Goal: Use online tool/utility

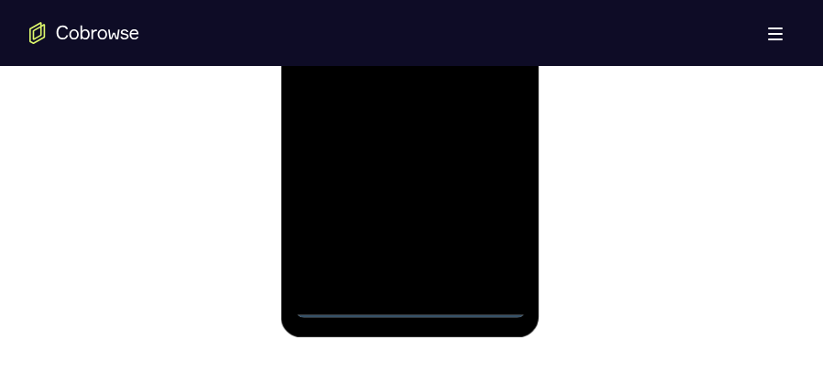
click at [412, 302] on div at bounding box center [409, 61] width 231 height 513
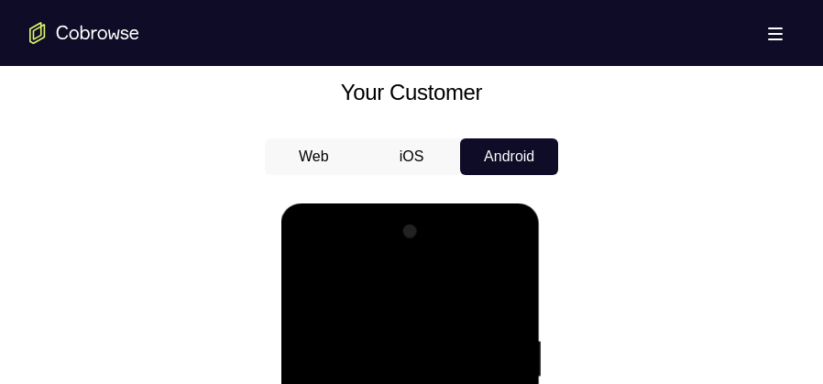
scroll to position [1156, 0]
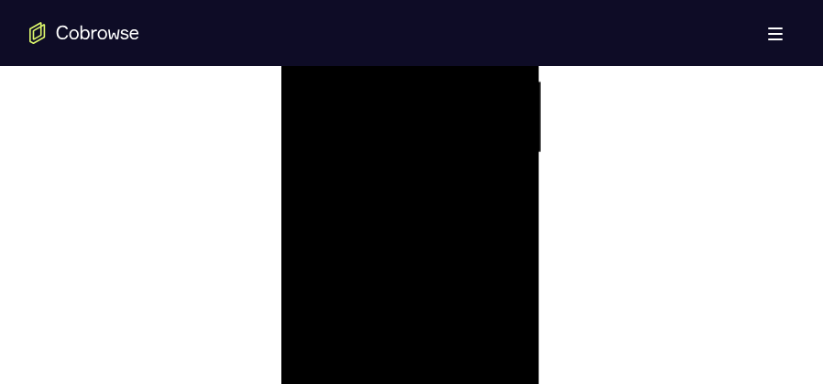
click at [488, 324] on div at bounding box center [409, 152] width 231 height 513
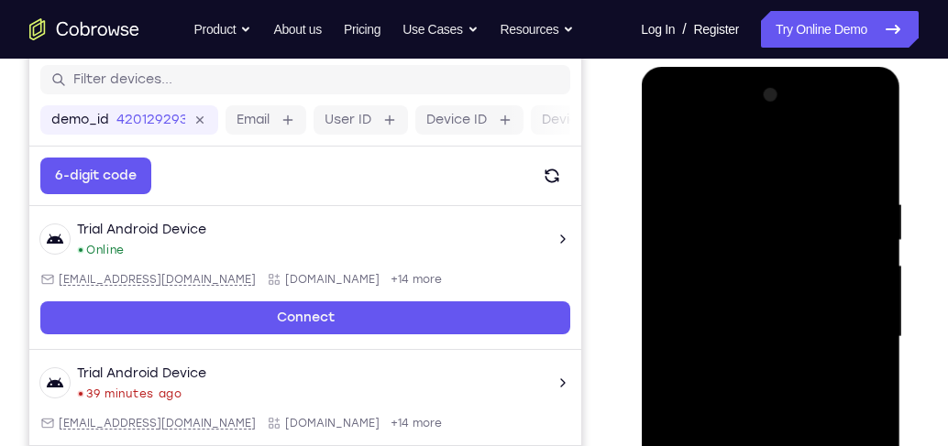
scroll to position [161, 0]
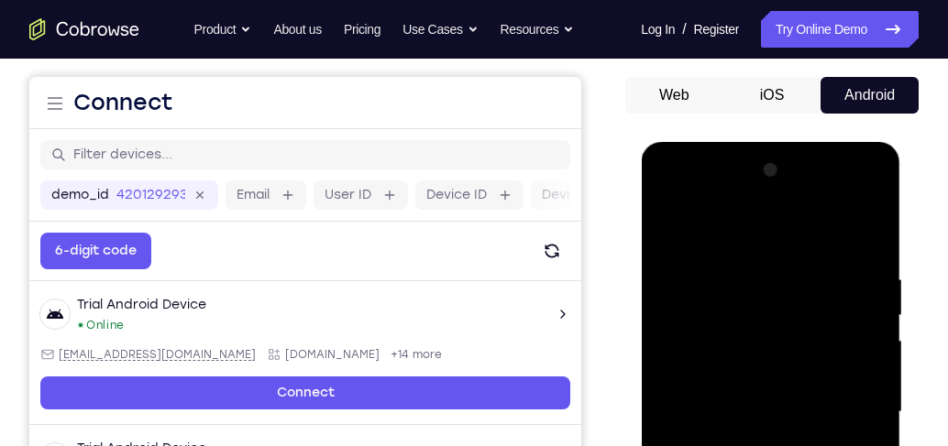
click at [786, 237] on div at bounding box center [769, 412] width 231 height 513
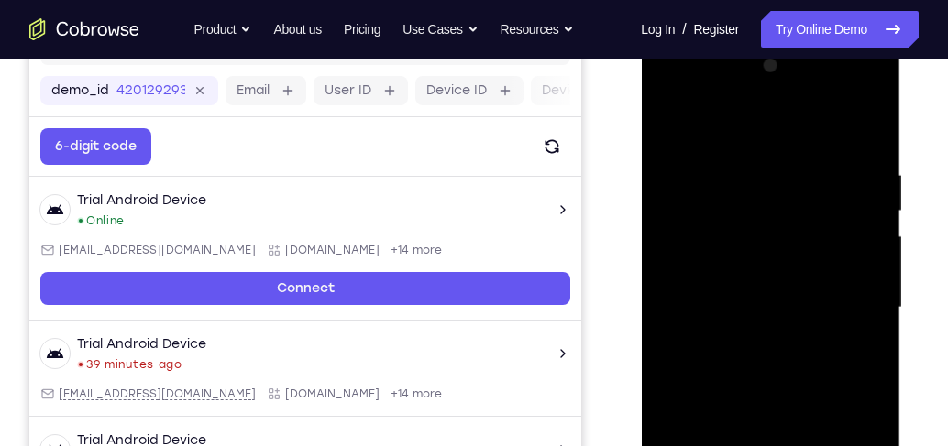
click at [822, 301] on div at bounding box center [769, 307] width 231 height 513
click at [763, 342] on div at bounding box center [769, 307] width 231 height 513
click at [755, 284] on div at bounding box center [769, 307] width 231 height 513
click at [784, 307] on div at bounding box center [769, 307] width 231 height 513
click at [790, 364] on div at bounding box center [769, 307] width 231 height 513
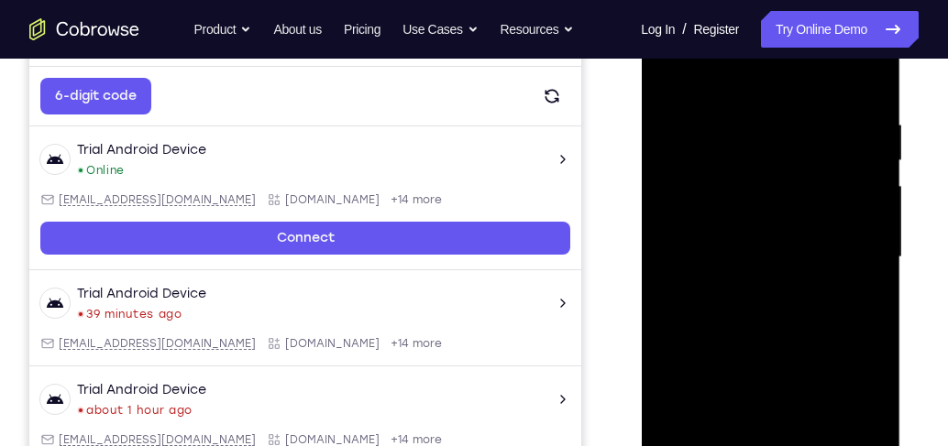
scroll to position [422, 0]
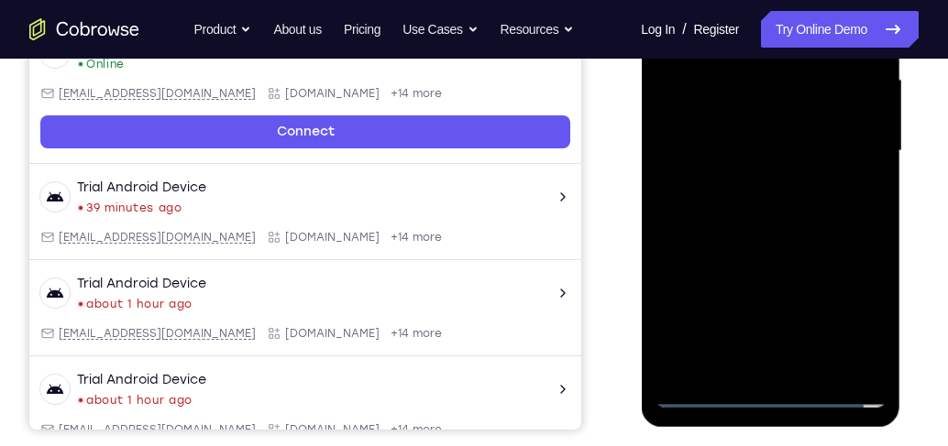
click at [765, 187] on div at bounding box center [769, 151] width 231 height 513
click at [766, 197] on div at bounding box center [769, 151] width 231 height 513
click at [772, 150] on div at bounding box center [769, 151] width 231 height 513
click at [781, 195] on div at bounding box center [769, 151] width 231 height 513
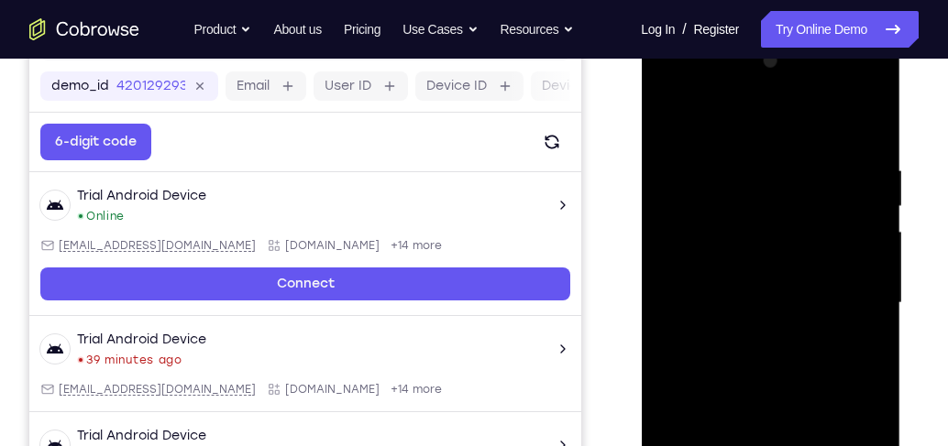
scroll to position [266, 0]
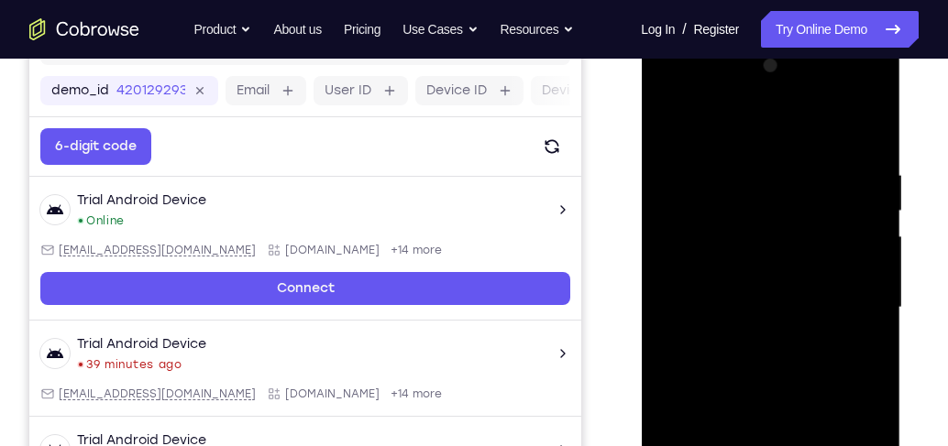
click at [792, 383] on div at bounding box center [769, 307] width 231 height 513
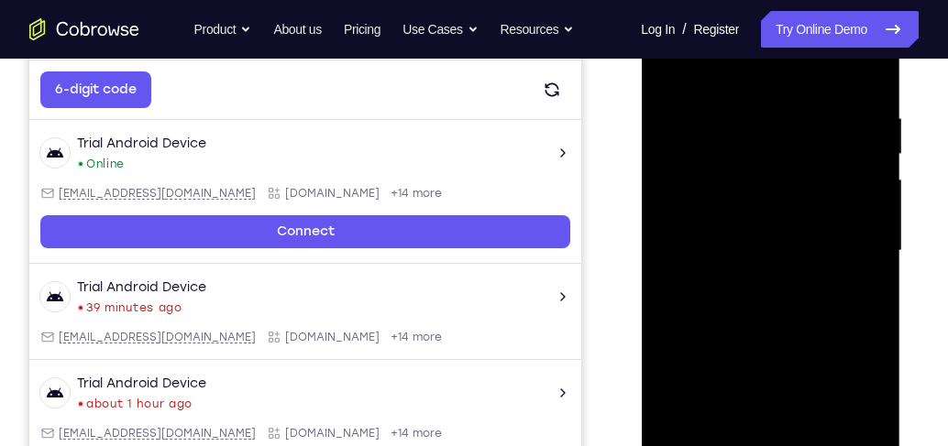
scroll to position [318, 0]
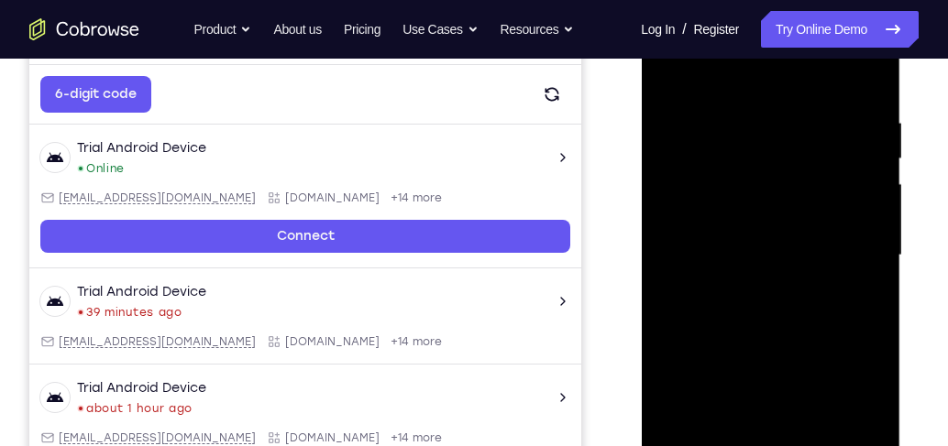
click at [822, 329] on div at bounding box center [769, 255] width 231 height 513
click at [822, 330] on div at bounding box center [769, 255] width 231 height 513
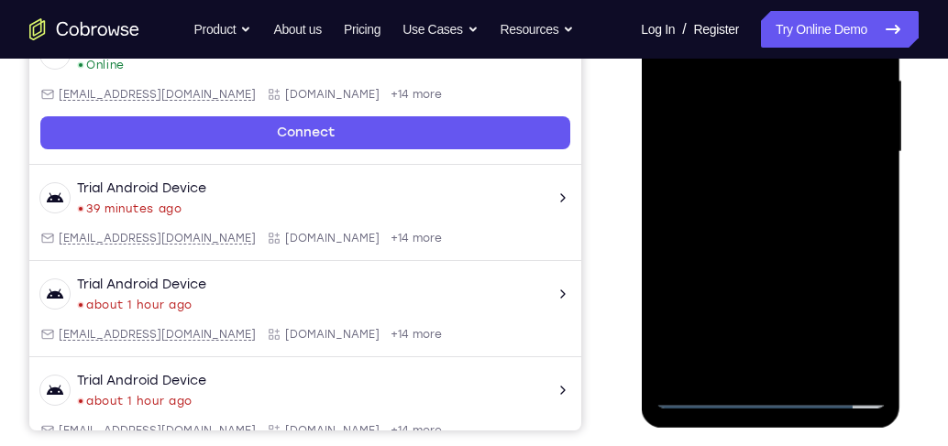
scroll to position [422, 0]
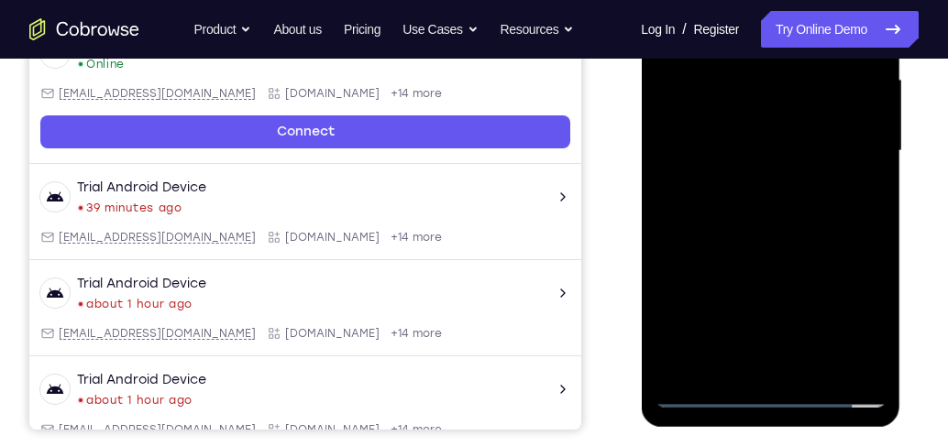
drag, startPoint x: 860, startPoint y: 313, endPoint x: 863, endPoint y: 152, distance: 161.3
click at [822, 152] on div at bounding box center [769, 151] width 231 height 513
drag, startPoint x: 828, startPoint y: 116, endPoint x: 836, endPoint y: 217, distance: 101.1
click at [822, 217] on div at bounding box center [769, 151] width 231 height 513
drag, startPoint x: 771, startPoint y: 176, endPoint x: 775, endPoint y: 141, distance: 35.1
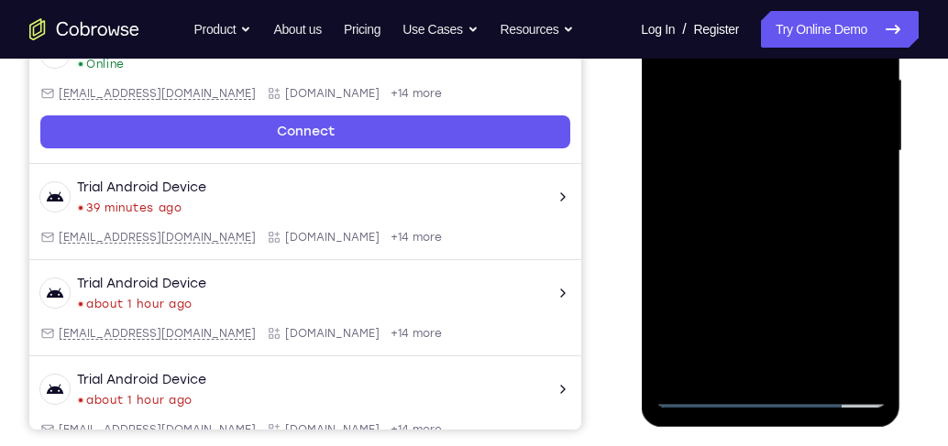
click at [775, 141] on div at bounding box center [769, 151] width 231 height 513
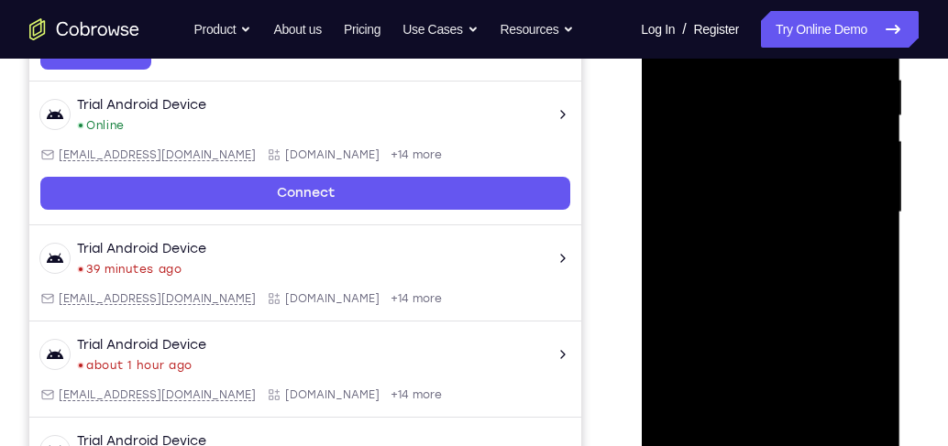
scroll to position [370, 0]
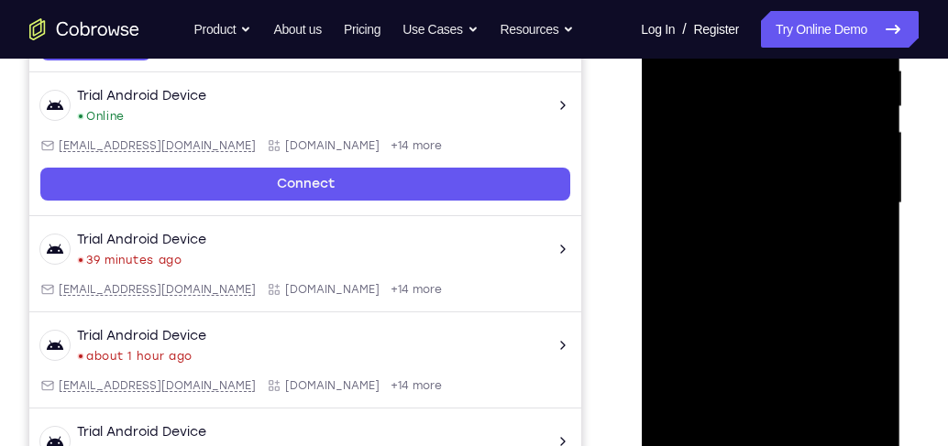
drag, startPoint x: 825, startPoint y: 273, endPoint x: 825, endPoint y: 220, distance: 53.2
click at [822, 220] on div at bounding box center [769, 203] width 231 height 513
drag, startPoint x: 823, startPoint y: 241, endPoint x: 819, endPoint y: 185, distance: 56.0
click at [819, 185] on div at bounding box center [769, 203] width 231 height 513
click at [815, 337] on div at bounding box center [769, 203] width 231 height 513
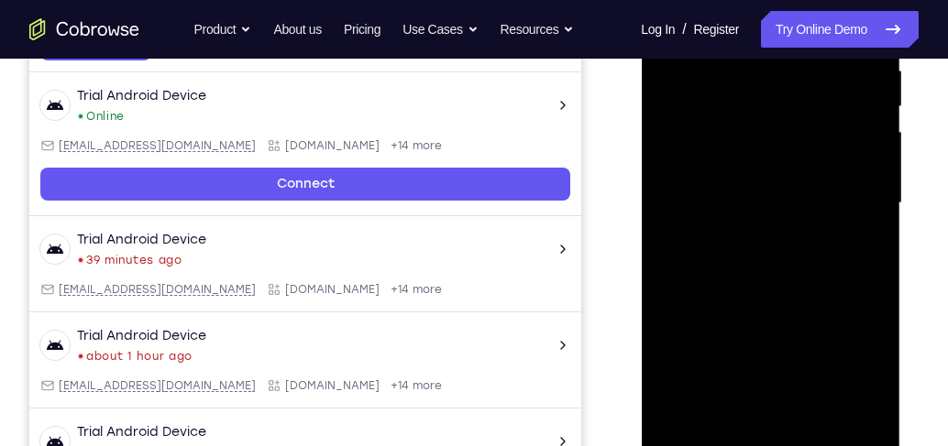
drag, startPoint x: 817, startPoint y: 282, endPoint x: 818, endPoint y: 199, distance: 83.4
click at [818, 199] on div at bounding box center [769, 203] width 231 height 513
drag, startPoint x: 815, startPoint y: 283, endPoint x: 807, endPoint y: 135, distance: 148.6
click at [807, 135] on div at bounding box center [769, 203] width 231 height 513
drag, startPoint x: 807, startPoint y: 135, endPoint x: 804, endPoint y: 355, distance: 220.0
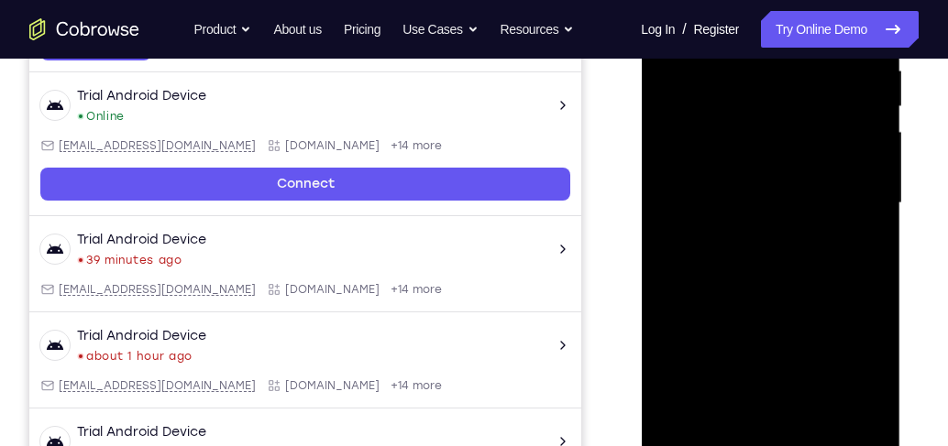
click at [804, 355] on div at bounding box center [769, 203] width 231 height 513
drag, startPoint x: 773, startPoint y: 154, endPoint x: 774, endPoint y: 275, distance: 121.0
click at [774, 275] on div at bounding box center [769, 203] width 231 height 513
click at [715, 84] on div at bounding box center [769, 203] width 231 height 513
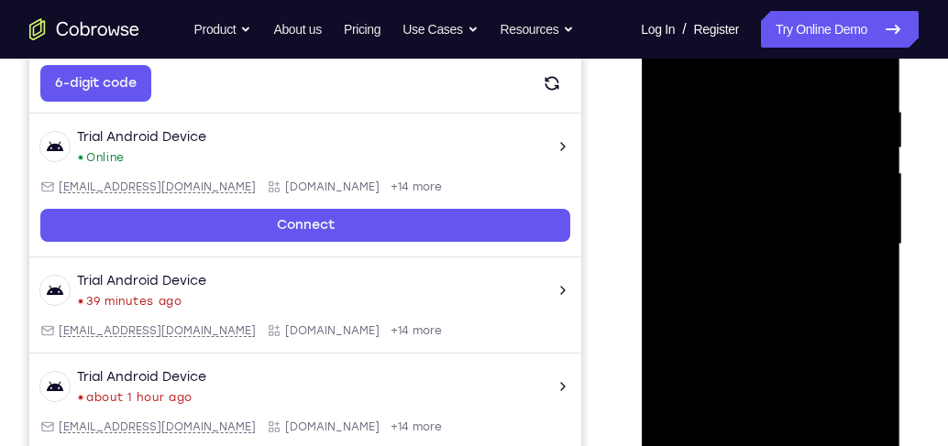
scroll to position [266, 0]
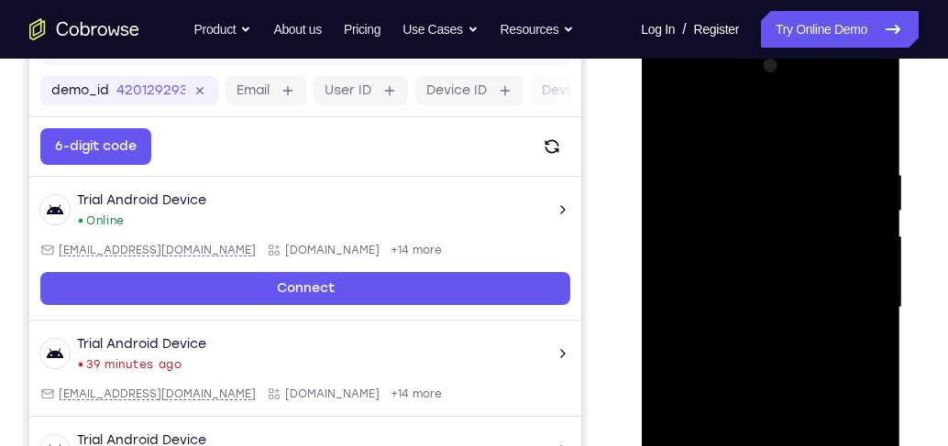
drag, startPoint x: 730, startPoint y: 189, endPoint x: 737, endPoint y: 272, distance: 83.6
click at [737, 272] on div at bounding box center [769, 307] width 231 height 513
drag, startPoint x: 744, startPoint y: 238, endPoint x: 741, endPoint y: 358, distance: 120.1
click at [741, 358] on div at bounding box center [769, 307] width 231 height 513
drag, startPoint x: 766, startPoint y: 224, endPoint x: 750, endPoint y: 335, distance: 113.0
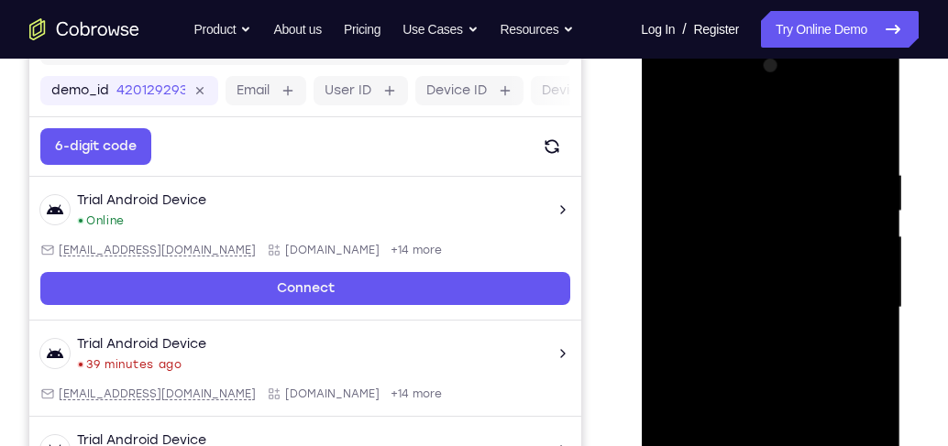
click at [750, 335] on div at bounding box center [769, 307] width 231 height 513
drag, startPoint x: 751, startPoint y: 190, endPoint x: 739, endPoint y: 369, distance: 180.0
click at [739, 369] on div at bounding box center [769, 307] width 231 height 513
drag, startPoint x: 756, startPoint y: 208, endPoint x: 748, endPoint y: 368, distance: 159.7
click at [748, 368] on div at bounding box center [769, 307] width 231 height 513
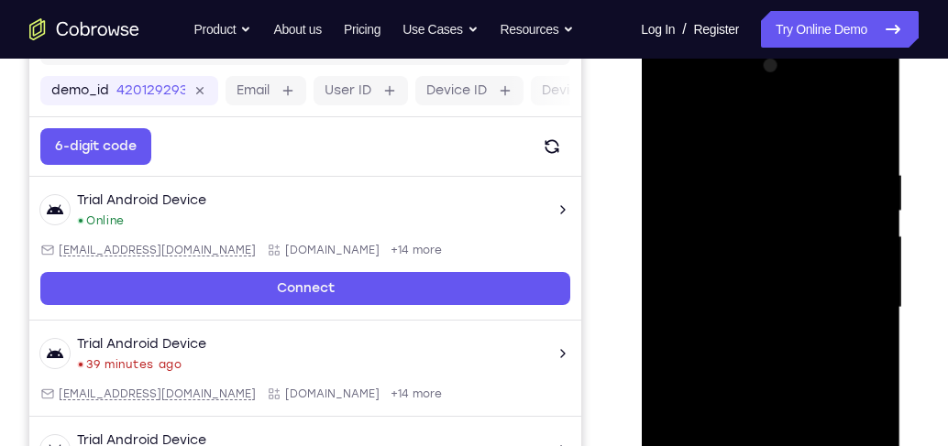
click at [771, 296] on div at bounding box center [769, 307] width 231 height 513
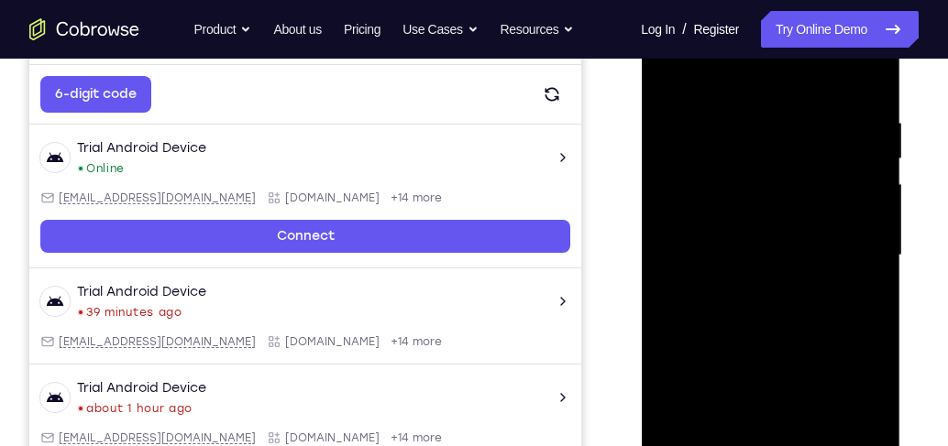
scroll to position [370, 0]
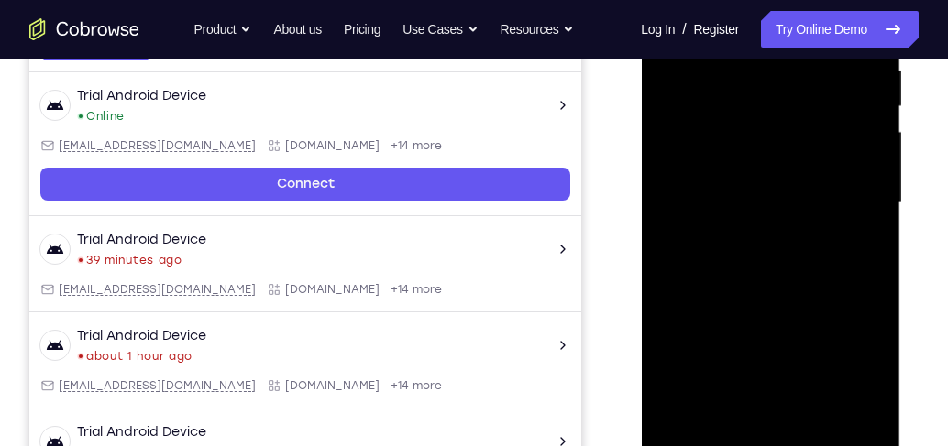
click at [683, 383] on div at bounding box center [769, 203] width 231 height 513
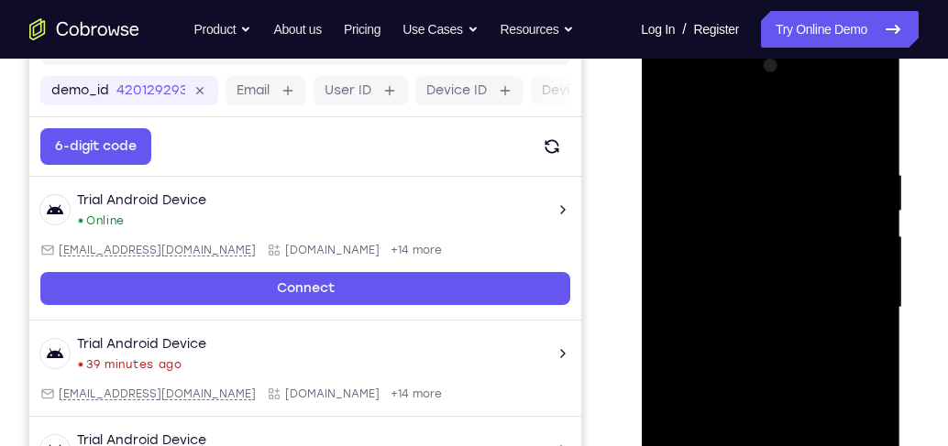
scroll to position [266, 0]
drag, startPoint x: 786, startPoint y: 225, endPoint x: 750, endPoint y: 385, distance: 163.6
click at [750, 383] on div at bounding box center [769, 307] width 231 height 513
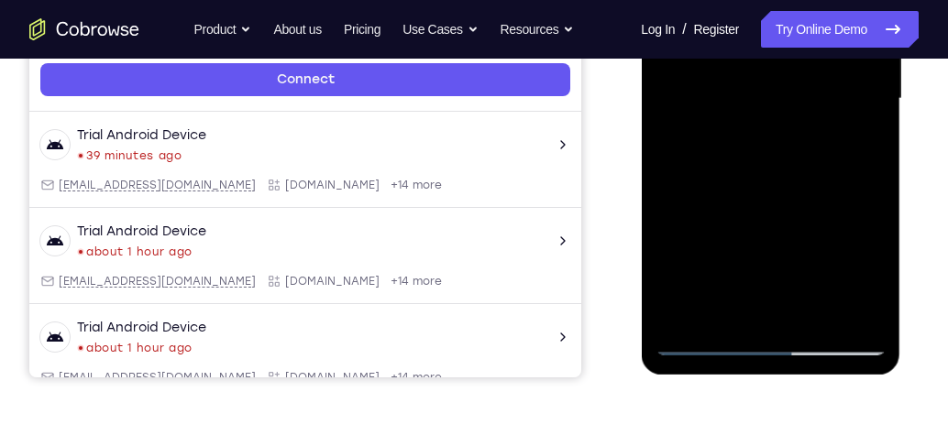
scroll to position [370, 0]
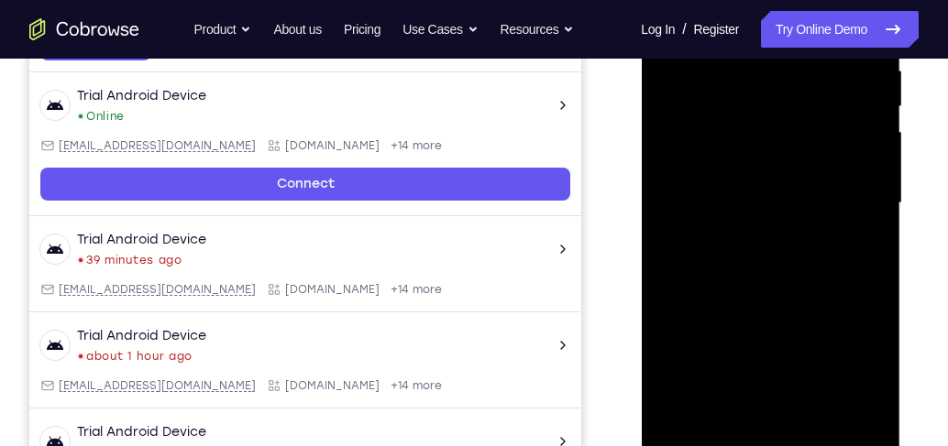
click at [822, 285] on div at bounding box center [769, 203] width 231 height 513
drag, startPoint x: 808, startPoint y: 315, endPoint x: 810, endPoint y: 113, distance: 202.5
click at [810, 113] on div at bounding box center [769, 203] width 231 height 513
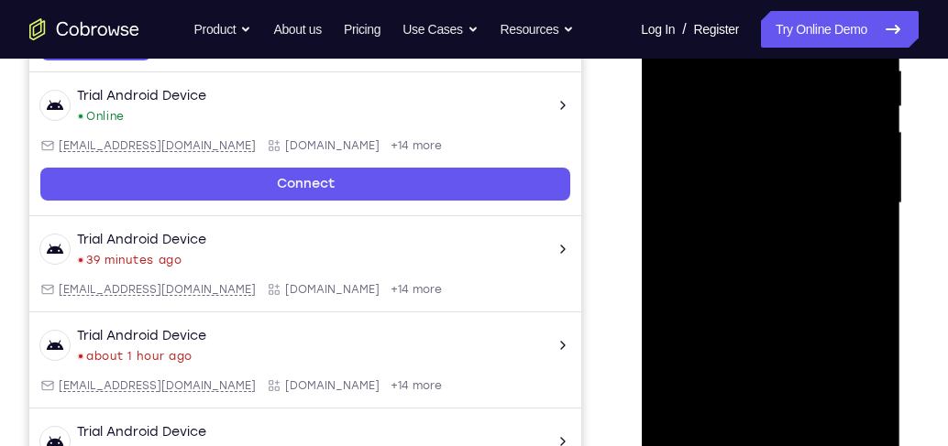
drag, startPoint x: 804, startPoint y: 130, endPoint x: 788, endPoint y: 284, distance: 154.8
click at [788, 284] on div at bounding box center [769, 203] width 231 height 513
click at [822, 228] on div at bounding box center [769, 203] width 231 height 513
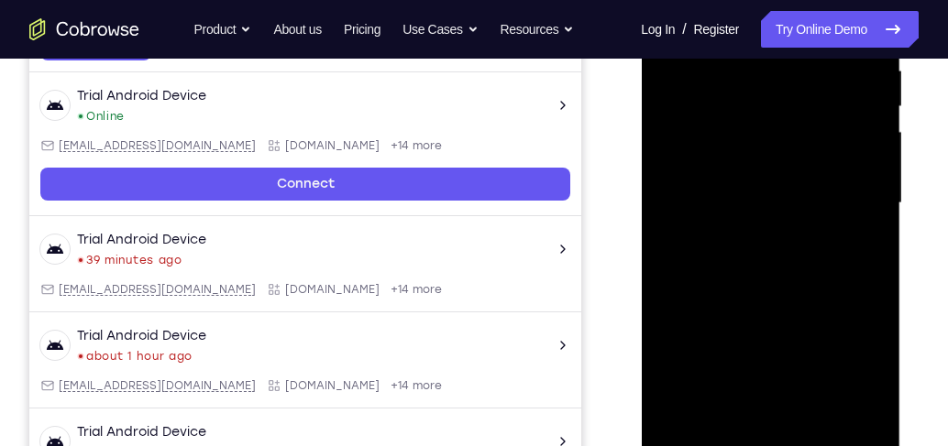
click at [822, 228] on div at bounding box center [769, 203] width 231 height 513
drag, startPoint x: 801, startPoint y: 152, endPoint x: 779, endPoint y: 313, distance: 162.8
click at [770, 383] on div at bounding box center [769, 203] width 231 height 513
drag, startPoint x: 759, startPoint y: 147, endPoint x: 756, endPoint y: 337, distance: 190.6
click at [752, 350] on div at bounding box center [769, 203] width 231 height 513
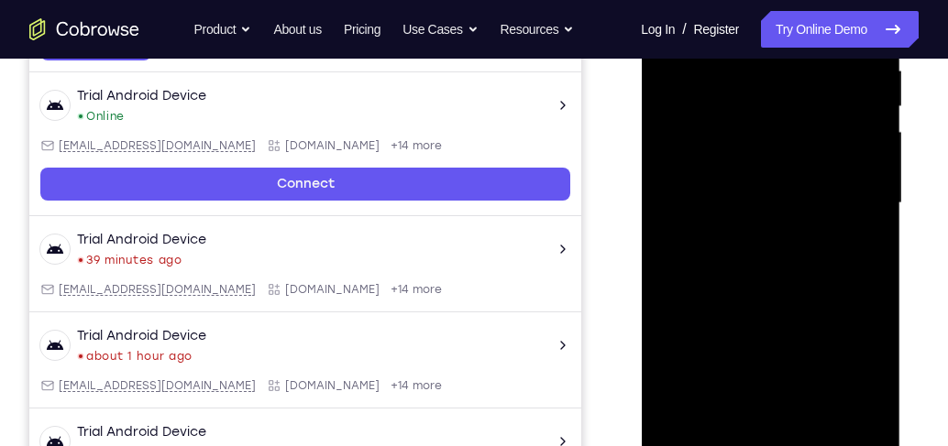
drag, startPoint x: 754, startPoint y: 193, endPoint x: 752, endPoint y: 396, distance: 202.5
click at [752, 383] on div at bounding box center [769, 203] width 231 height 513
click at [725, 383] on div at bounding box center [769, 203] width 231 height 513
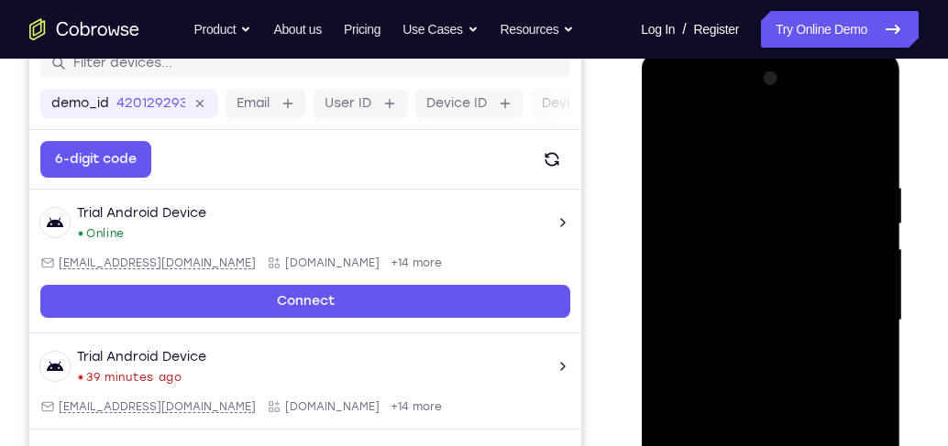
scroll to position [214, 0]
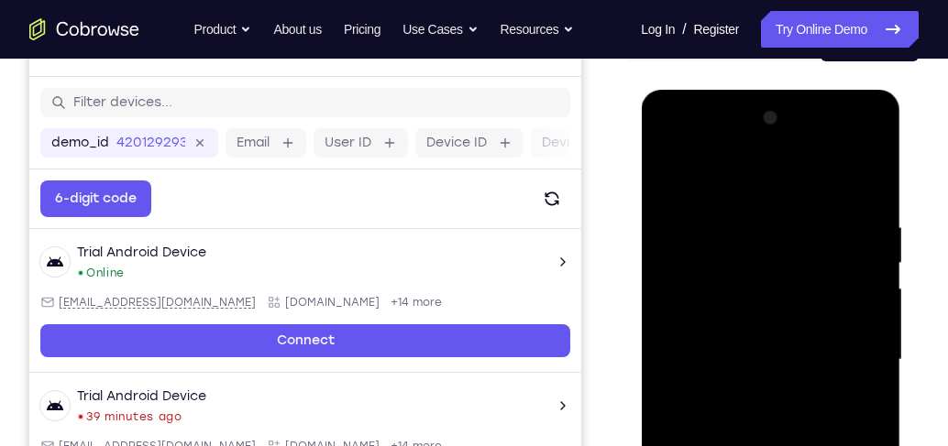
click at [741, 178] on div at bounding box center [769, 360] width 231 height 513
click at [745, 205] on div at bounding box center [769, 360] width 231 height 513
click at [727, 306] on div at bounding box center [769, 360] width 231 height 513
drag, startPoint x: 776, startPoint y: 346, endPoint x: 776, endPoint y: 256, distance: 89.8
click at [776, 256] on div at bounding box center [769, 360] width 231 height 513
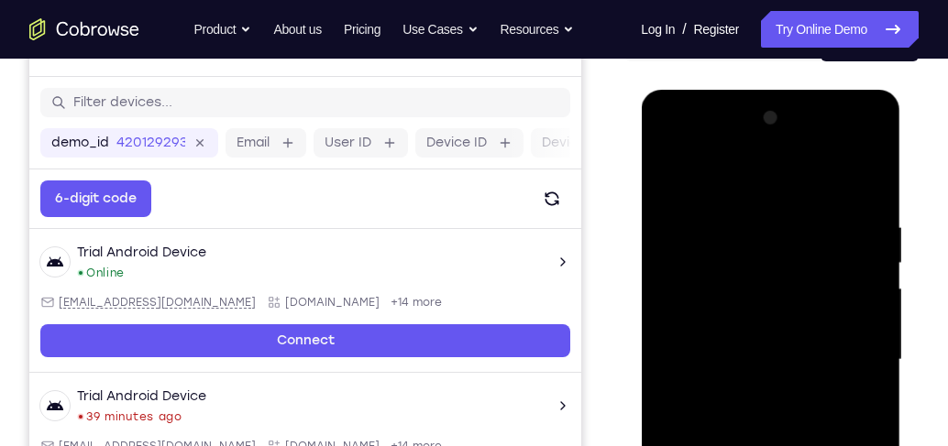
click at [774, 248] on div at bounding box center [769, 360] width 231 height 513
drag, startPoint x: 746, startPoint y: 246, endPoint x: 745, endPoint y: 300, distance: 54.1
click at [745, 300] on div at bounding box center [769, 360] width 231 height 513
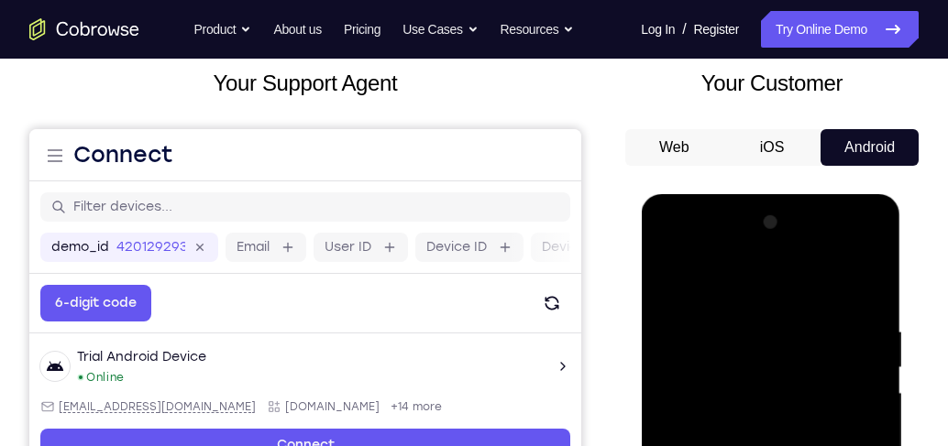
scroll to position [108, 0]
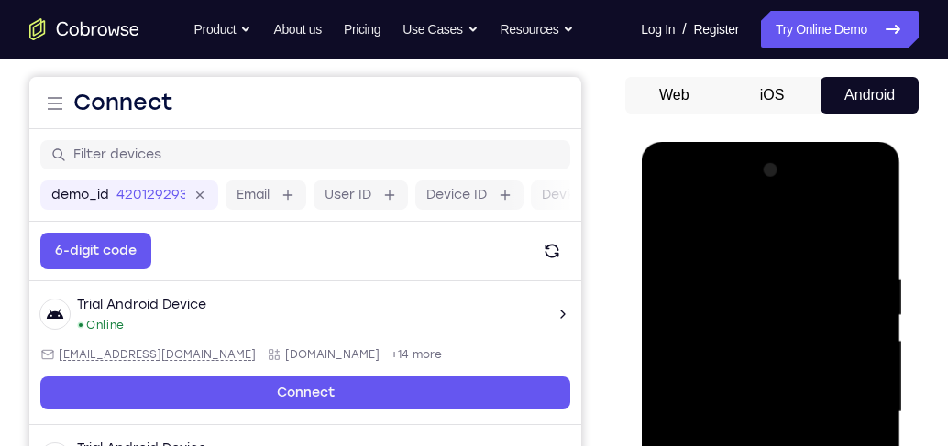
scroll to position [161, 0]
click at [674, 221] on div at bounding box center [769, 412] width 231 height 513
click at [822, 225] on div at bounding box center [769, 412] width 231 height 513
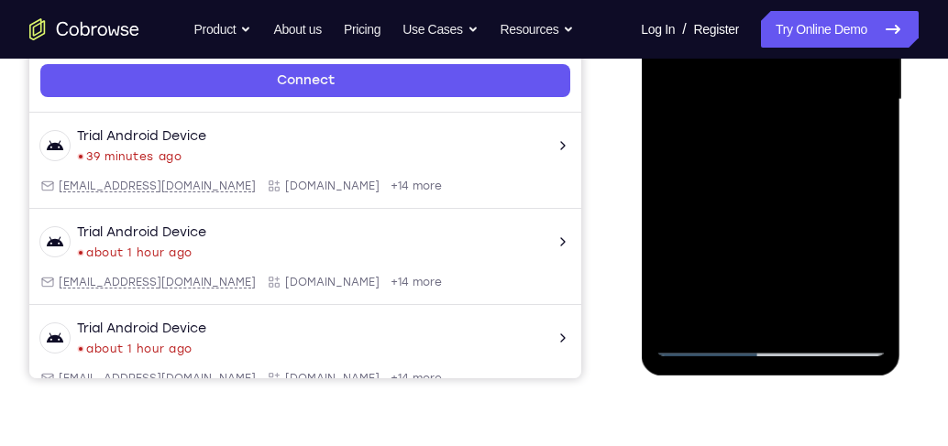
scroll to position [475, 0]
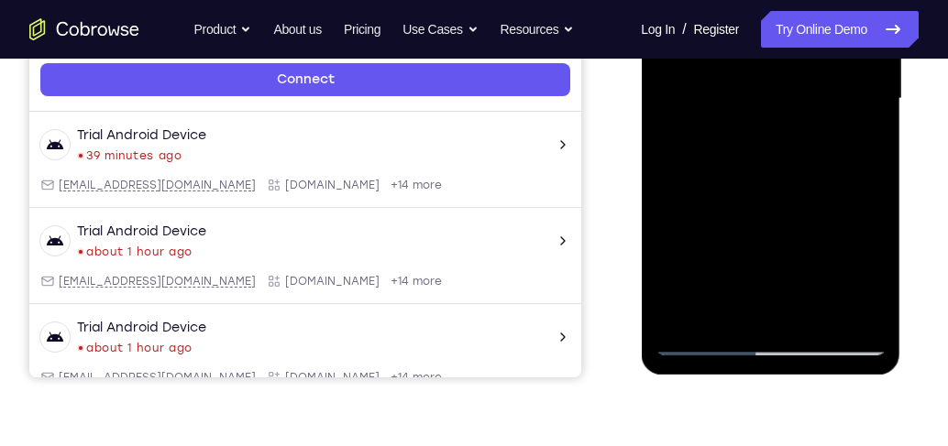
drag, startPoint x: 746, startPoint y: 238, endPoint x: 763, endPoint y: 148, distance: 92.2
click at [763, 148] on div at bounding box center [769, 98] width 231 height 513
click at [763, 109] on div at bounding box center [769, 98] width 231 height 513
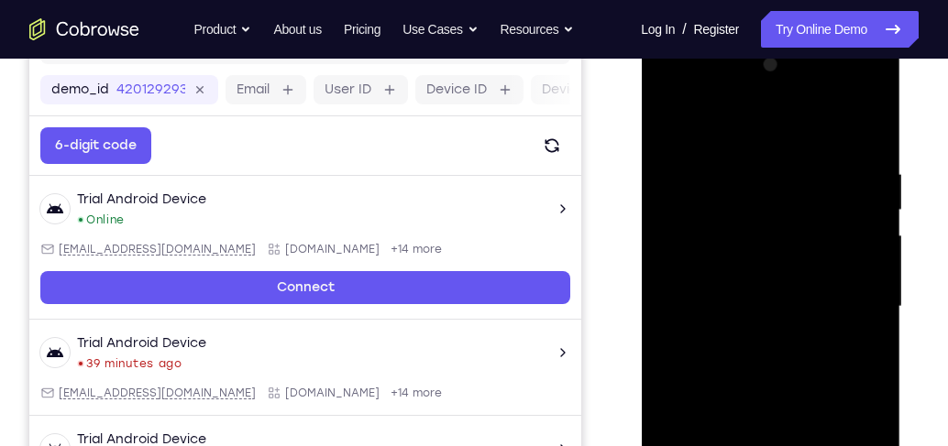
scroll to position [266, 0]
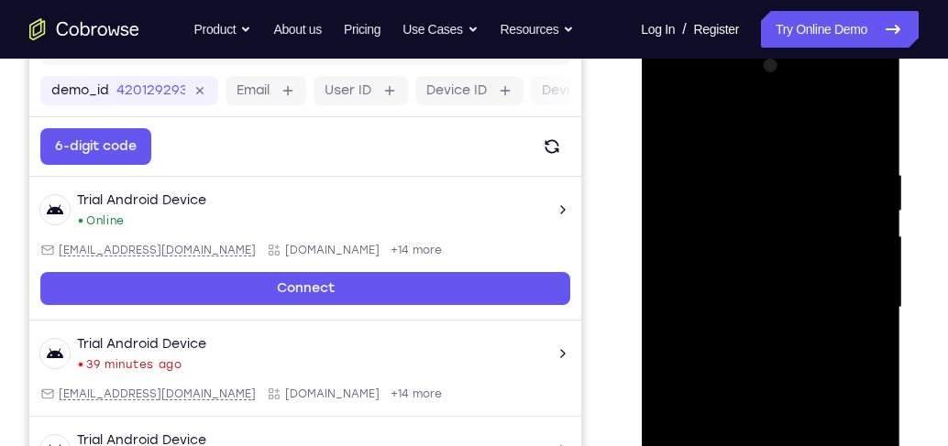
drag, startPoint x: 763, startPoint y: 216, endPoint x: 763, endPoint y: 383, distance: 166.8
click at [763, 383] on div at bounding box center [769, 307] width 231 height 513
drag, startPoint x: 839, startPoint y: 261, endPoint x: 818, endPoint y: 339, distance: 80.7
click at [818, 339] on div at bounding box center [769, 307] width 231 height 513
click at [822, 324] on div at bounding box center [769, 307] width 231 height 513
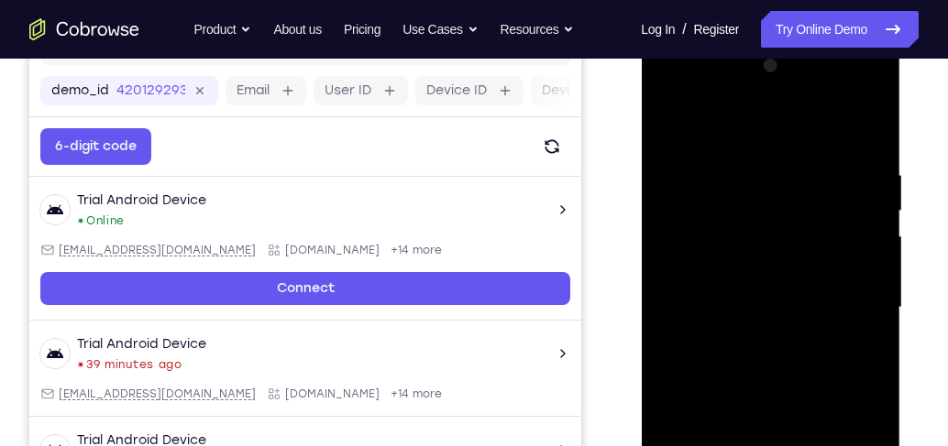
click at [822, 324] on div at bounding box center [769, 307] width 231 height 513
click at [822, 328] on div at bounding box center [769, 307] width 231 height 513
click at [717, 149] on div at bounding box center [769, 307] width 231 height 513
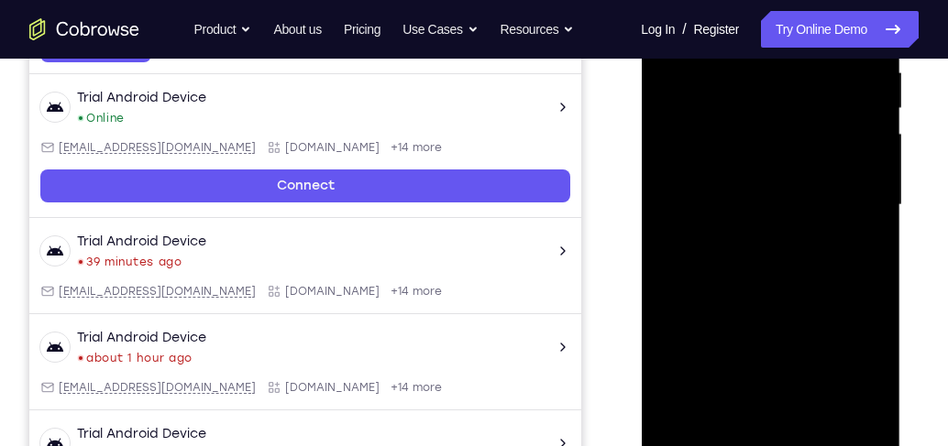
scroll to position [370, 0]
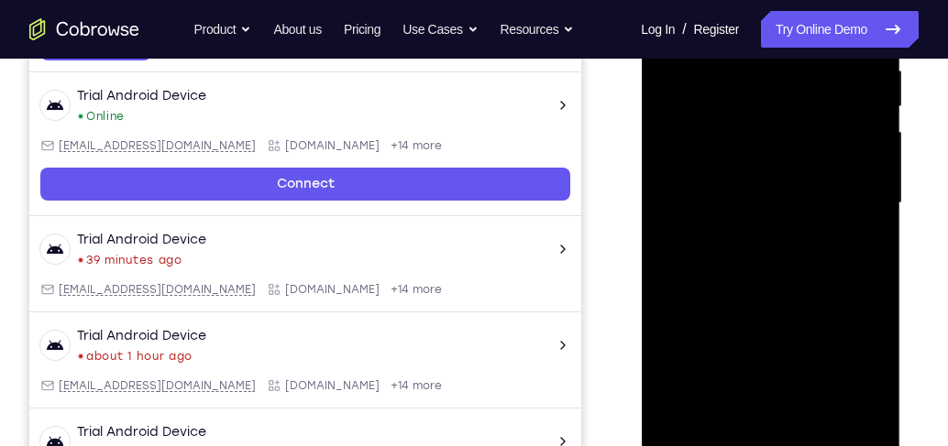
drag, startPoint x: 763, startPoint y: 307, endPoint x: 773, endPoint y: 118, distance: 189.1
click at [773, 118] on div at bounding box center [769, 203] width 231 height 513
drag, startPoint x: 740, startPoint y: 231, endPoint x: 743, endPoint y: 107, distance: 123.8
click at [743, 107] on div at bounding box center [769, 203] width 231 height 513
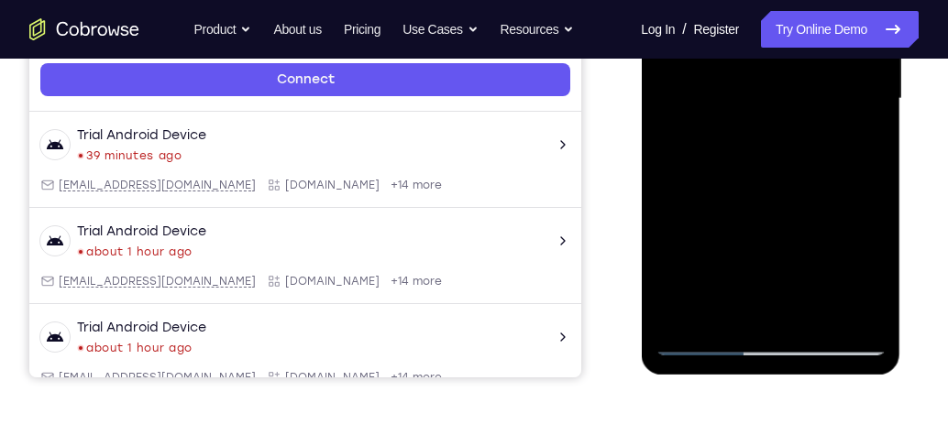
scroll to position [475, 0]
click at [694, 313] on div at bounding box center [769, 98] width 231 height 513
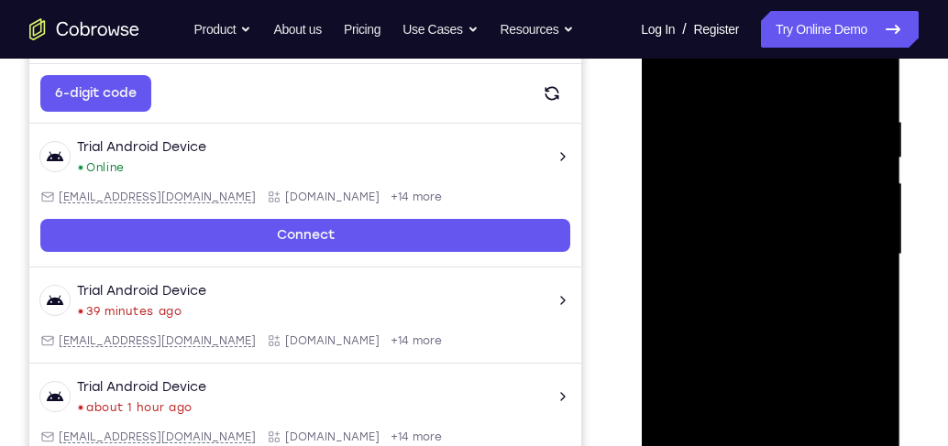
scroll to position [318, 0]
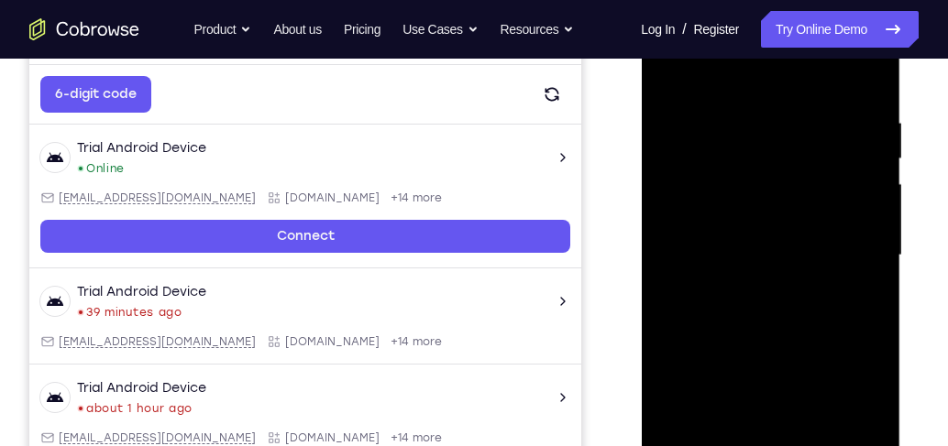
drag, startPoint x: 784, startPoint y: 153, endPoint x: 816, endPoint y: 339, distance: 188.6
click at [816, 339] on div at bounding box center [769, 255] width 231 height 513
drag, startPoint x: 834, startPoint y: 141, endPoint x: 807, endPoint y: 432, distance: 291.7
click at [807, 383] on div at bounding box center [769, 255] width 231 height 513
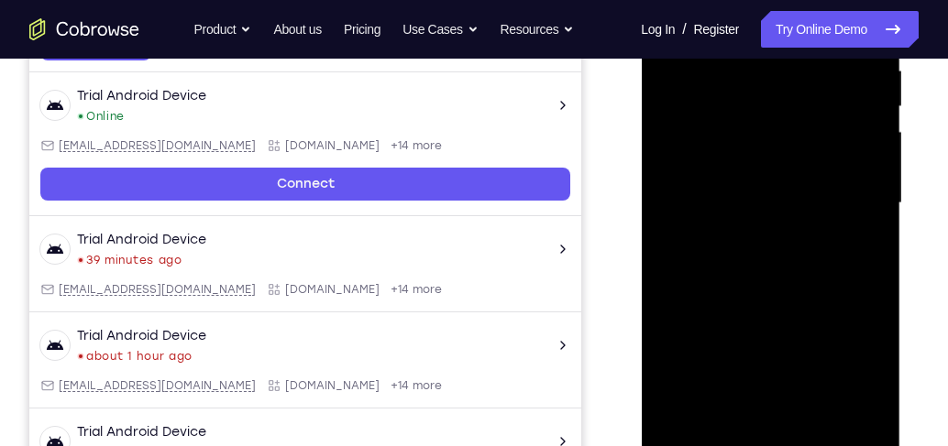
click at [822, 282] on div at bounding box center [769, 203] width 231 height 513
click at [822, 286] on div at bounding box center [769, 203] width 231 height 513
drag, startPoint x: 845, startPoint y: 324, endPoint x: 839, endPoint y: 114, distance: 209.9
click at [822, 114] on div at bounding box center [769, 203] width 231 height 513
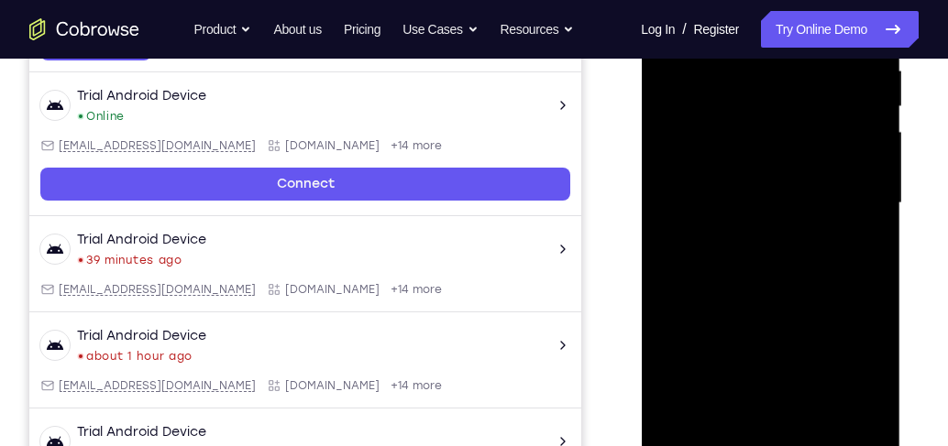
drag, startPoint x: 819, startPoint y: 260, endPoint x: 827, endPoint y: 137, distance: 123.9
click at [822, 140] on div at bounding box center [769, 203] width 231 height 513
click at [822, 125] on div at bounding box center [771, 201] width 293 height 564
click at [620, 154] on div "Your Support Agent Your Customer Web iOS Android" at bounding box center [473, 144] width 889 height 677
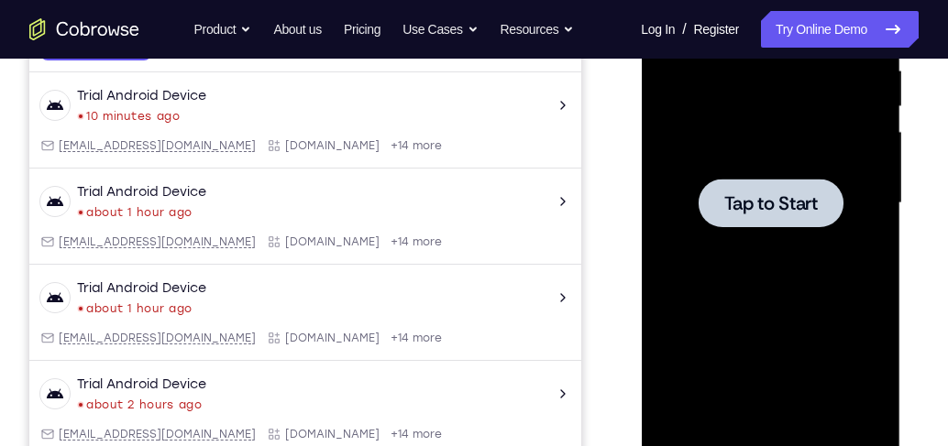
click at [707, 186] on div at bounding box center [769, 203] width 145 height 49
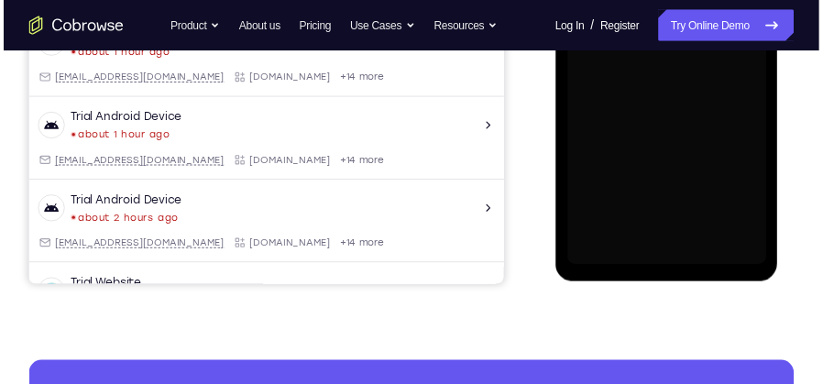
scroll to position [528, 0]
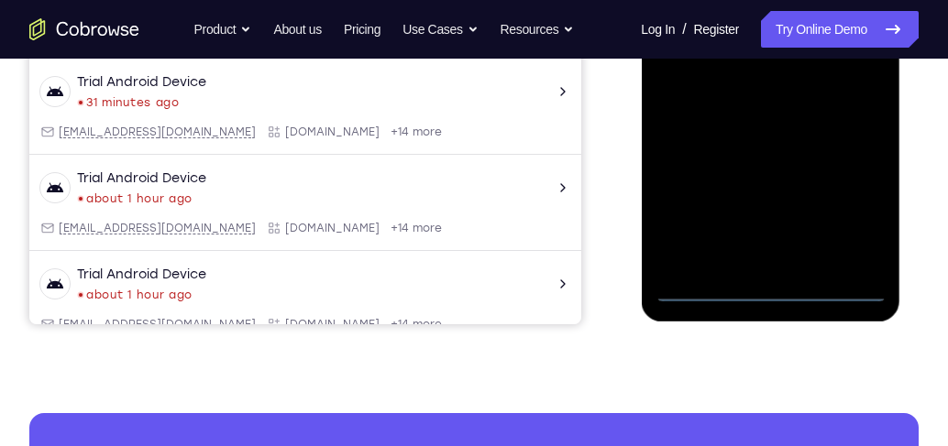
drag, startPoint x: 775, startPoint y: 289, endPoint x: 786, endPoint y: 278, distance: 15.6
click at [775, 289] on div at bounding box center [769, 45] width 231 height 513
click at [822, 212] on div at bounding box center [769, 45] width 231 height 513
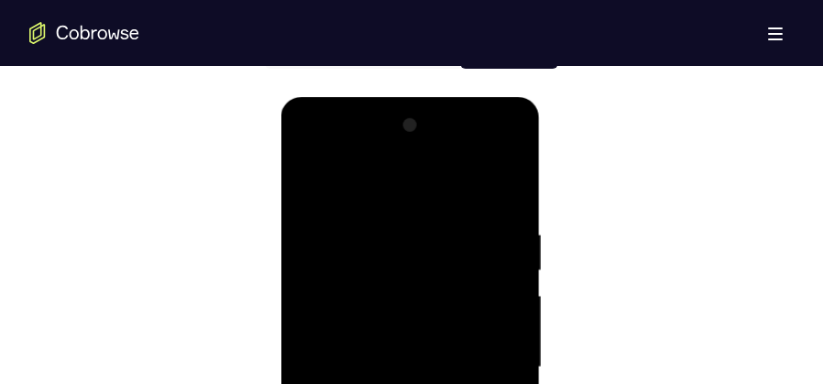
scroll to position [940, 0]
click at [372, 196] on div at bounding box center [409, 368] width 231 height 513
click at [490, 361] on div at bounding box center [409, 368] width 231 height 513
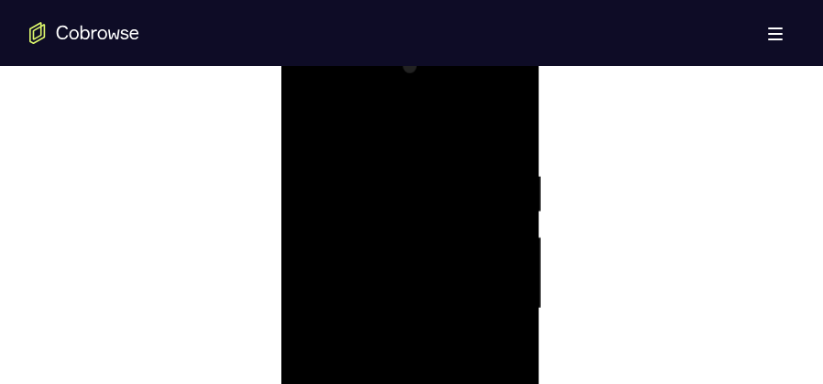
scroll to position [1078, 0]
click at [391, 264] on div at bounding box center [409, 230] width 231 height 513
click at [419, 205] on div at bounding box center [409, 230] width 231 height 513
click at [409, 236] on div at bounding box center [409, 230] width 231 height 513
click at [366, 291] on div at bounding box center [409, 230] width 231 height 513
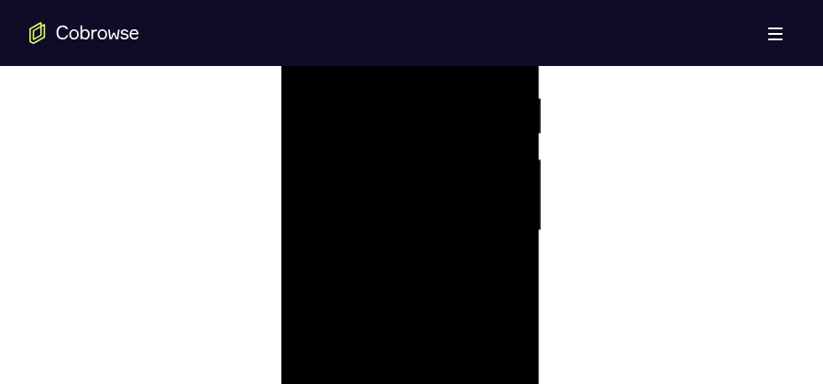
click at [407, 289] on div at bounding box center [409, 230] width 231 height 513
click at [435, 307] on div at bounding box center [409, 230] width 231 height 513
click at [460, 354] on div at bounding box center [409, 139] width 231 height 513
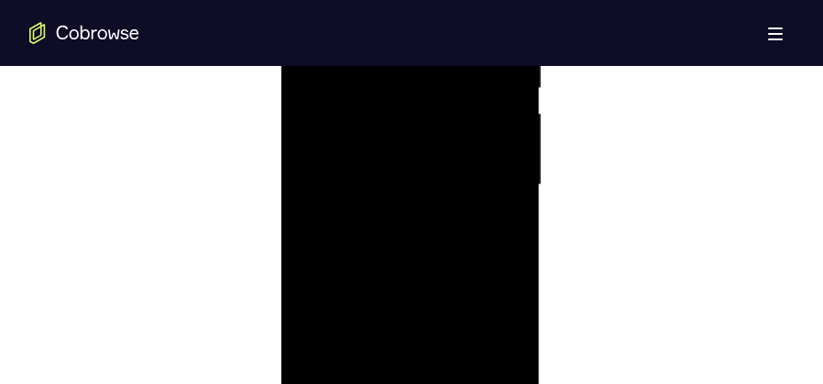
click at [409, 281] on div at bounding box center [409, 185] width 231 height 513
click at [439, 244] on div at bounding box center [409, 276] width 231 height 513
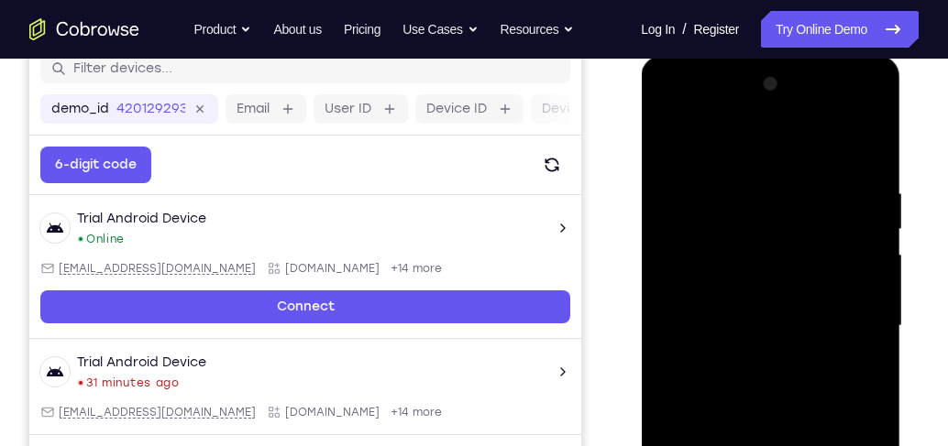
scroll to position [247, 0]
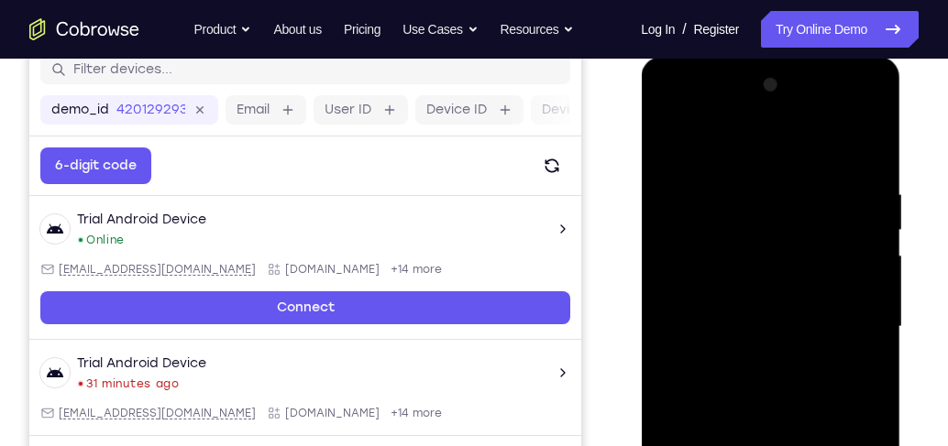
drag, startPoint x: 784, startPoint y: 246, endPoint x: 749, endPoint y: 326, distance: 87.8
click at [752, 383] on div at bounding box center [769, 327] width 231 height 513
drag, startPoint x: 734, startPoint y: 224, endPoint x: 709, endPoint y: 339, distance: 118.1
click at [709, 339] on div at bounding box center [769, 327] width 231 height 513
drag, startPoint x: 720, startPoint y: 341, endPoint x: 741, endPoint y: 104, distance: 237.4
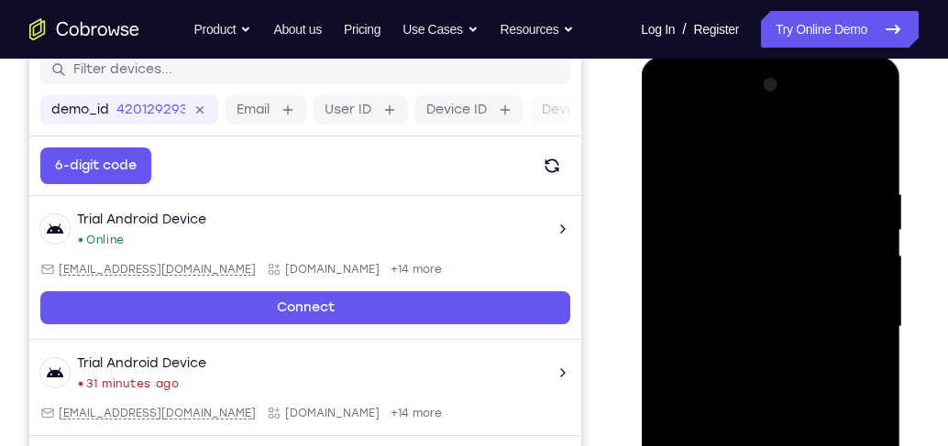
click at [741, 109] on div at bounding box center [769, 327] width 231 height 513
drag, startPoint x: 749, startPoint y: 280, endPoint x: 744, endPoint y: 384, distance: 103.7
click at [744, 383] on div at bounding box center [769, 327] width 231 height 513
drag, startPoint x: 770, startPoint y: 311, endPoint x: 773, endPoint y: 185, distance: 125.6
click at [773, 185] on div at bounding box center [769, 327] width 231 height 513
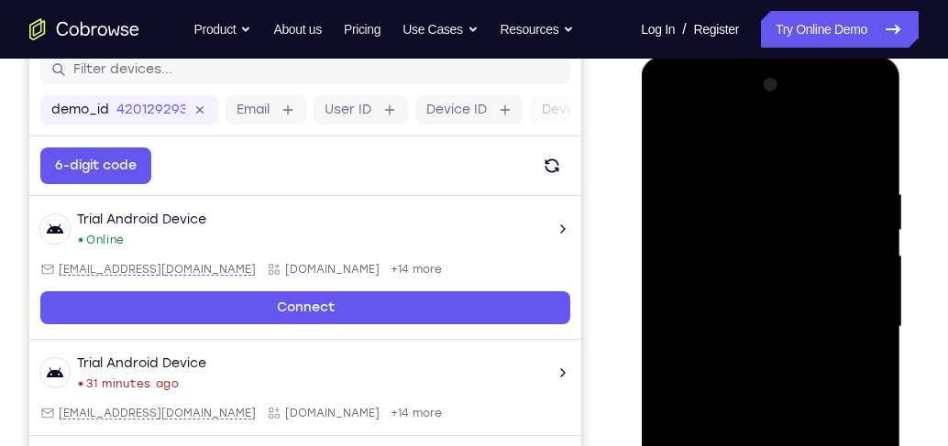
drag, startPoint x: 764, startPoint y: 305, endPoint x: 769, endPoint y: 147, distance: 158.6
click at [769, 147] on div at bounding box center [769, 327] width 231 height 513
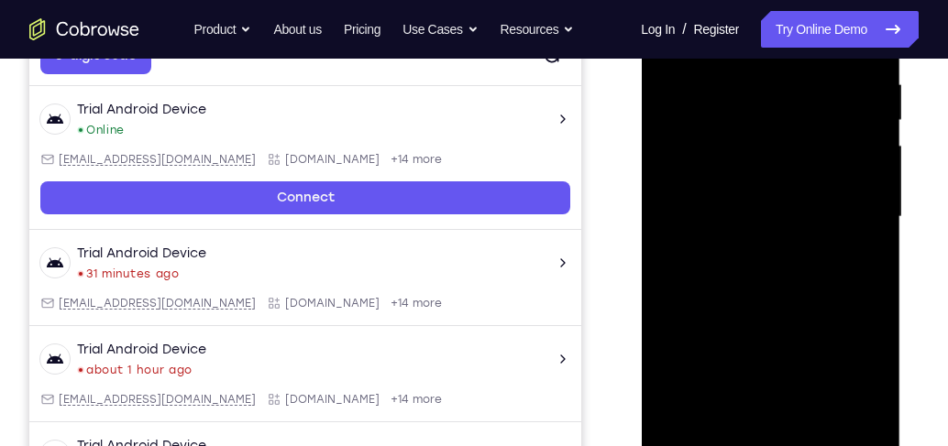
scroll to position [299, 0]
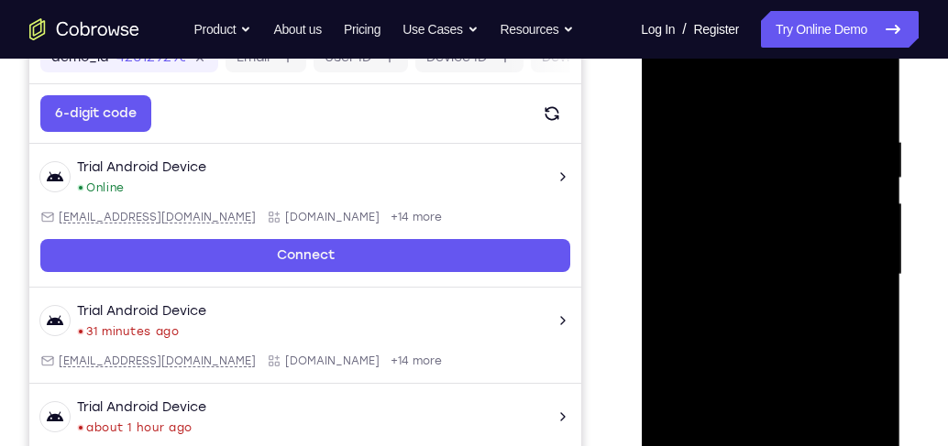
click at [667, 93] on div at bounding box center [769, 274] width 231 height 513
click at [678, 92] on div at bounding box center [769, 274] width 231 height 513
drag, startPoint x: 839, startPoint y: 135, endPoint x: 773, endPoint y: 134, distance: 66.0
click at [773, 134] on div at bounding box center [769, 274] width 231 height 513
click at [746, 134] on div at bounding box center [769, 274] width 231 height 513
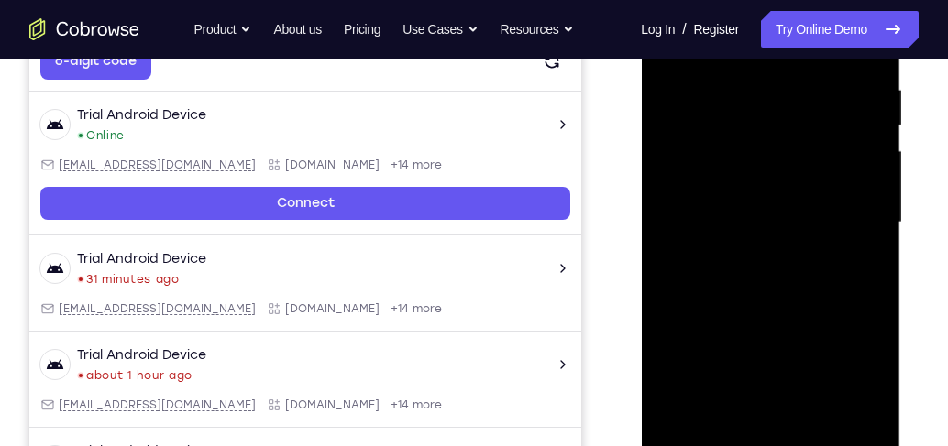
scroll to position [403, 0]
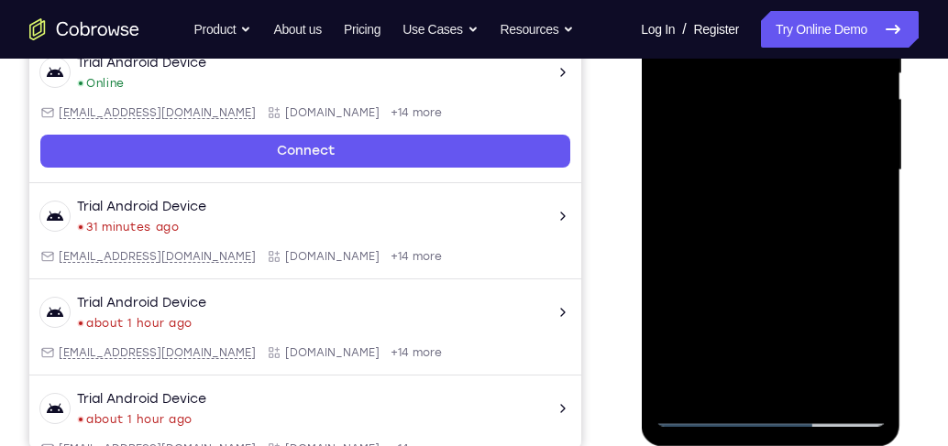
click at [822, 380] on div at bounding box center [769, 170] width 231 height 513
click at [822, 211] on div at bounding box center [769, 170] width 231 height 513
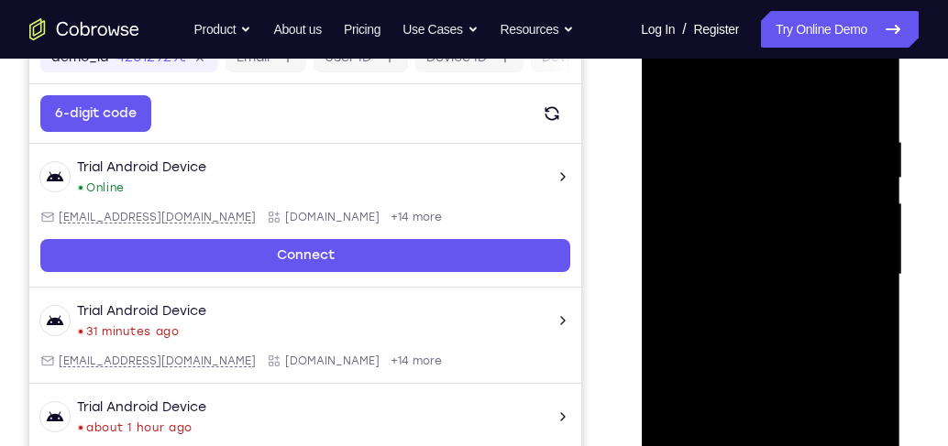
scroll to position [299, 0]
click at [822, 210] on div at bounding box center [769, 274] width 231 height 513
click at [822, 211] on div at bounding box center [769, 274] width 231 height 513
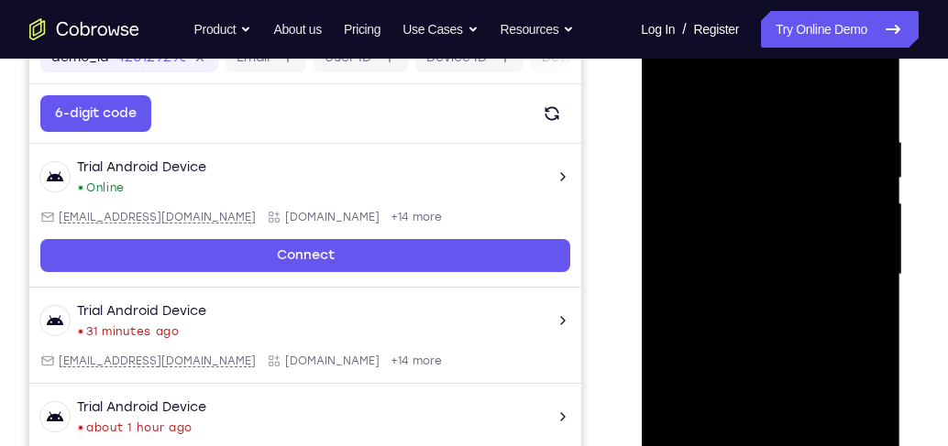
click at [822, 98] on div at bounding box center [769, 274] width 231 height 513
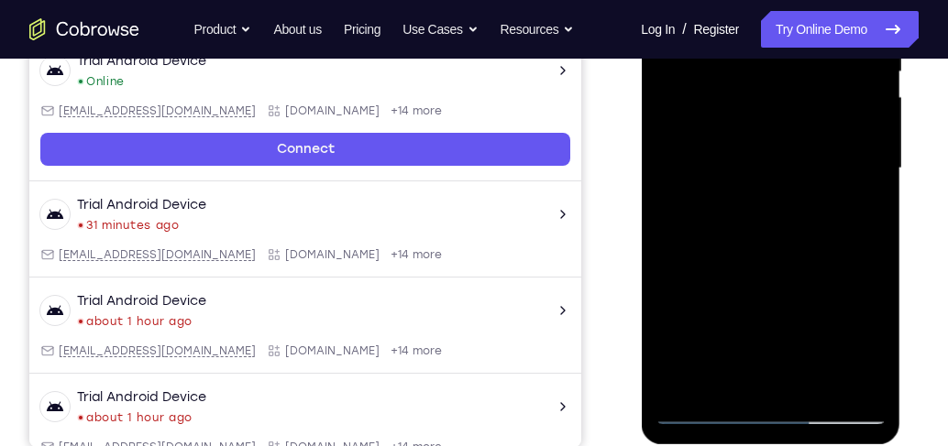
scroll to position [508, 0]
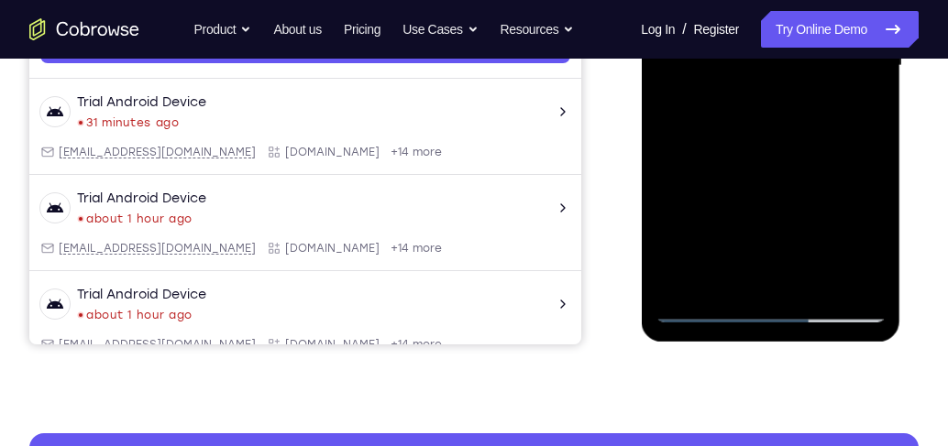
click at [819, 287] on div at bounding box center [769, 65] width 231 height 513
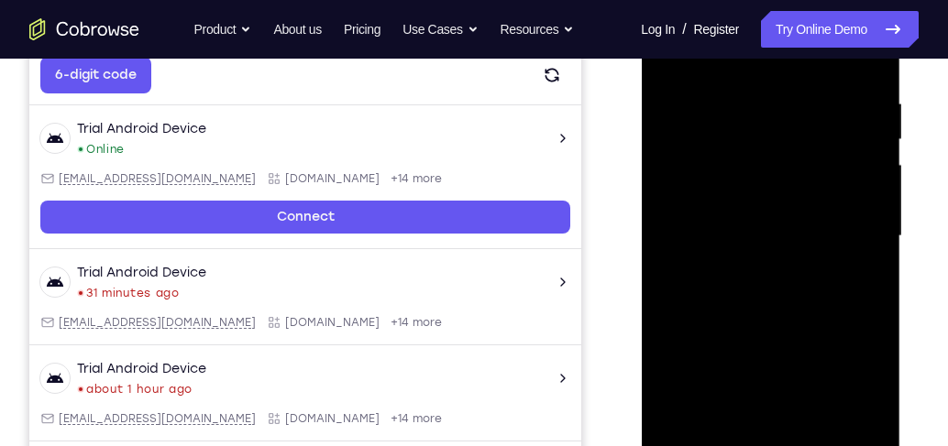
scroll to position [299, 0]
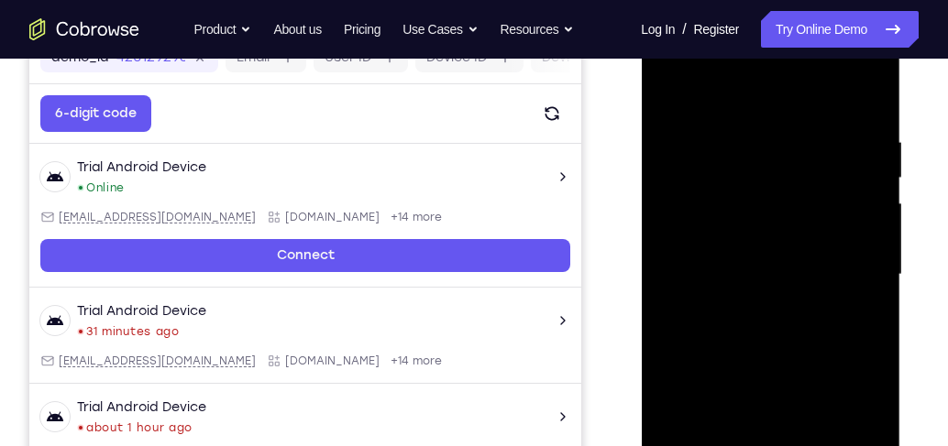
click at [792, 254] on div at bounding box center [769, 274] width 231 height 513
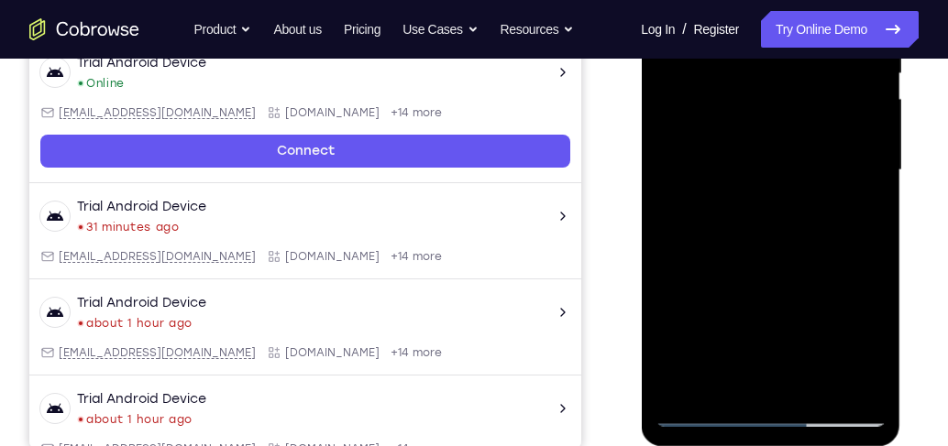
scroll to position [403, 0]
click at [764, 158] on div at bounding box center [769, 170] width 231 height 513
click at [768, 315] on div at bounding box center [769, 170] width 231 height 513
click at [683, 215] on div at bounding box center [769, 170] width 231 height 513
click at [786, 214] on div at bounding box center [769, 170] width 231 height 513
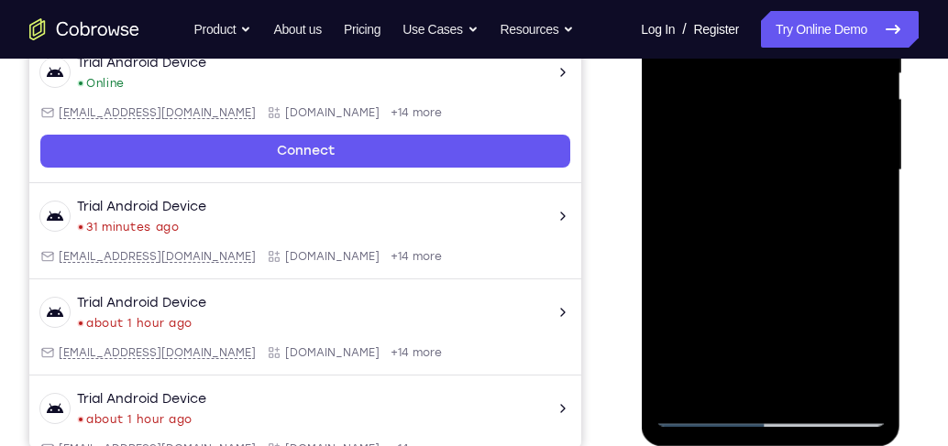
click at [822, 219] on div at bounding box center [769, 170] width 231 height 513
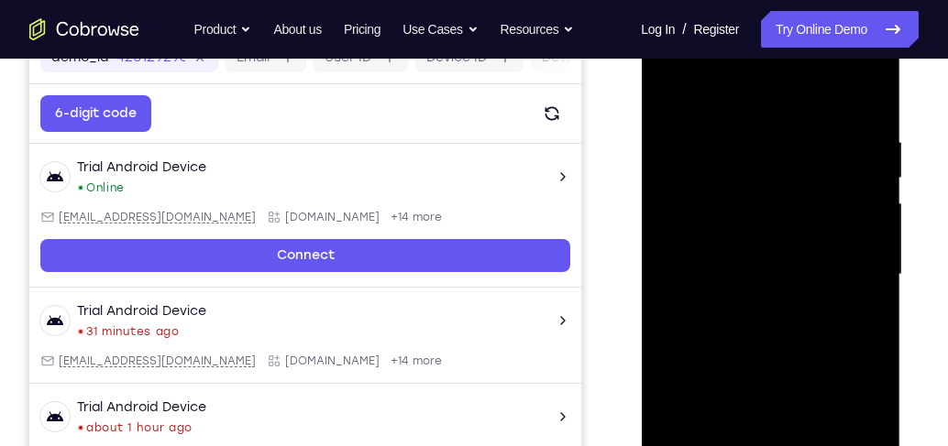
scroll to position [194, 0]
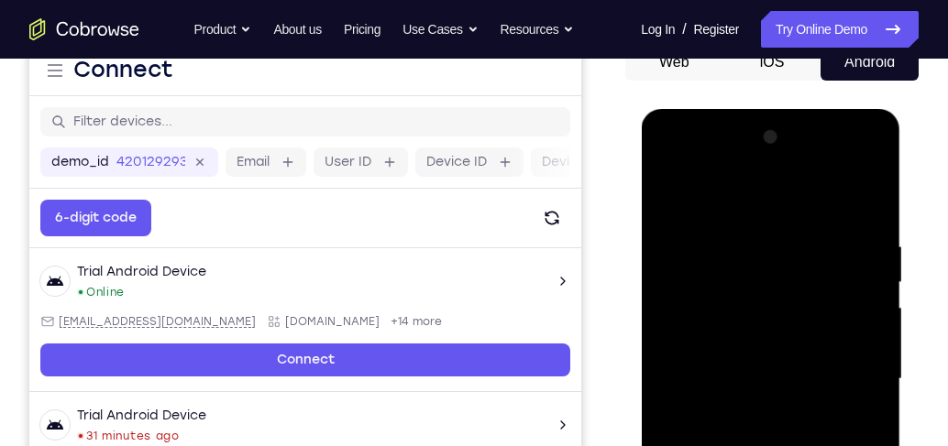
click at [671, 198] on div at bounding box center [769, 379] width 231 height 513
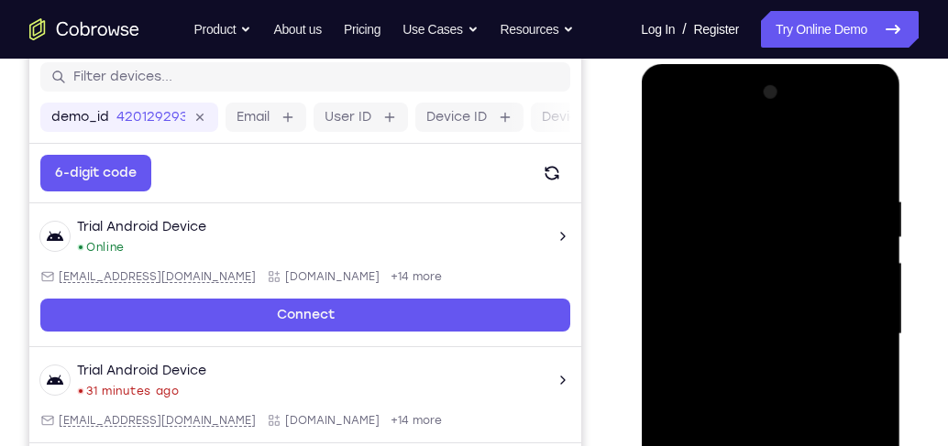
scroll to position [299, 0]
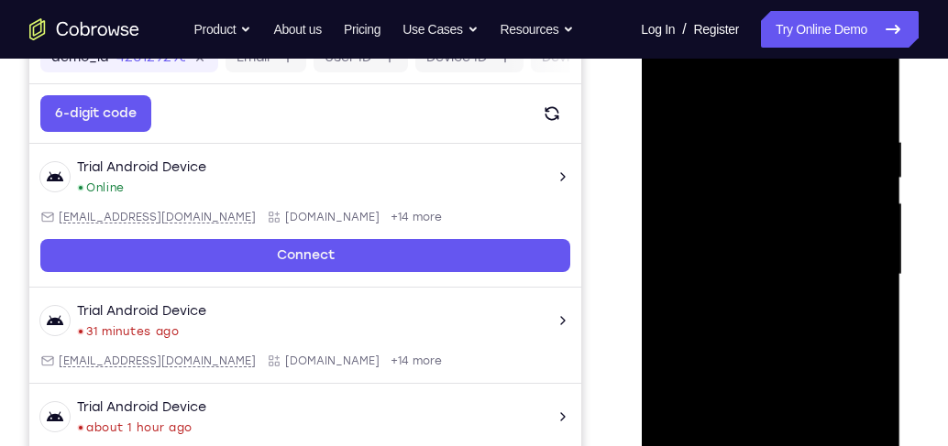
drag, startPoint x: 810, startPoint y: 273, endPoint x: 797, endPoint y: 353, distance: 80.8
click at [797, 353] on div at bounding box center [769, 274] width 231 height 513
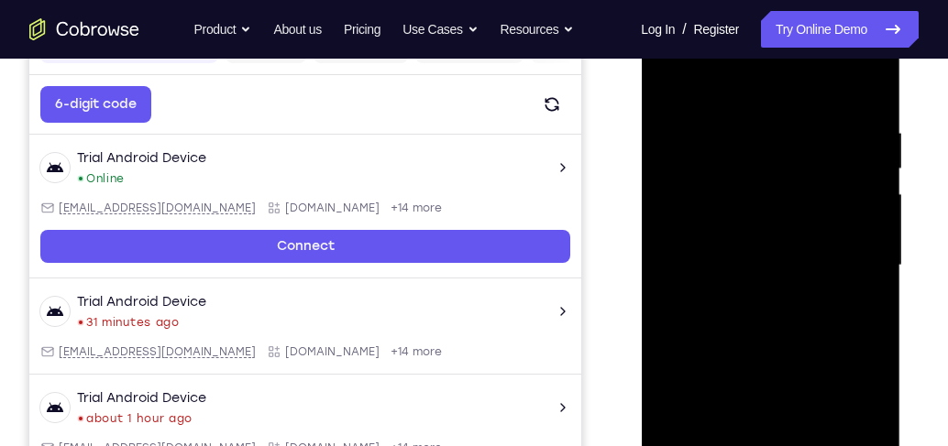
scroll to position [247, 0]
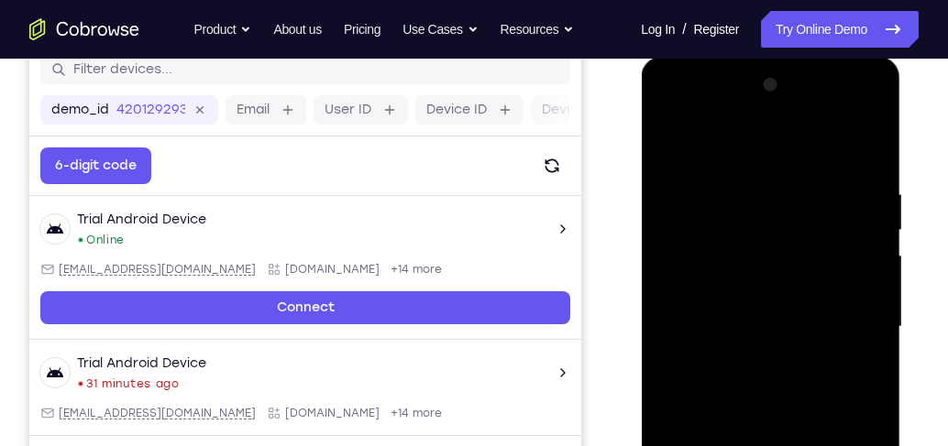
drag, startPoint x: 823, startPoint y: 173, endPoint x: 752, endPoint y: 179, distance: 70.8
click at [752, 179] on div at bounding box center [769, 327] width 231 height 513
drag, startPoint x: 850, startPoint y: 179, endPoint x: 765, endPoint y: 189, distance: 84.9
click at [765, 189] on div at bounding box center [769, 327] width 231 height 513
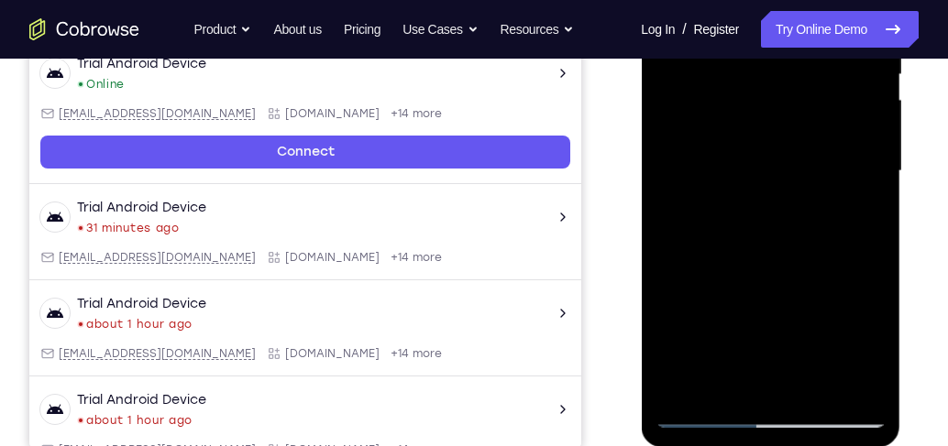
scroll to position [403, 0]
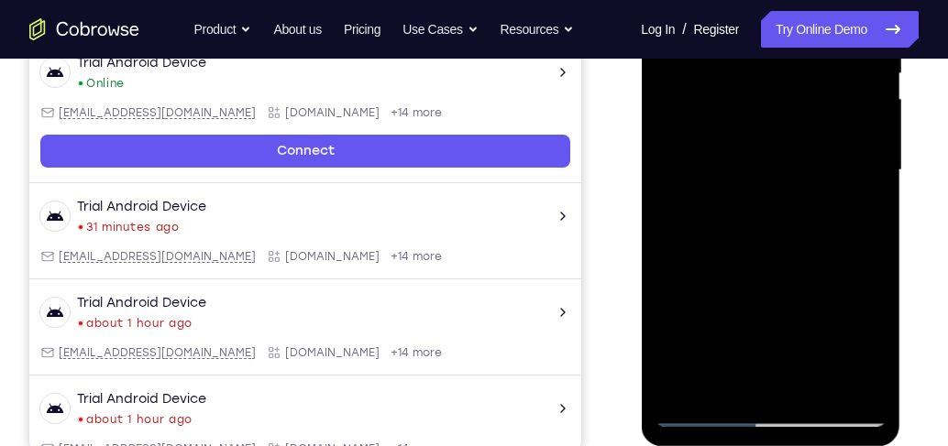
drag, startPoint x: 823, startPoint y: 325, endPoint x: 821, endPoint y: 161, distance: 164.1
click at [821, 161] on div at bounding box center [769, 170] width 231 height 513
drag, startPoint x: 816, startPoint y: 193, endPoint x: 813, endPoint y: 96, distance: 97.2
click at [813, 96] on div at bounding box center [769, 170] width 231 height 513
drag, startPoint x: 795, startPoint y: 268, endPoint x: 812, endPoint y: 161, distance: 107.6
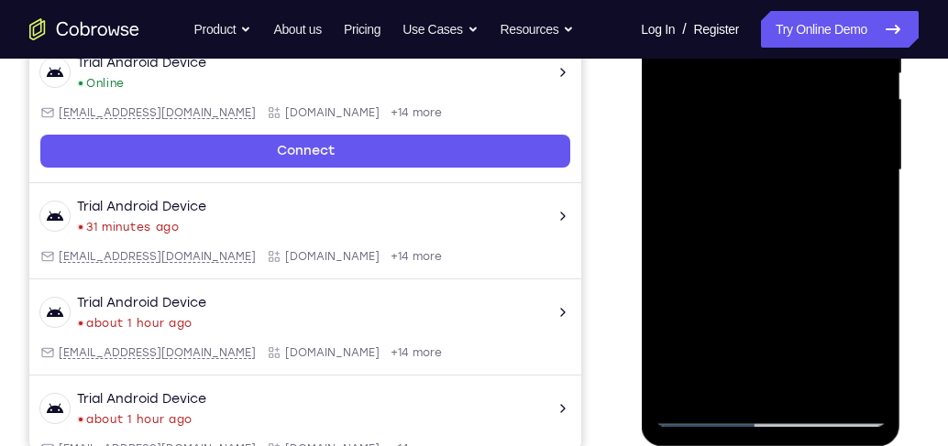
click at [812, 161] on div at bounding box center [769, 170] width 231 height 513
drag, startPoint x: 797, startPoint y: 145, endPoint x: 812, endPoint y: 323, distance: 178.4
click at [812, 323] on div at bounding box center [769, 170] width 231 height 513
drag, startPoint x: 824, startPoint y: 193, endPoint x: 826, endPoint y: 264, distance: 70.6
click at [822, 264] on div at bounding box center [769, 170] width 231 height 513
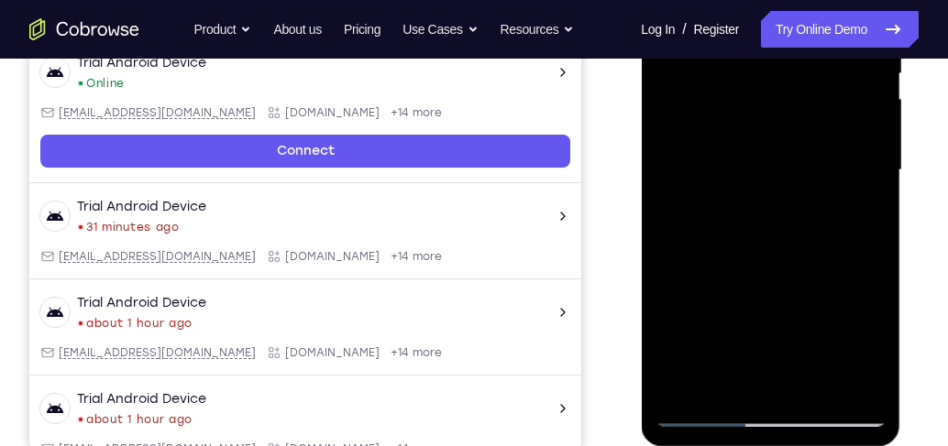
drag, startPoint x: 828, startPoint y: 298, endPoint x: 823, endPoint y: 148, distance: 150.4
click at [822, 148] on div at bounding box center [769, 170] width 231 height 513
drag, startPoint x: 830, startPoint y: 276, endPoint x: 831, endPoint y: 136, distance: 140.2
click at [822, 136] on div at bounding box center [769, 170] width 231 height 513
drag, startPoint x: 804, startPoint y: 212, endPoint x: 809, endPoint y: 301, distance: 89.1
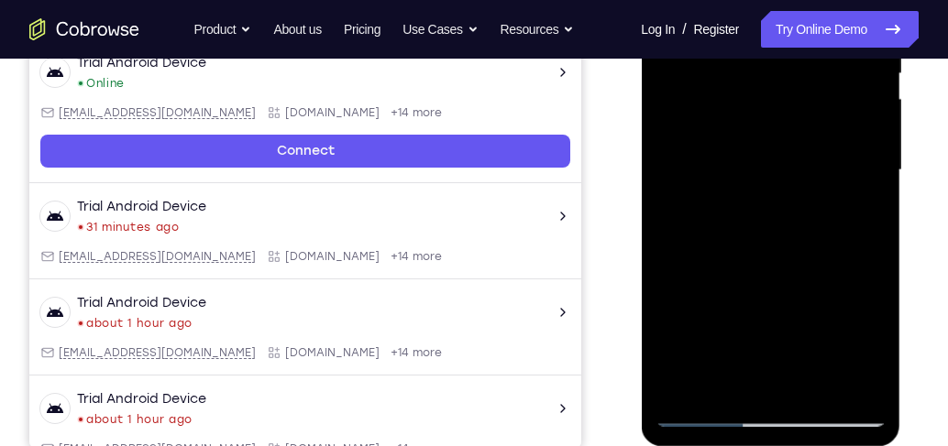
click at [809, 301] on div at bounding box center [769, 170] width 231 height 513
click at [817, 382] on div at bounding box center [769, 170] width 231 height 513
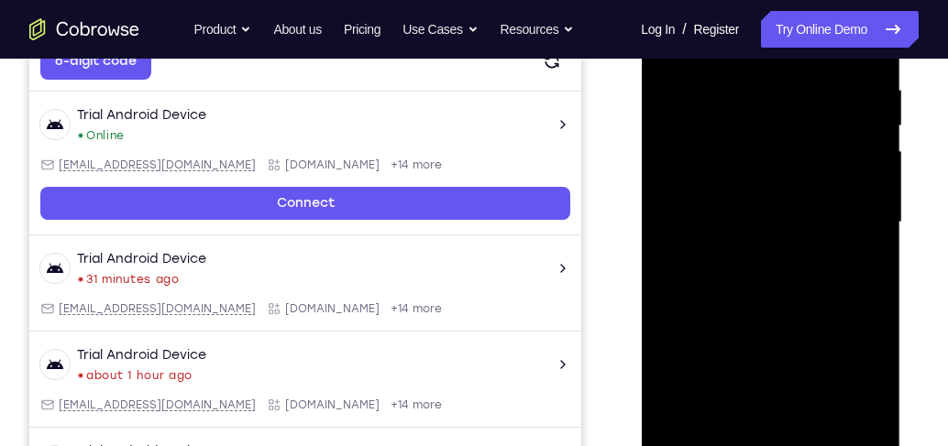
click at [772, 200] on div at bounding box center [769, 222] width 231 height 513
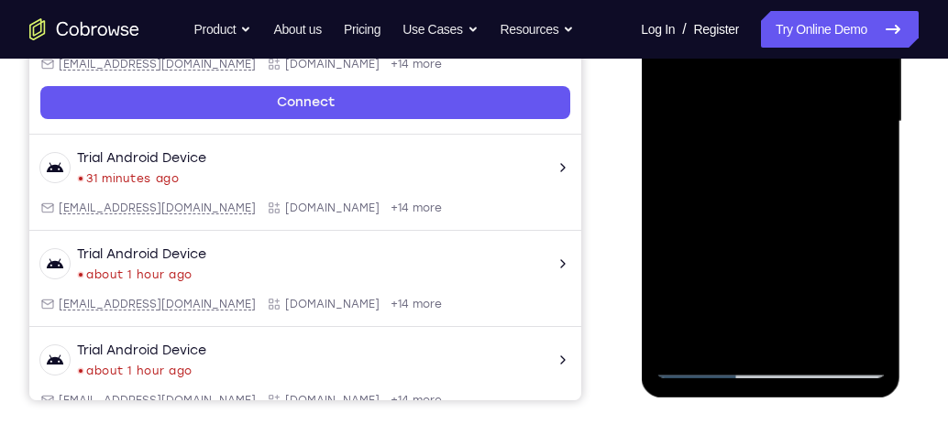
scroll to position [455, 0]
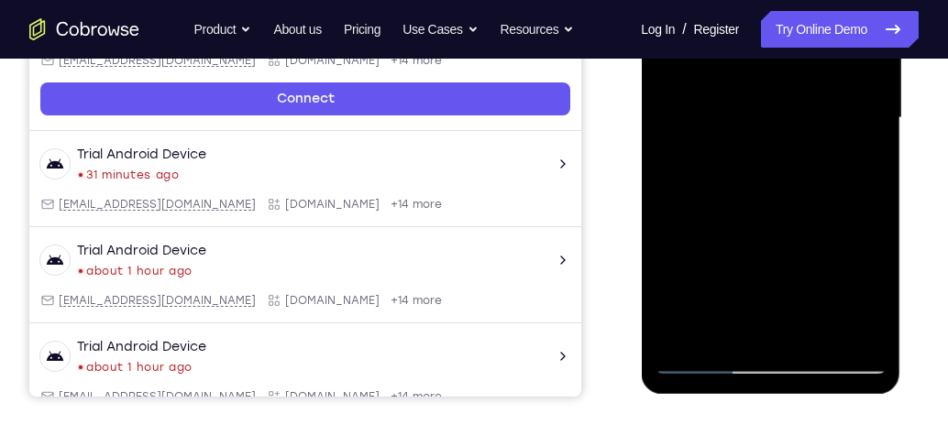
click at [755, 324] on div at bounding box center [769, 118] width 231 height 513
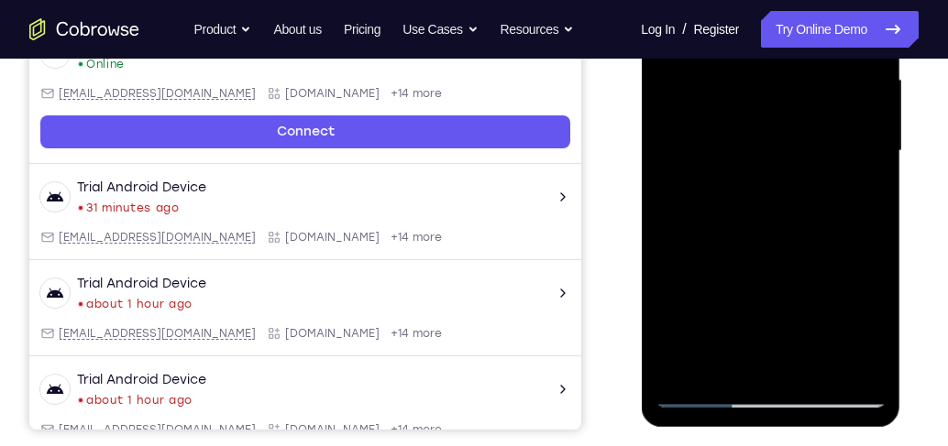
scroll to position [403, 0]
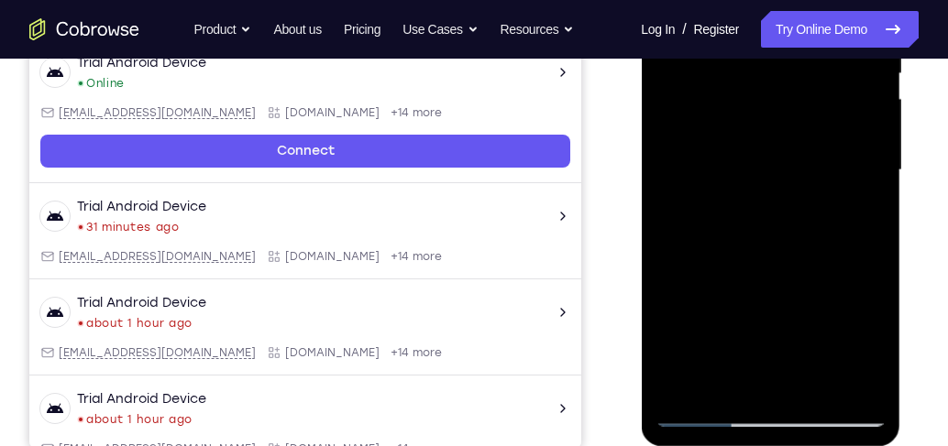
click at [724, 383] on div at bounding box center [769, 170] width 231 height 513
click at [741, 325] on div at bounding box center [769, 170] width 231 height 513
click at [822, 202] on div at bounding box center [769, 170] width 231 height 513
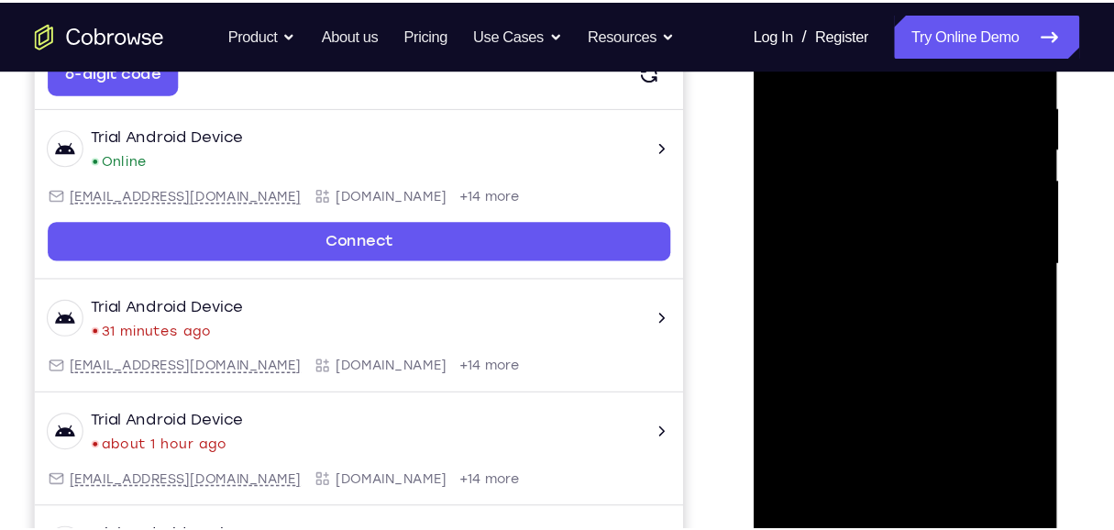
scroll to position [351, 0]
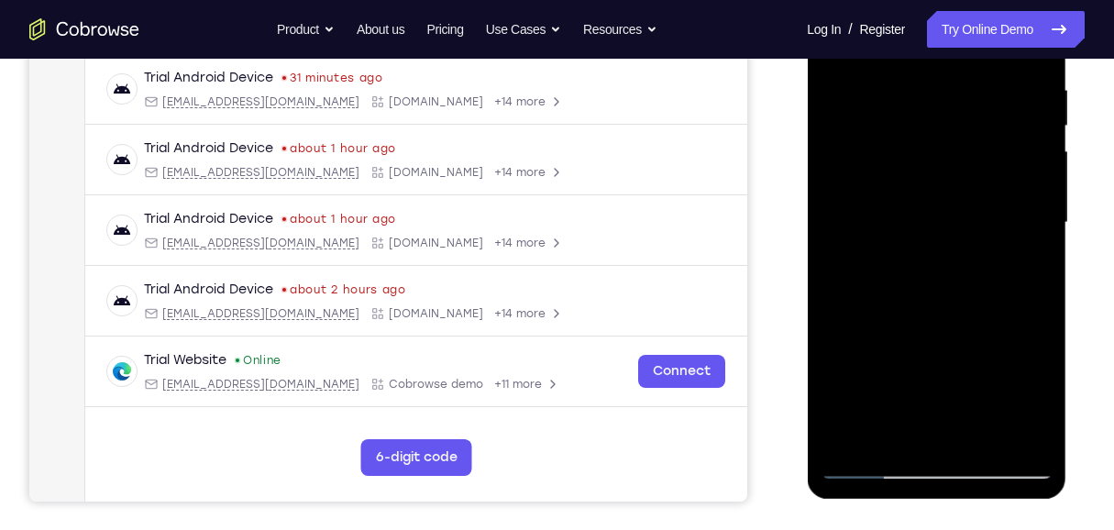
click at [822, 383] on div at bounding box center [935, 222] width 231 height 513
click at [822, 330] on div at bounding box center [935, 222] width 231 height 513
click at [822, 255] on div at bounding box center [935, 222] width 231 height 513
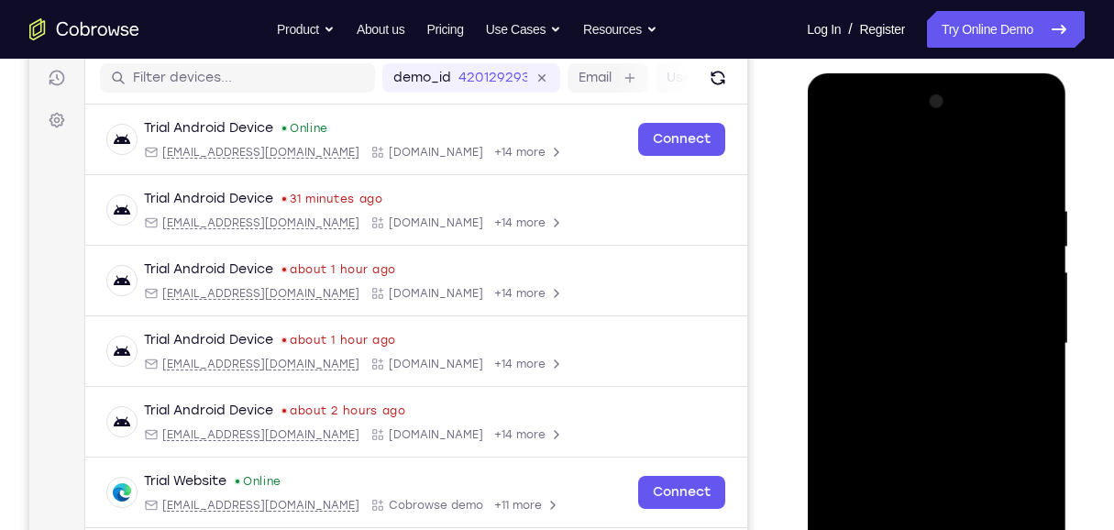
scroll to position [229, 0]
click at [822, 168] on div at bounding box center [935, 344] width 231 height 513
click at [822, 324] on div at bounding box center [935, 344] width 231 height 513
click at [822, 272] on div at bounding box center [935, 344] width 231 height 513
click at [822, 383] on div at bounding box center [935, 344] width 231 height 513
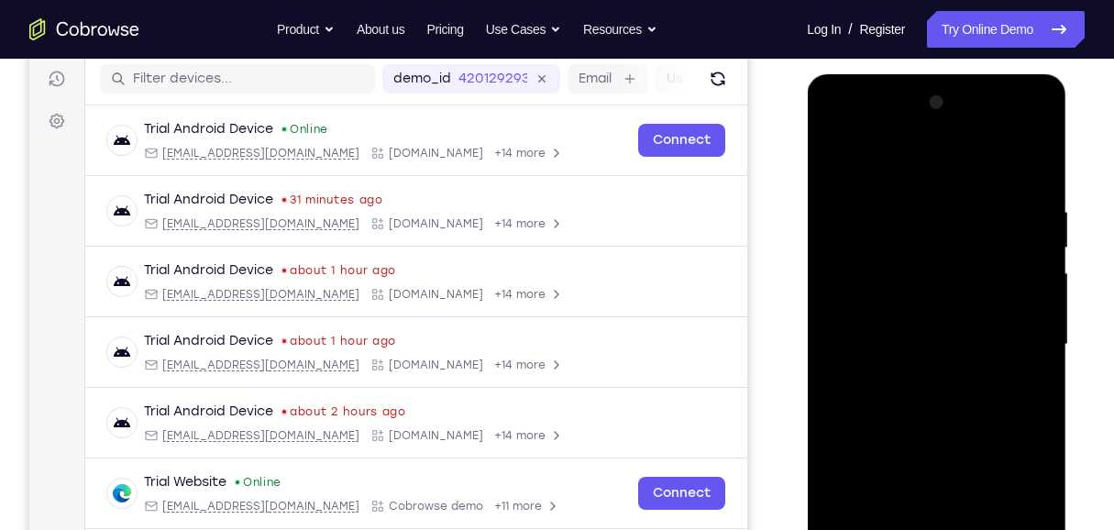
click at [822, 161] on div at bounding box center [935, 344] width 231 height 513
drag, startPoint x: 966, startPoint y: 228, endPoint x: 960, endPoint y: 335, distance: 106.5
click at [822, 335] on div at bounding box center [935, 344] width 231 height 513
drag, startPoint x: 945, startPoint y: 203, endPoint x: 969, endPoint y: 414, distance: 213.0
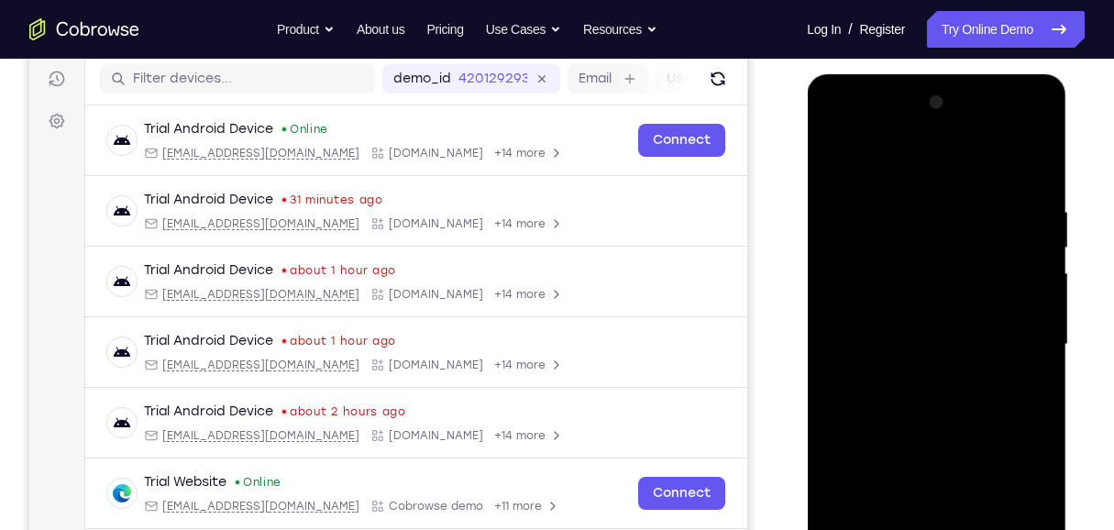
click at [822, 383] on div at bounding box center [935, 344] width 231 height 513
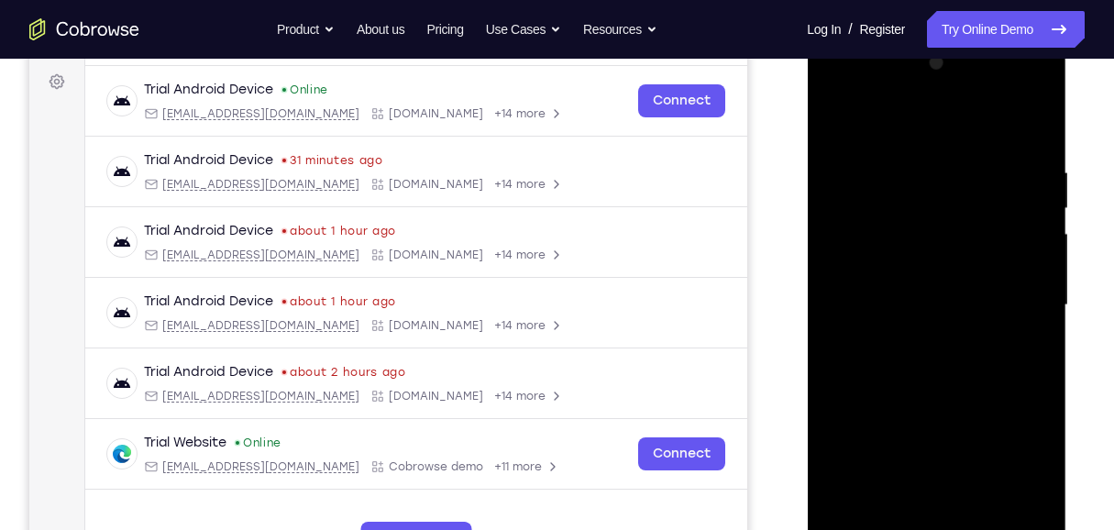
scroll to position [290, 0]
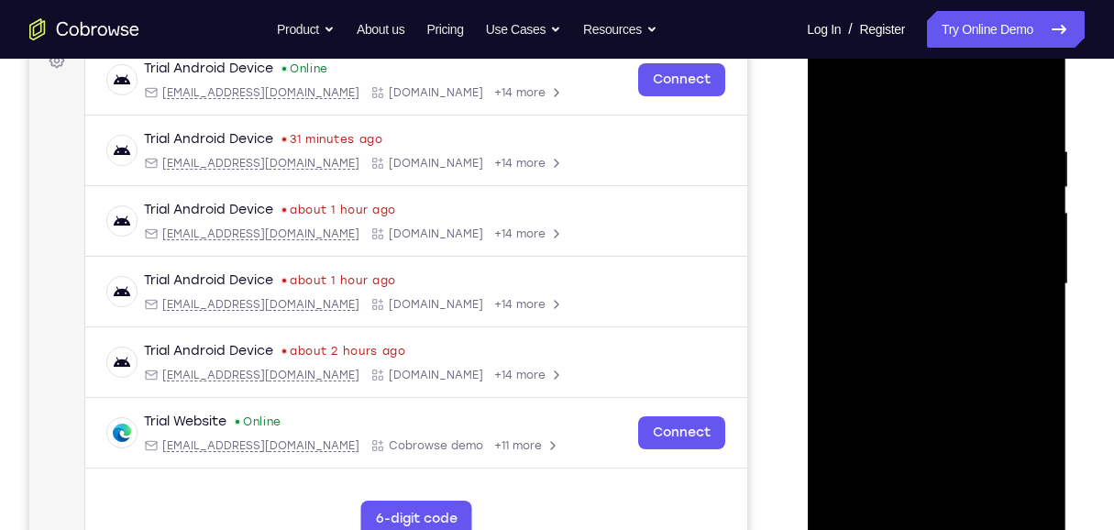
drag, startPoint x: 979, startPoint y: 442, endPoint x: 981, endPoint y: 276, distance: 165.9
click at [822, 276] on div at bounding box center [935, 283] width 231 height 513
click at [822, 383] on div at bounding box center [935, 283] width 231 height 513
click at [822, 261] on div at bounding box center [935, 283] width 231 height 513
click at [822, 100] on div at bounding box center [935, 283] width 231 height 513
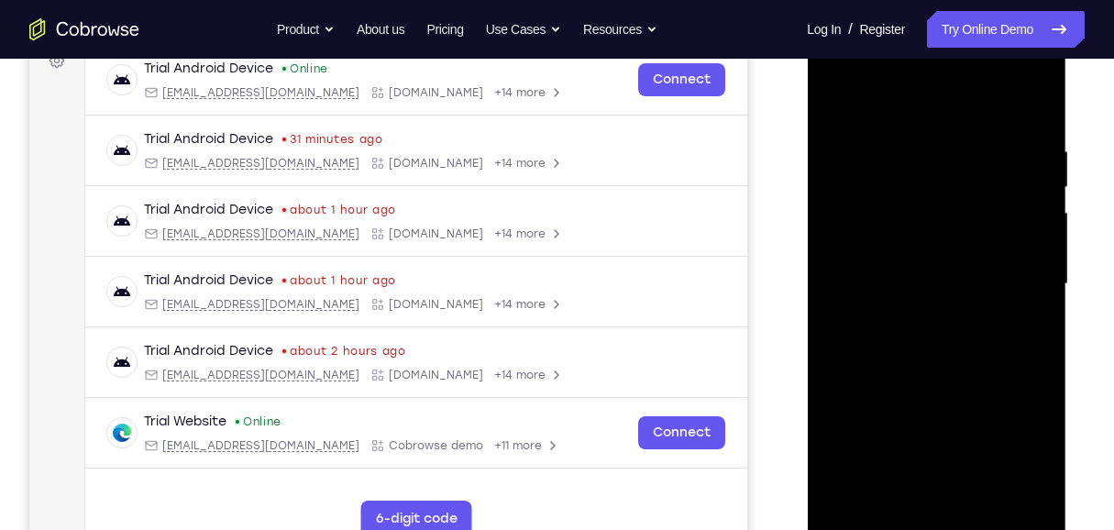
click at [822, 248] on div at bounding box center [935, 283] width 231 height 513
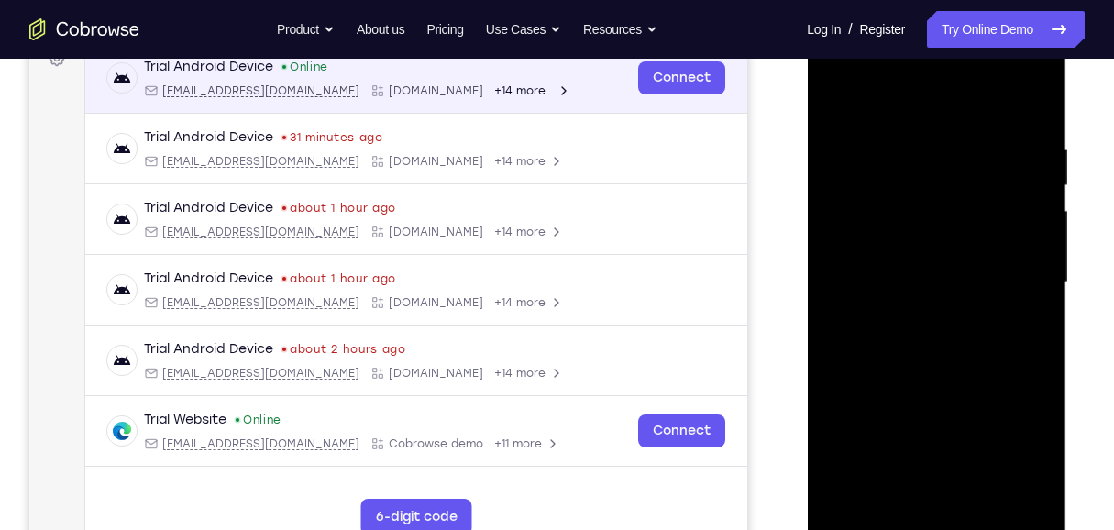
scroll to position [351, 0]
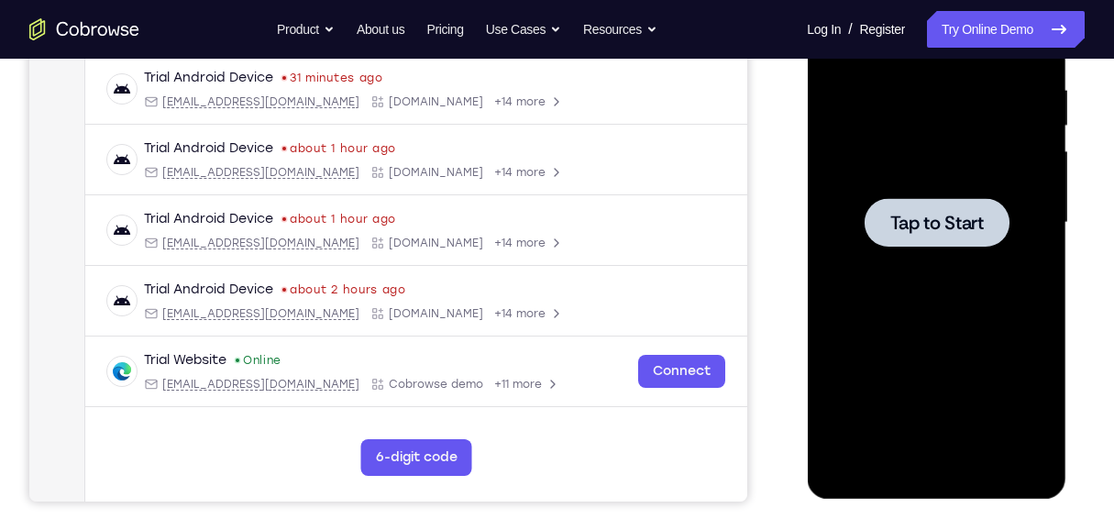
click at [822, 268] on div at bounding box center [935, 222] width 231 height 513
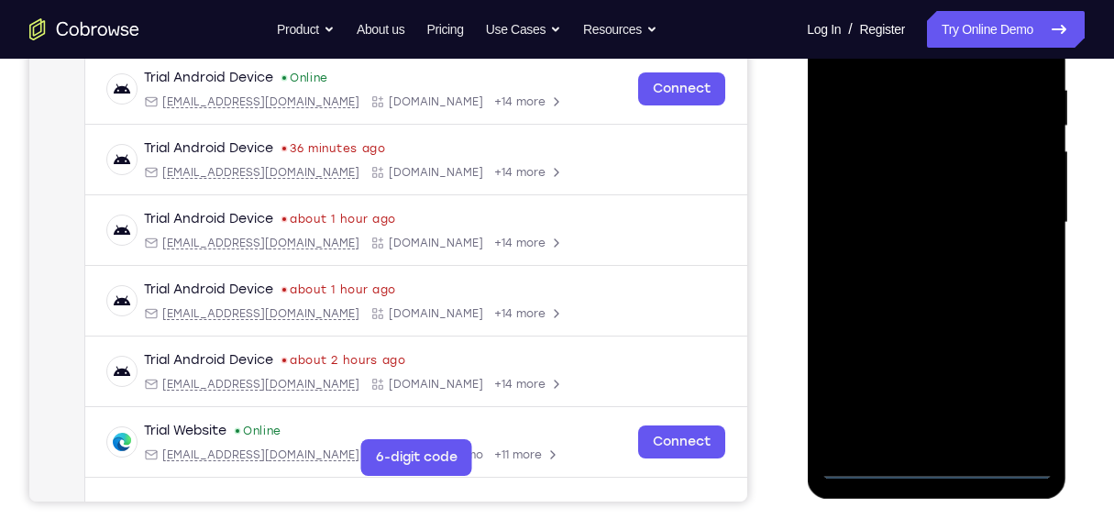
click at [822, 383] on div at bounding box center [935, 222] width 231 height 513
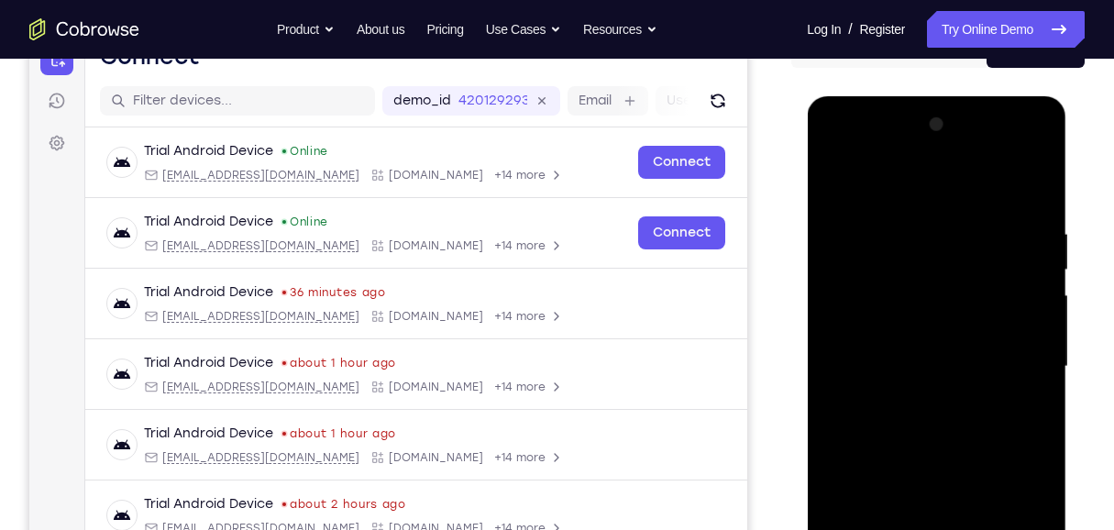
scroll to position [229, 0]
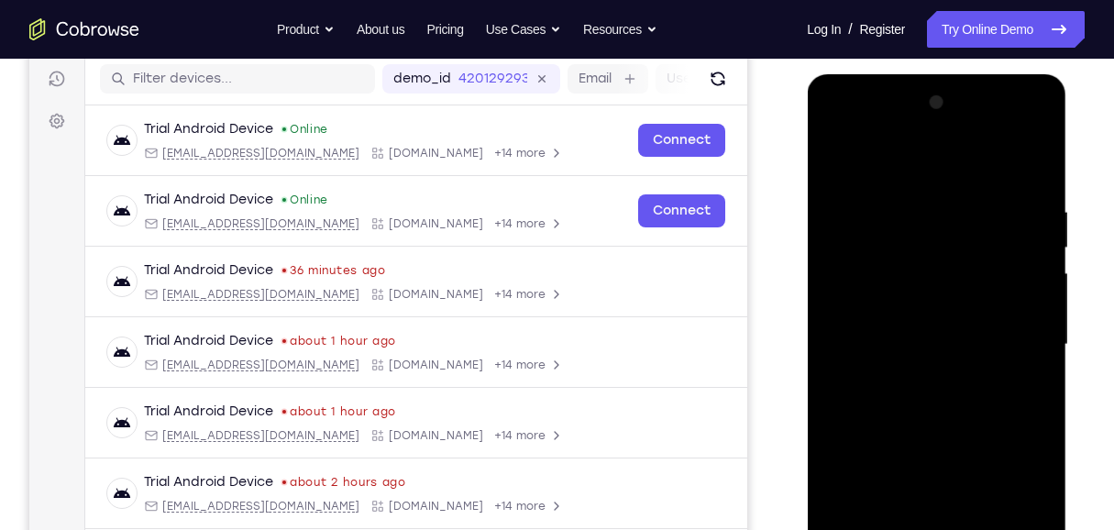
click at [822, 168] on div at bounding box center [935, 344] width 231 height 513
click at [822, 340] on div at bounding box center [935, 344] width 231 height 513
click at [822, 382] on div at bounding box center [935, 344] width 231 height 513
click at [822, 325] on div at bounding box center [935, 344] width 231 height 513
click at [822, 344] on div at bounding box center [935, 344] width 231 height 513
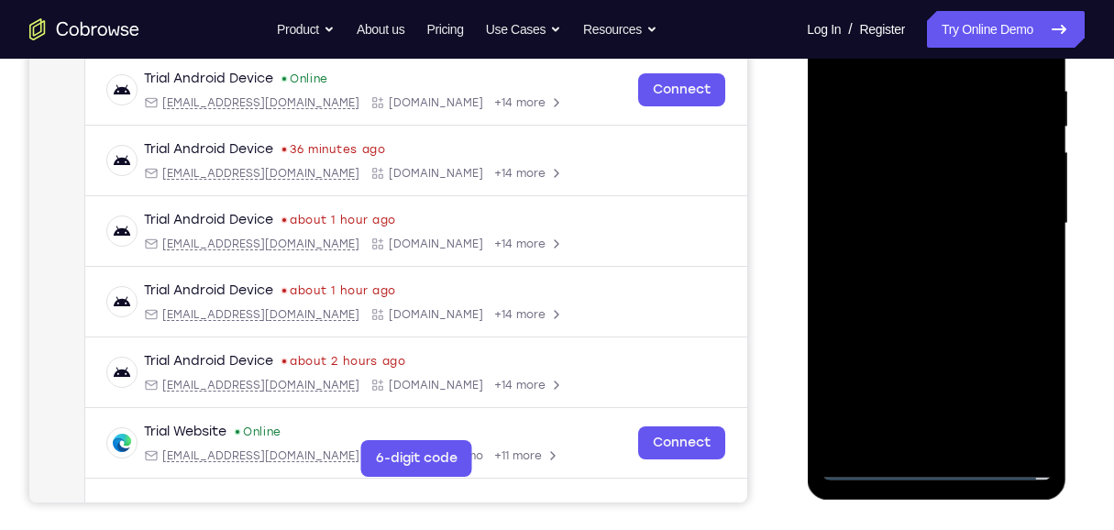
scroll to position [351, 0]
click at [822, 284] on div at bounding box center [935, 222] width 231 height 513
click at [822, 271] on div at bounding box center [935, 222] width 231 height 513
click at [822, 284] on div at bounding box center [935, 222] width 231 height 513
click at [822, 383] on div at bounding box center [935, 222] width 231 height 513
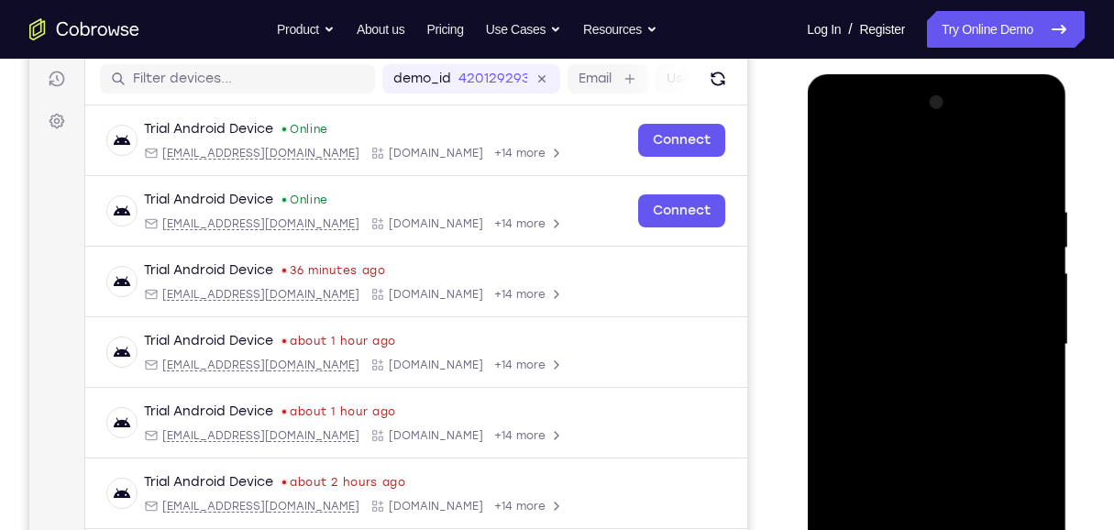
click at [822, 383] on div at bounding box center [935, 344] width 231 height 513
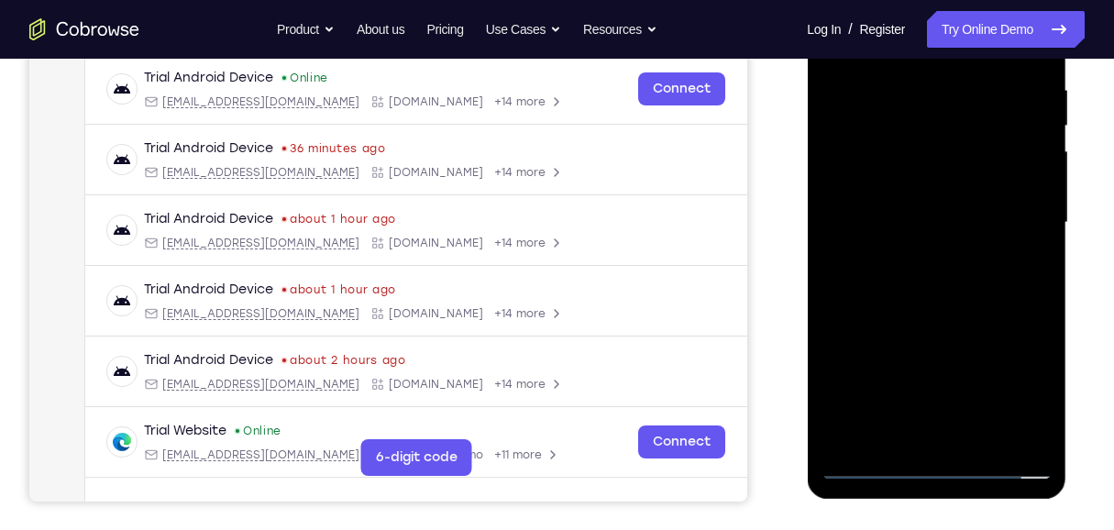
click at [822, 383] on div at bounding box center [935, 222] width 231 height 513
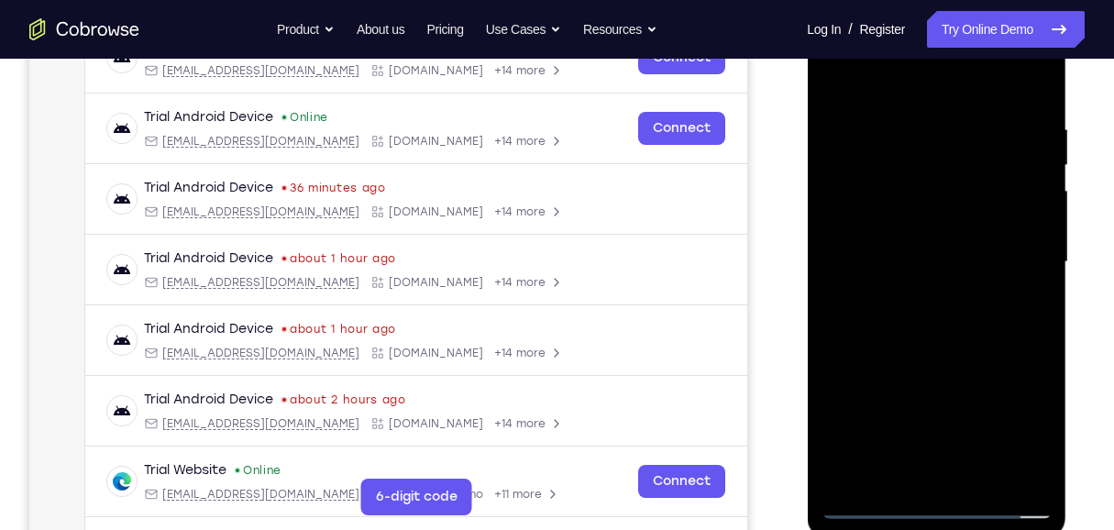
scroll to position [229, 0]
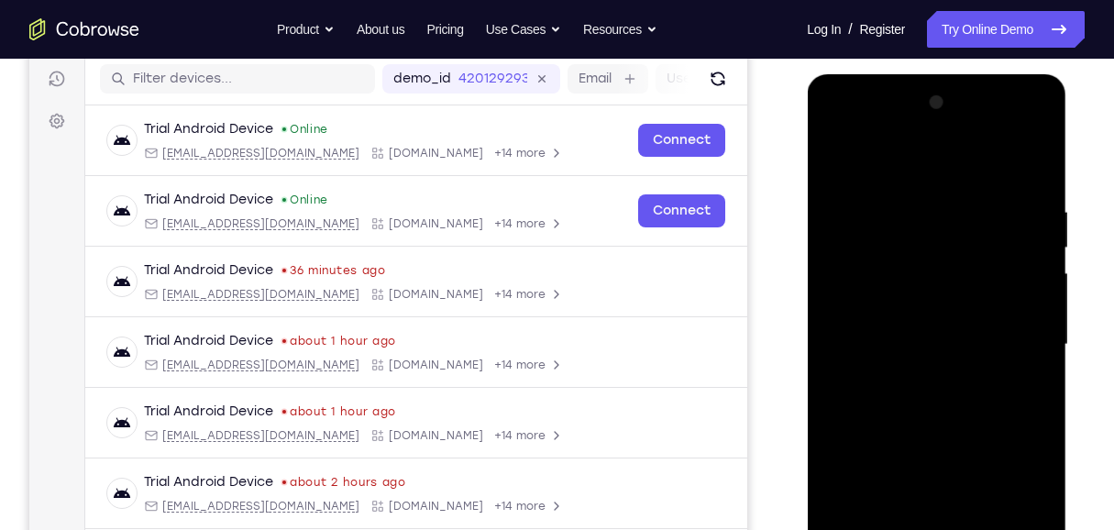
click at [822, 383] on div at bounding box center [935, 344] width 231 height 513
click at [822, 321] on div at bounding box center [935, 344] width 231 height 513
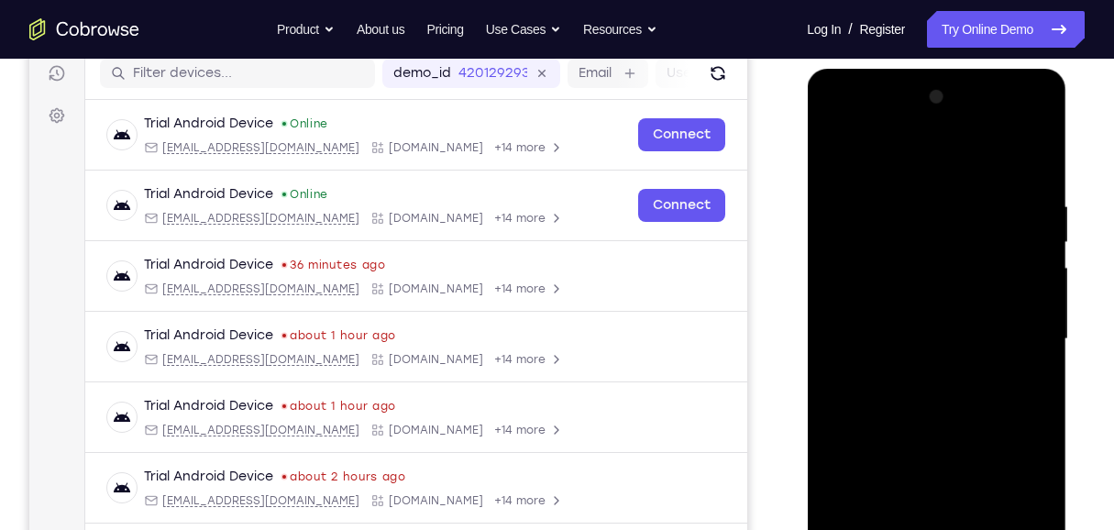
scroll to position [168, 0]
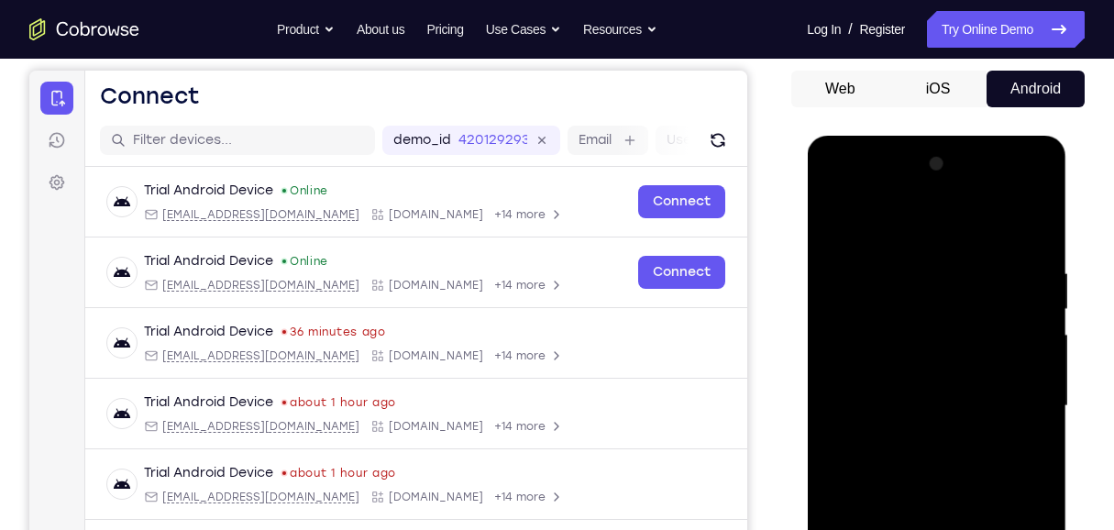
click at [822, 224] on div at bounding box center [935, 405] width 231 height 513
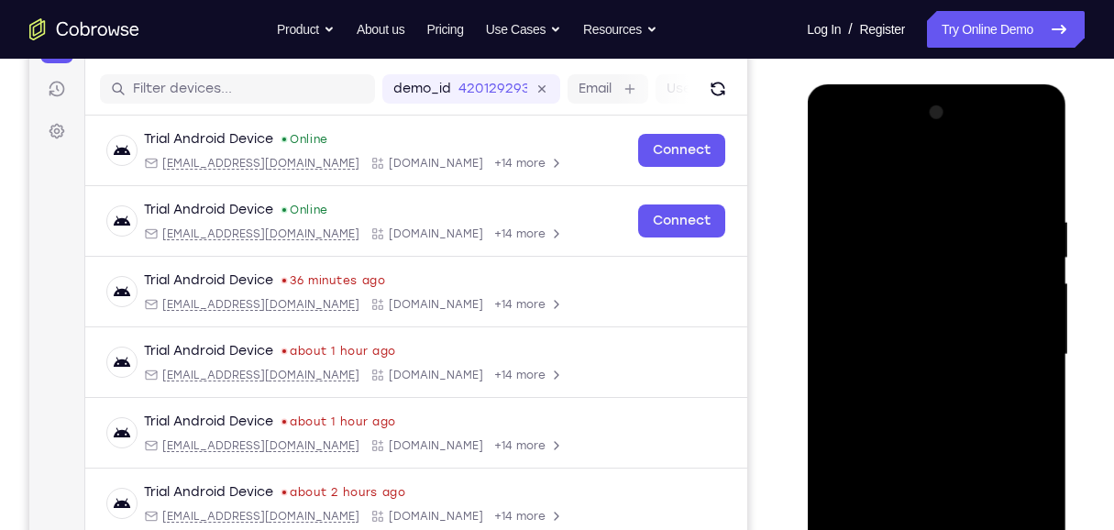
scroll to position [290, 0]
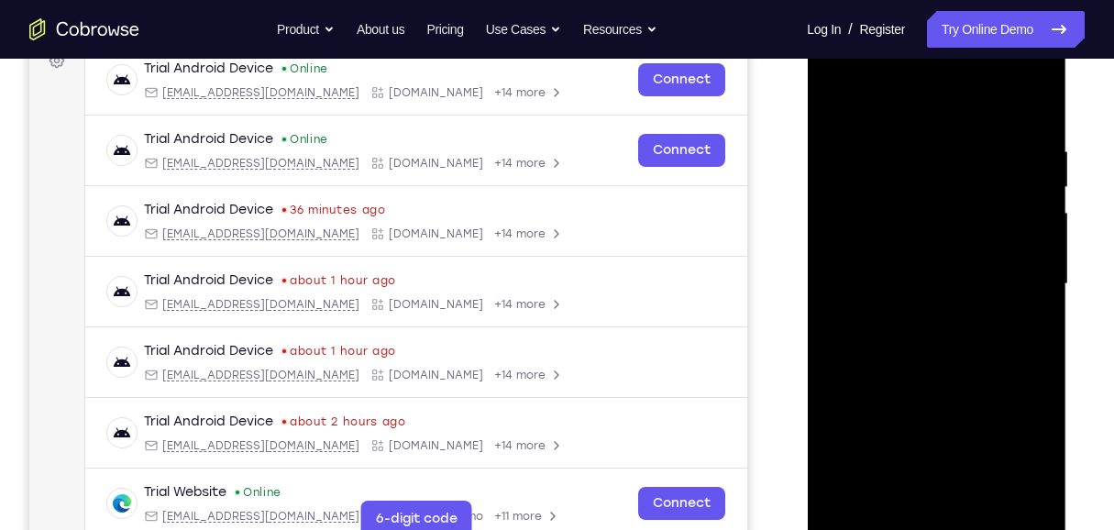
click at [822, 258] on div at bounding box center [935, 283] width 231 height 513
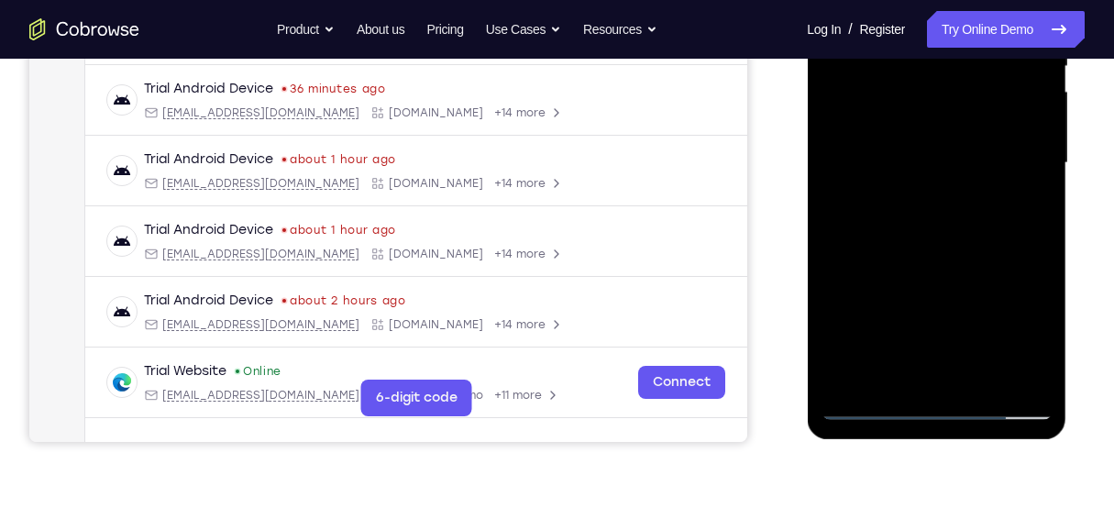
scroll to position [412, 0]
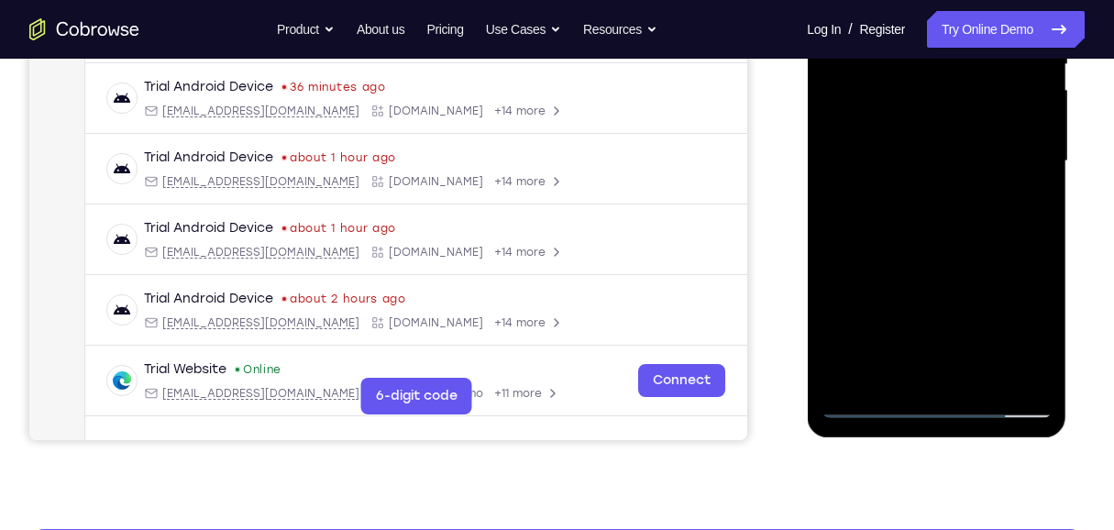
click at [822, 371] on div at bounding box center [935, 161] width 231 height 513
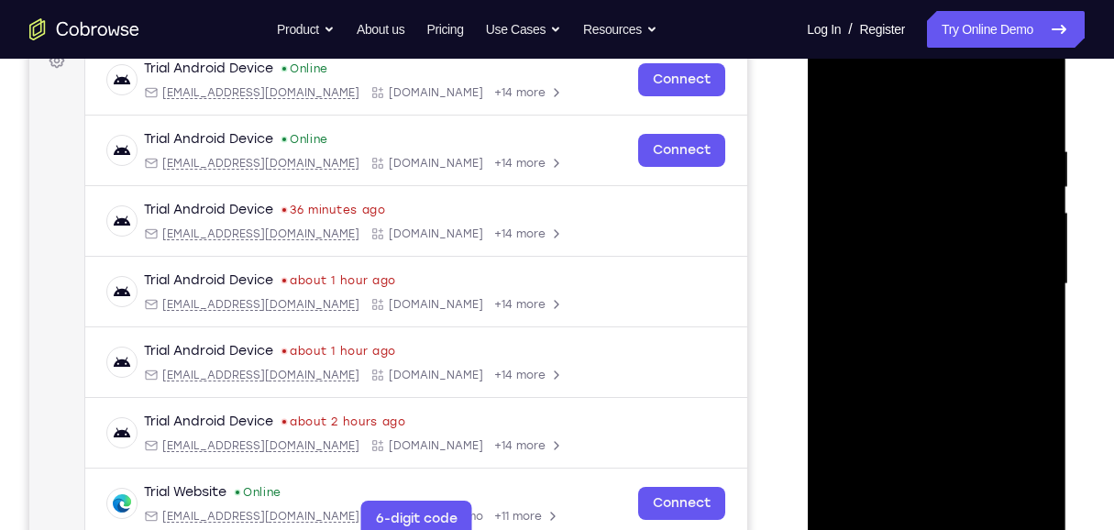
scroll to position [290, 0]
drag, startPoint x: 948, startPoint y: 207, endPoint x: 926, endPoint y: 303, distance: 98.7
click at [822, 303] on div at bounding box center [935, 283] width 231 height 513
drag, startPoint x: 926, startPoint y: 174, endPoint x: 922, endPoint y: 256, distance: 81.6
click at [822, 256] on div at bounding box center [935, 283] width 231 height 513
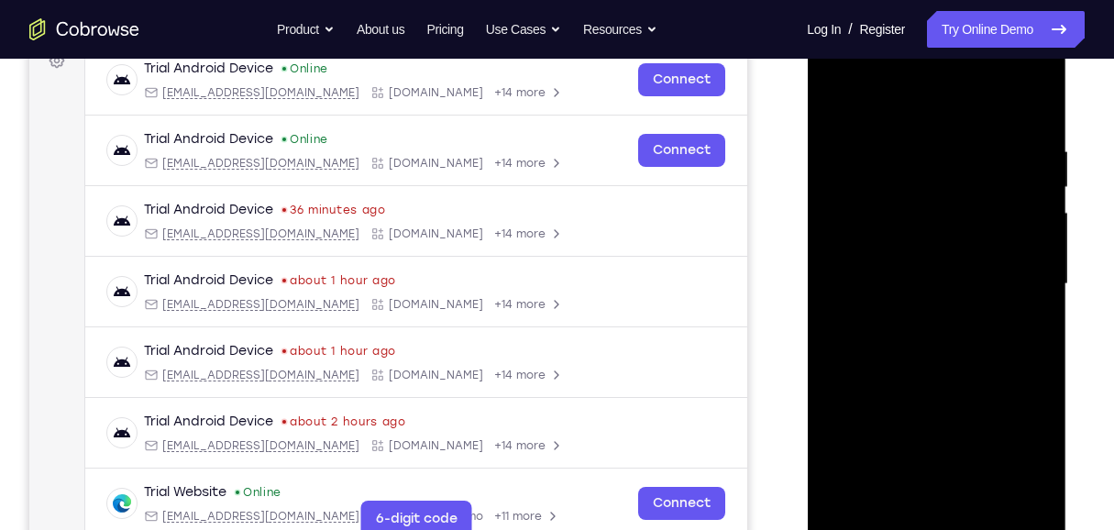
drag, startPoint x: 934, startPoint y: 182, endPoint x: 929, endPoint y: 248, distance: 66.1
click at [822, 261] on div at bounding box center [935, 283] width 231 height 513
drag, startPoint x: 916, startPoint y: 162, endPoint x: 916, endPoint y: 258, distance: 95.3
click at [822, 258] on div at bounding box center [935, 283] width 231 height 513
drag, startPoint x: 943, startPoint y: 221, endPoint x: 928, endPoint y: 260, distance: 42.0
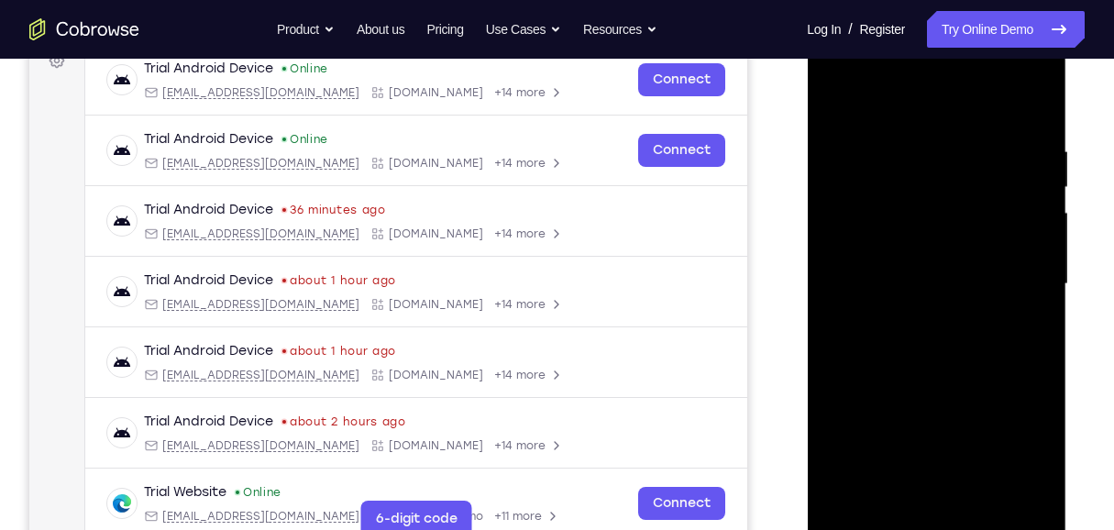
click at [822, 260] on div at bounding box center [935, 283] width 231 height 513
drag, startPoint x: 946, startPoint y: 175, endPoint x: 938, endPoint y: 243, distance: 68.3
click at [822, 243] on div at bounding box center [935, 283] width 231 height 513
drag, startPoint x: 908, startPoint y: 280, endPoint x: 990, endPoint y: 20, distance: 271.9
click at [822, 20] on div at bounding box center [935, 287] width 259 height 546
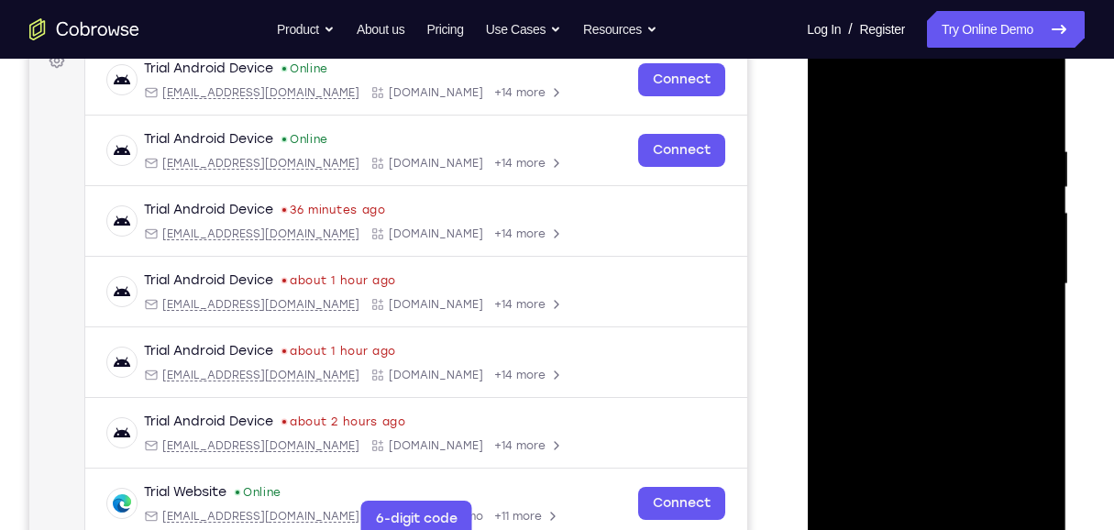
drag, startPoint x: 939, startPoint y: 261, endPoint x: 994, endPoint y: 23, distance: 244.5
click at [822, 23] on div at bounding box center [935, 287] width 259 height 546
click at [822, 101] on div at bounding box center [935, 283] width 231 height 513
click at [822, 263] on div at bounding box center [935, 283] width 231 height 513
click at [822, 104] on div at bounding box center [935, 283] width 231 height 513
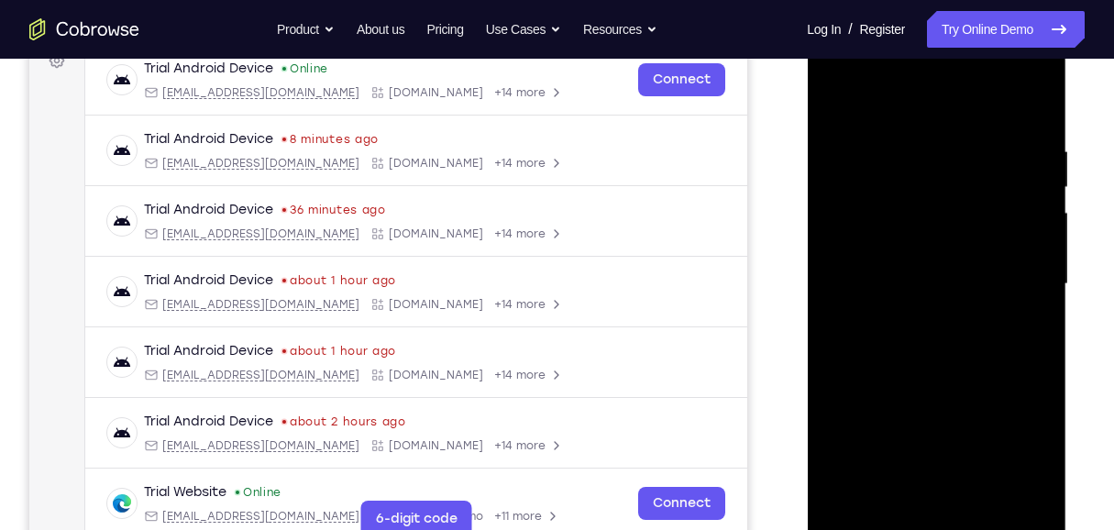
click at [822, 248] on div at bounding box center [935, 283] width 231 height 513
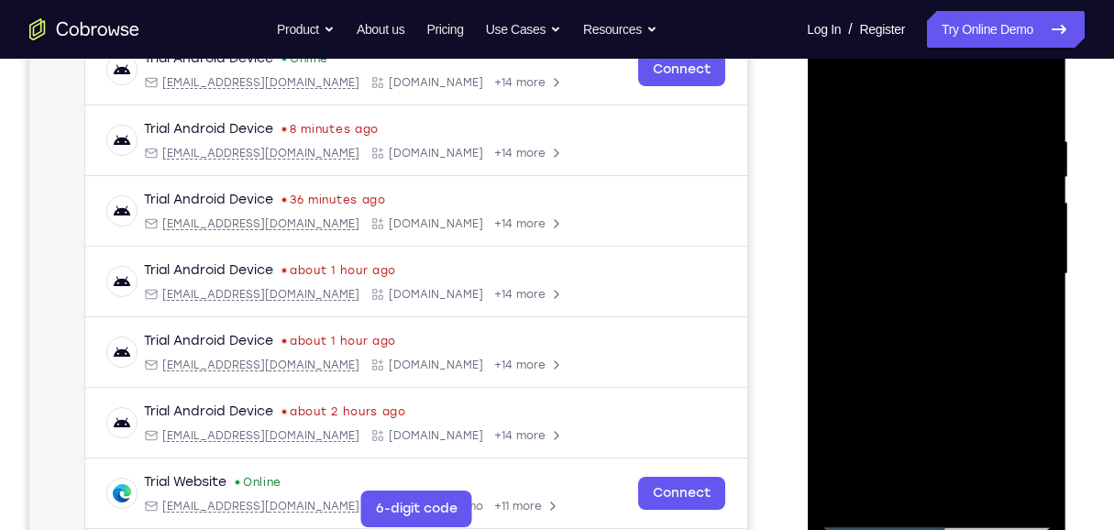
scroll to position [229, 0]
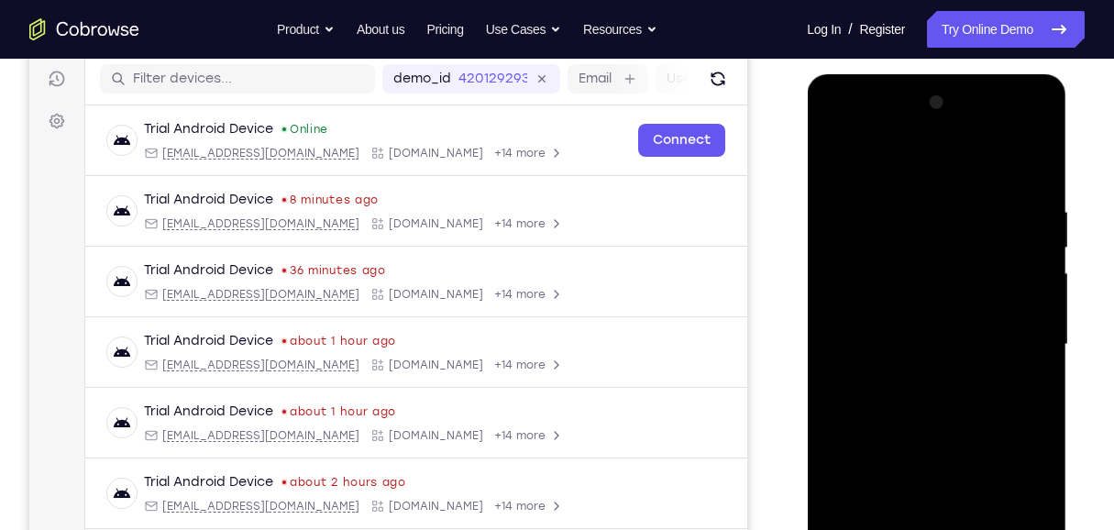
click at [822, 160] on div at bounding box center [935, 344] width 231 height 513
click at [822, 326] on div at bounding box center [935, 344] width 231 height 513
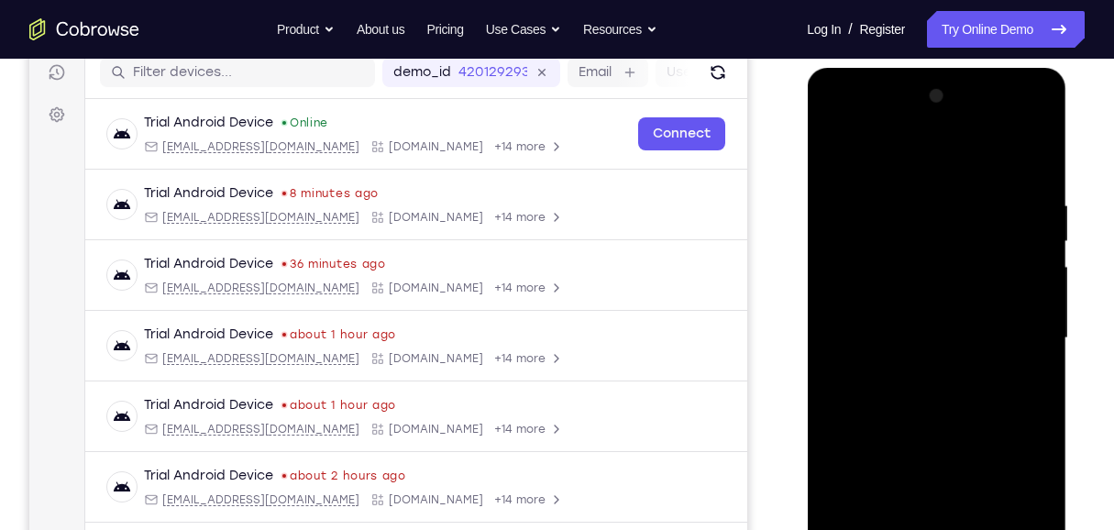
scroll to position [168, 0]
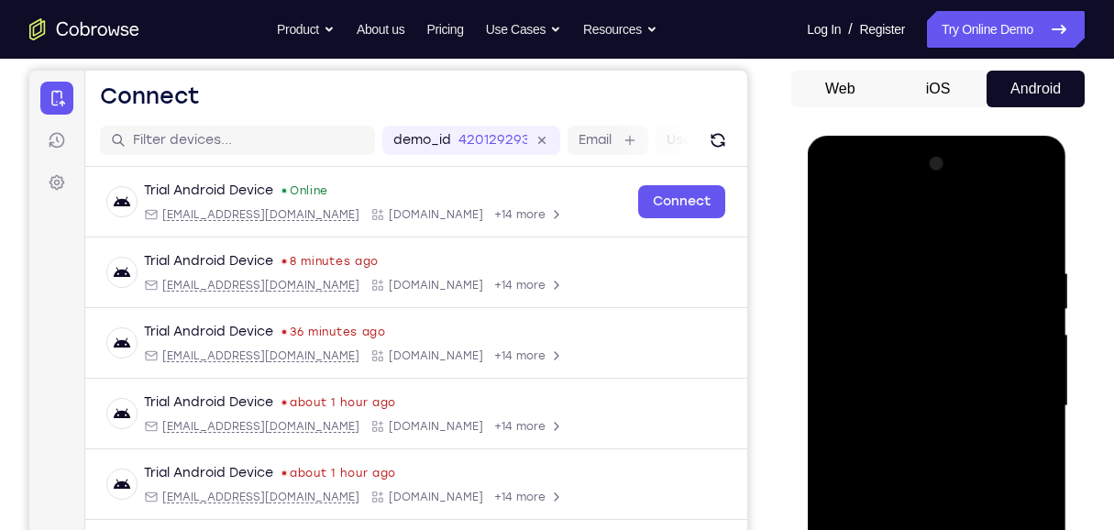
drag, startPoint x: 839, startPoint y: 227, endPoint x: 1459, endPoint y: 255, distance: 621.1
click at [822, 227] on div at bounding box center [935, 405] width 231 height 513
click at [822, 383] on div at bounding box center [935, 405] width 231 height 513
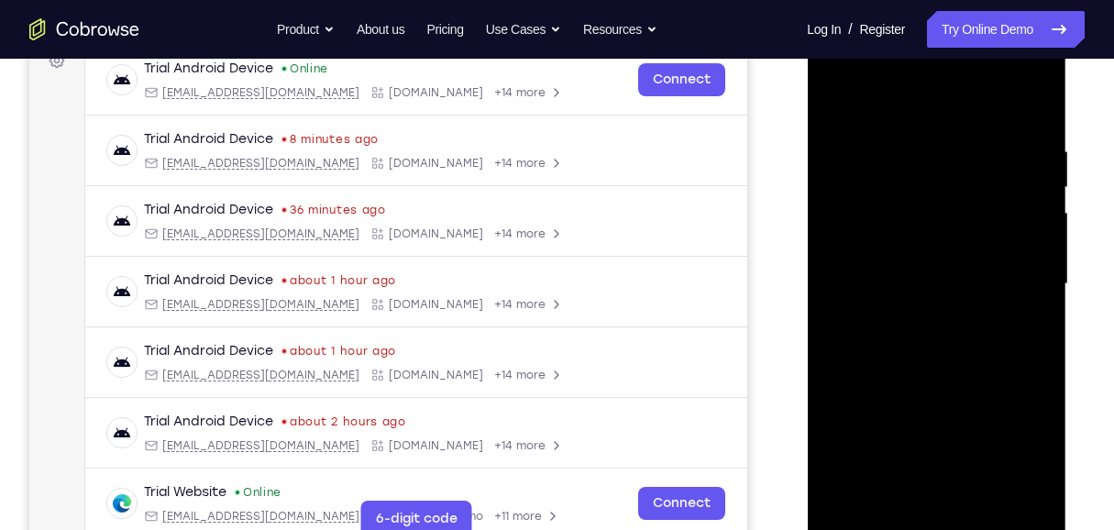
click at [822, 104] on div at bounding box center [935, 283] width 231 height 513
click at [822, 261] on div at bounding box center [935, 283] width 231 height 513
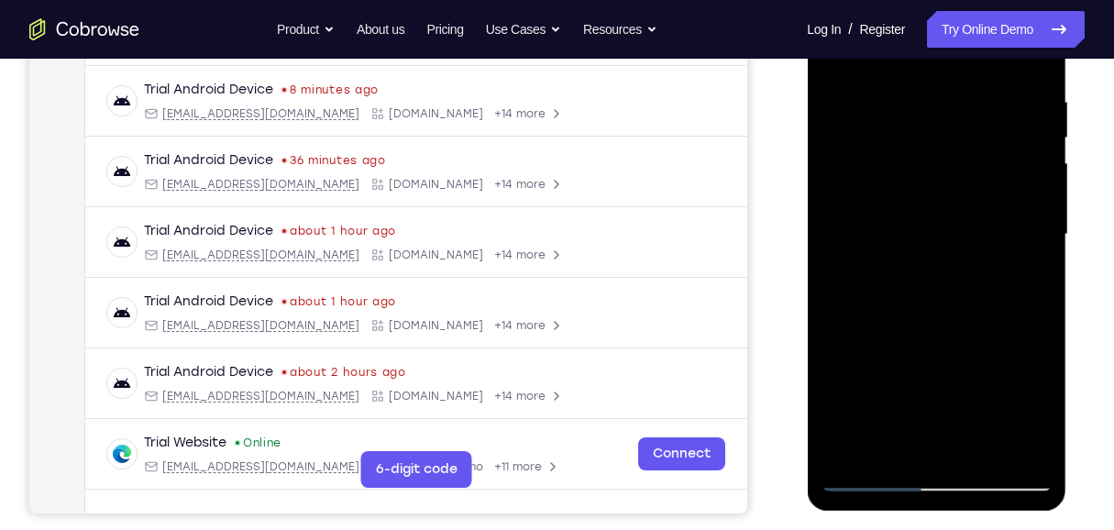
scroll to position [229, 0]
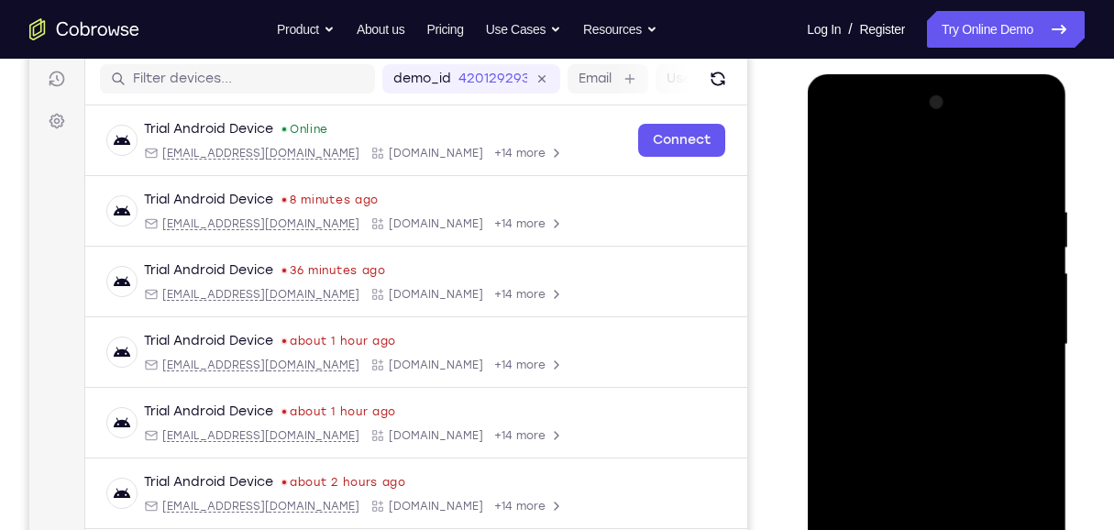
drag, startPoint x: 831, startPoint y: 163, endPoint x: 1556, endPoint y: 222, distance: 727.3
click at [822, 163] on div at bounding box center [935, 344] width 231 height 513
click at [822, 329] on div at bounding box center [935, 344] width 231 height 513
drag, startPoint x: 839, startPoint y: 168, endPoint x: 1305, endPoint y: 125, distance: 467.6
click at [822, 168] on div at bounding box center [935, 344] width 231 height 513
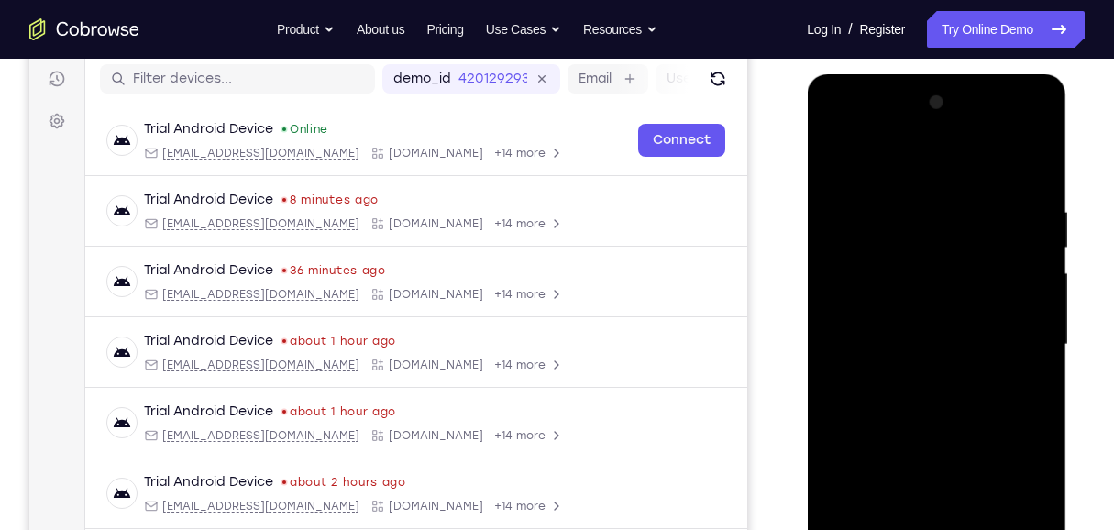
click at [822, 318] on div at bounding box center [935, 344] width 231 height 513
click at [822, 164] on div at bounding box center [935, 344] width 231 height 513
click at [822, 324] on div at bounding box center [935, 344] width 231 height 513
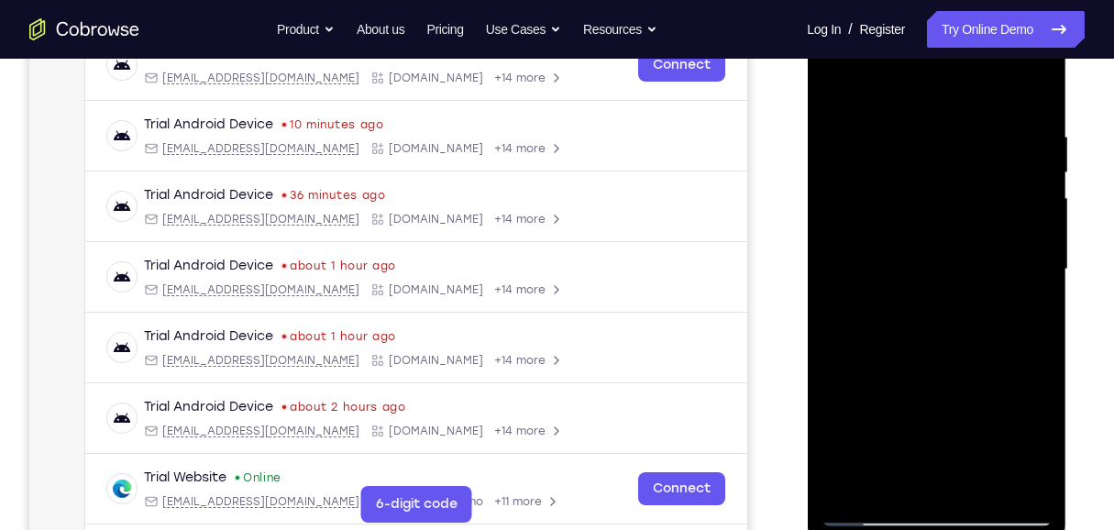
scroll to position [412, 0]
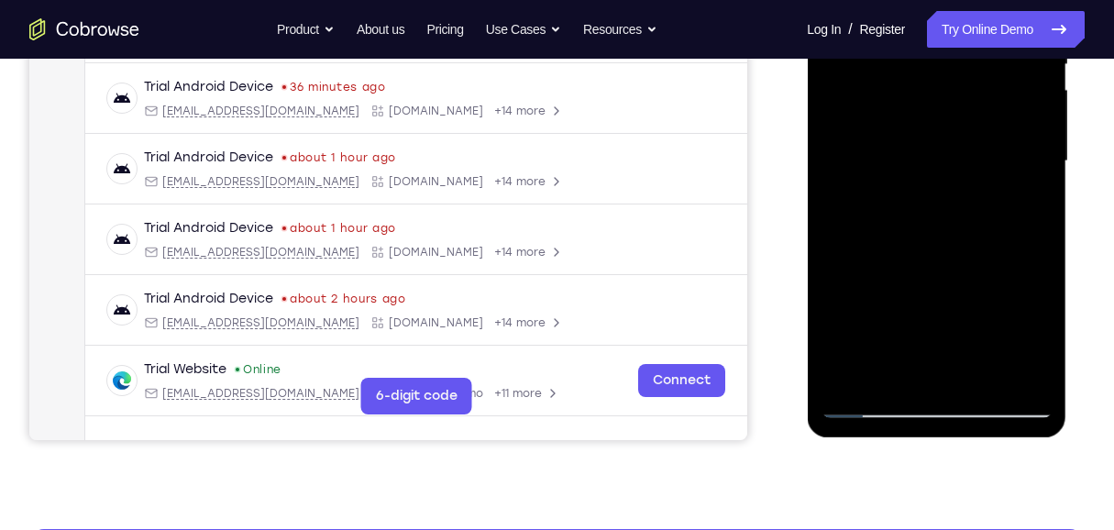
click at [822, 365] on div at bounding box center [935, 161] width 231 height 513
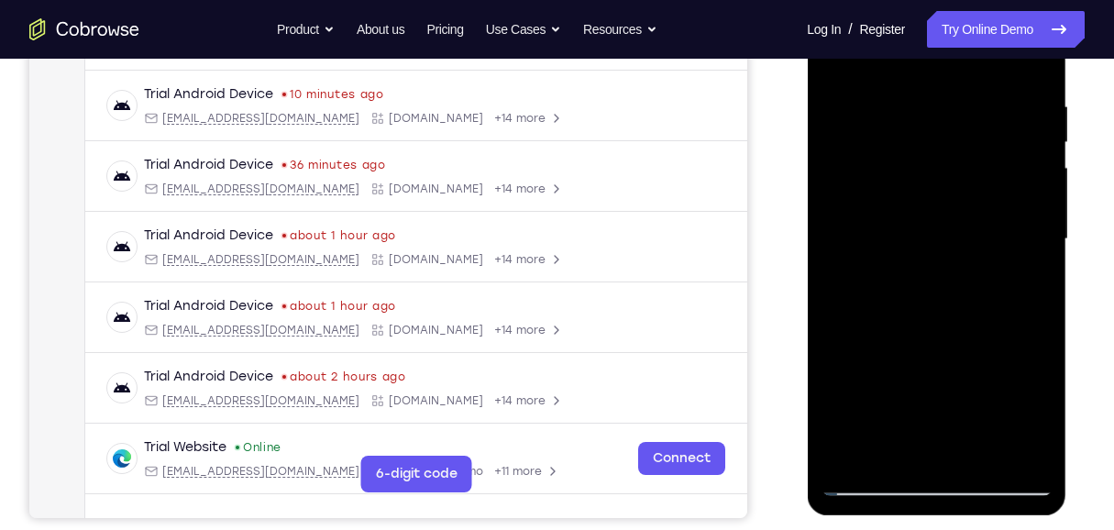
scroll to position [229, 0]
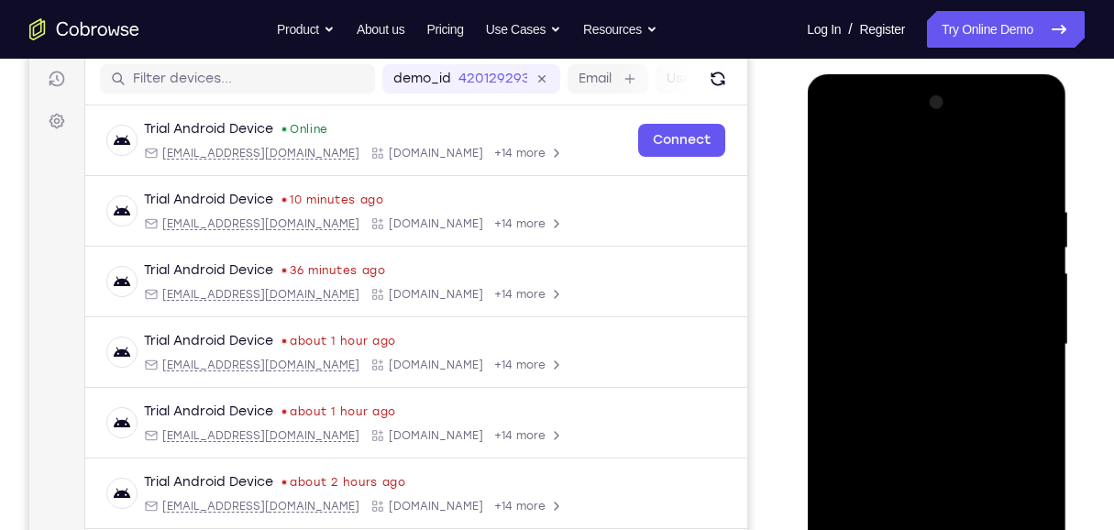
click at [822, 161] on div at bounding box center [935, 344] width 231 height 513
click at [822, 328] on div at bounding box center [935, 344] width 231 height 513
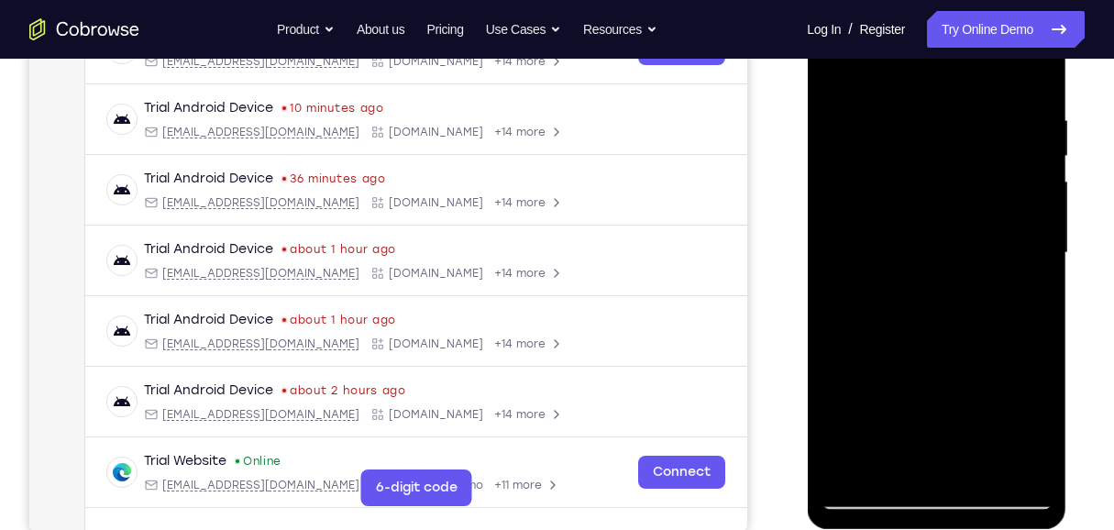
scroll to position [290, 0]
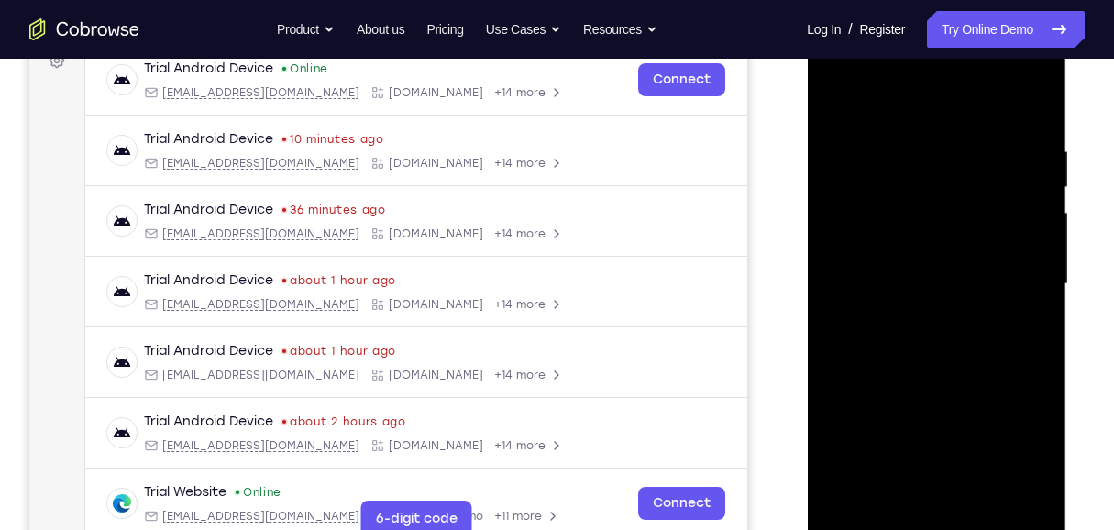
click at [822, 91] on div at bounding box center [935, 283] width 231 height 513
click at [822, 304] on div at bounding box center [935, 283] width 145 height 49
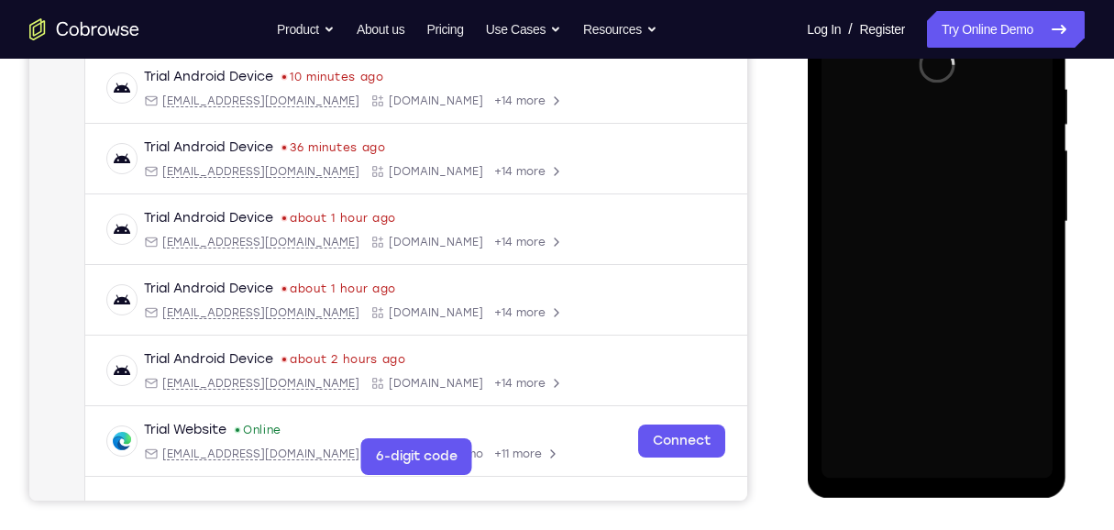
scroll to position [351, 0]
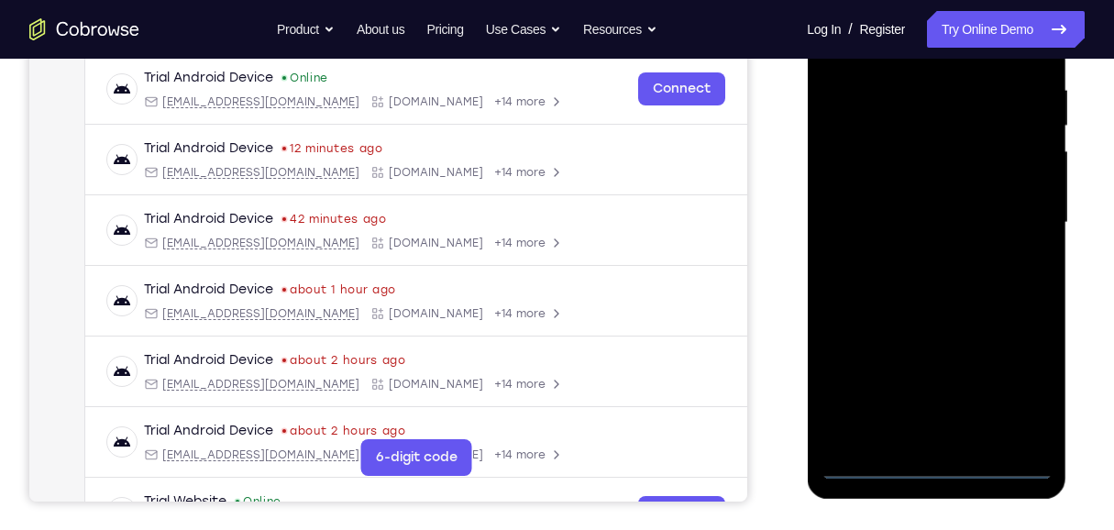
click at [822, 383] on div at bounding box center [935, 222] width 231 height 513
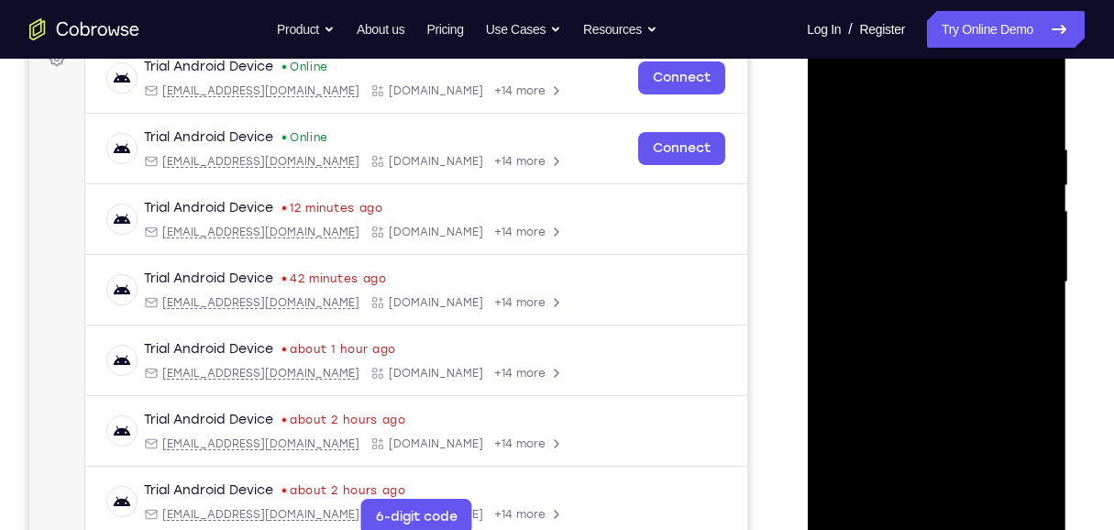
scroll to position [229, 0]
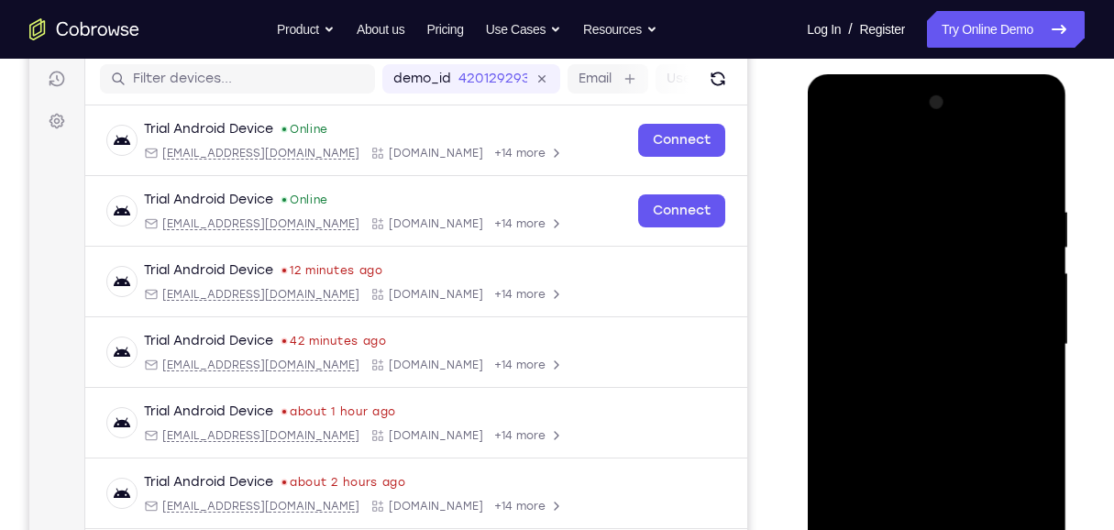
click at [822, 169] on div at bounding box center [935, 344] width 231 height 513
click at [822, 338] on div at bounding box center [935, 344] width 231 height 513
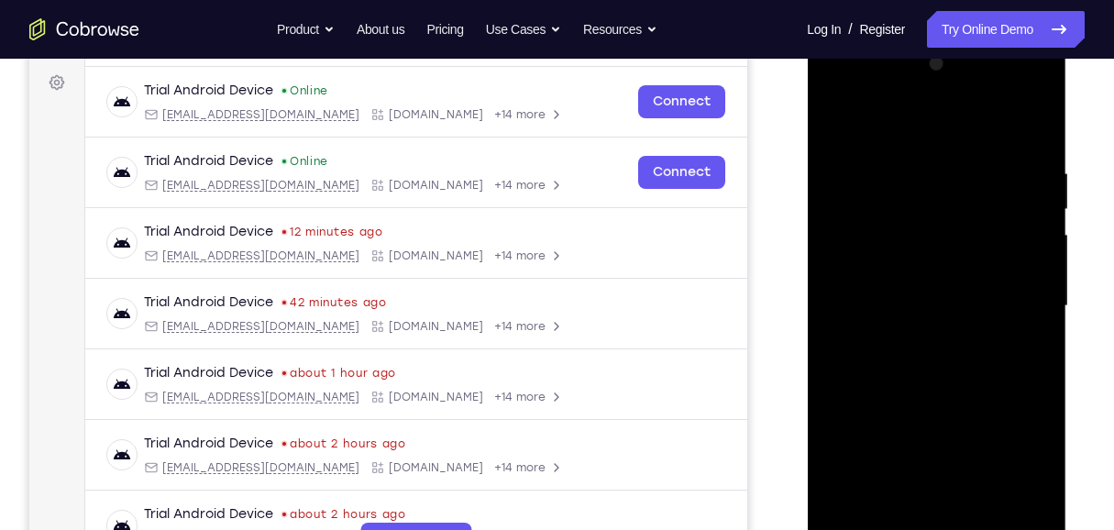
scroll to position [290, 0]
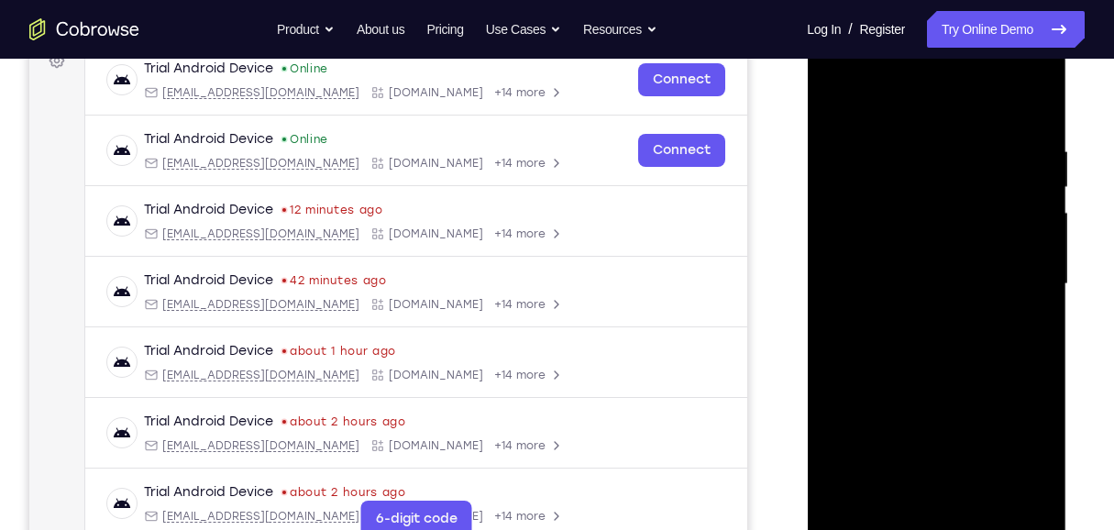
click at [822, 316] on div at bounding box center [935, 283] width 231 height 513
click at [822, 259] on div at bounding box center [935, 283] width 231 height 513
drag, startPoint x: 941, startPoint y: 281, endPoint x: 1578, endPoint y: 212, distance: 640.7
click at [822, 281] on div at bounding box center [935, 283] width 231 height 513
click at [822, 346] on div at bounding box center [935, 283] width 231 height 513
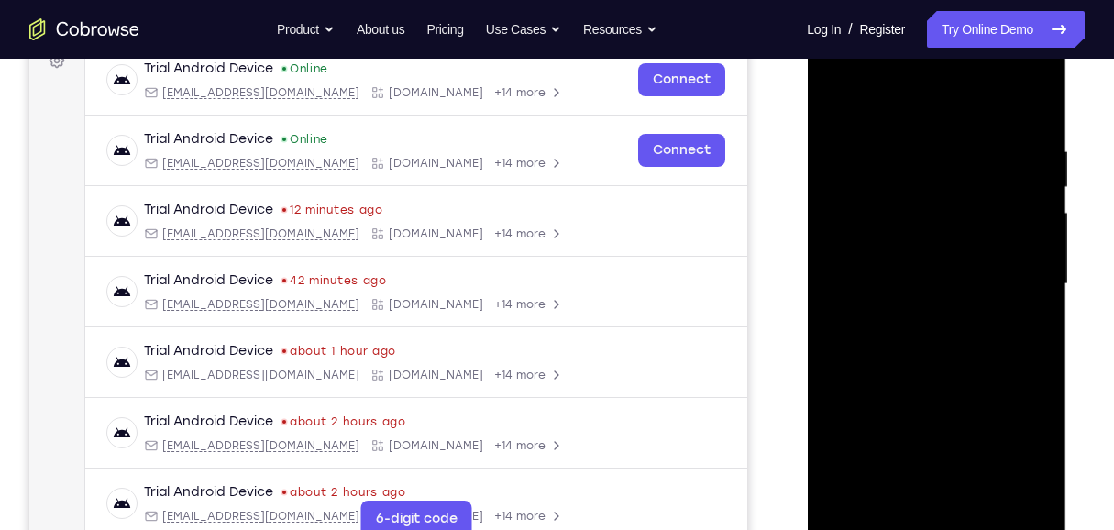
click at [822, 346] on div at bounding box center [935, 283] width 231 height 513
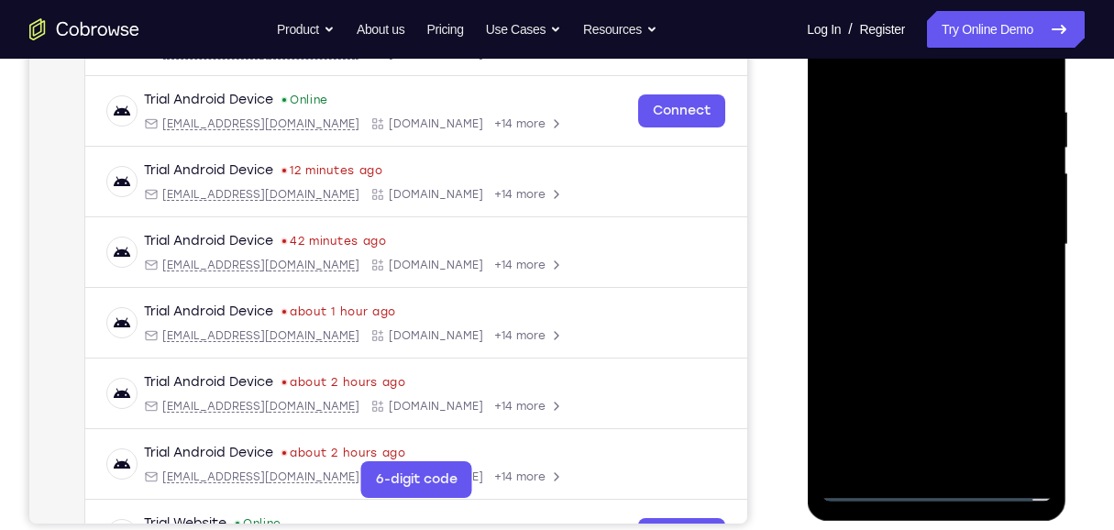
scroll to position [351, 0]
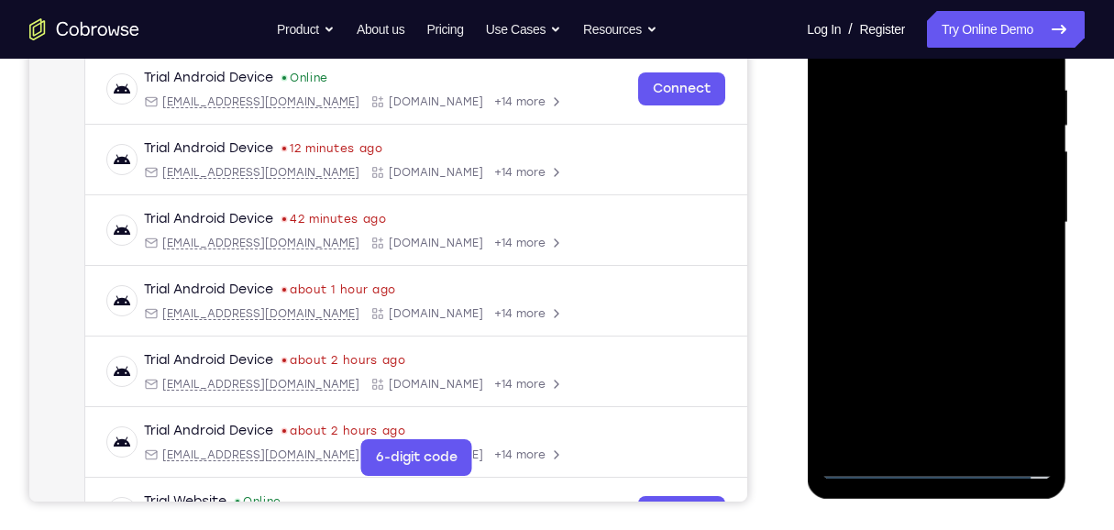
click at [822, 284] on div at bounding box center [935, 222] width 231 height 513
click at [822, 296] on div at bounding box center [935, 222] width 231 height 513
click at [822, 383] on div at bounding box center [935, 222] width 231 height 513
click at [822, 299] on div at bounding box center [935, 222] width 231 height 513
click at [822, 383] on div at bounding box center [935, 222] width 231 height 513
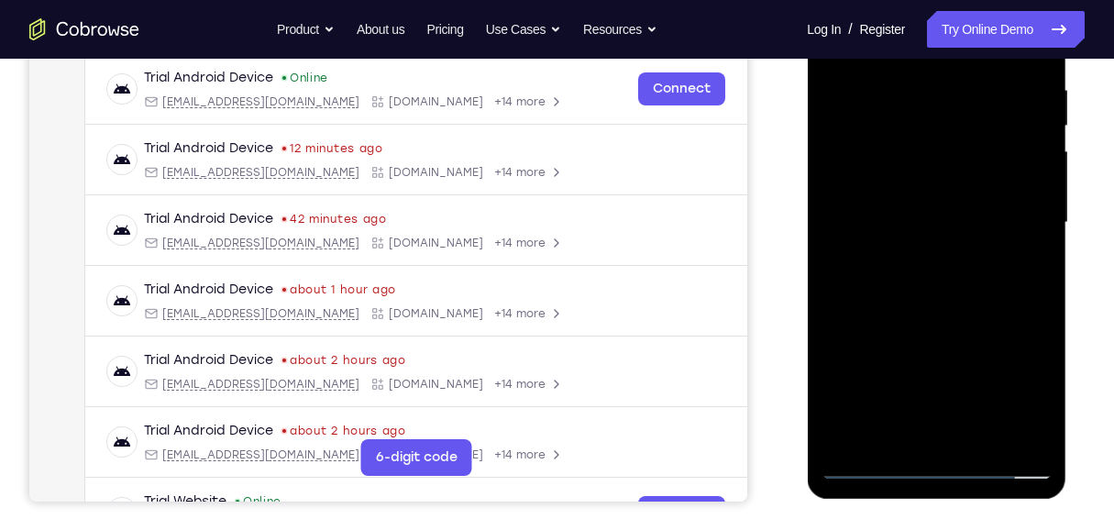
scroll to position [290, 0]
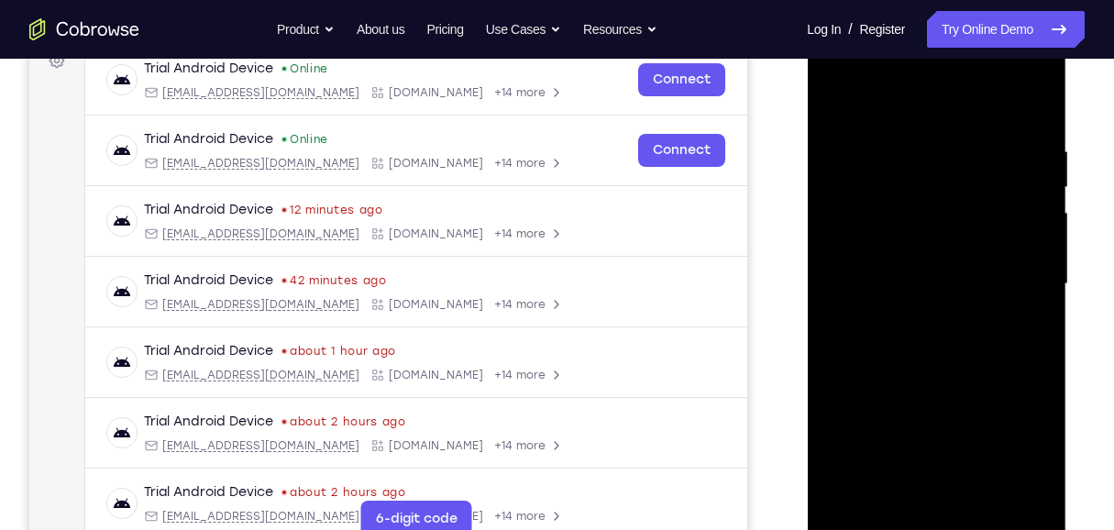
click at [822, 382] on div at bounding box center [935, 283] width 231 height 513
click at [822, 95] on div at bounding box center [935, 283] width 231 height 513
drag, startPoint x: 948, startPoint y: 371, endPoint x: 954, endPoint y: 196, distance: 175.2
click at [822, 196] on div at bounding box center [935, 283] width 231 height 513
click at [822, 197] on div at bounding box center [935, 283] width 231 height 513
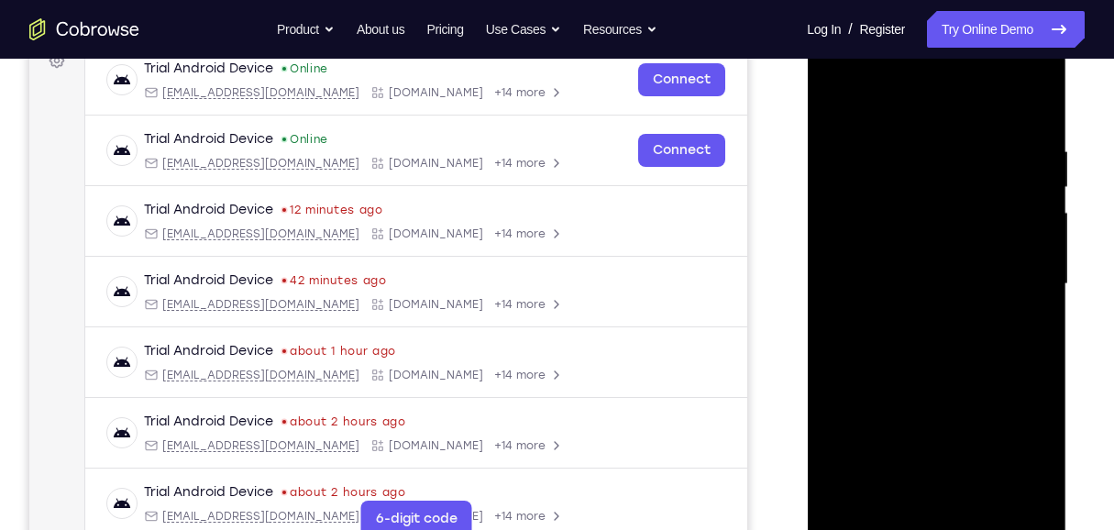
click at [822, 197] on div at bounding box center [935, 283] width 231 height 513
drag, startPoint x: 996, startPoint y: 185, endPoint x: 998, endPoint y: 256, distance: 70.6
click at [822, 256] on div at bounding box center [935, 283] width 231 height 513
click at [822, 263] on div at bounding box center [935, 283] width 231 height 513
click at [822, 261] on div at bounding box center [935, 283] width 231 height 513
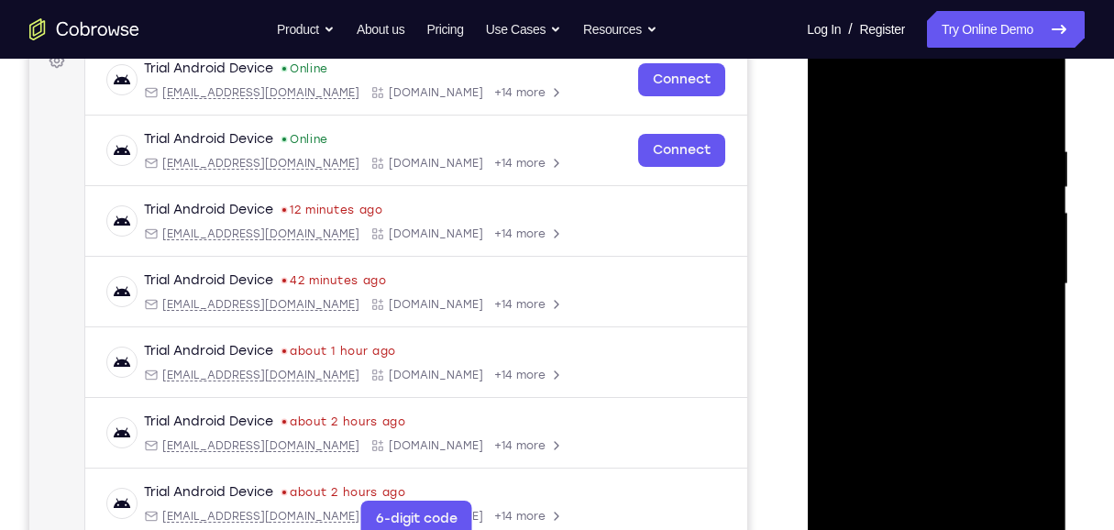
click at [822, 261] on div at bounding box center [935, 283] width 231 height 513
click at [822, 274] on div at bounding box center [935, 283] width 231 height 513
click at [822, 265] on div at bounding box center [935, 283] width 231 height 513
click at [822, 256] on div at bounding box center [935, 283] width 231 height 513
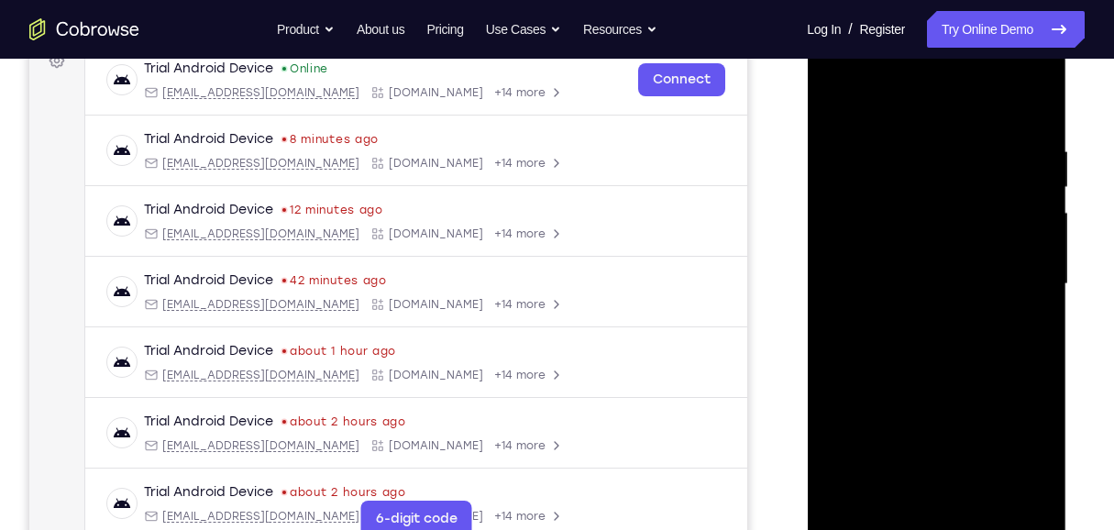
click at [822, 377] on div at bounding box center [935, 283] width 231 height 513
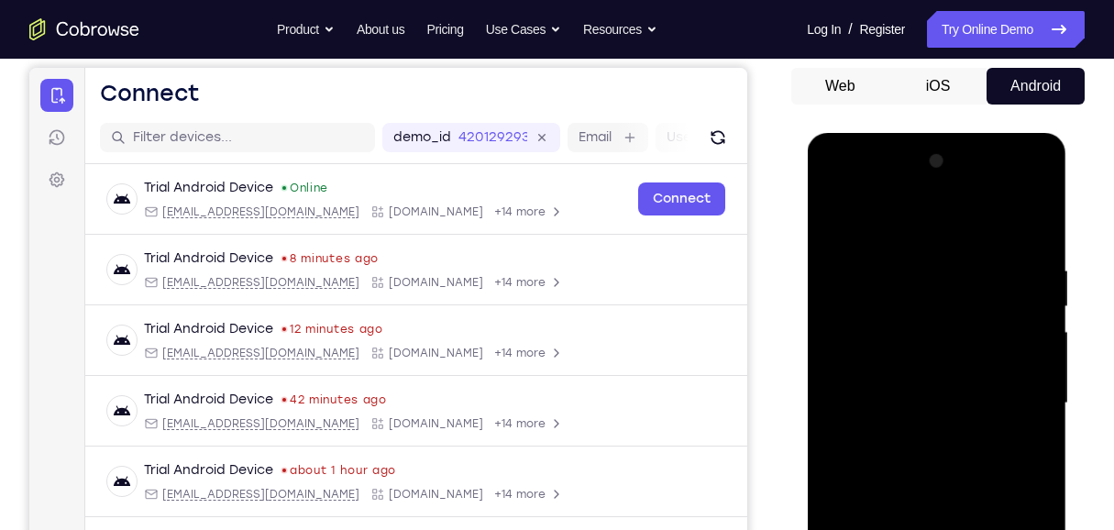
scroll to position [168, 0]
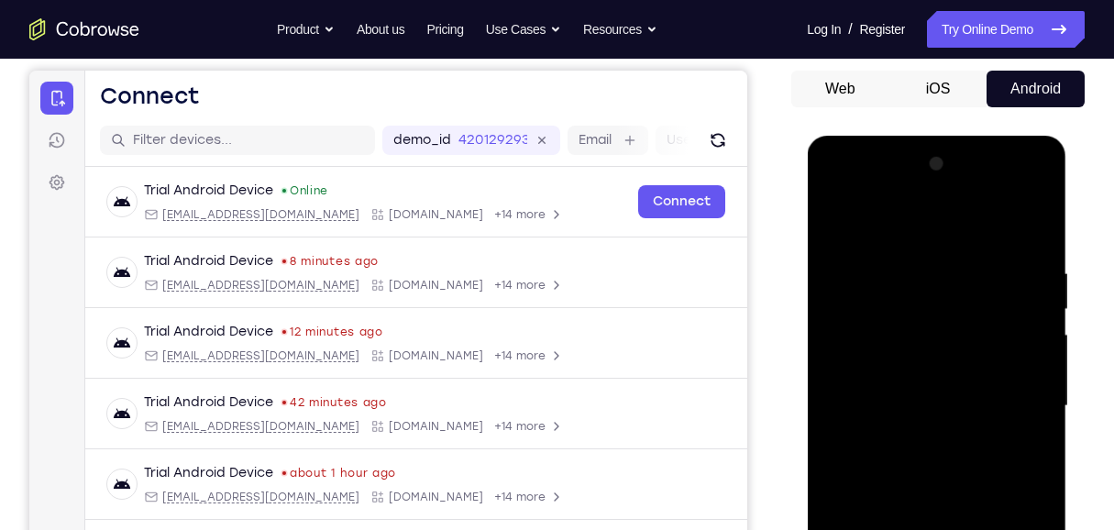
drag, startPoint x: 930, startPoint y: 292, endPoint x: 952, endPoint y: 265, distance: 35.2
click at [822, 265] on div at bounding box center [935, 405] width 231 height 513
drag, startPoint x: 960, startPoint y: 375, endPoint x: 963, endPoint y: 252, distance: 122.9
click at [822, 252] on div at bounding box center [935, 405] width 231 height 513
drag, startPoint x: 960, startPoint y: 433, endPoint x: 975, endPoint y: 289, distance: 145.6
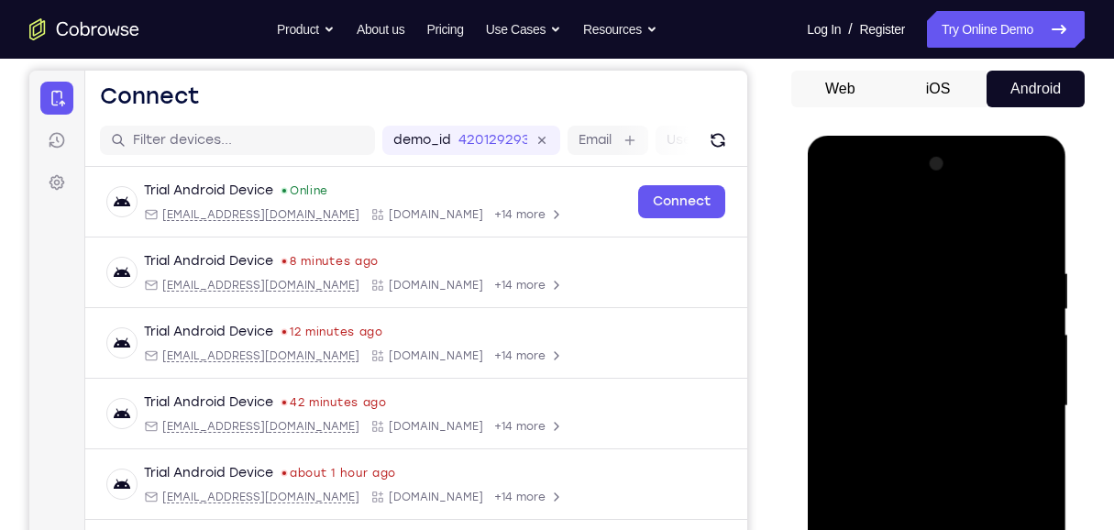
click at [822, 289] on div at bounding box center [935, 405] width 231 height 513
click at [822, 218] on div at bounding box center [935, 405] width 231 height 513
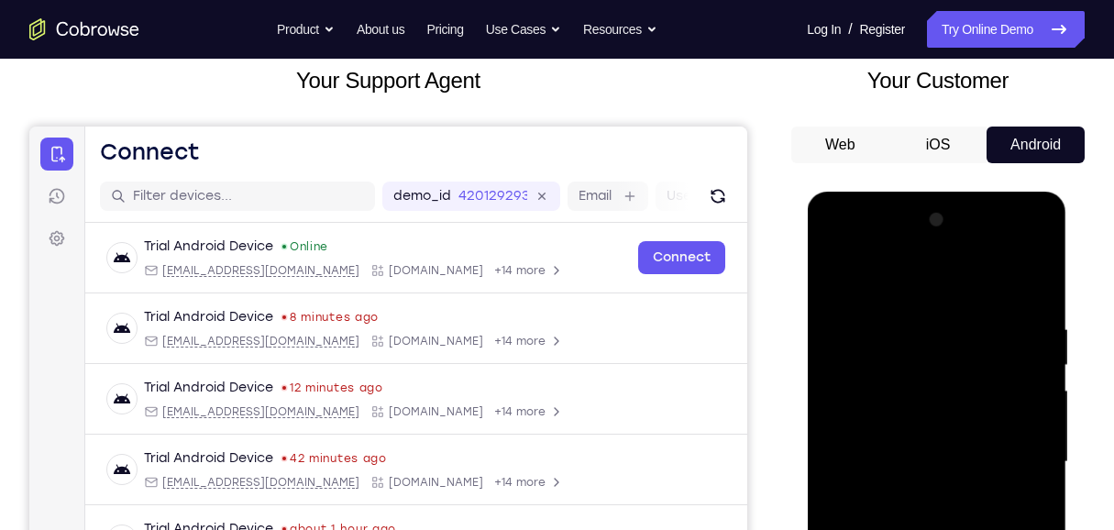
scroll to position [106, 0]
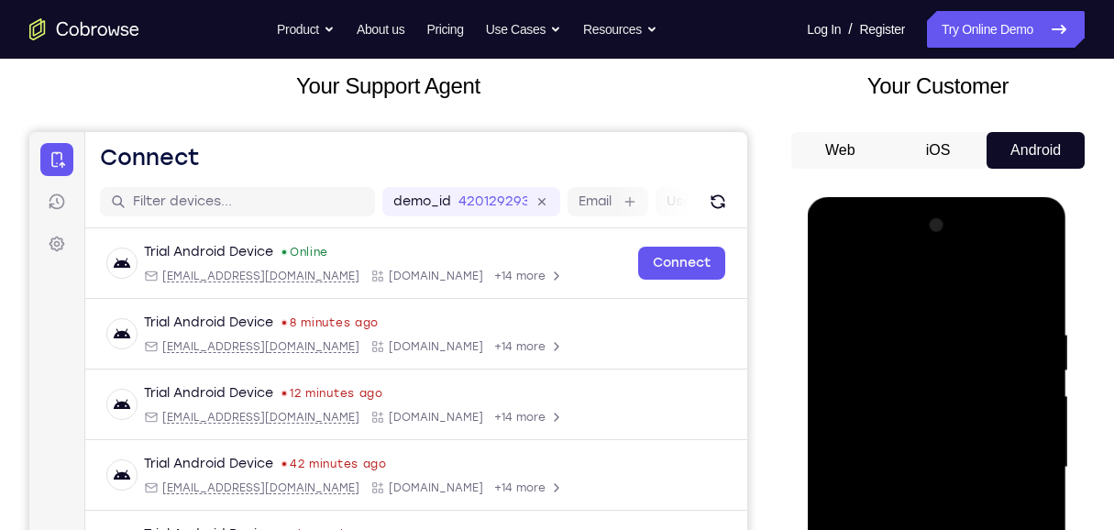
drag, startPoint x: 941, startPoint y: 307, endPoint x: 949, endPoint y: 422, distance: 115.7
click at [822, 383] on div at bounding box center [935, 467] width 231 height 513
drag, startPoint x: 837, startPoint y: 377, endPoint x: 836, endPoint y: 429, distance: 52.2
click at [822, 383] on div at bounding box center [935, 467] width 231 height 513
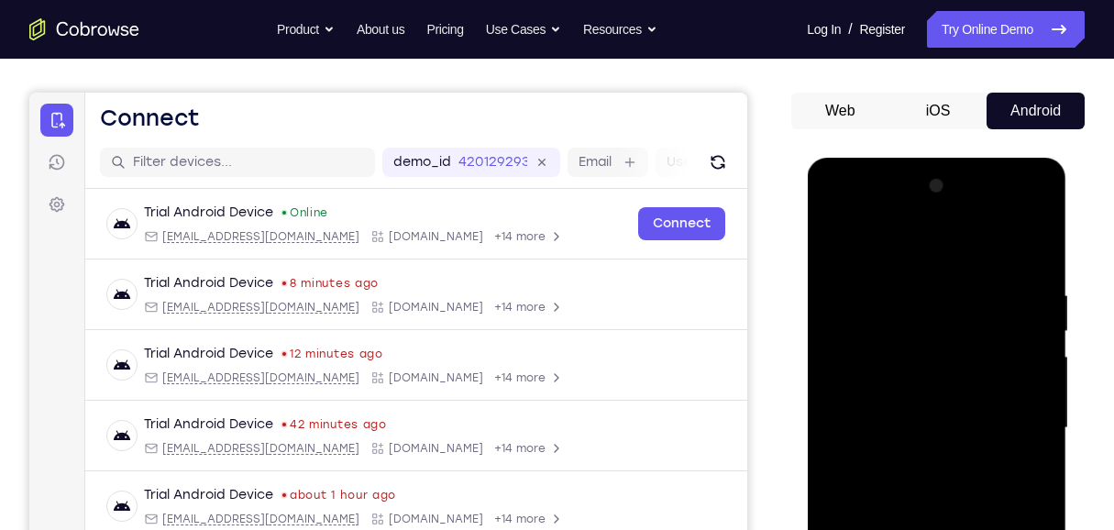
scroll to position [168, 0]
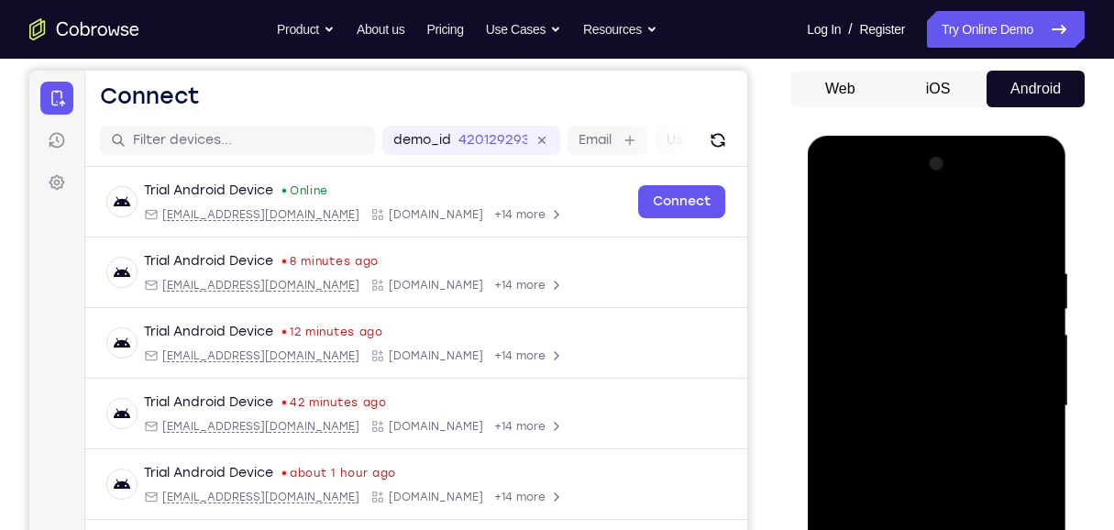
click at [822, 328] on div at bounding box center [935, 405] width 231 height 513
click at [822, 334] on div at bounding box center [935, 405] width 231 height 513
click at [822, 383] on div at bounding box center [935, 405] width 231 height 513
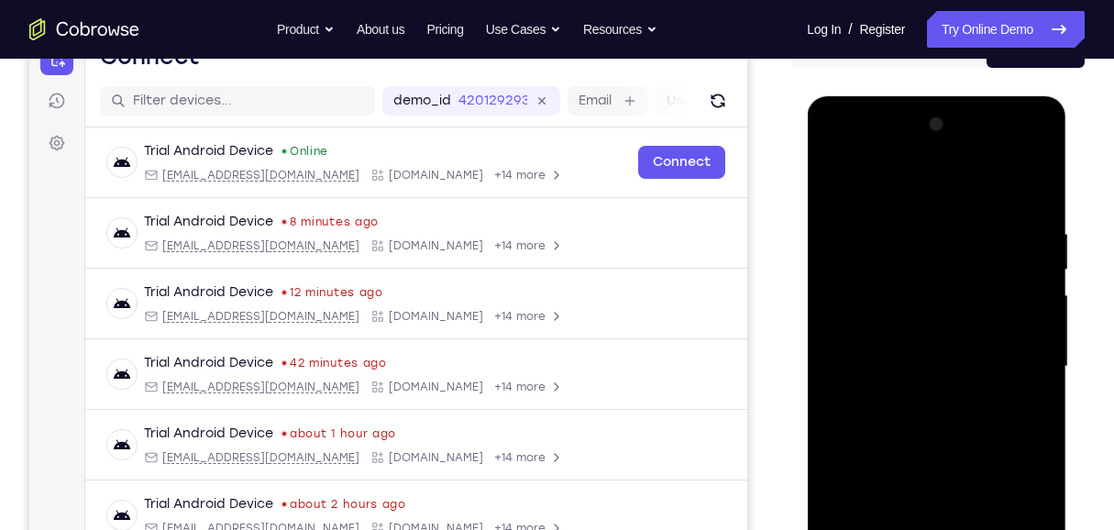
scroll to position [229, 0]
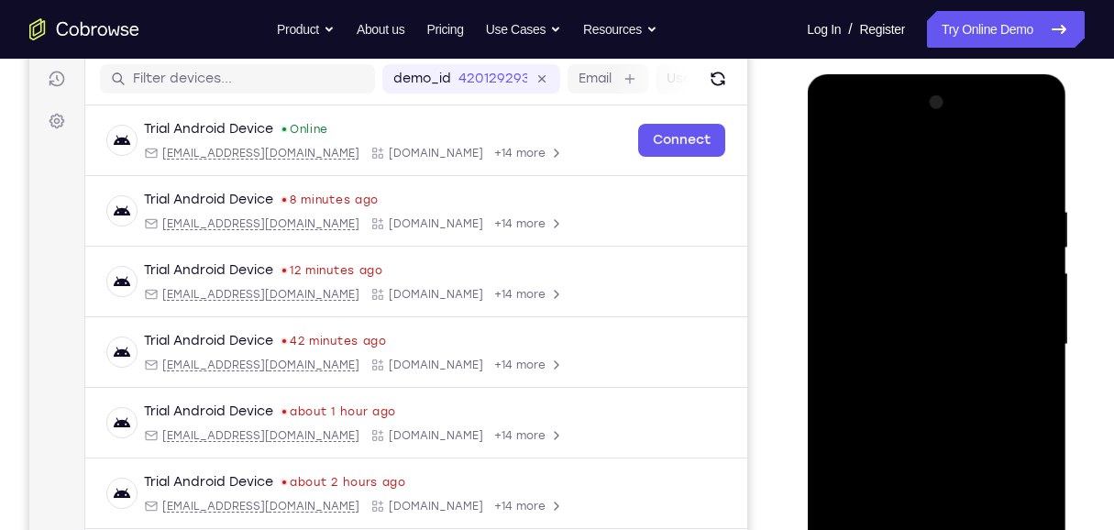
drag, startPoint x: 957, startPoint y: 256, endPoint x: 980, endPoint y: 195, distance: 64.7
click at [822, 195] on div at bounding box center [935, 344] width 231 height 513
drag, startPoint x: 978, startPoint y: 368, endPoint x: 985, endPoint y: 248, distance: 120.3
click at [822, 248] on div at bounding box center [935, 344] width 231 height 513
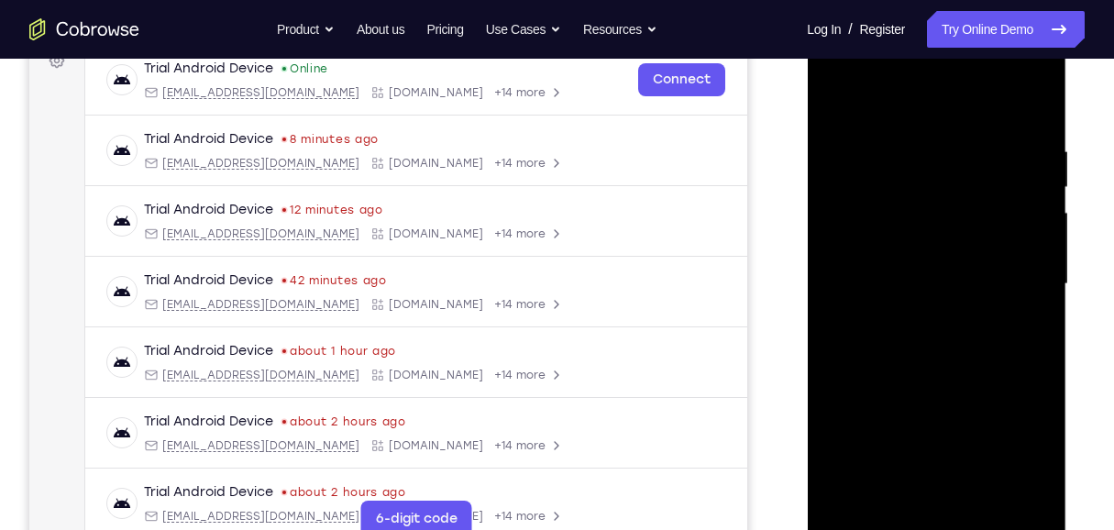
drag, startPoint x: 987, startPoint y: 395, endPoint x: 999, endPoint y: 217, distance: 178.2
click at [822, 217] on div at bounding box center [935, 283] width 231 height 513
drag, startPoint x: 988, startPoint y: 368, endPoint x: 991, endPoint y: 180, distance: 188.8
click at [822, 180] on div at bounding box center [935, 283] width 231 height 513
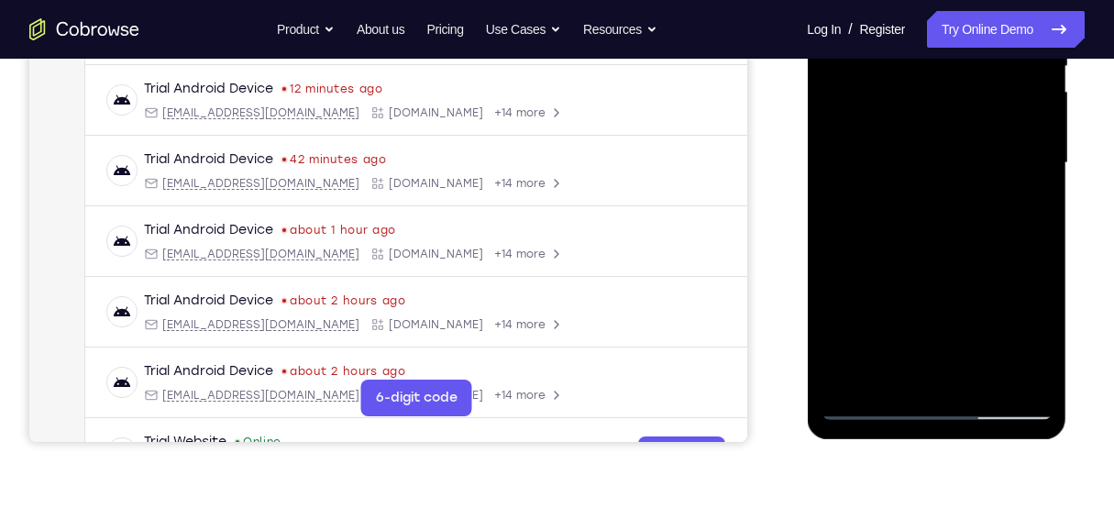
scroll to position [412, 0]
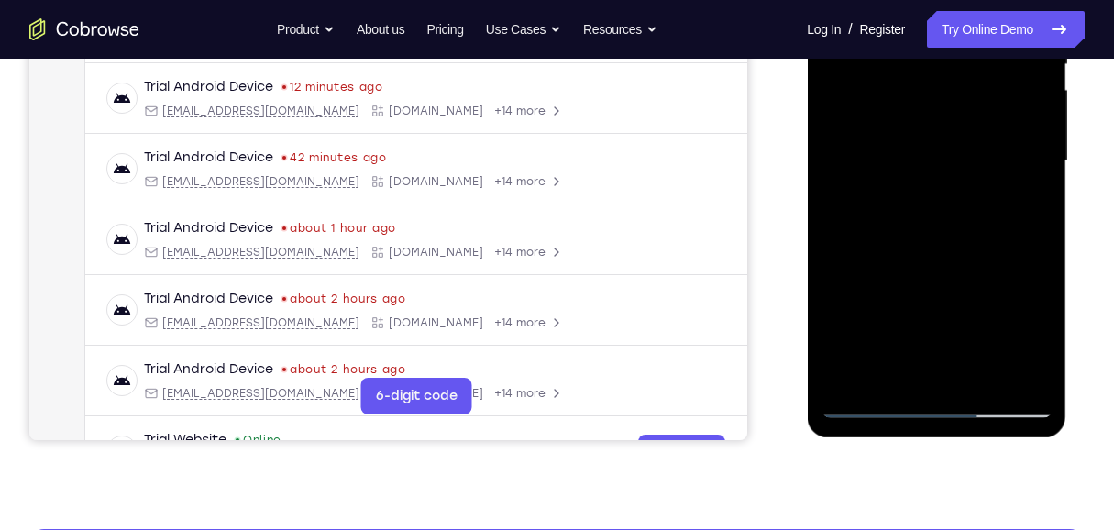
click at [822, 379] on div at bounding box center [935, 161] width 231 height 513
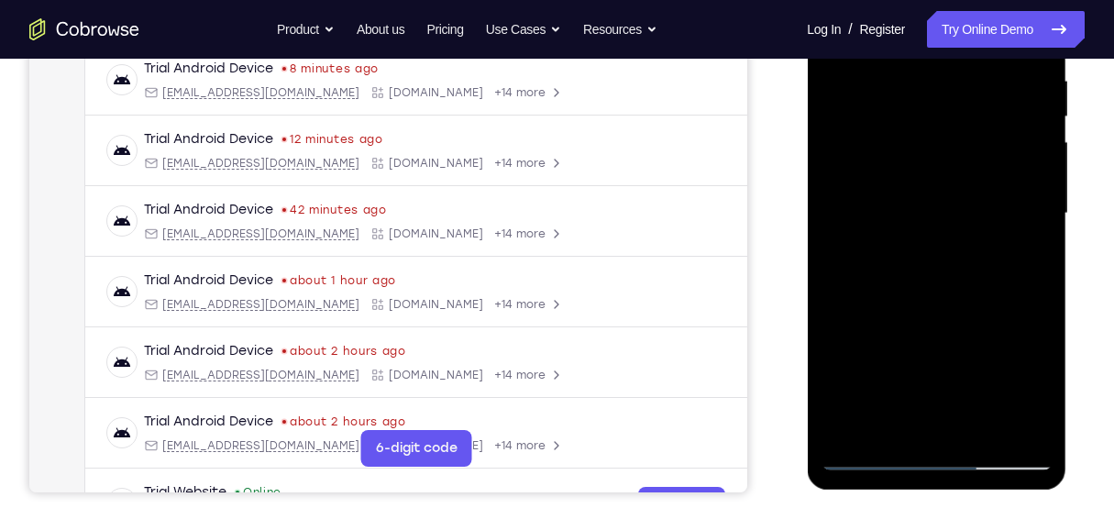
scroll to position [290, 0]
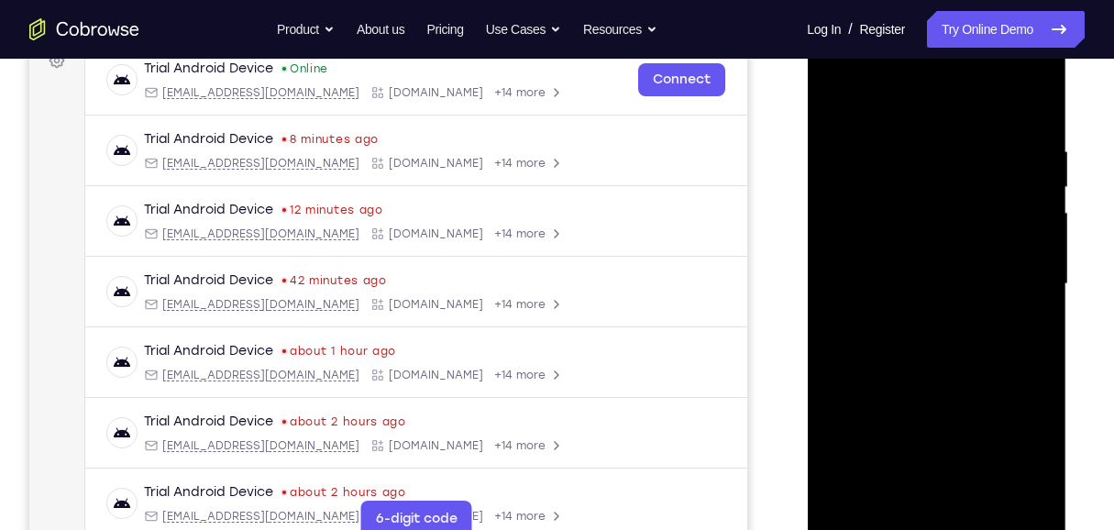
click at [822, 251] on div at bounding box center [935, 283] width 231 height 513
click at [822, 106] on div at bounding box center [935, 283] width 231 height 513
drag, startPoint x: 921, startPoint y: 351, endPoint x: 919, endPoint y: 151, distance: 199.8
click at [822, 151] on div at bounding box center [935, 283] width 231 height 513
click at [822, 332] on div at bounding box center [935, 283] width 231 height 513
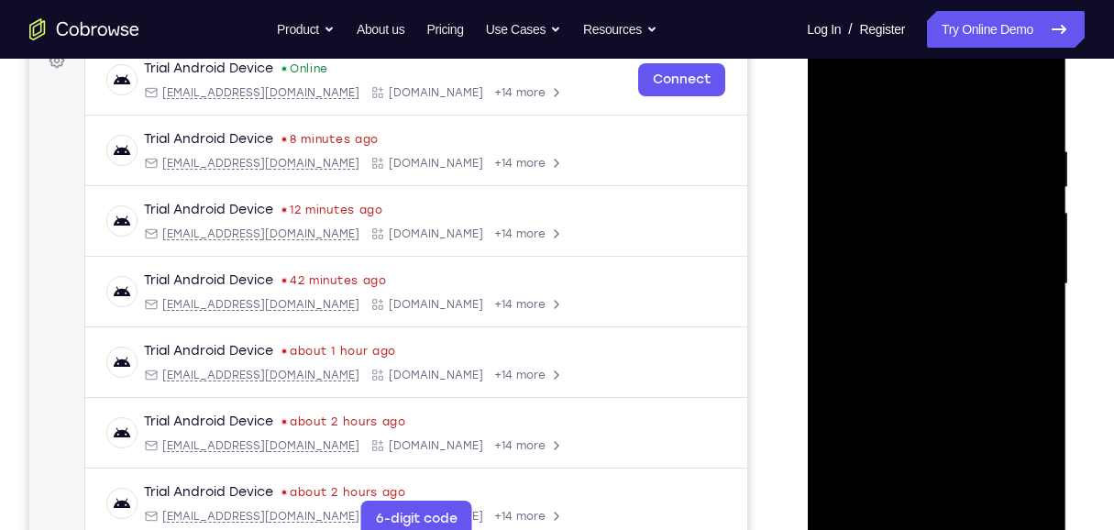
click at [822, 222] on div at bounding box center [935, 283] width 231 height 513
click at [822, 230] on div at bounding box center [935, 283] width 231 height 513
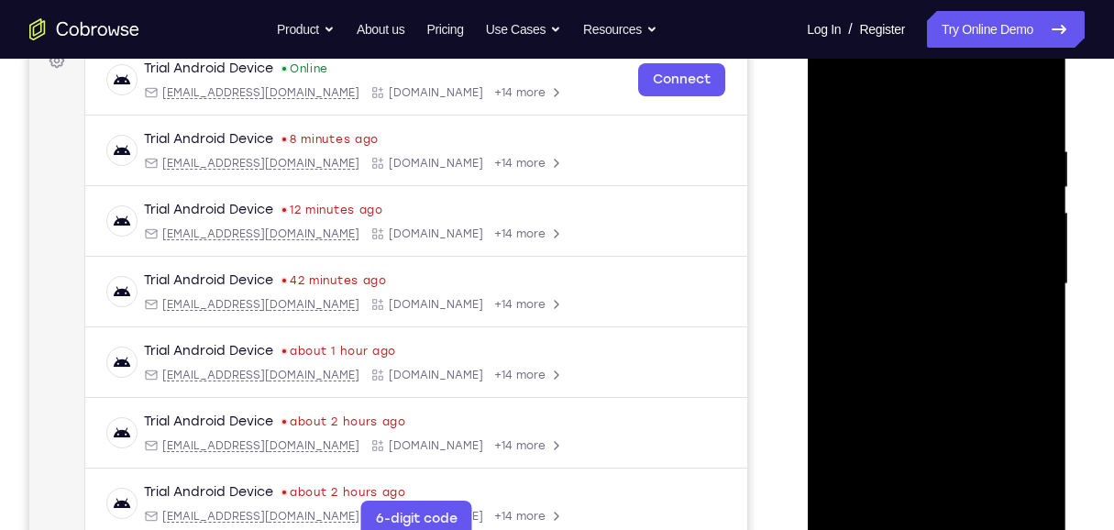
click at [822, 100] on div at bounding box center [935, 283] width 231 height 513
drag, startPoint x: 964, startPoint y: 419, endPoint x: 974, endPoint y: 297, distance: 122.3
click at [822, 297] on div at bounding box center [935, 283] width 231 height 513
click at [822, 355] on div at bounding box center [935, 283] width 231 height 513
click at [822, 199] on div at bounding box center [935, 283] width 231 height 513
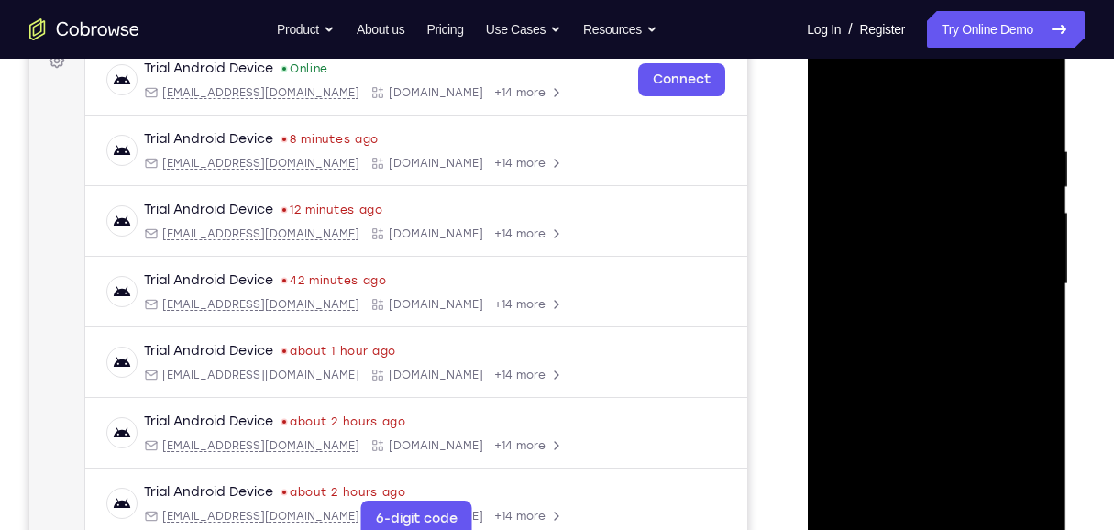
click at [822, 203] on div at bounding box center [935, 283] width 231 height 513
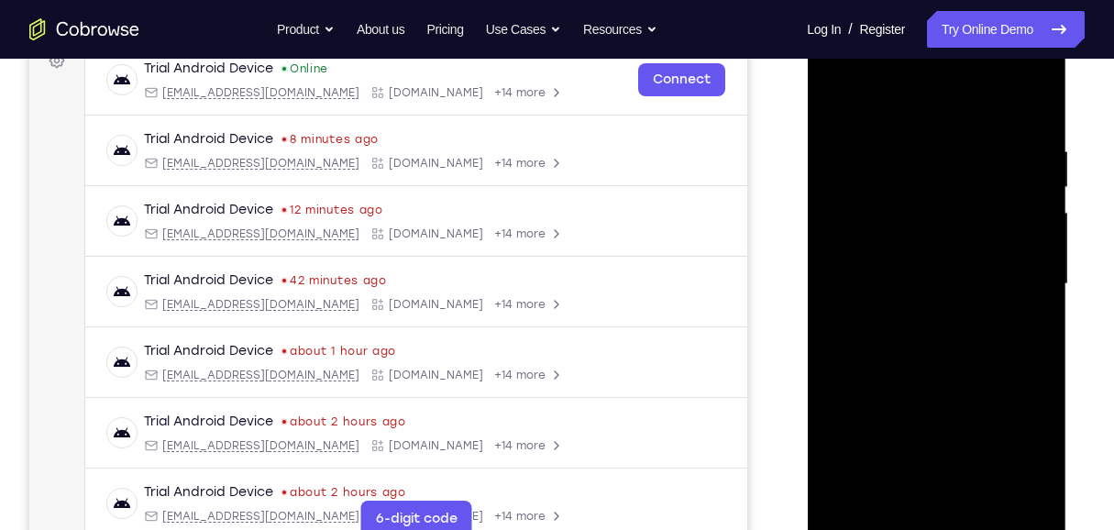
click at [822, 203] on div at bounding box center [935, 283] width 231 height 513
click at [822, 99] on div at bounding box center [935, 283] width 231 height 513
click at [822, 367] on div at bounding box center [935, 283] width 231 height 513
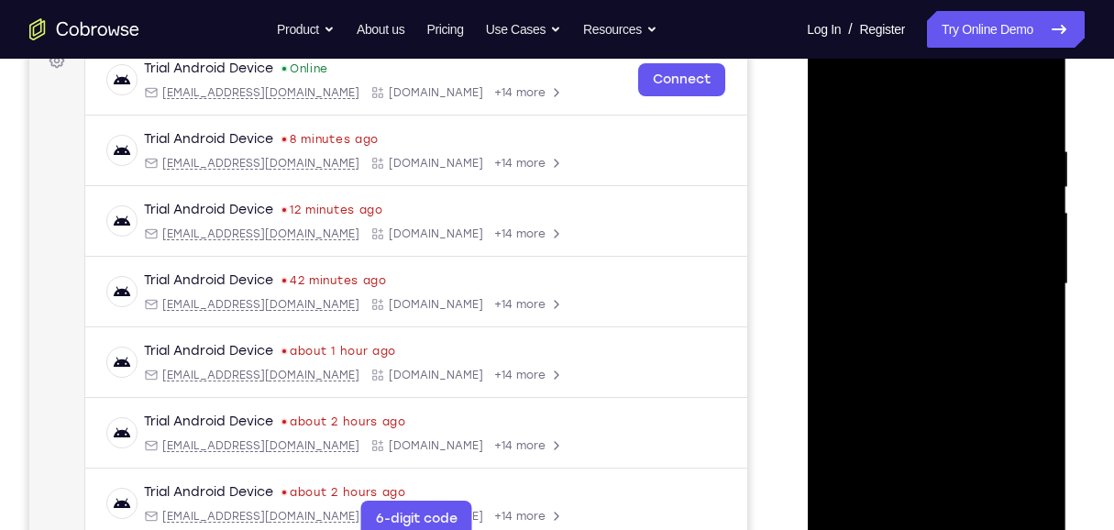
click at [822, 203] on div at bounding box center [935, 283] width 231 height 513
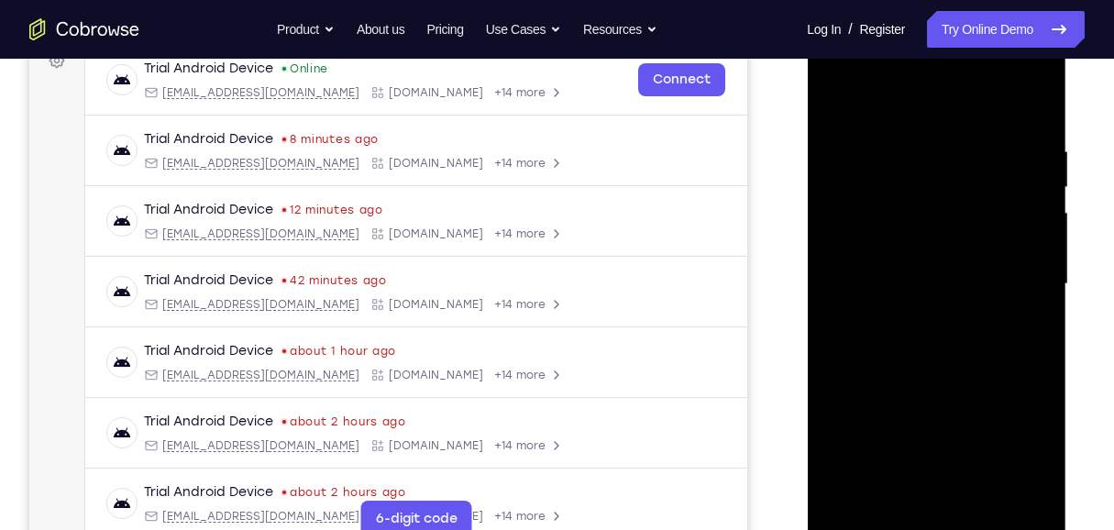
click at [822, 203] on div at bounding box center [935, 283] width 231 height 513
click at [822, 383] on div at bounding box center [935, 283] width 231 height 513
drag, startPoint x: 960, startPoint y: 187, endPoint x: 932, endPoint y: 417, distance: 231.7
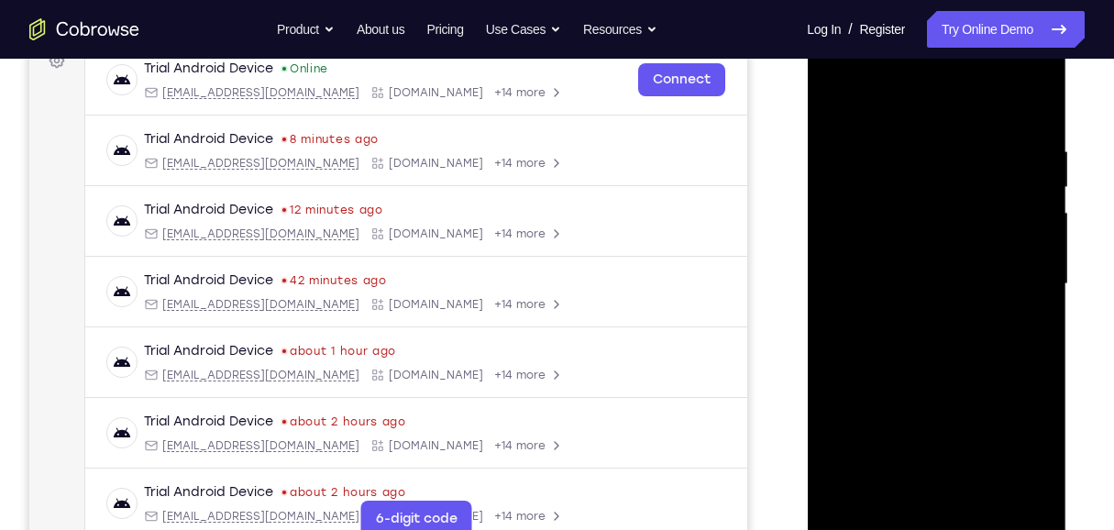
click at [822, 383] on div at bounding box center [935, 283] width 231 height 513
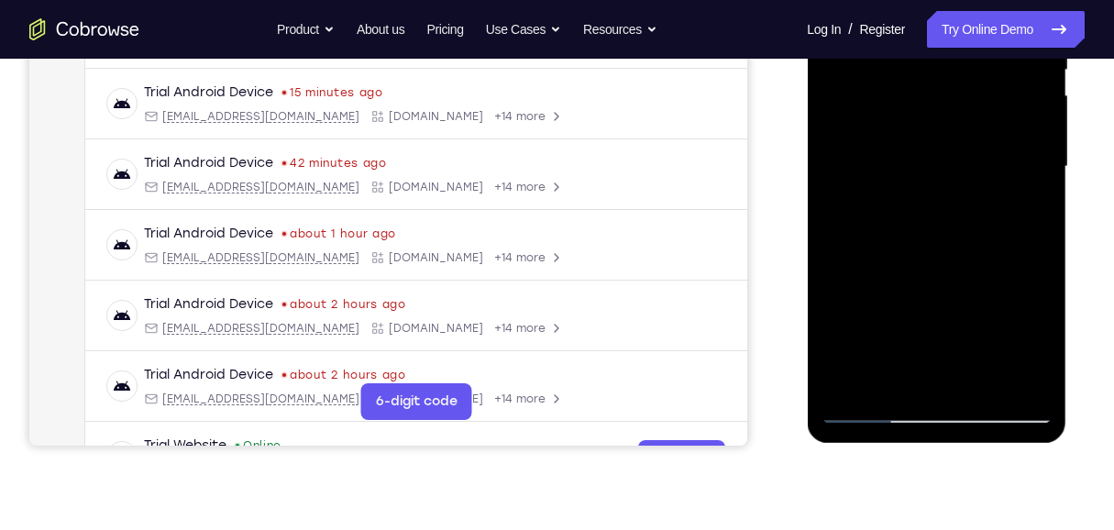
scroll to position [412, 0]
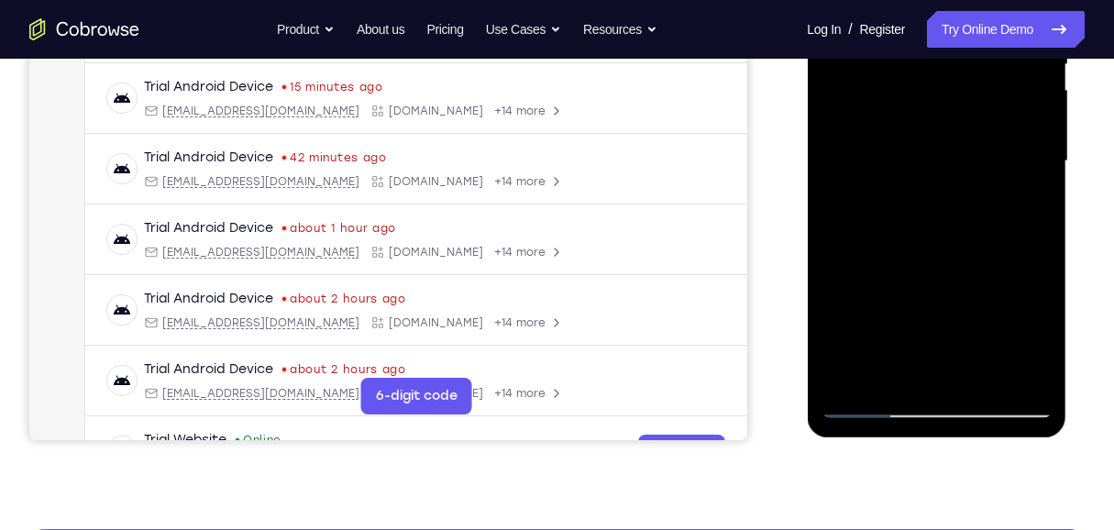
click at [822, 378] on div at bounding box center [935, 161] width 231 height 513
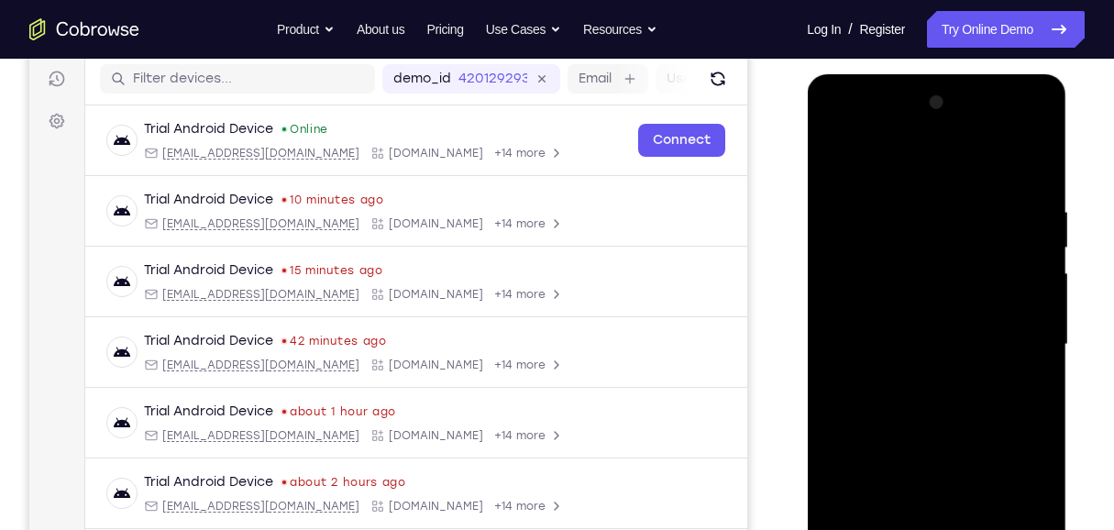
click at [822, 324] on div at bounding box center [935, 344] width 231 height 513
click at [822, 160] on div at bounding box center [935, 344] width 231 height 513
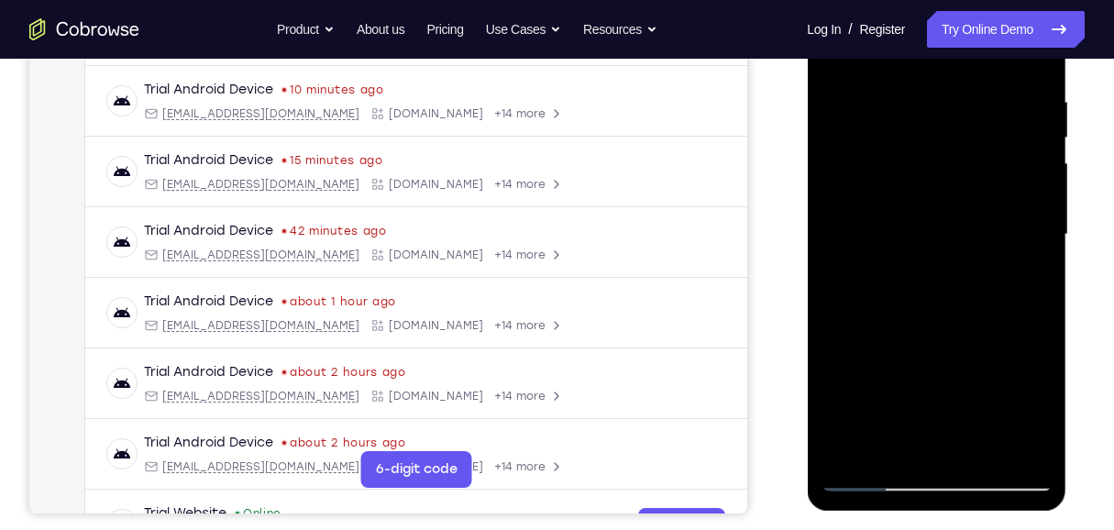
scroll to position [351, 0]
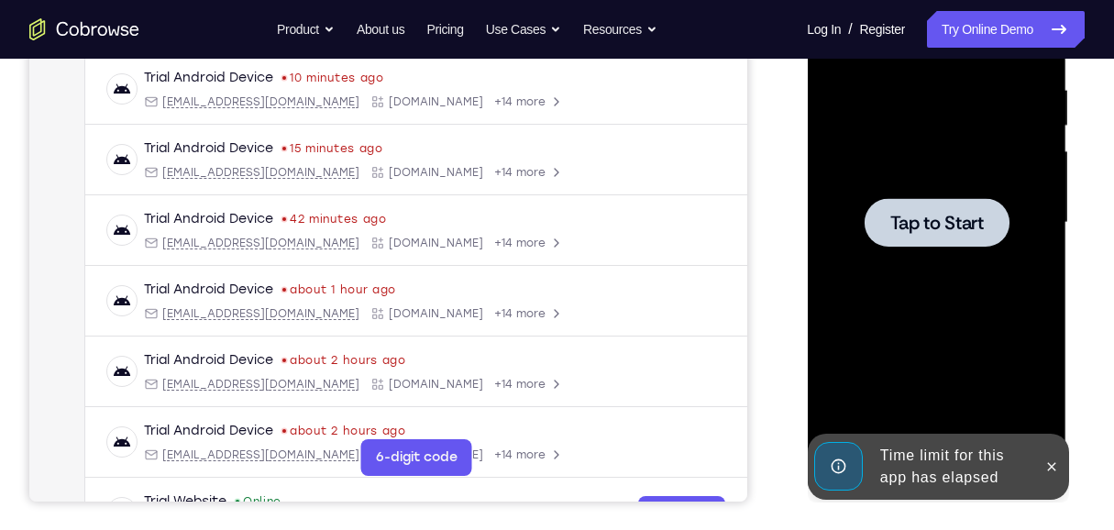
click at [822, 237] on div at bounding box center [935, 222] width 145 height 49
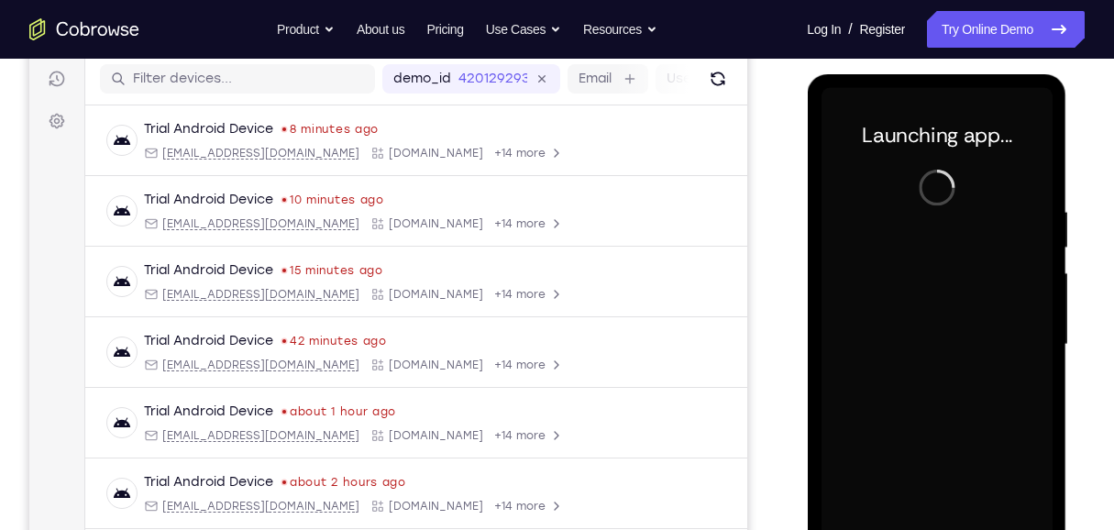
scroll to position [290, 0]
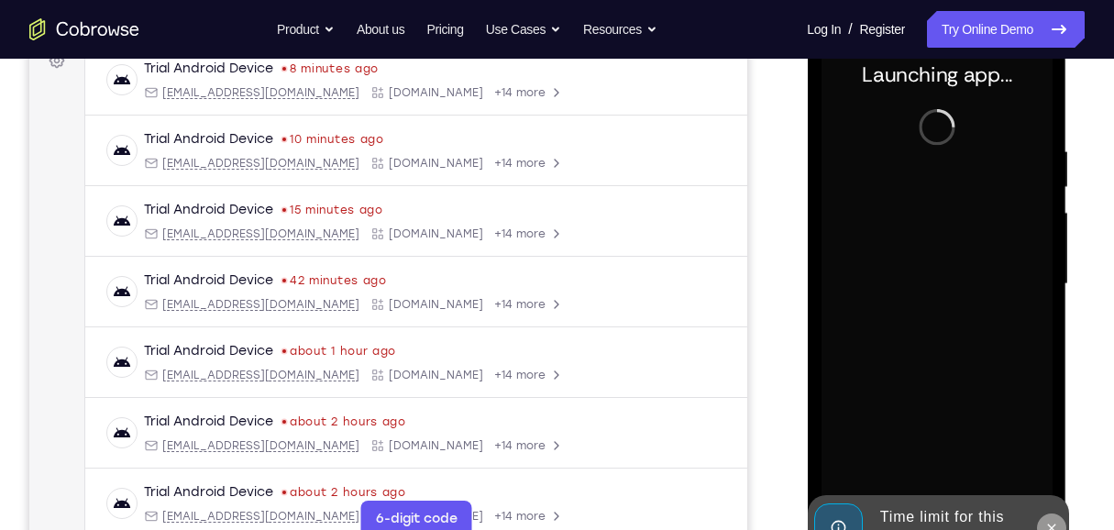
click at [822, 383] on icon at bounding box center [1050, 528] width 15 height 15
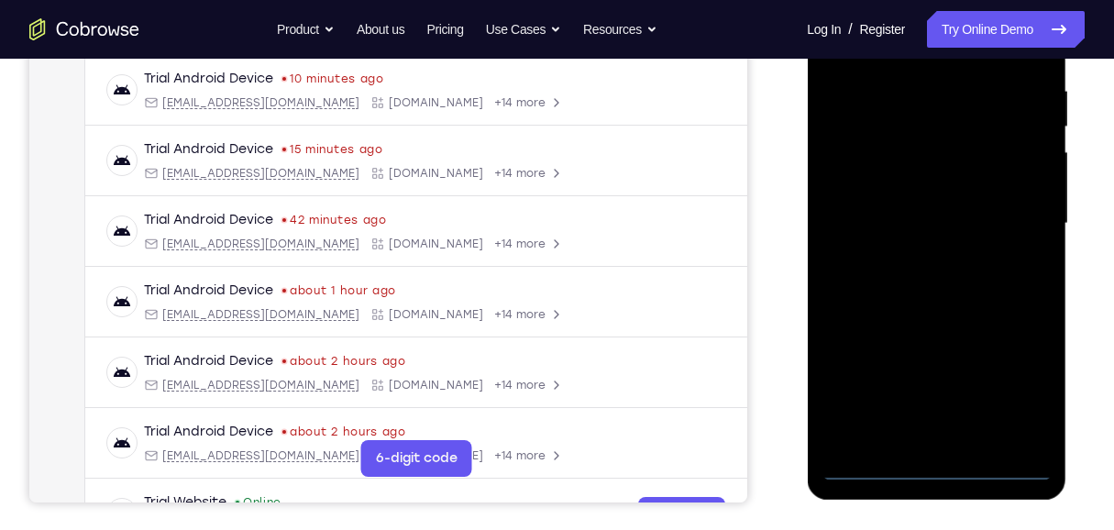
scroll to position [351, 0]
click at [822, 383] on div at bounding box center [935, 222] width 231 height 513
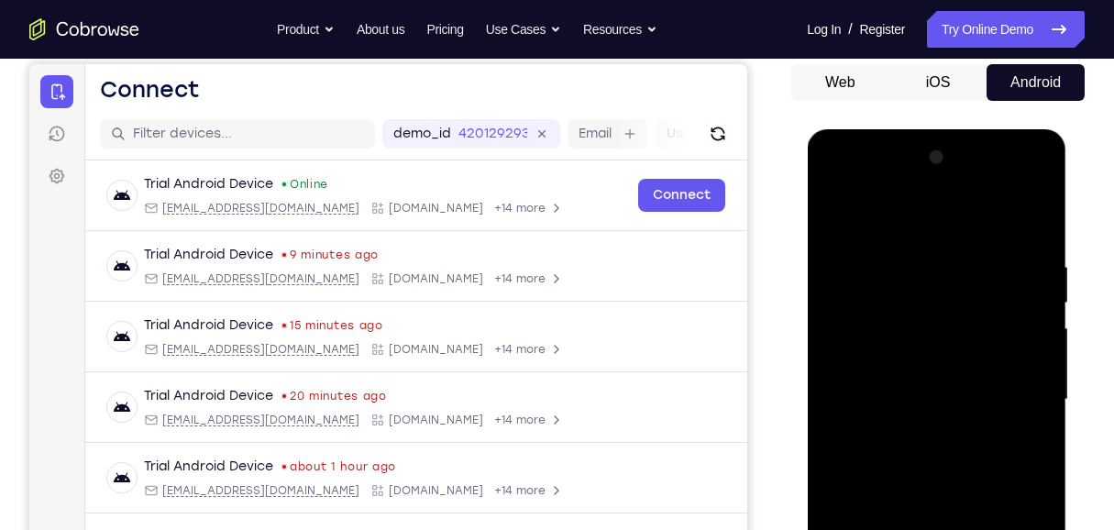
scroll to position [168, 0]
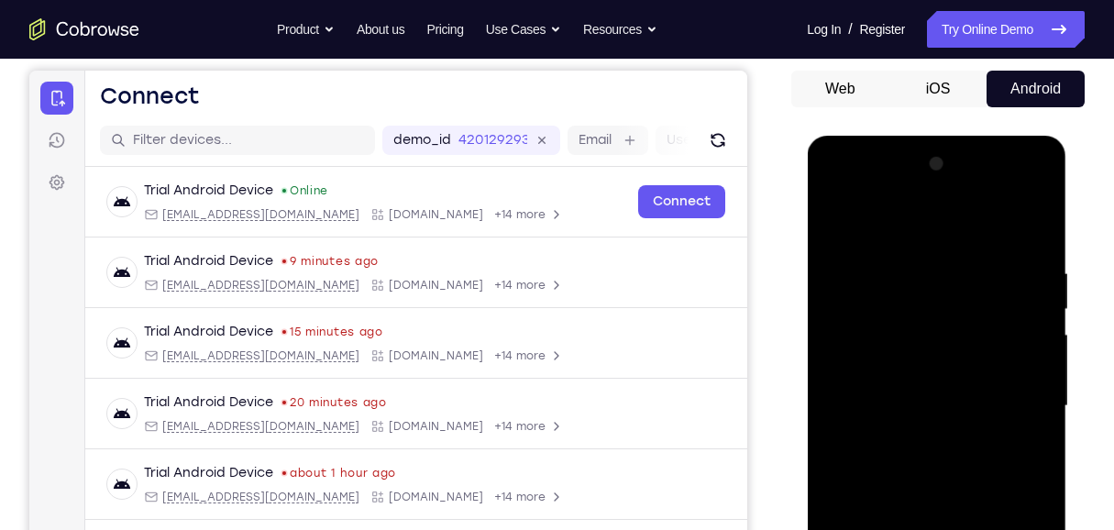
click at [822, 224] on div at bounding box center [935, 405] width 231 height 513
click at [822, 383] on div at bounding box center [935, 405] width 231 height 513
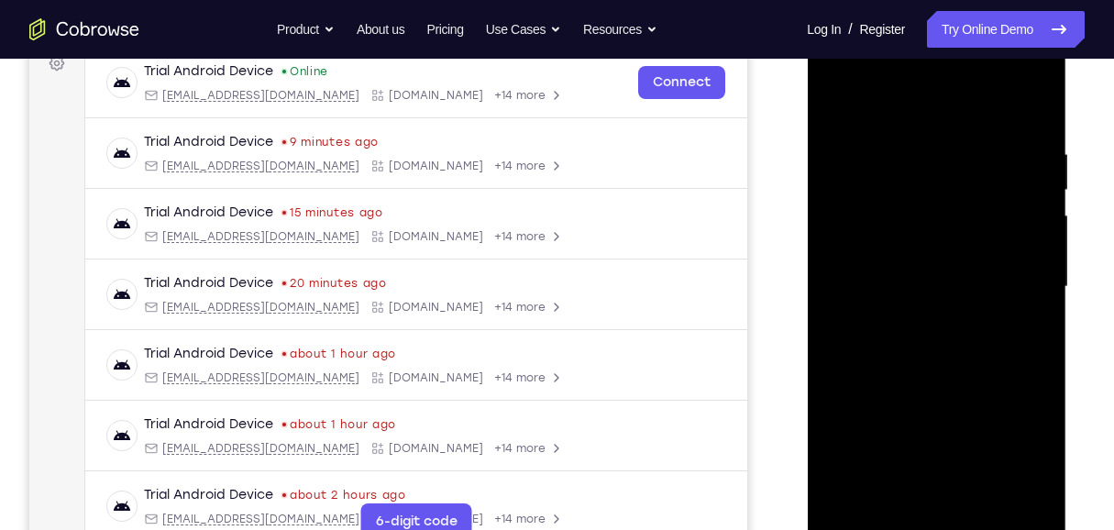
scroll to position [290, 0]
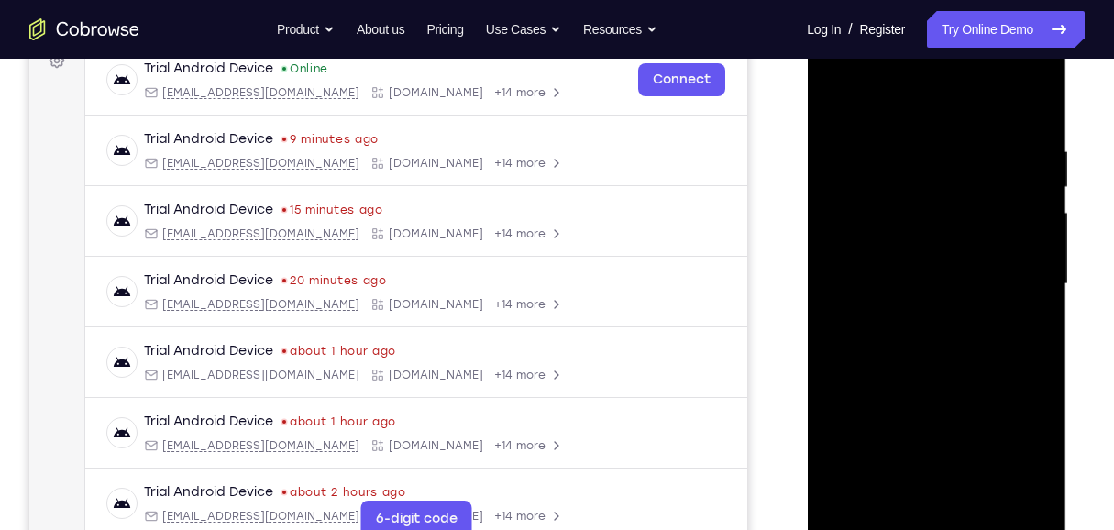
click at [822, 354] on div at bounding box center [935, 283] width 231 height 513
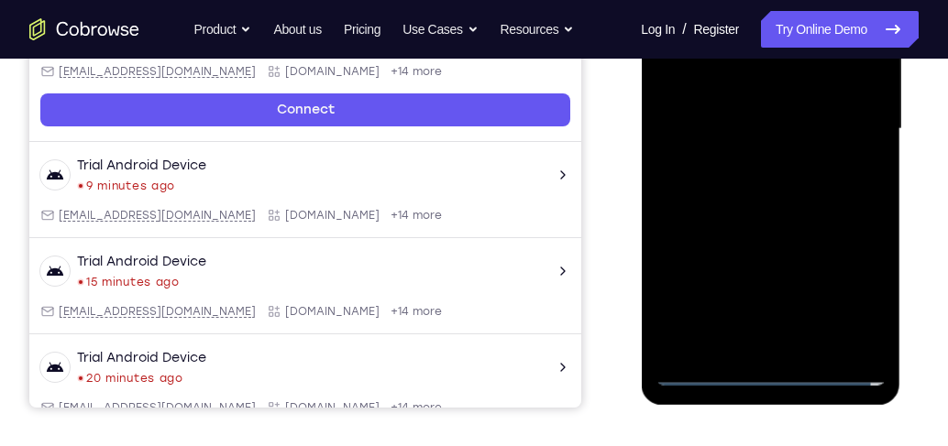
scroll to position [447, 0]
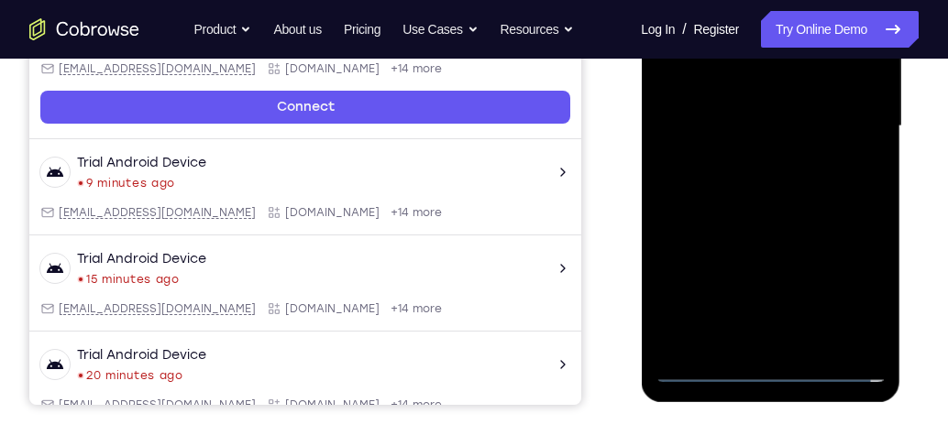
click at [763, 177] on div at bounding box center [769, 126] width 231 height 513
click at [782, 187] on div at bounding box center [769, 126] width 231 height 513
click at [819, 339] on div at bounding box center [769, 126] width 231 height 513
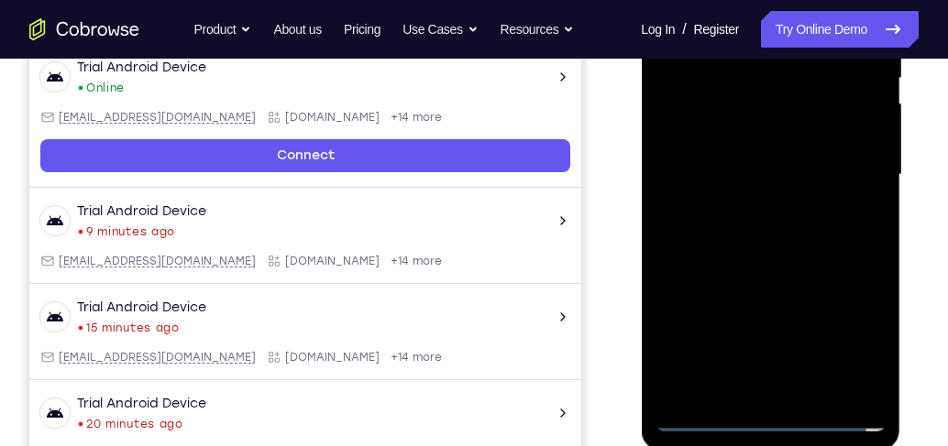
scroll to position [342, 0]
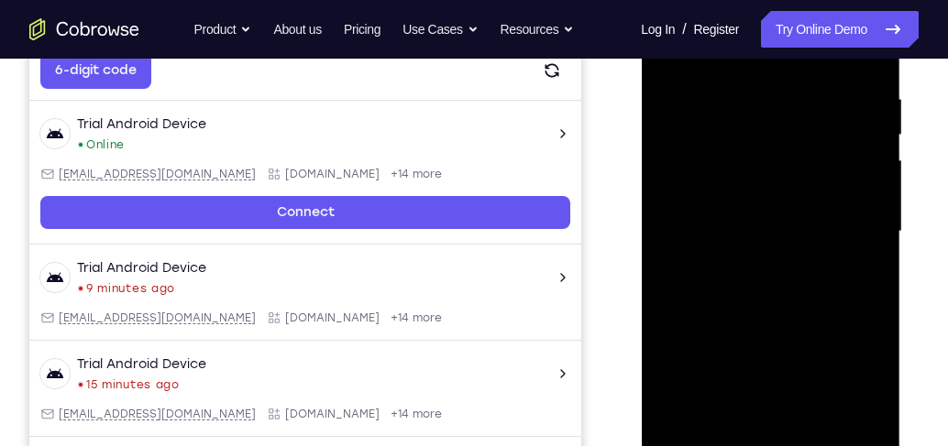
click at [792, 328] on div at bounding box center [769, 231] width 231 height 513
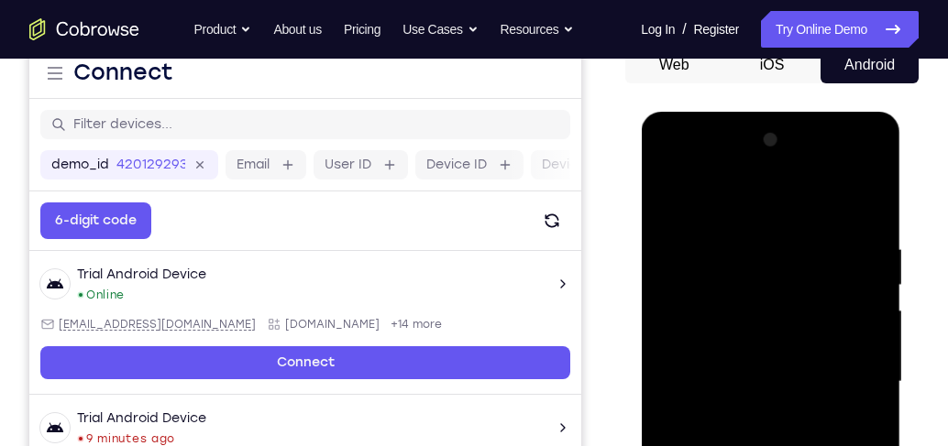
scroll to position [185, 0]
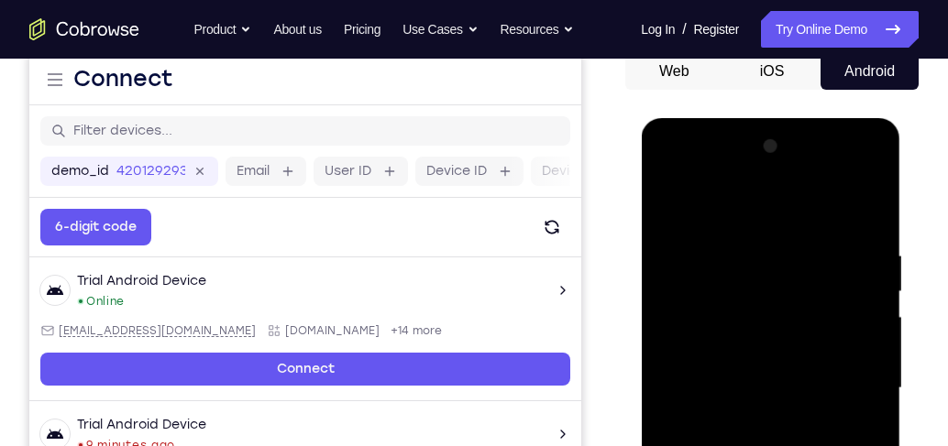
click at [672, 203] on div at bounding box center [769, 388] width 231 height 513
click at [822, 232] on div at bounding box center [769, 388] width 231 height 513
drag, startPoint x: 795, startPoint y: 229, endPoint x: 812, endPoint y: 450, distance: 221.6
click at [812, 383] on div at bounding box center [769, 388] width 231 height 513
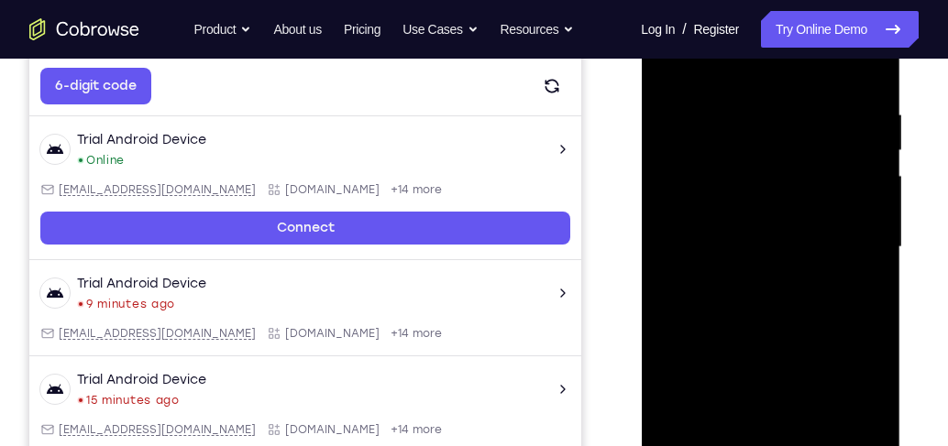
scroll to position [342, 0]
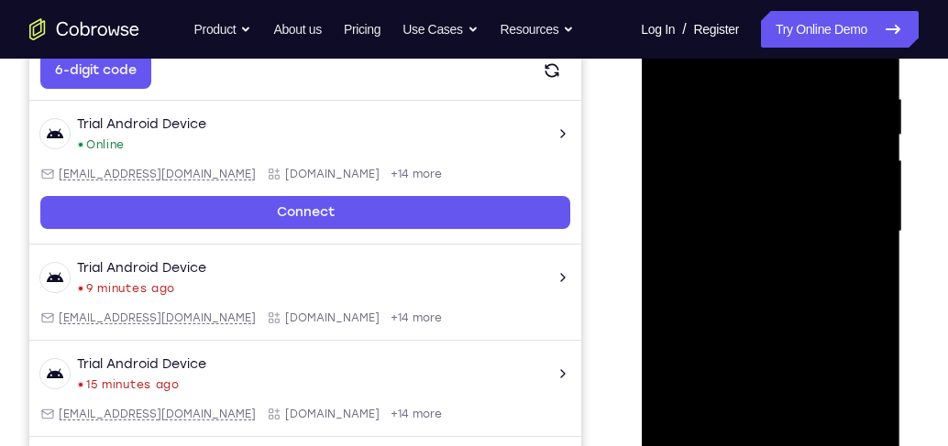
click at [822, 134] on div at bounding box center [769, 231] width 231 height 513
drag, startPoint x: 804, startPoint y: 164, endPoint x: 795, endPoint y: 346, distance: 182.6
click at [795, 346] on div at bounding box center [769, 231] width 231 height 513
drag, startPoint x: 785, startPoint y: 173, endPoint x: 784, endPoint y: 340, distance: 166.8
click at [784, 340] on div at bounding box center [769, 231] width 231 height 513
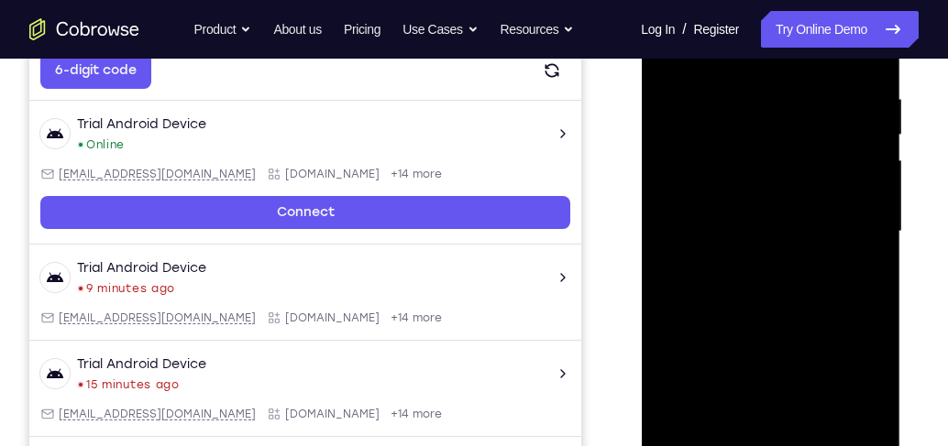
click at [822, 290] on div at bounding box center [769, 231] width 231 height 513
click at [822, 291] on div at bounding box center [769, 231] width 231 height 513
drag, startPoint x: 776, startPoint y: 154, endPoint x: 773, endPoint y: 307, distance: 153.1
click at [775, 319] on div at bounding box center [769, 231] width 231 height 513
drag, startPoint x: 781, startPoint y: 189, endPoint x: 781, endPoint y: 285, distance: 96.2
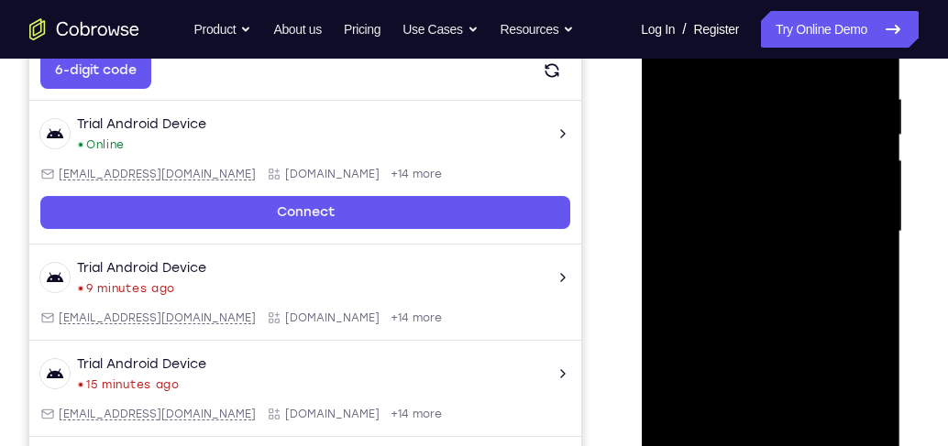
click at [781, 285] on div at bounding box center [769, 231] width 231 height 513
click at [822, 310] on div at bounding box center [769, 231] width 231 height 513
click at [822, 303] on div at bounding box center [769, 231] width 231 height 513
click at [822, 305] on div at bounding box center [769, 231] width 231 height 513
drag, startPoint x: 835, startPoint y: 359, endPoint x: 840, endPoint y: 170, distance: 188.9
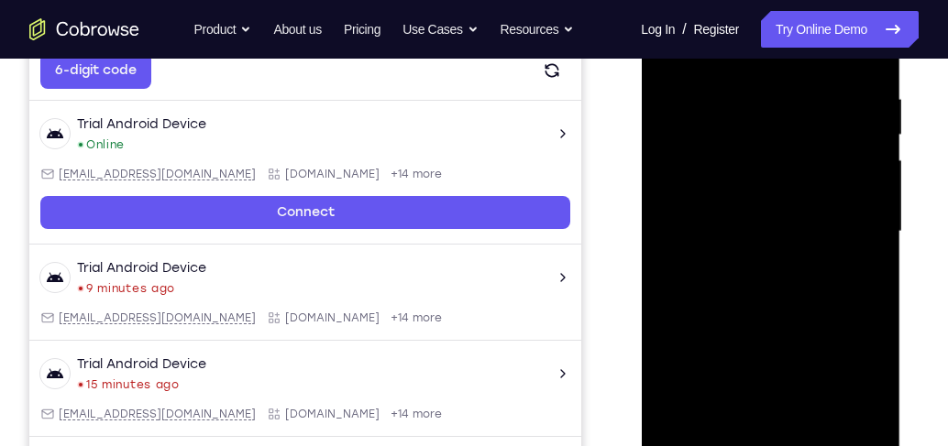
click at [822, 171] on div at bounding box center [769, 231] width 231 height 513
drag, startPoint x: 783, startPoint y: 120, endPoint x: 775, endPoint y: 239, distance: 119.4
click at [775, 239] on div at bounding box center [769, 231] width 231 height 513
drag, startPoint x: 783, startPoint y: 150, endPoint x: 774, endPoint y: 358, distance: 208.2
click at [774, 357] on div at bounding box center [769, 231] width 231 height 513
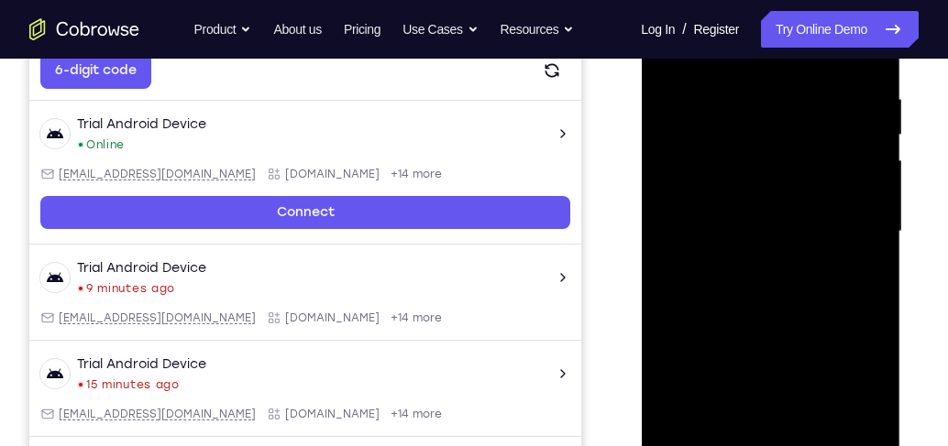
drag, startPoint x: 807, startPoint y: 158, endPoint x: 803, endPoint y: 226, distance: 68.9
click at [803, 226] on div at bounding box center [769, 231] width 231 height 513
drag, startPoint x: 787, startPoint y: 163, endPoint x: 786, endPoint y: 283, distance: 120.1
click at [784, 288] on div at bounding box center [769, 231] width 231 height 513
drag, startPoint x: 798, startPoint y: 170, endPoint x: 802, endPoint y: 329, distance: 159.5
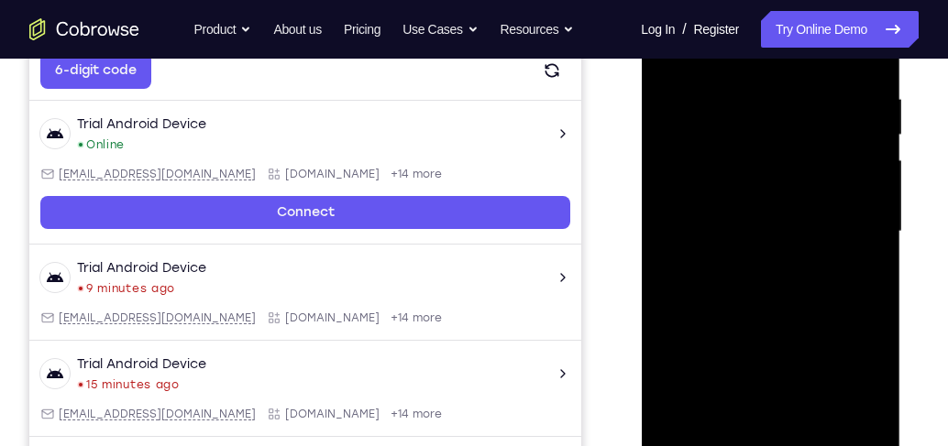
click at [802, 329] on div at bounding box center [769, 231] width 231 height 513
drag, startPoint x: 805, startPoint y: 269, endPoint x: 813, endPoint y: 193, distance: 75.6
click at [813, 193] on div at bounding box center [769, 231] width 231 height 513
drag, startPoint x: 796, startPoint y: 338, endPoint x: 830, endPoint y: 132, distance: 209.0
click at [822, 132] on div at bounding box center [769, 231] width 231 height 513
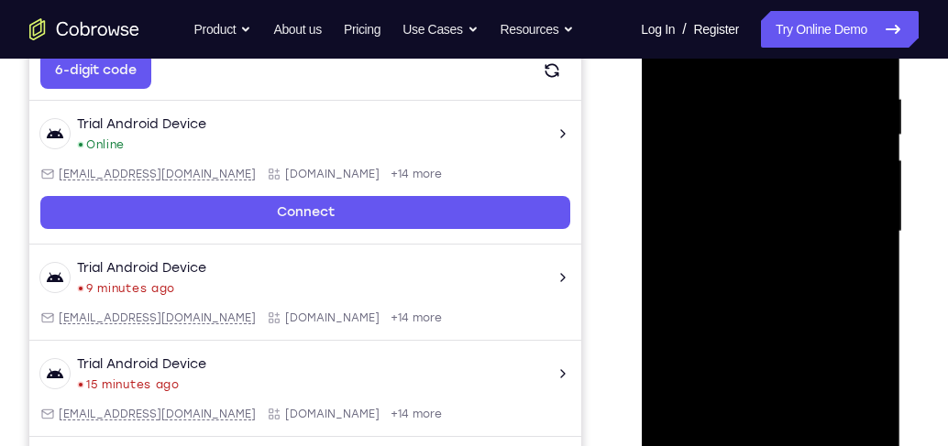
drag, startPoint x: 811, startPoint y: 324, endPoint x: 823, endPoint y: 194, distance: 129.8
click at [822, 194] on div at bounding box center [769, 231] width 231 height 513
drag, startPoint x: 804, startPoint y: 328, endPoint x: 819, endPoint y: 145, distance: 184.0
click at [819, 139] on div at bounding box center [769, 231] width 231 height 513
drag, startPoint x: 803, startPoint y: 321, endPoint x: 823, endPoint y: 131, distance: 190.8
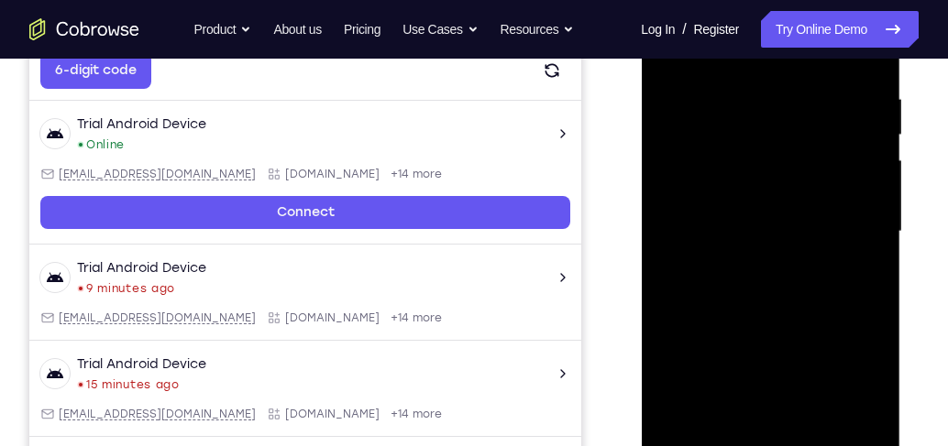
click at [822, 131] on div at bounding box center [769, 231] width 231 height 513
drag, startPoint x: 795, startPoint y: 297, endPoint x: 806, endPoint y: 239, distance: 58.6
click at [810, 222] on div at bounding box center [769, 231] width 231 height 513
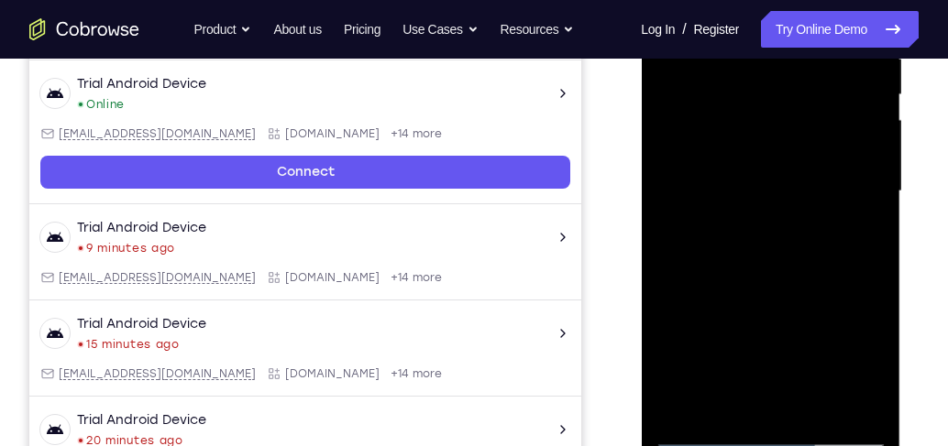
scroll to position [394, 0]
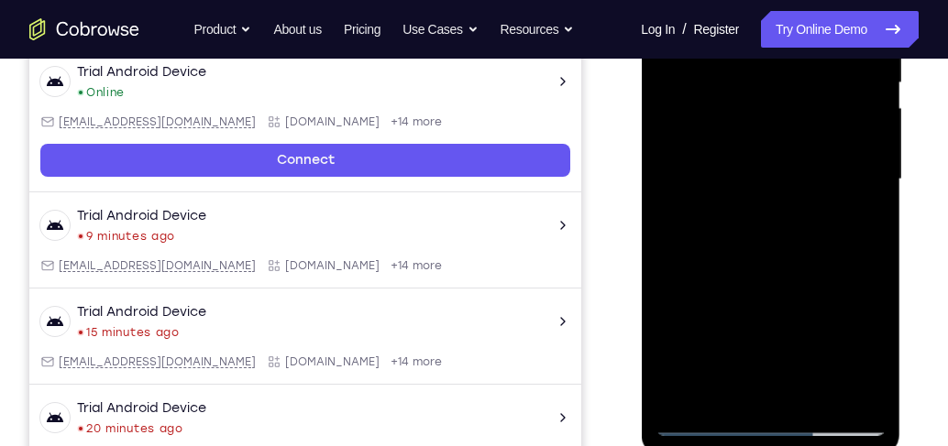
click at [818, 383] on div at bounding box center [769, 179] width 231 height 513
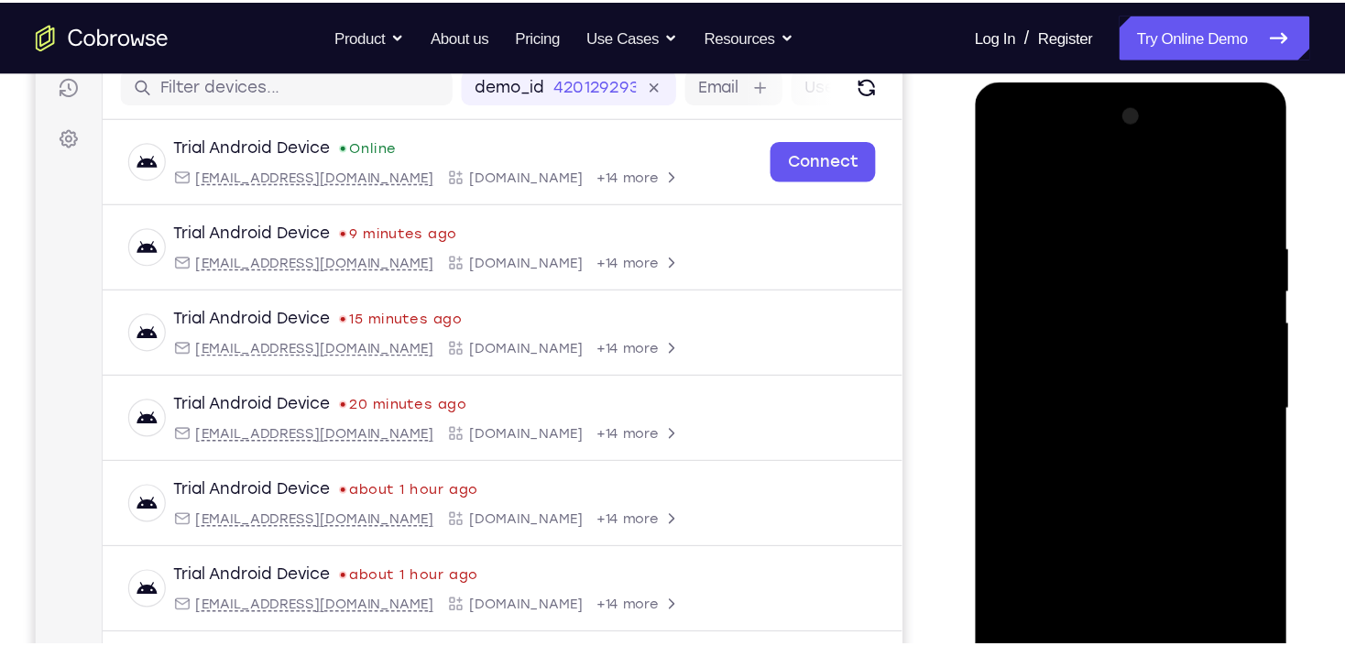
scroll to position [237, 0]
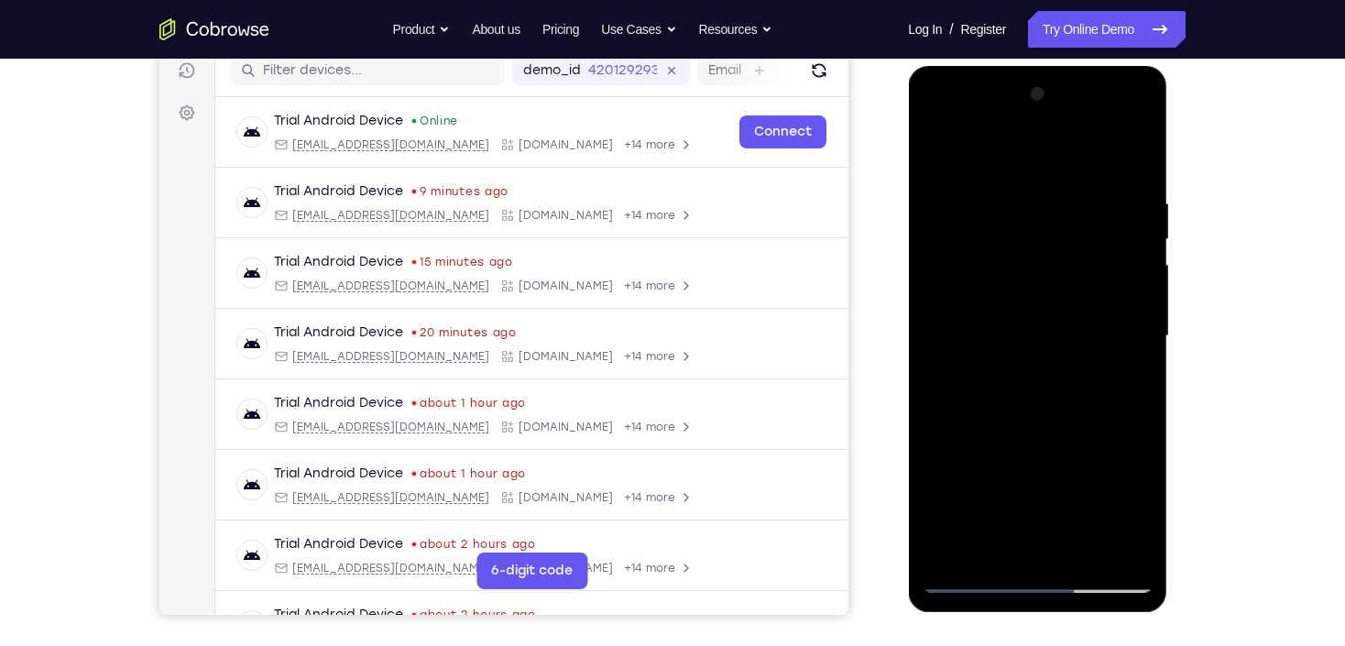
click at [822, 293] on div at bounding box center [1037, 336] width 231 height 513
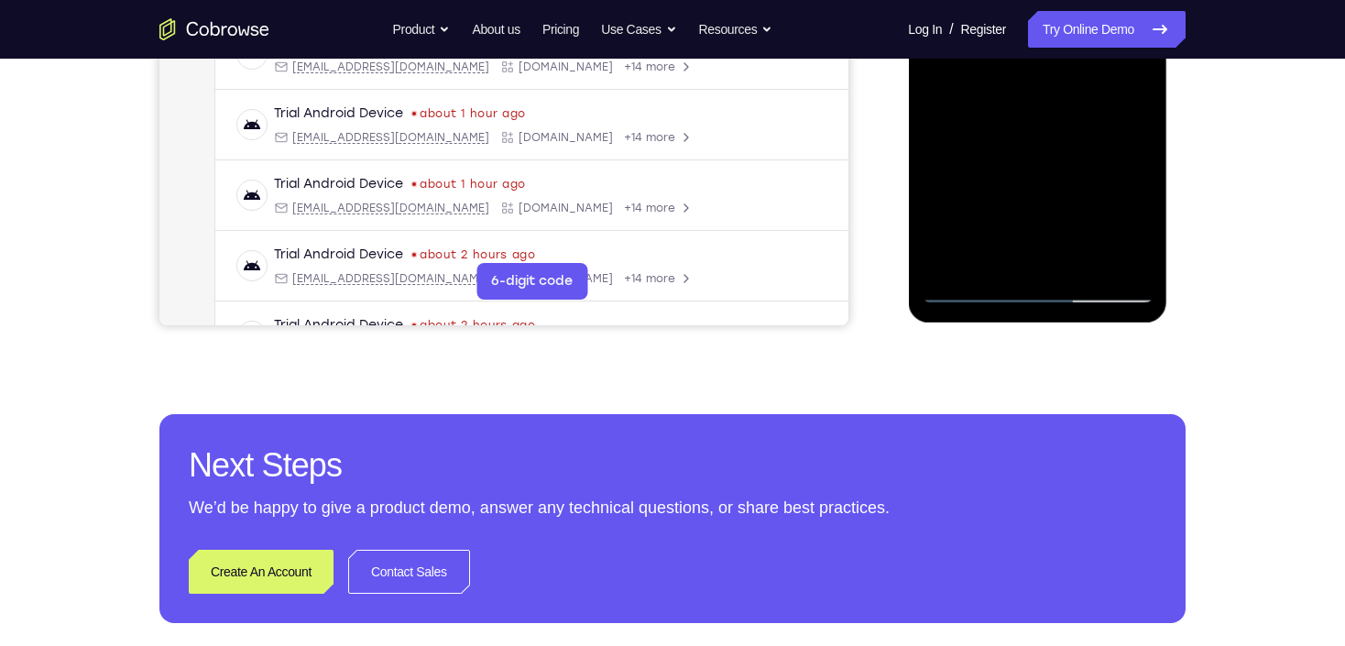
scroll to position [531, 0]
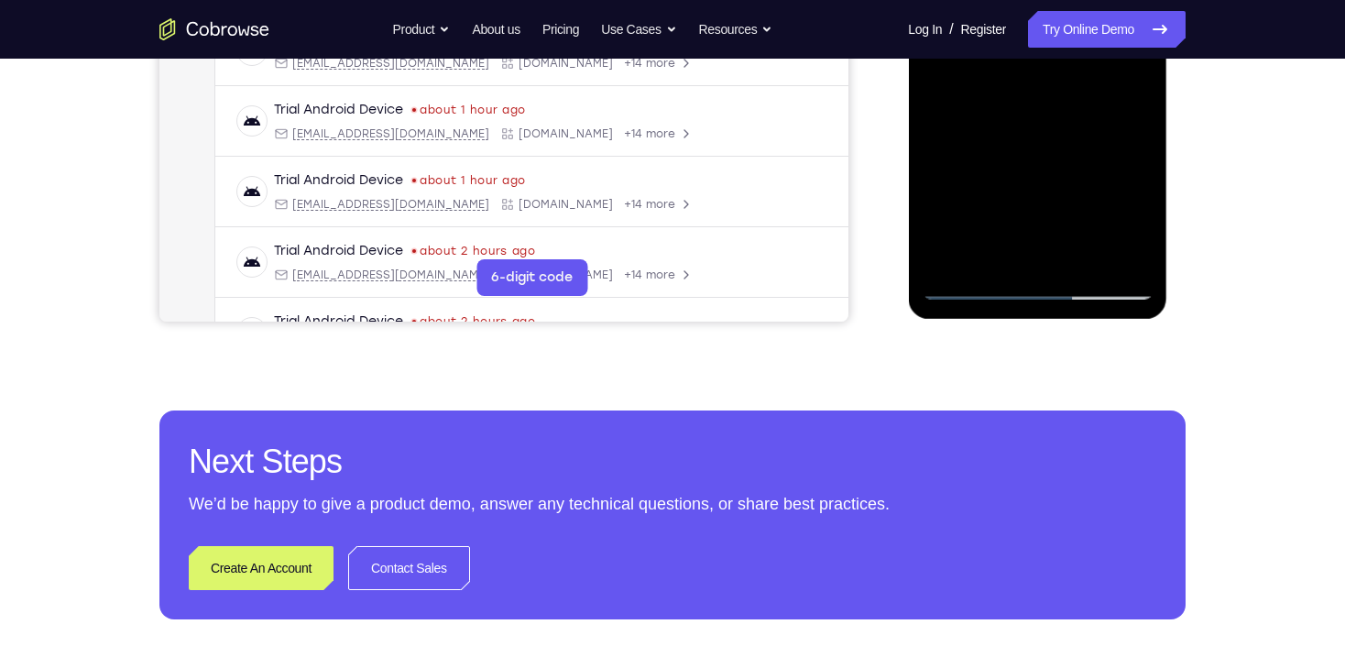
click at [822, 251] on div at bounding box center [1037, 42] width 231 height 513
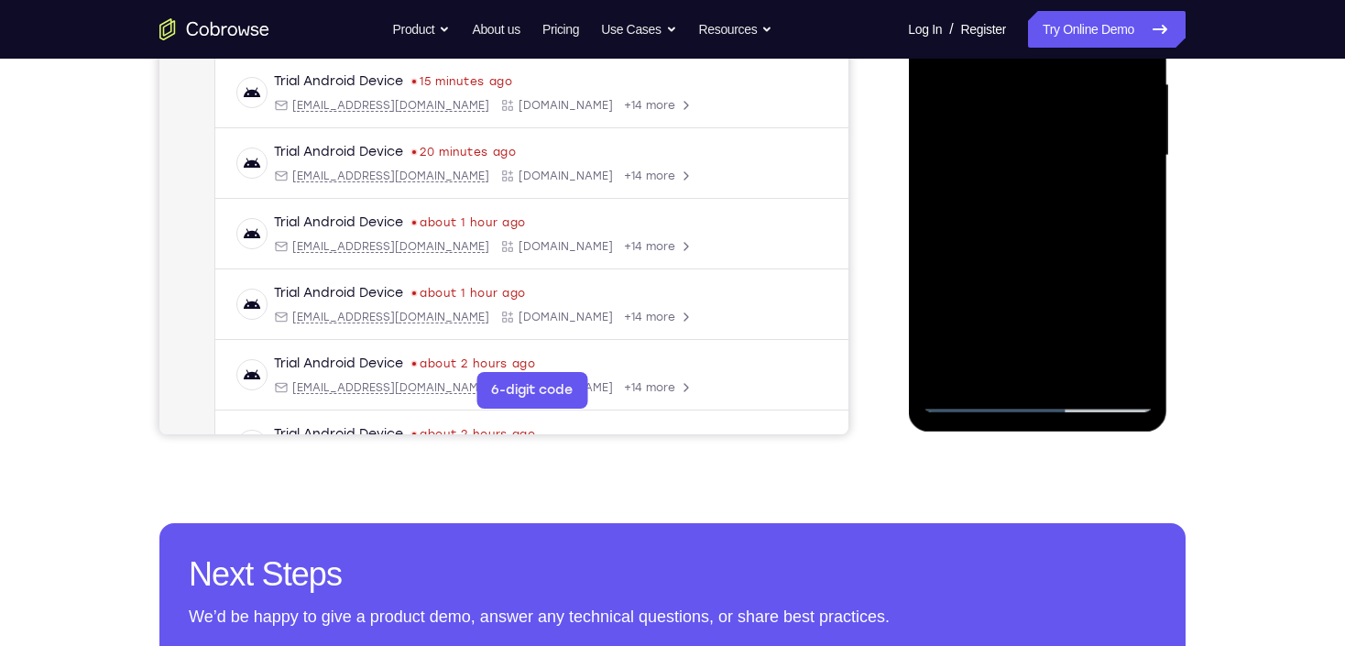
scroll to position [237, 0]
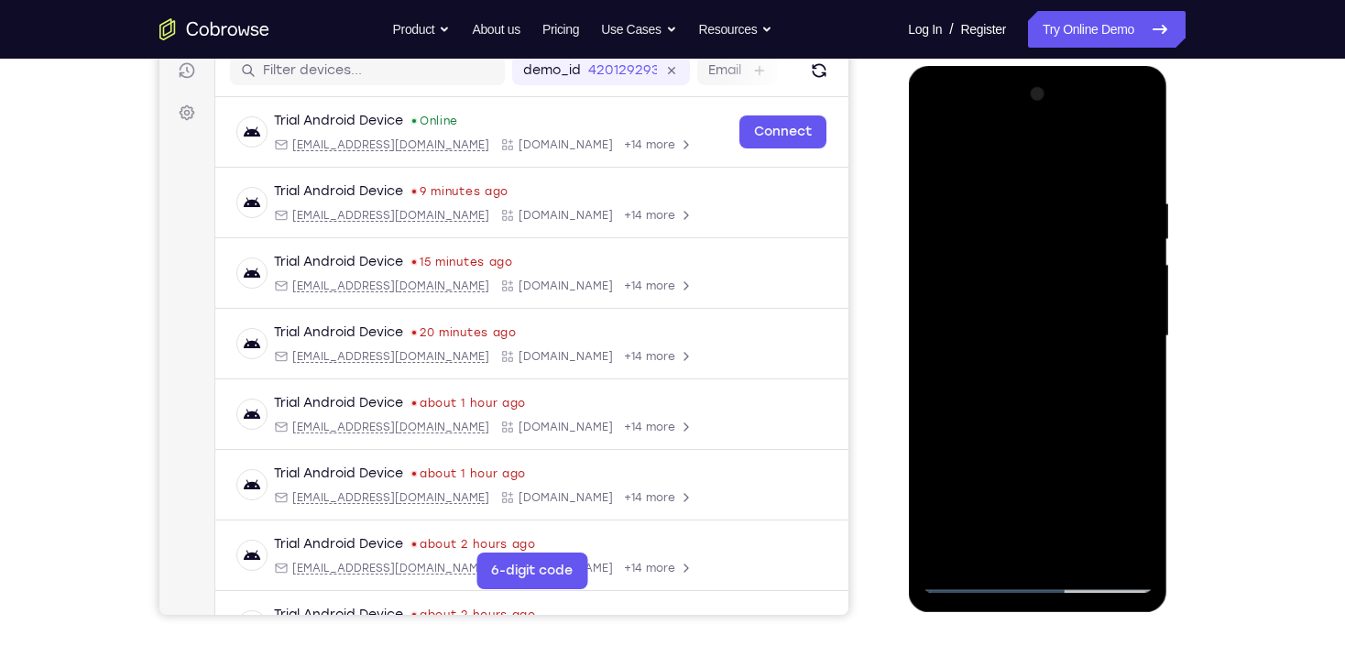
click at [822, 155] on div at bounding box center [1037, 336] width 231 height 513
drag, startPoint x: 1032, startPoint y: 436, endPoint x: 1067, endPoint y: 251, distance: 188.4
click at [822, 251] on div at bounding box center [1037, 336] width 231 height 513
click at [822, 383] on div at bounding box center [1037, 336] width 231 height 513
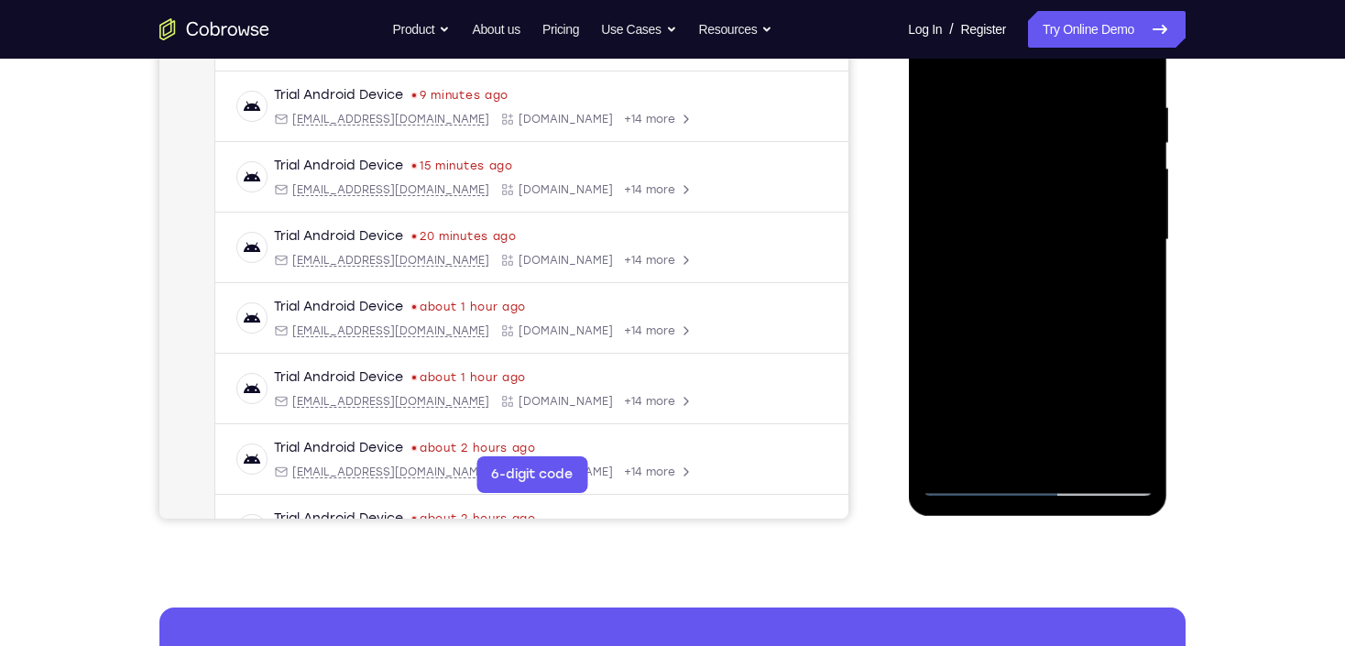
scroll to position [311, 0]
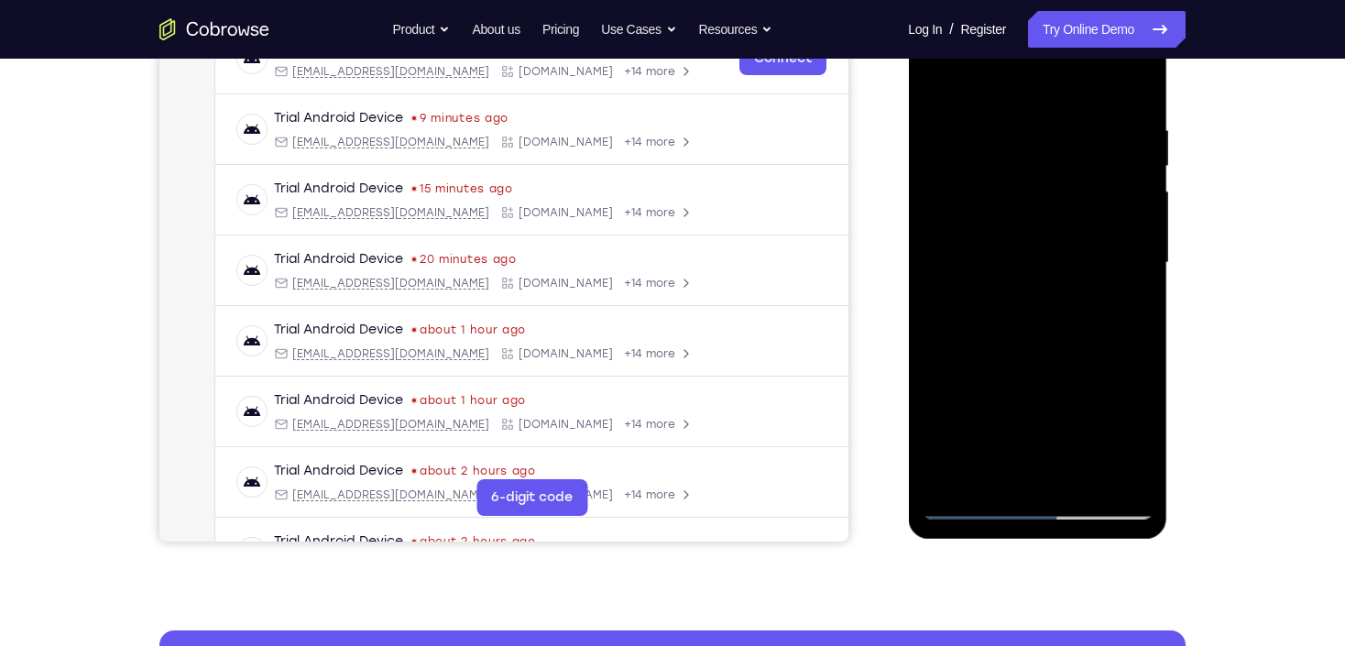
click at [822, 76] on div at bounding box center [1037, 262] width 231 height 513
click at [822, 383] on div at bounding box center [1037, 262] width 231 height 513
click at [822, 74] on div at bounding box center [1037, 262] width 231 height 513
click at [822, 383] on div at bounding box center [1037, 262] width 231 height 513
click at [822, 81] on div at bounding box center [1037, 262] width 231 height 513
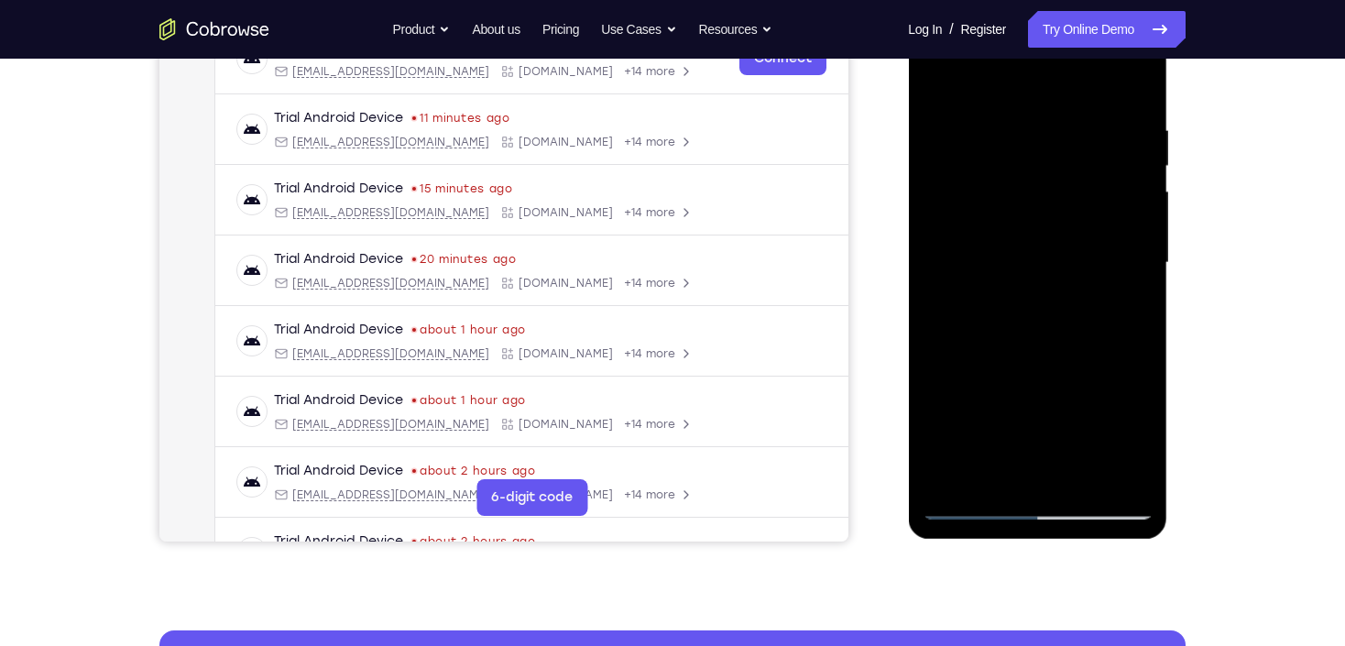
click at [822, 383] on div at bounding box center [1037, 262] width 231 height 513
click at [822, 75] on div at bounding box center [1037, 262] width 231 height 513
click at [822, 383] on div at bounding box center [1037, 262] width 231 height 513
click at [822, 225] on div at bounding box center [1037, 262] width 231 height 513
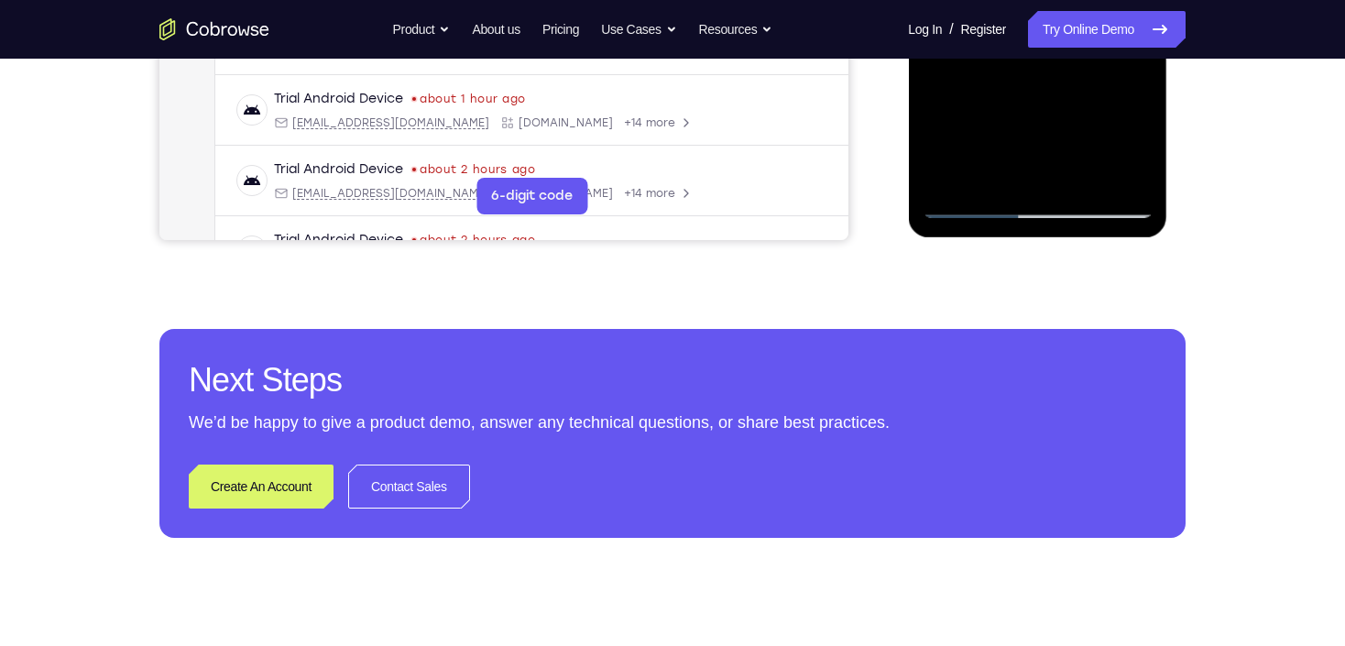
scroll to position [531, 0]
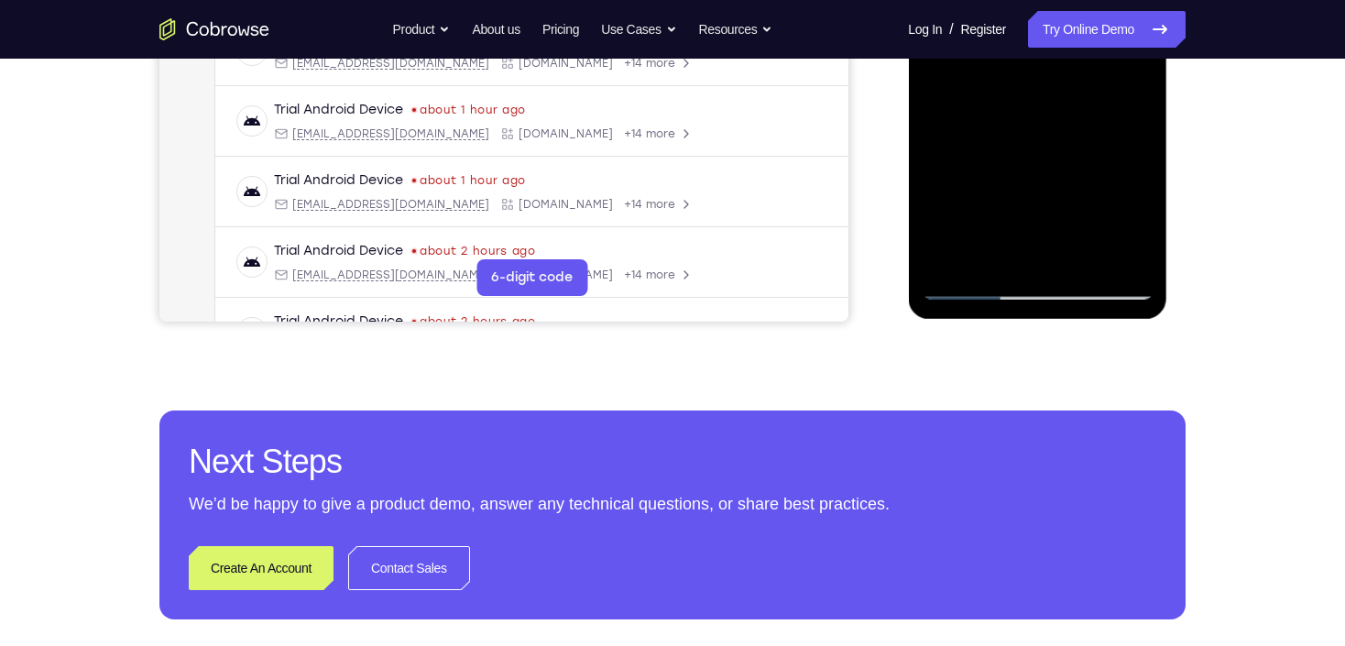
click at [822, 89] on div at bounding box center [1037, 42] width 231 height 513
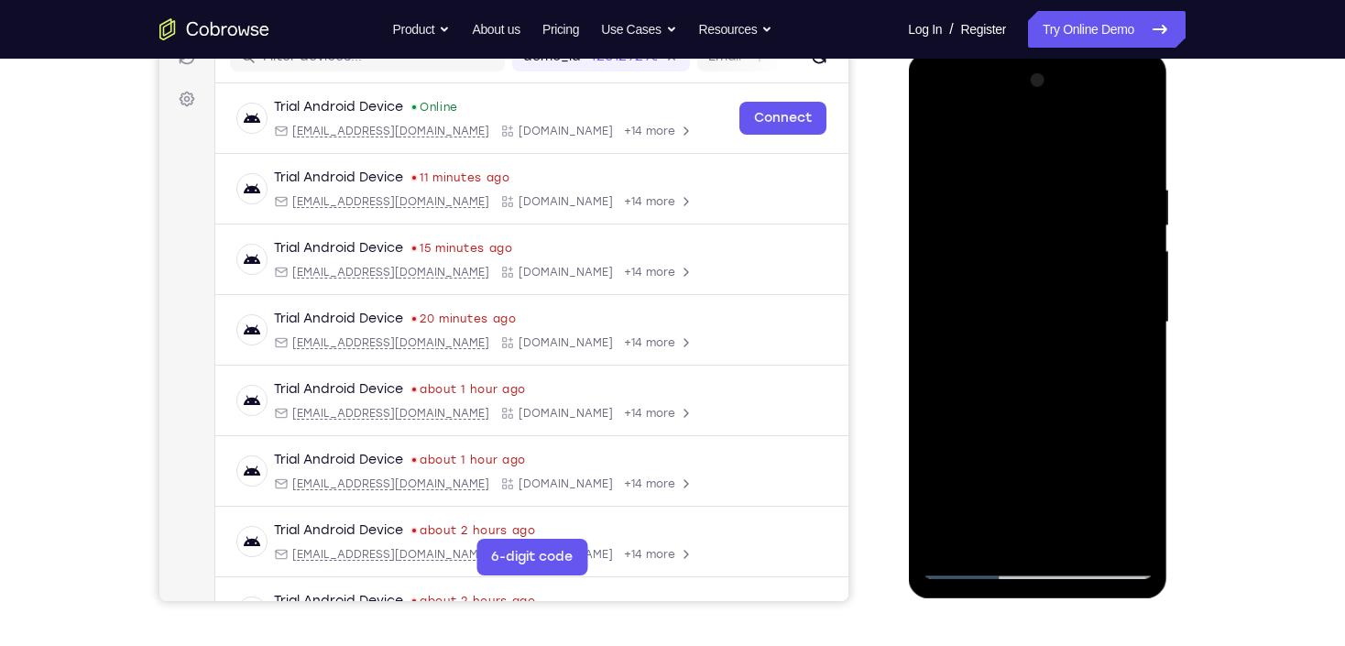
scroll to position [237, 0]
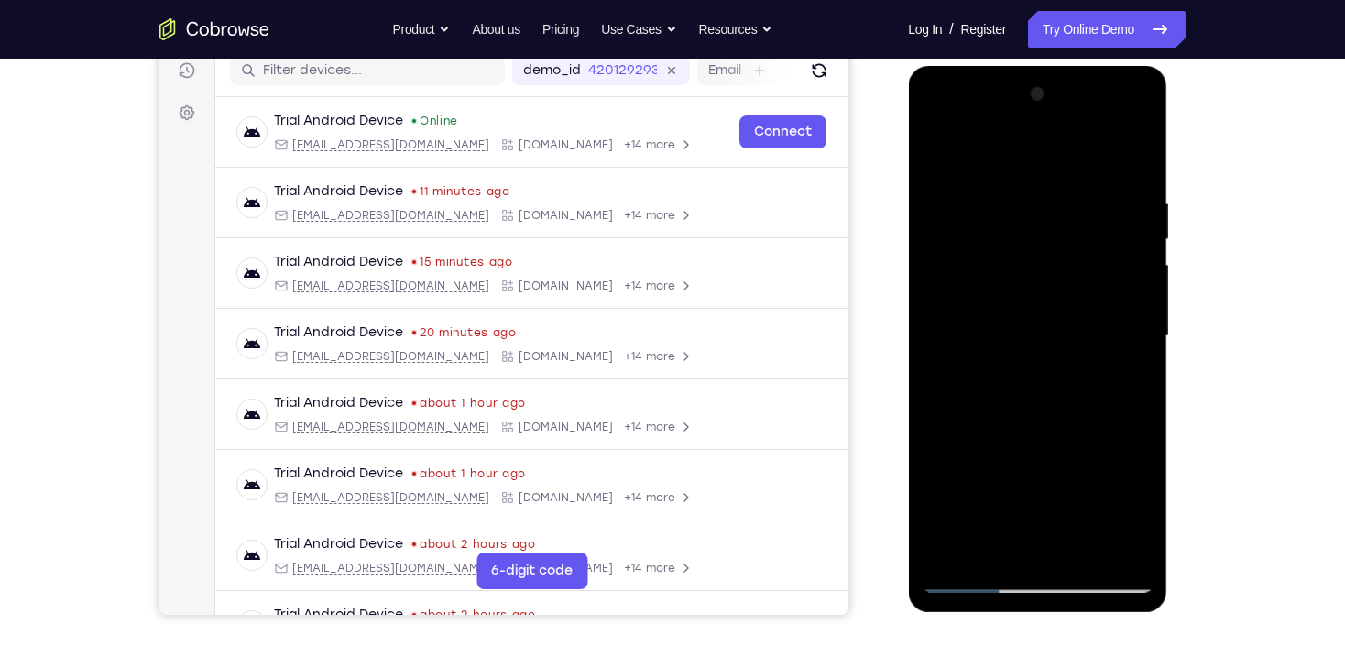
click at [822, 153] on div at bounding box center [1037, 336] width 231 height 513
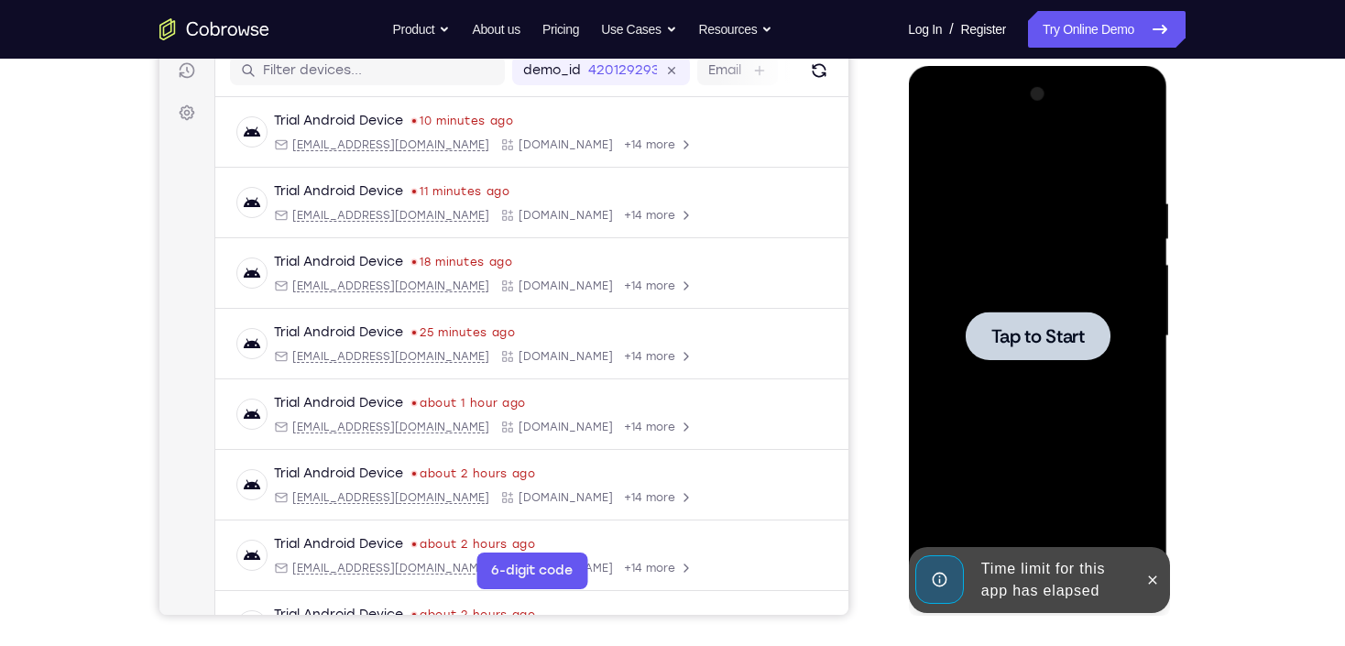
click at [822, 260] on div at bounding box center [1037, 336] width 231 height 513
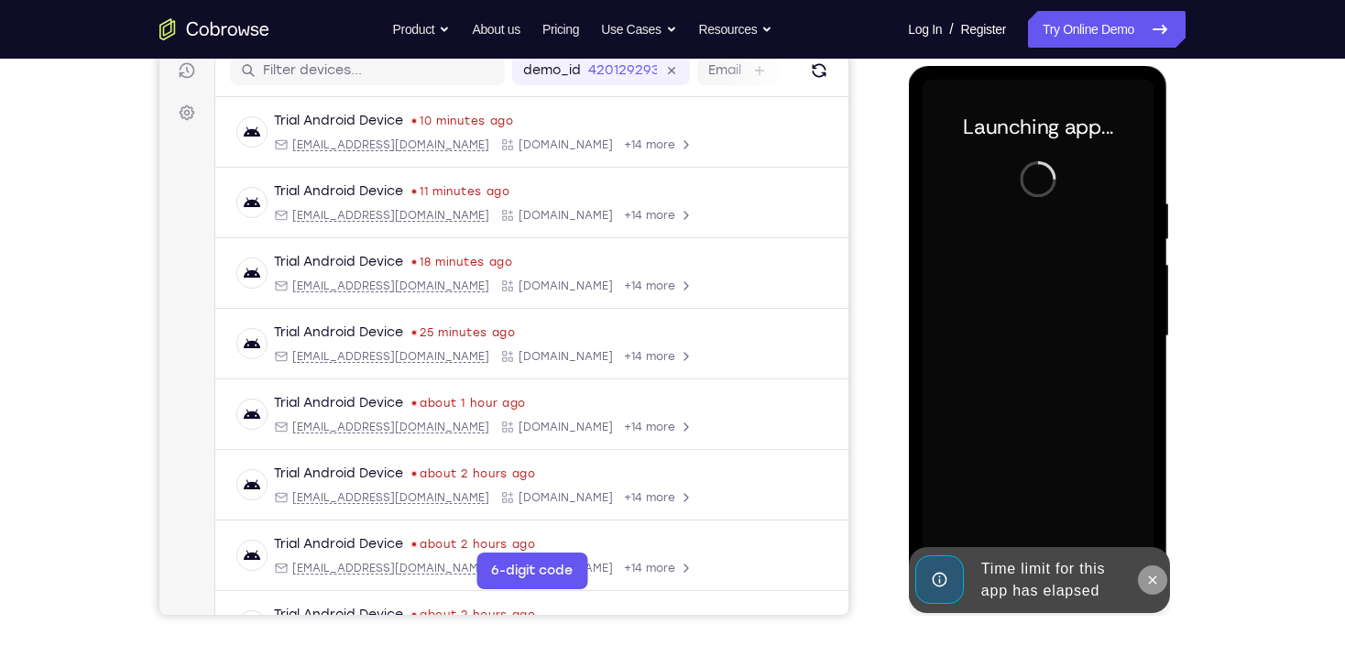
click at [822, 383] on button at bounding box center [1151, 579] width 29 height 29
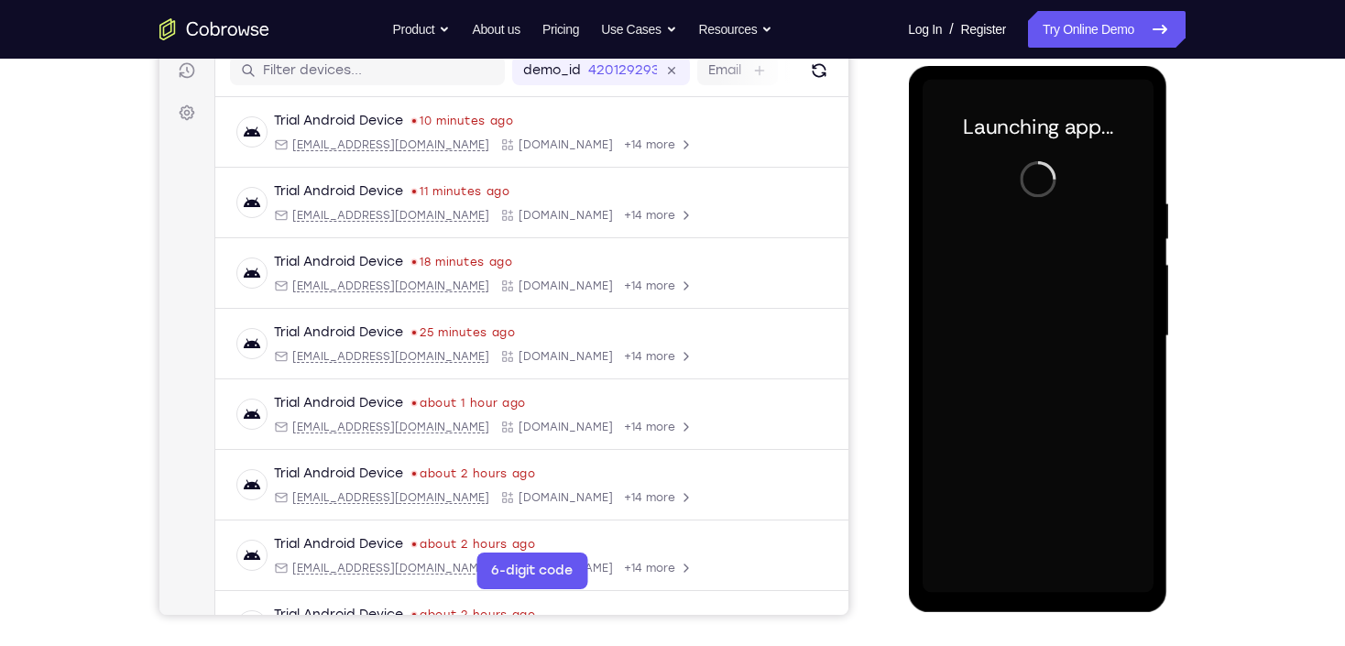
scroll to position [384, 0]
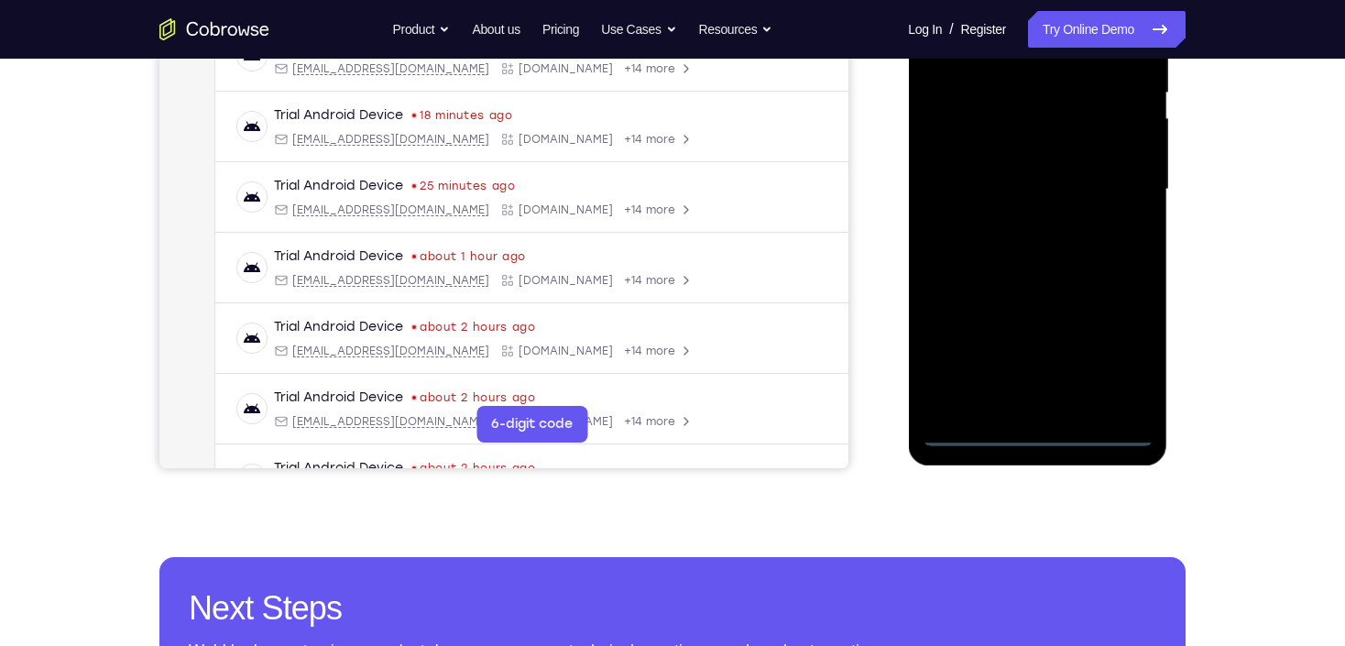
click at [822, 383] on div at bounding box center [1037, 189] width 231 height 513
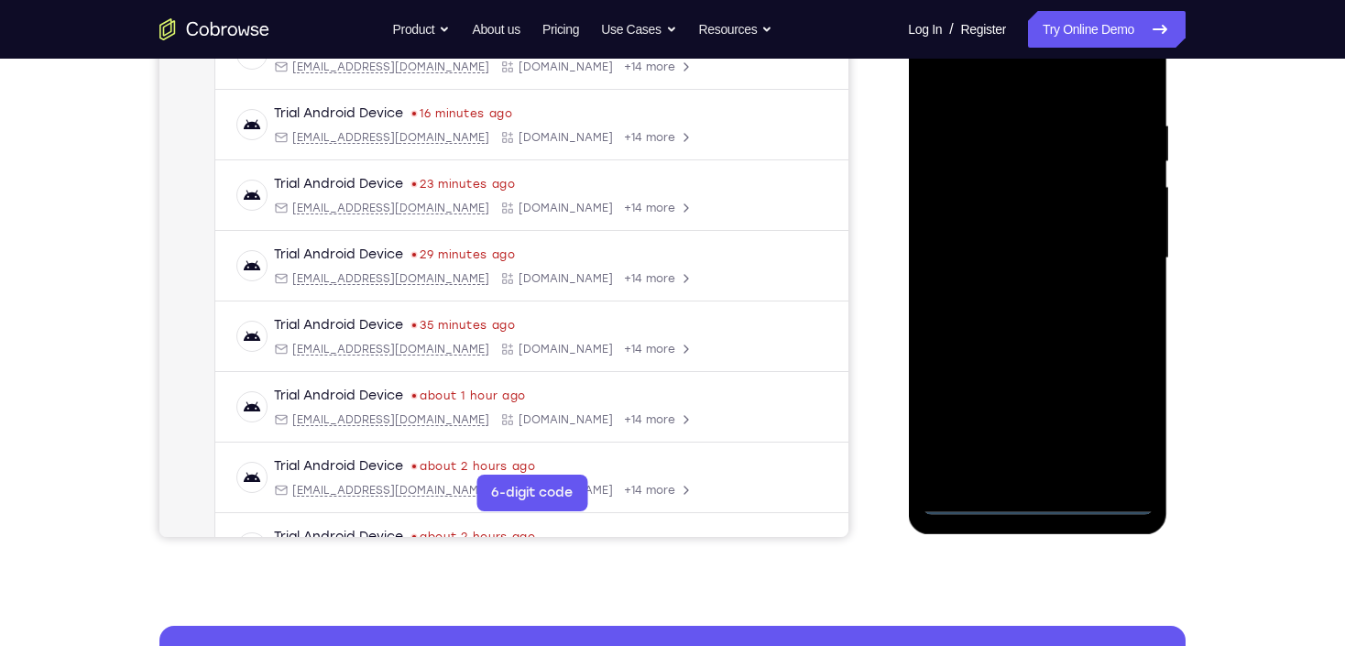
scroll to position [237, 0]
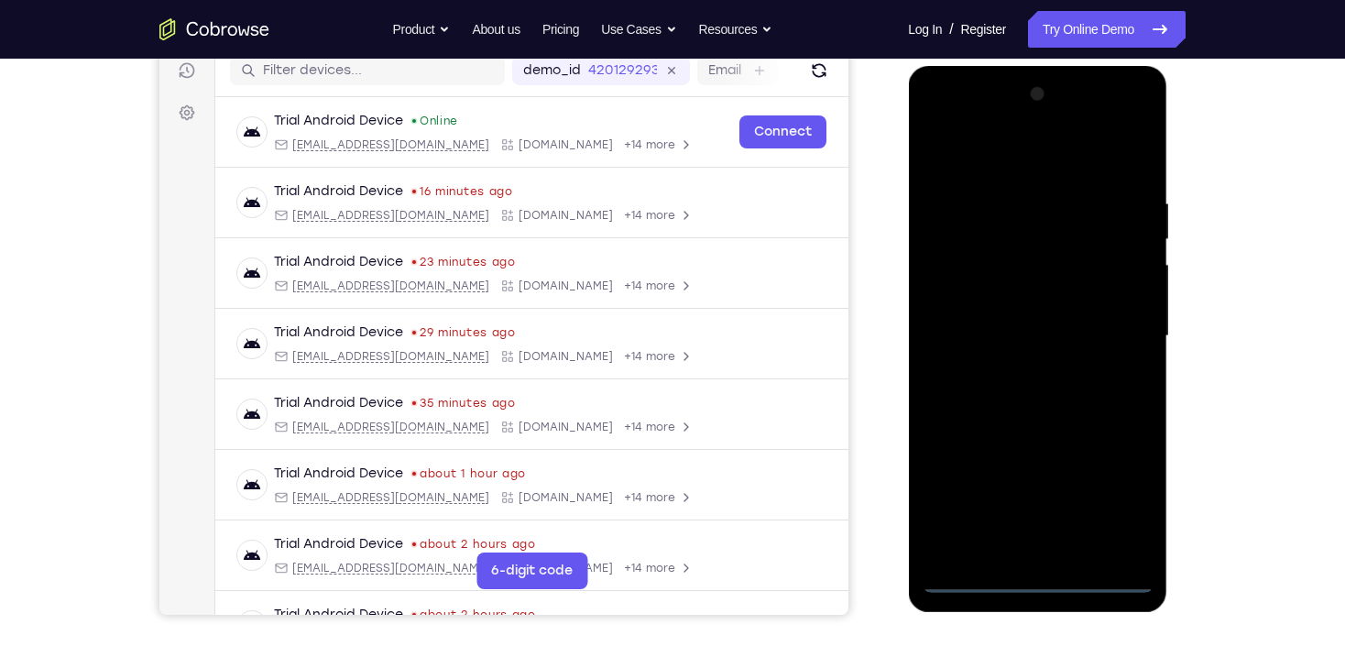
click at [822, 383] on div at bounding box center [1037, 336] width 231 height 513
click at [822, 158] on div at bounding box center [1037, 336] width 231 height 513
drag, startPoint x: 1104, startPoint y: 324, endPoint x: 1114, endPoint y: 328, distance: 9.9
click at [822, 324] on div at bounding box center [1037, 336] width 231 height 513
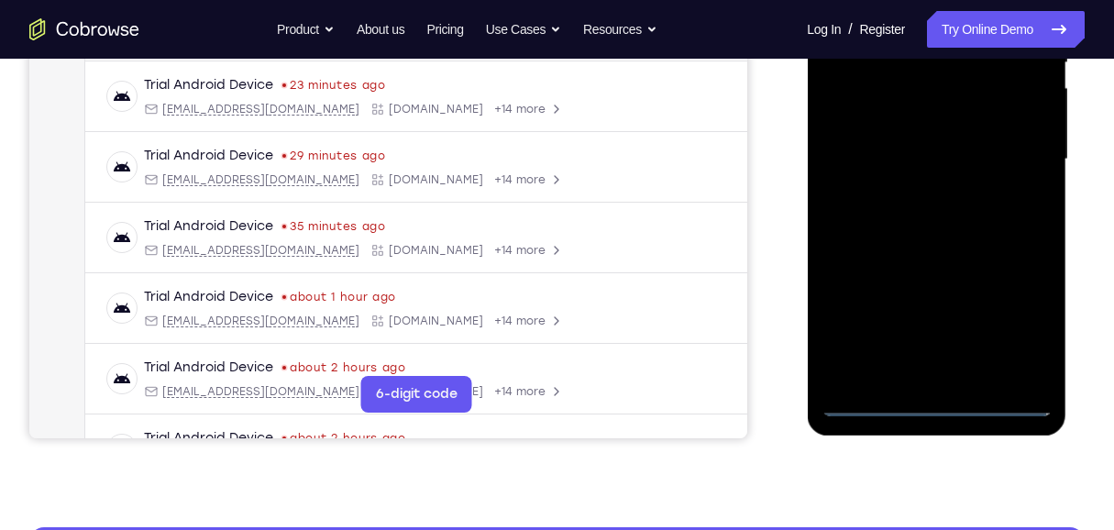
scroll to position [421, 0]
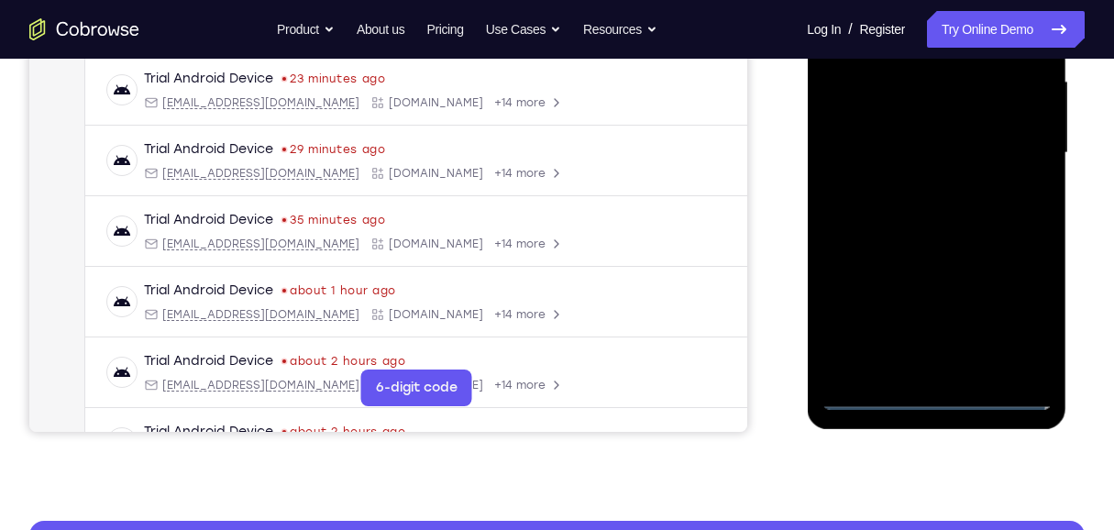
click at [822, 193] on div at bounding box center [935, 152] width 231 height 513
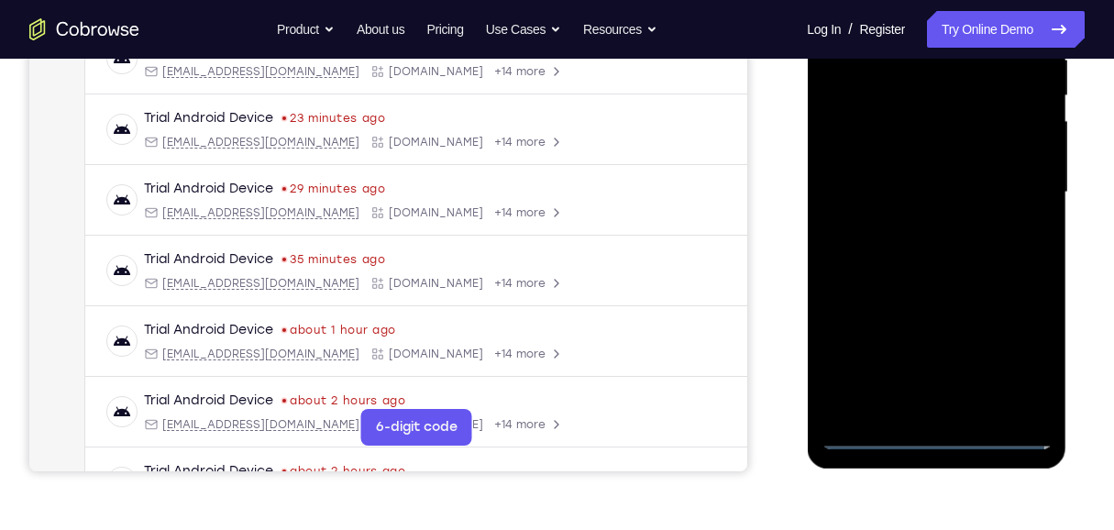
scroll to position [359, 0]
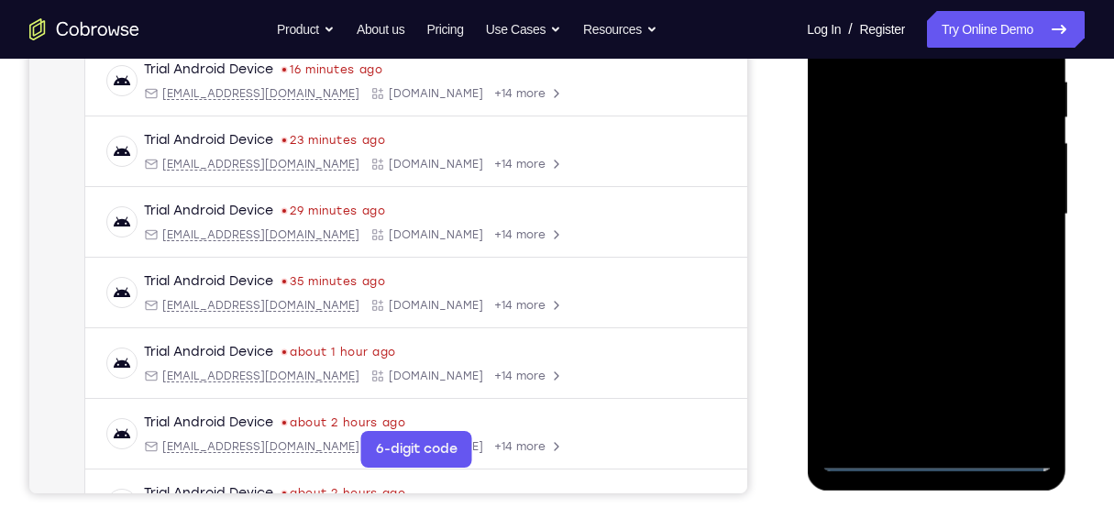
click at [822, 195] on div at bounding box center [935, 214] width 231 height 513
click at [822, 214] on div at bounding box center [935, 214] width 231 height 513
click at [822, 277] on div at bounding box center [935, 214] width 231 height 513
click at [822, 261] on div at bounding box center [935, 214] width 231 height 513
click at [822, 280] on div at bounding box center [935, 214] width 231 height 513
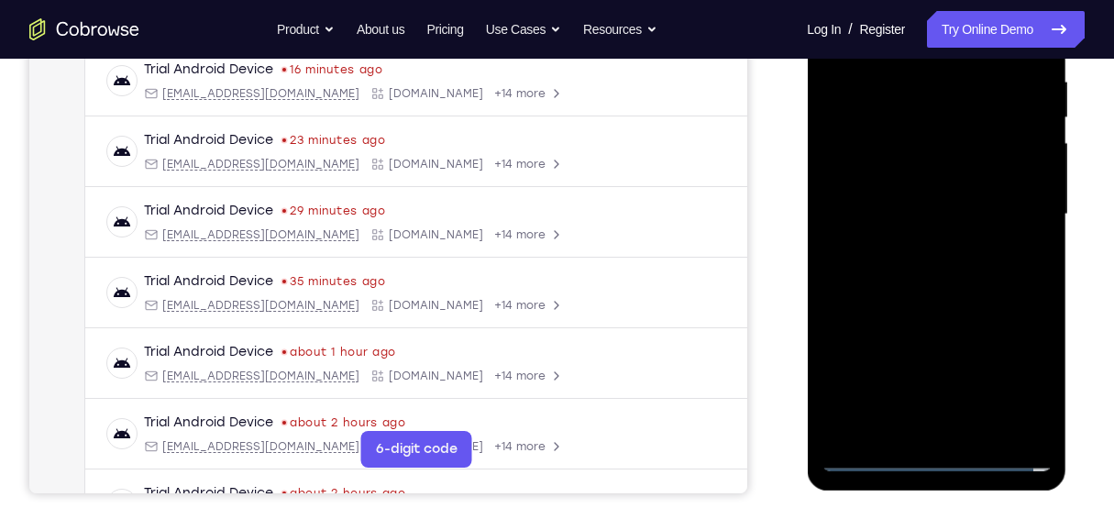
click at [822, 383] on div at bounding box center [935, 214] width 231 height 513
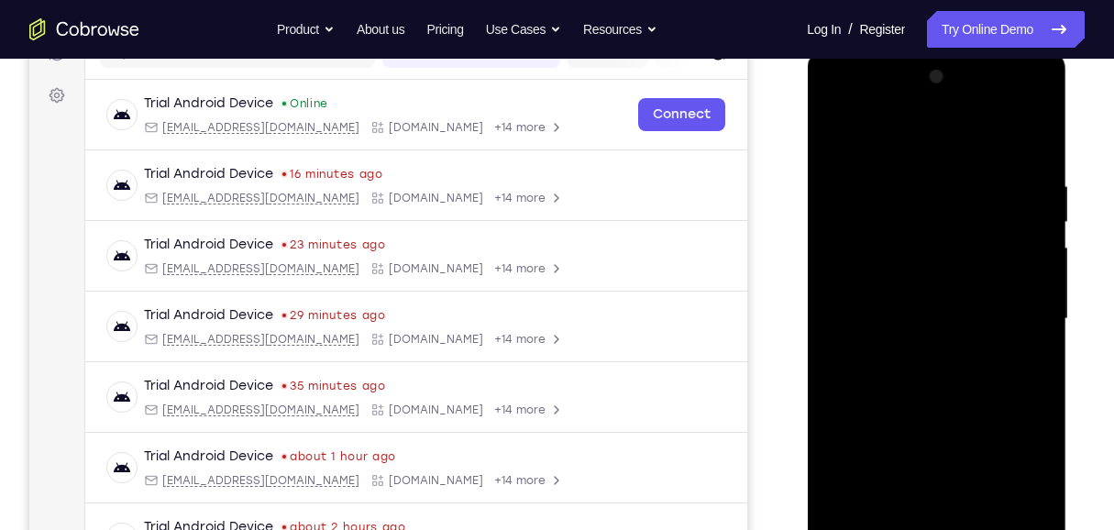
scroll to position [237, 0]
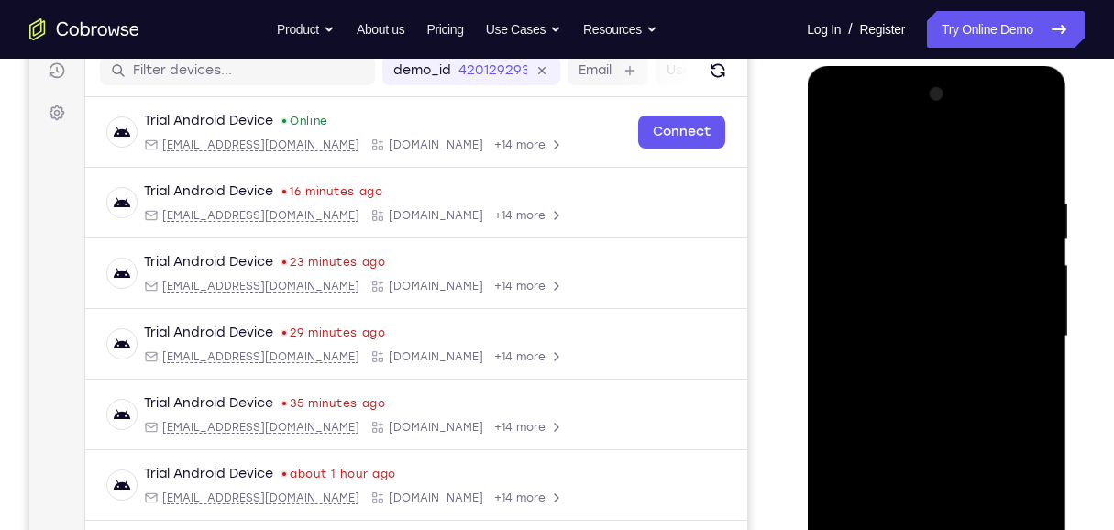
click at [822, 383] on div at bounding box center [935, 336] width 231 height 513
click at [822, 315] on div at bounding box center [935, 336] width 231 height 513
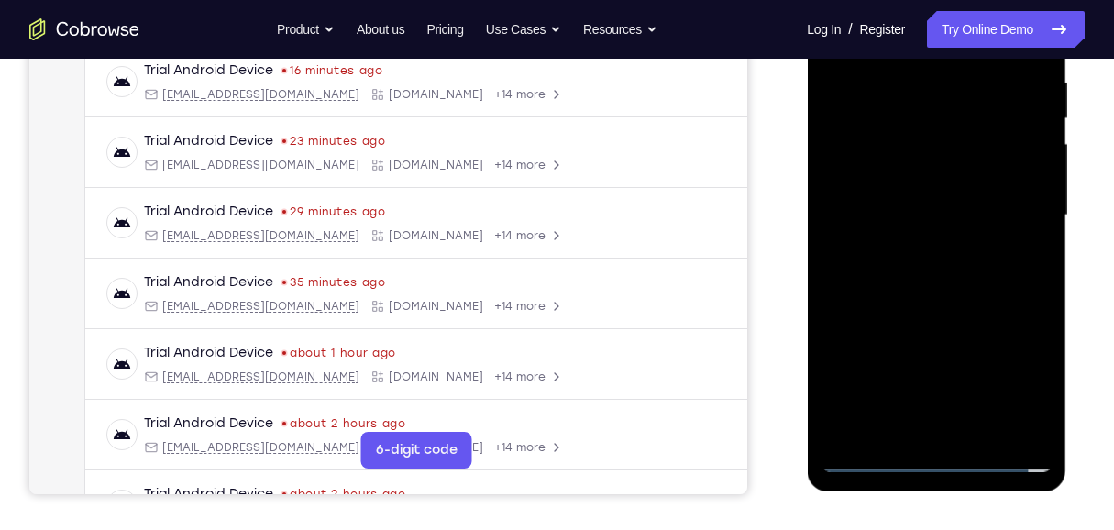
scroll to position [359, 0]
click at [822, 383] on div at bounding box center [935, 214] width 231 height 513
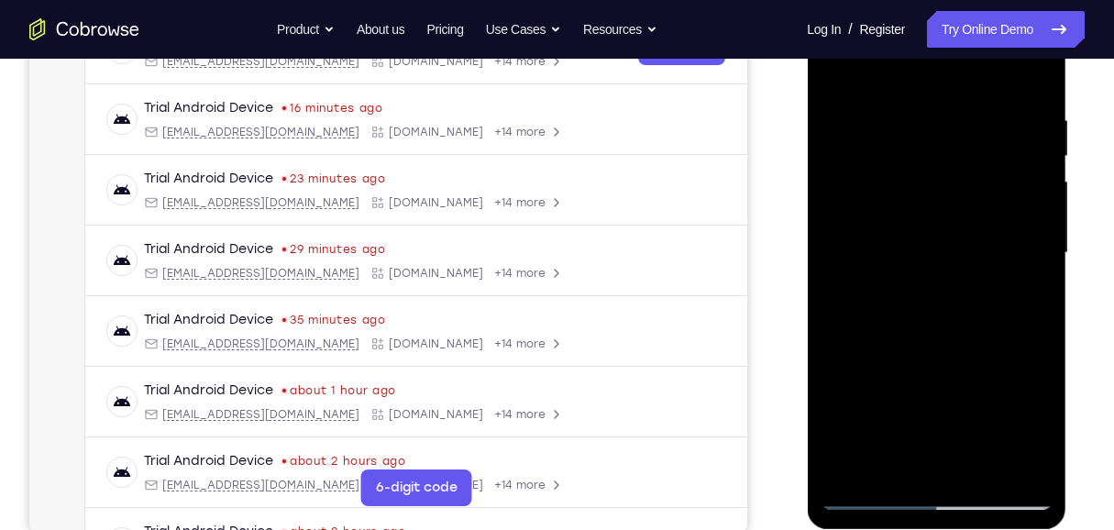
scroll to position [299, 0]
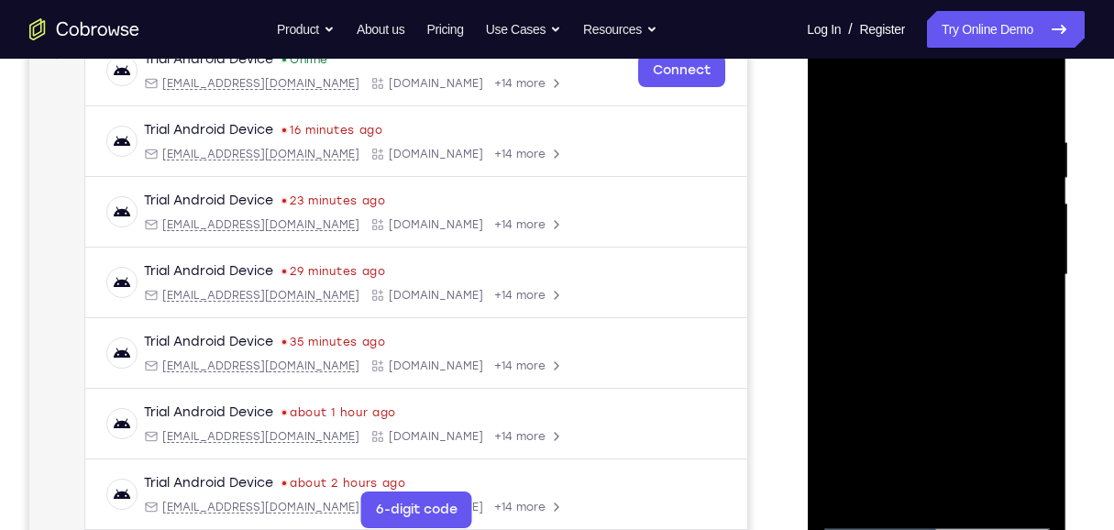
click at [822, 89] on div at bounding box center [935, 274] width 231 height 513
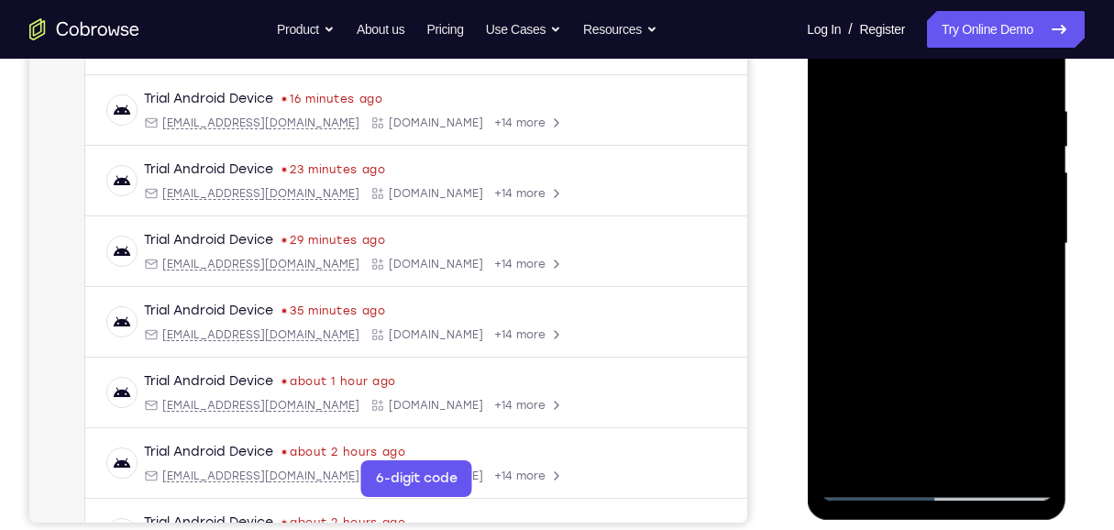
scroll to position [237, 0]
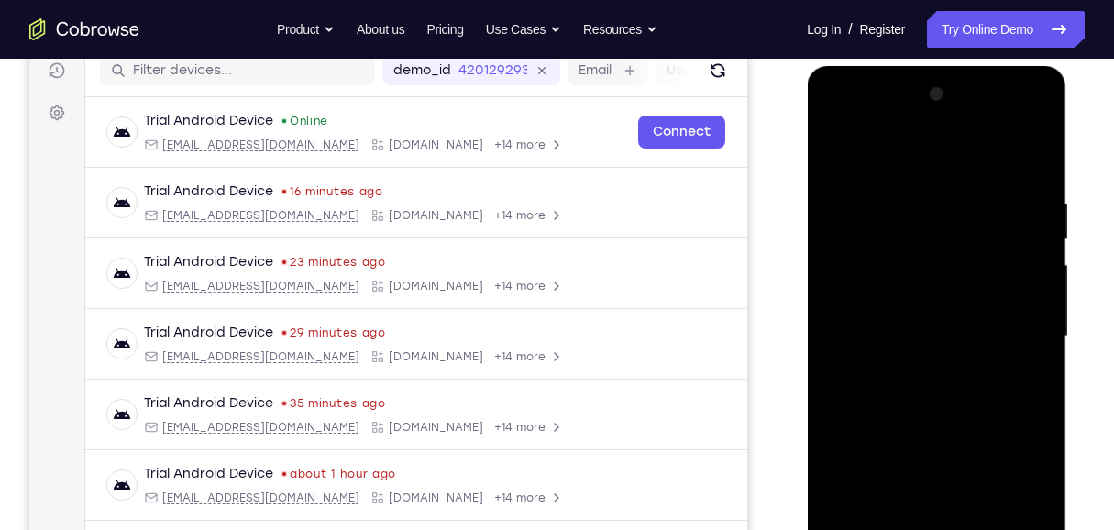
click at [822, 148] on div at bounding box center [935, 336] width 231 height 513
click at [822, 383] on div at bounding box center [935, 336] width 231 height 513
drag, startPoint x: 989, startPoint y: 234, endPoint x: 999, endPoint y: 440, distance: 206.5
click at [822, 383] on div at bounding box center [935, 336] width 231 height 513
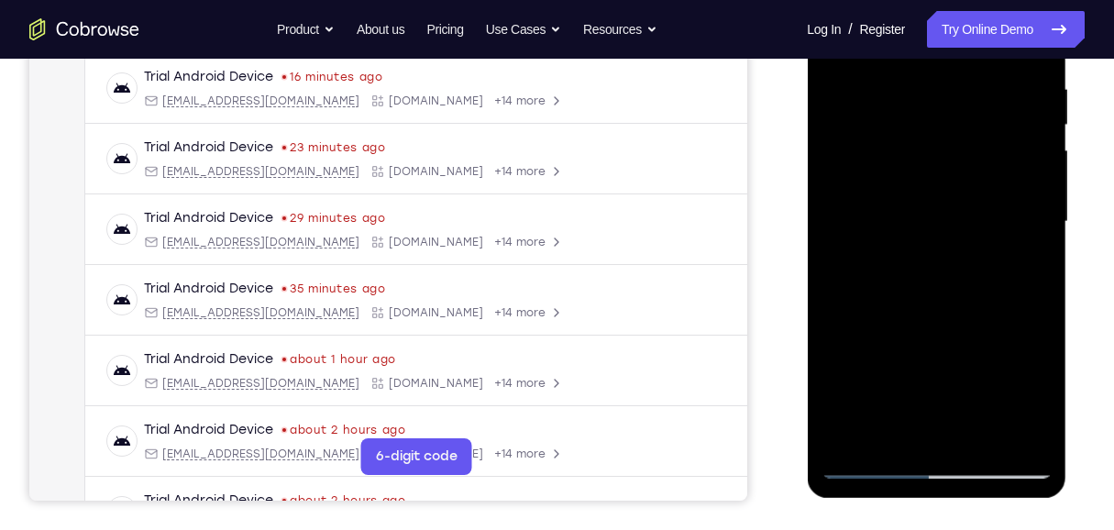
scroll to position [299, 0]
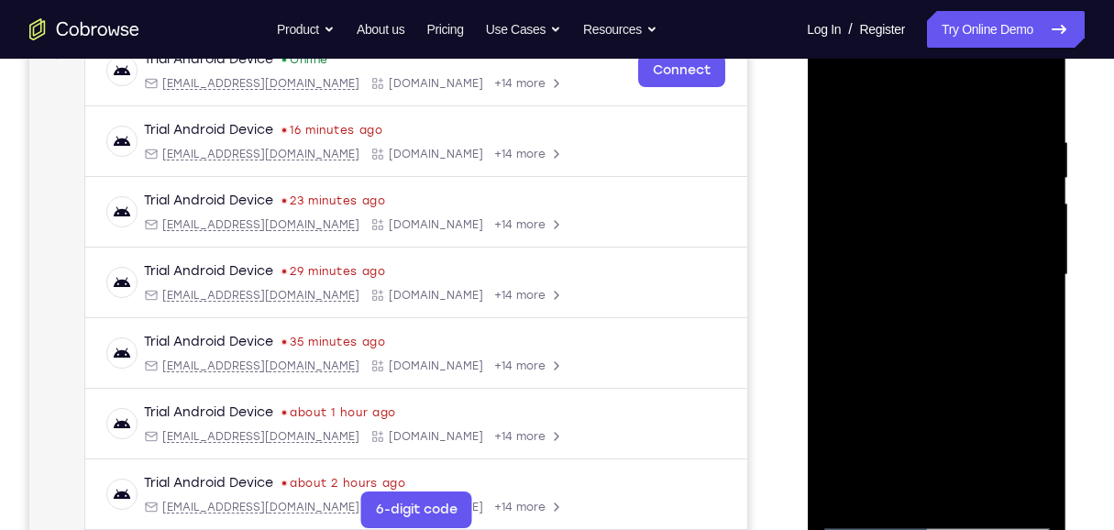
click at [822, 383] on div at bounding box center [935, 274] width 231 height 513
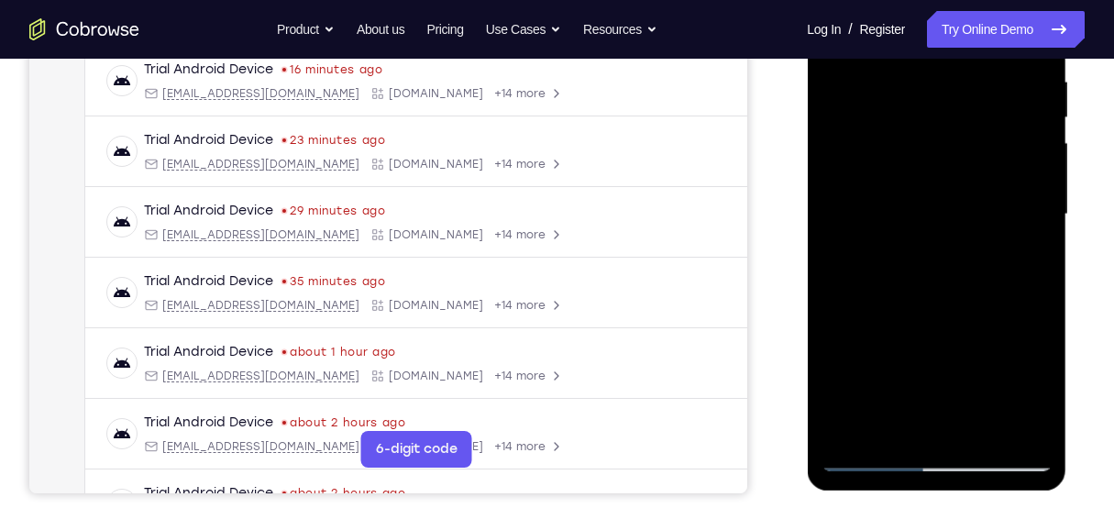
click at [822, 194] on div at bounding box center [935, 214] width 231 height 513
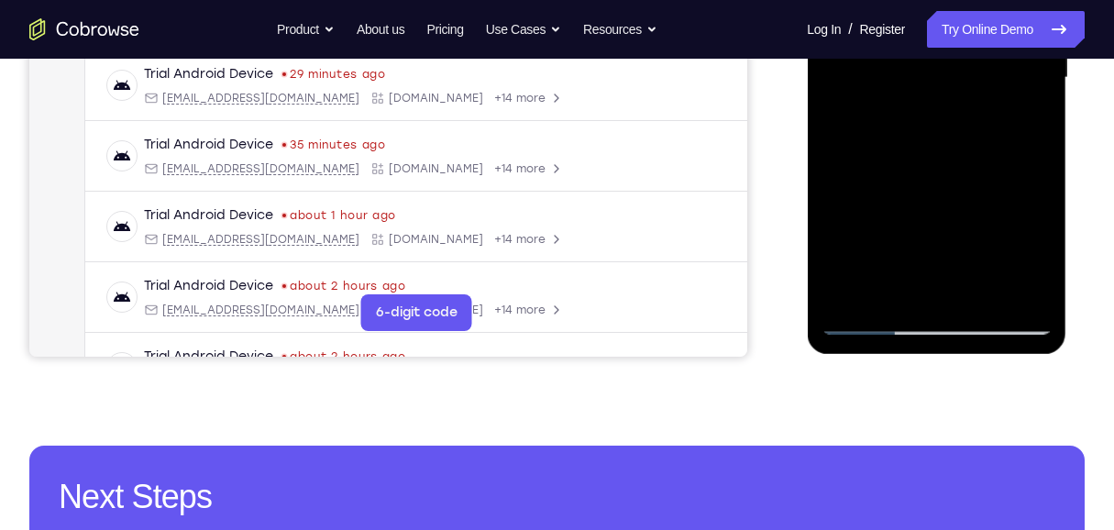
scroll to position [482, 0]
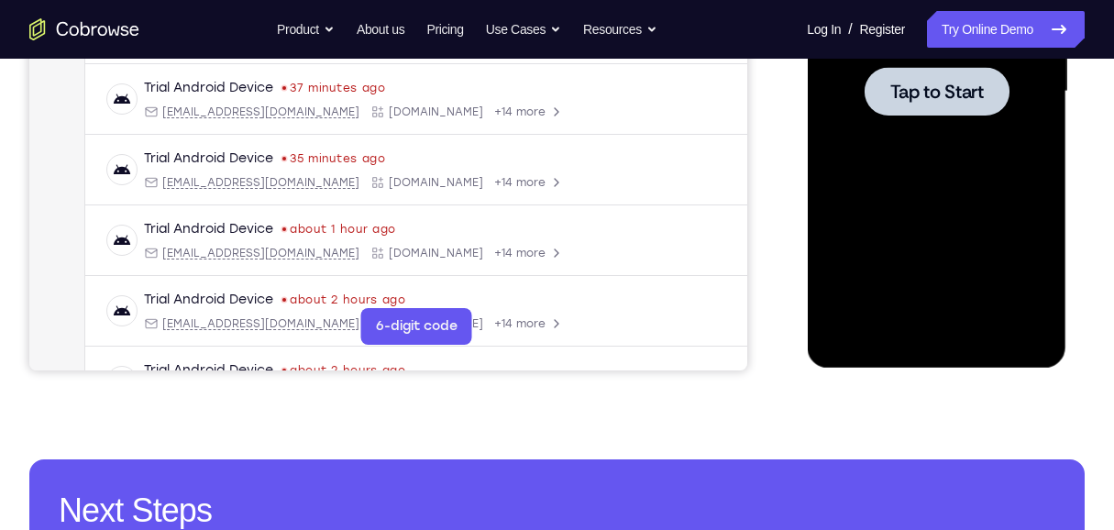
click at [822, 181] on div at bounding box center [935, 91] width 231 height 513
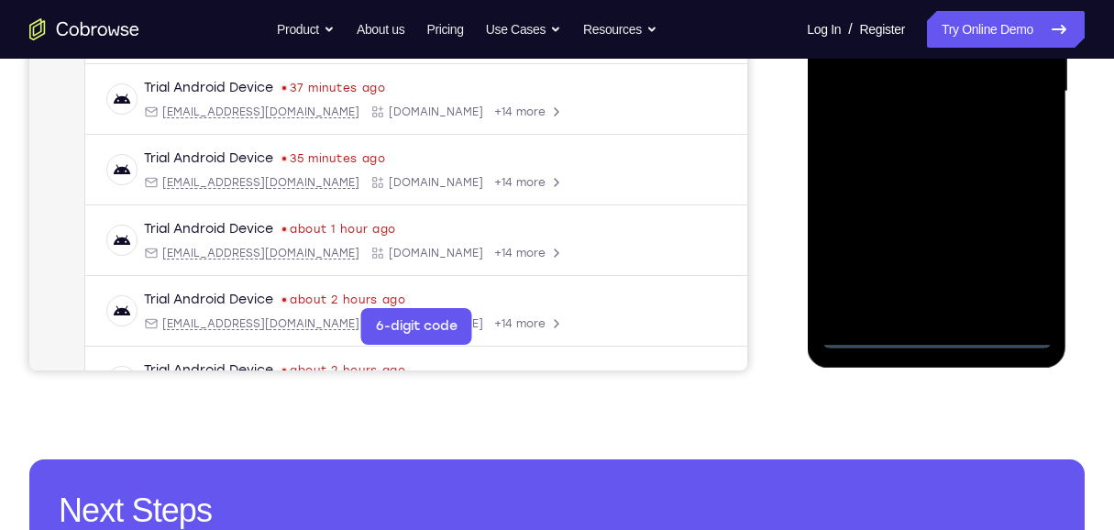
click at [822, 336] on div at bounding box center [935, 91] width 231 height 513
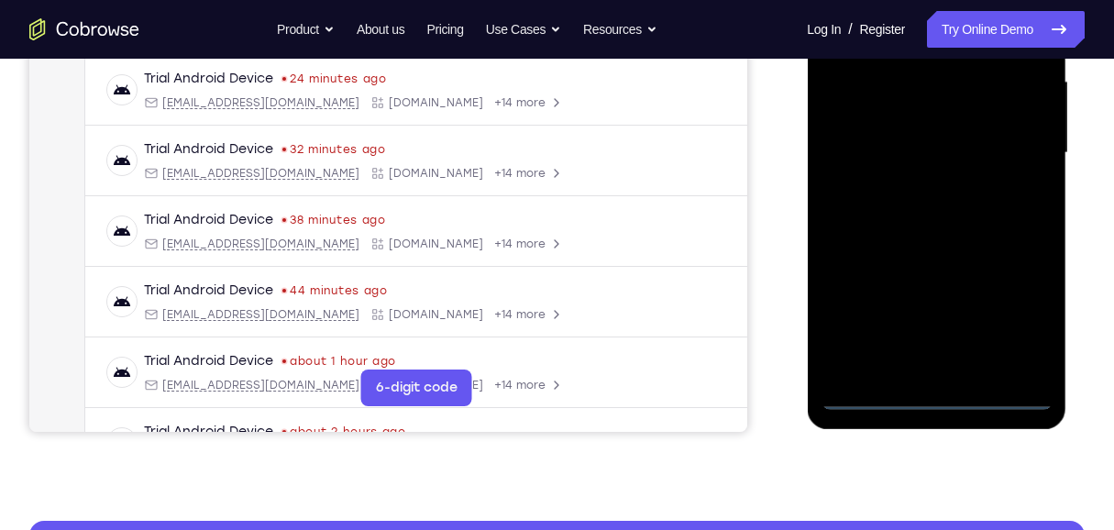
click at [822, 313] on div at bounding box center [935, 152] width 231 height 513
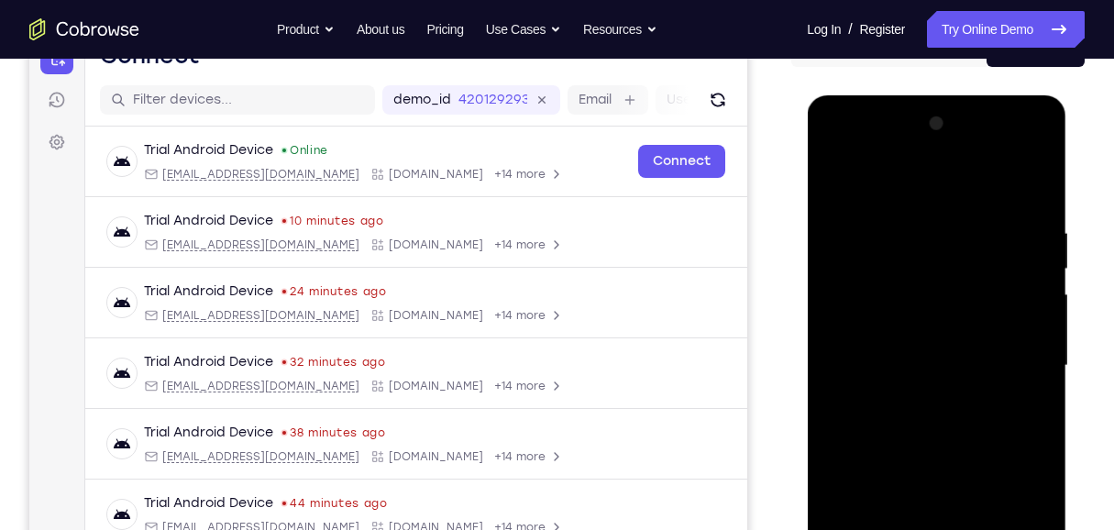
scroll to position [176, 0]
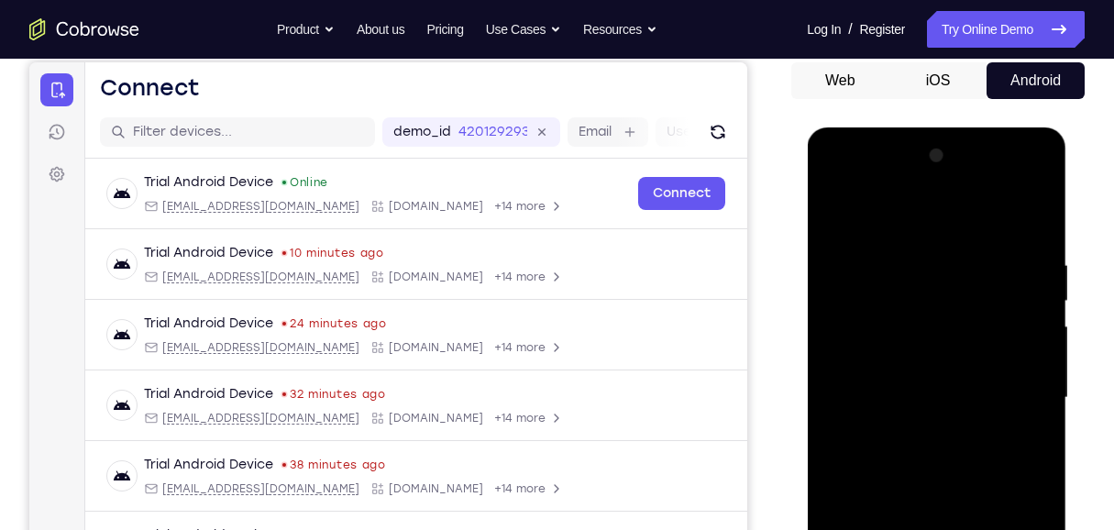
click at [822, 230] on div at bounding box center [935, 397] width 231 height 513
click at [822, 383] on div at bounding box center [935, 397] width 231 height 513
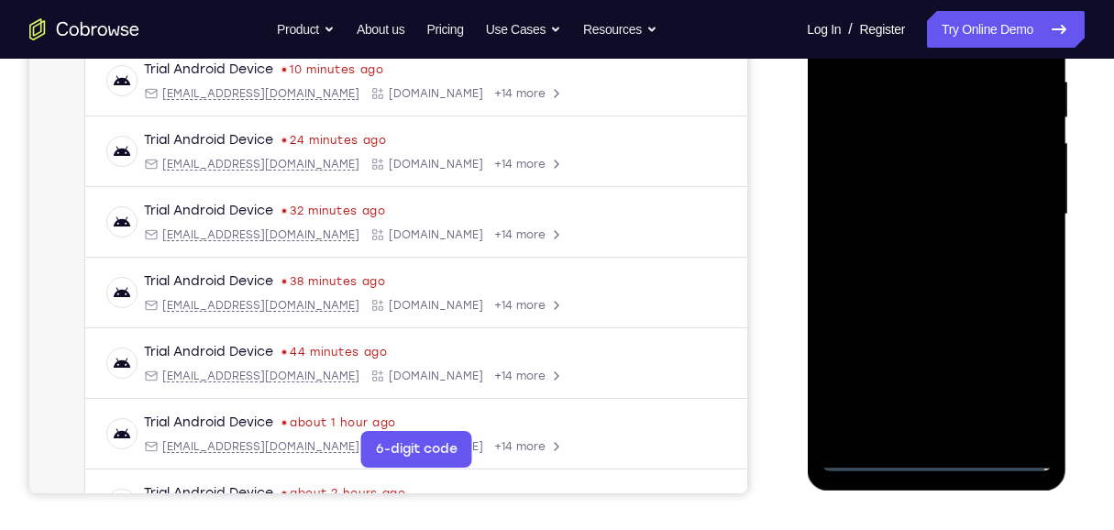
click at [822, 383] on div at bounding box center [935, 214] width 231 height 513
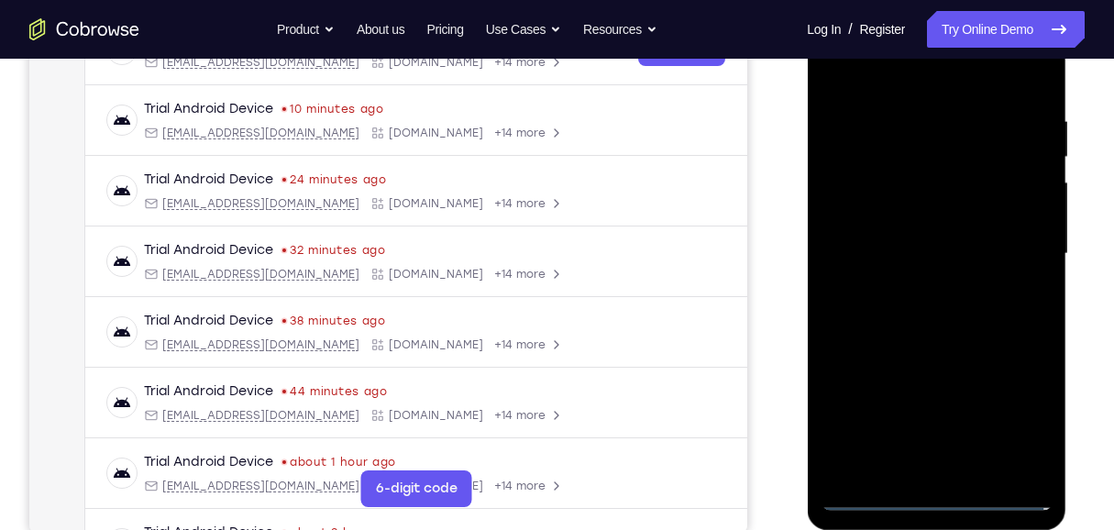
scroll to position [299, 0]
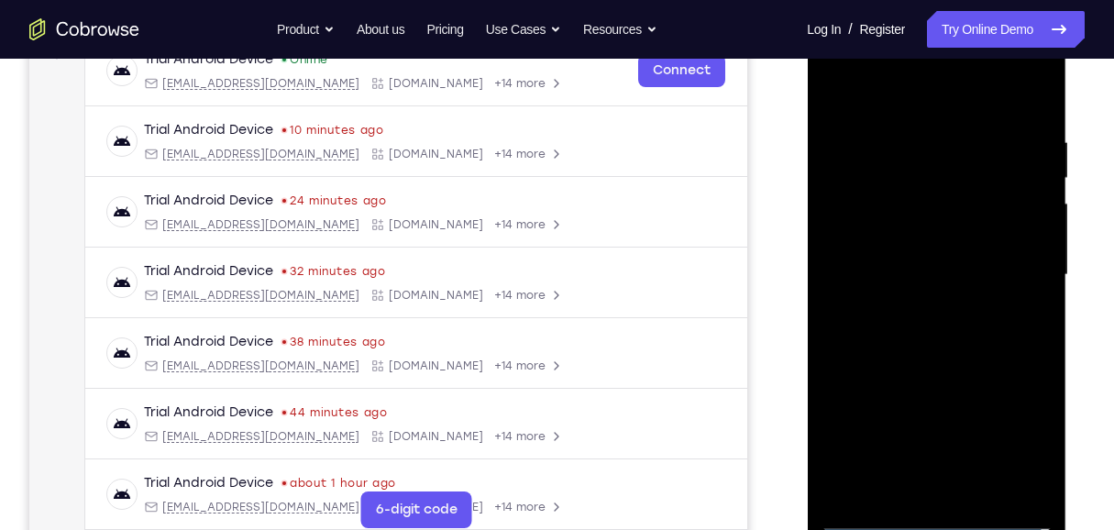
click at [822, 258] on div at bounding box center [935, 274] width 231 height 513
click at [822, 272] on div at bounding box center [935, 274] width 231 height 513
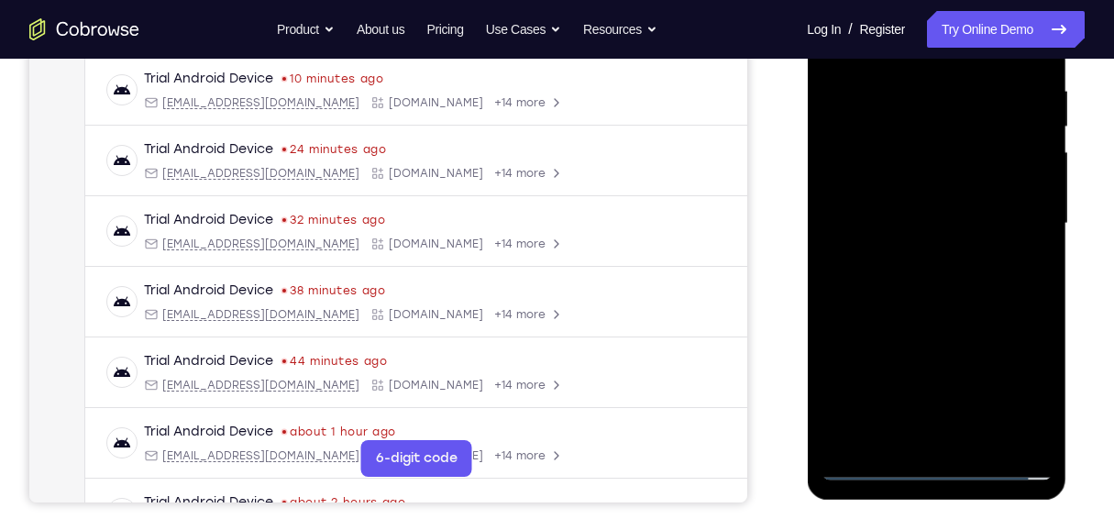
scroll to position [421, 0]
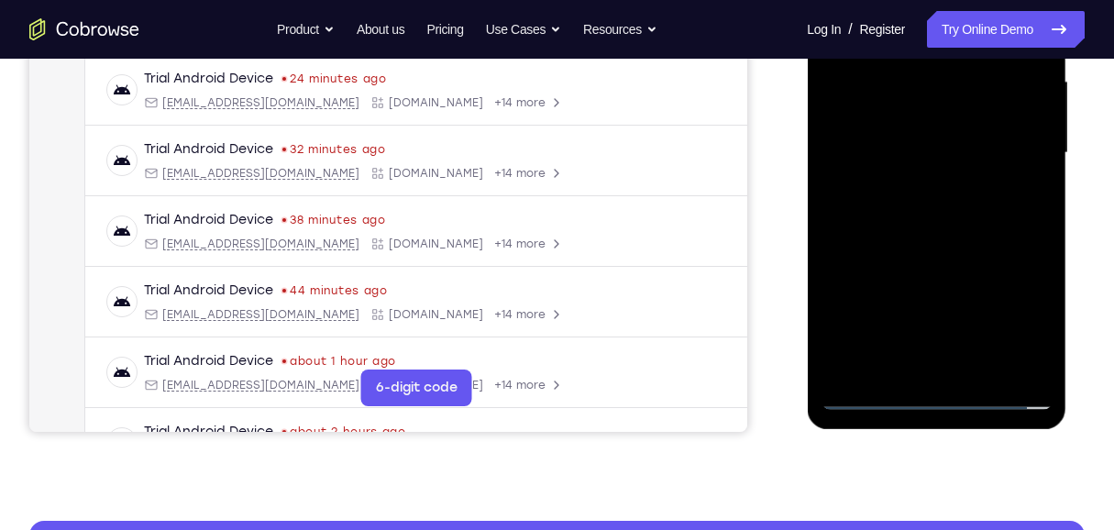
click at [822, 365] on div at bounding box center [935, 152] width 231 height 513
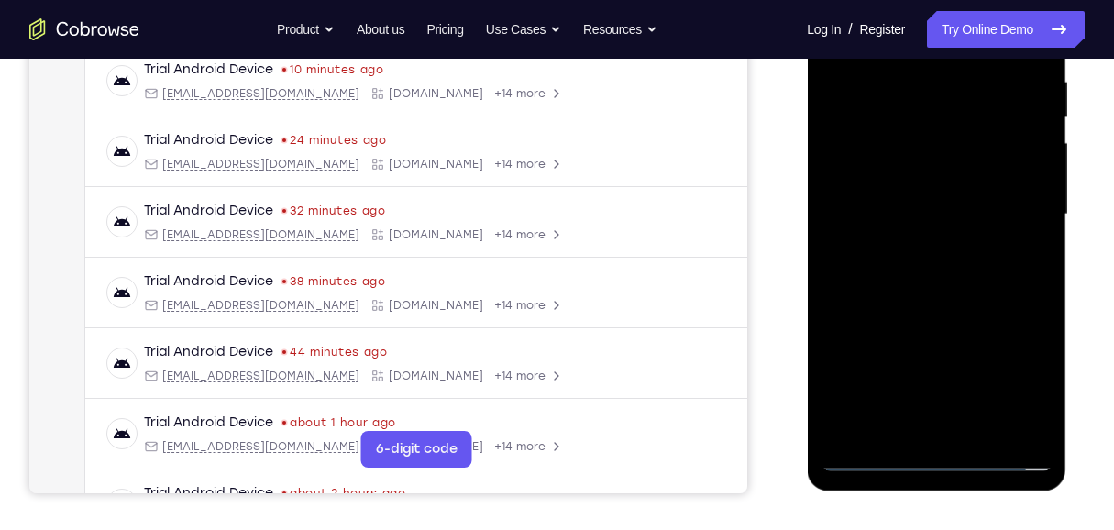
scroll to position [543, 0]
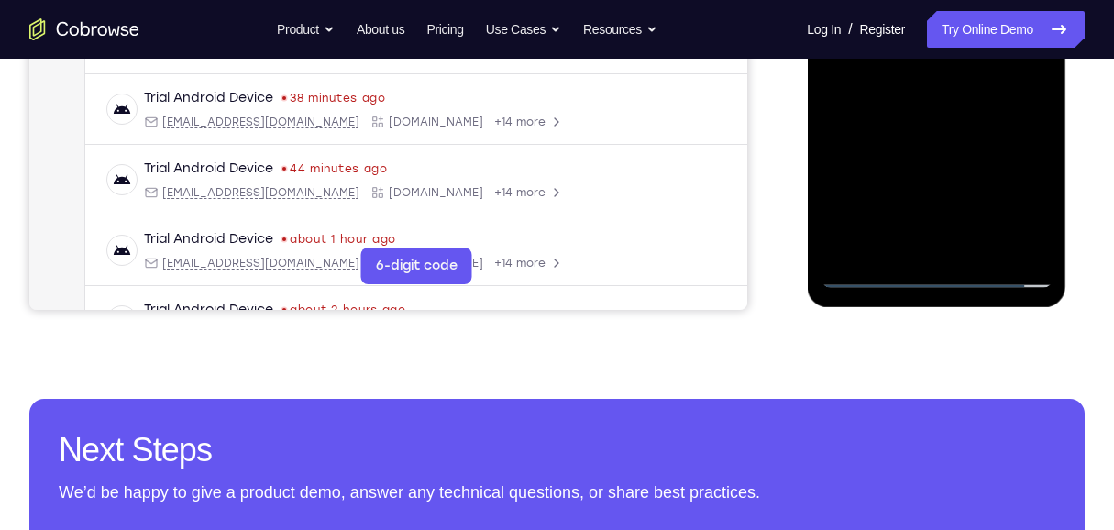
click at [822, 131] on div at bounding box center [935, 31] width 231 height 513
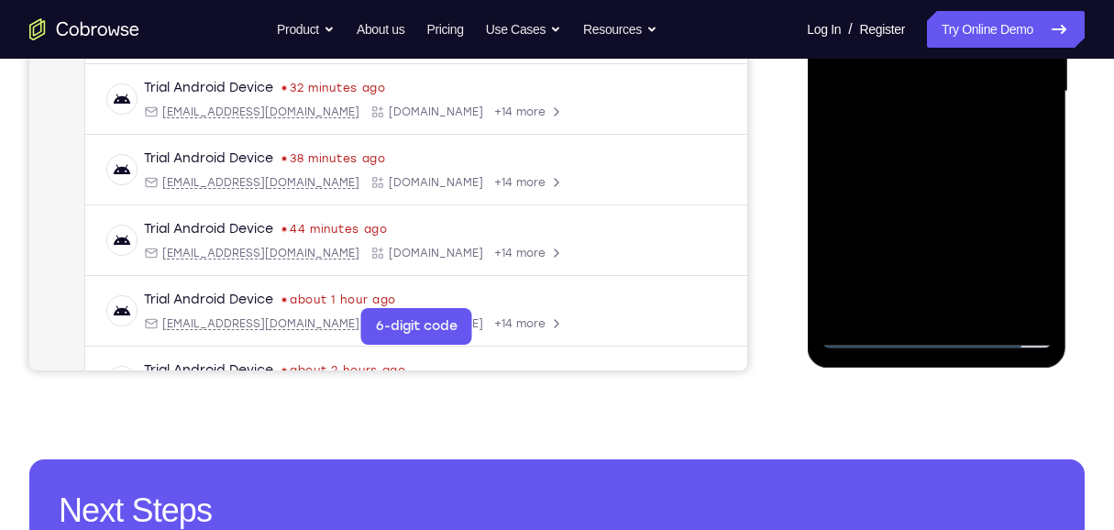
click at [822, 72] on div at bounding box center [935, 91] width 231 height 513
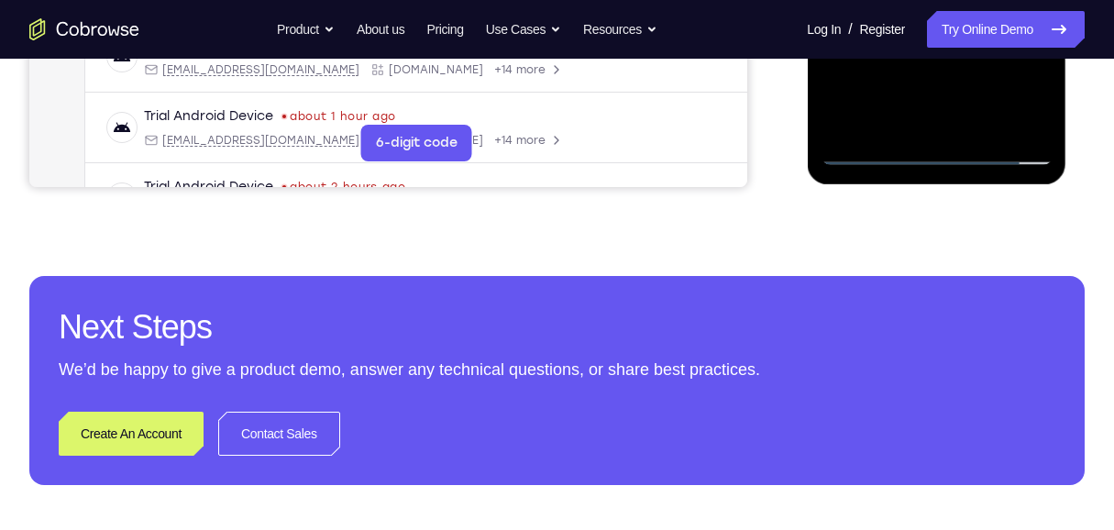
scroll to position [604, 0]
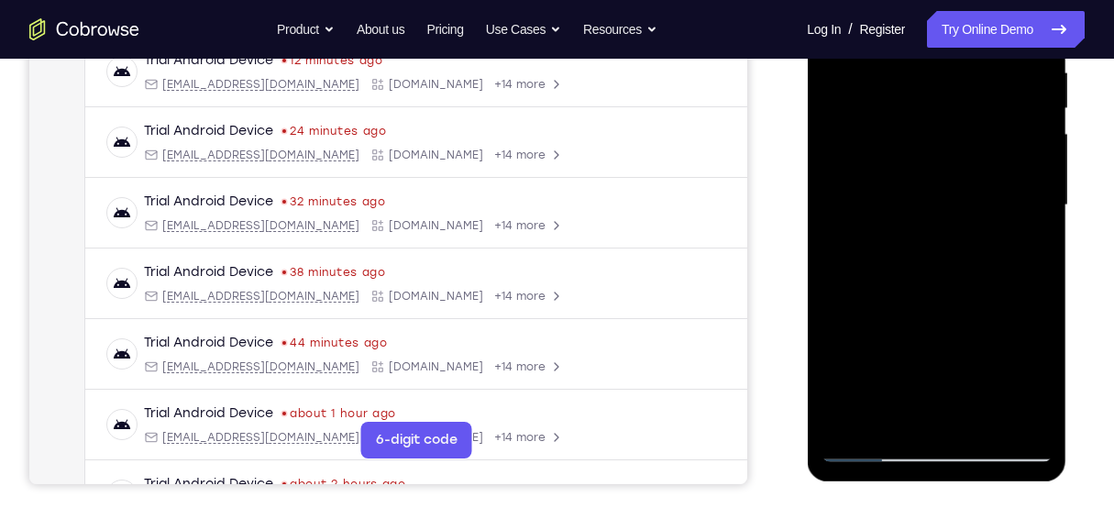
scroll to position [299, 0]
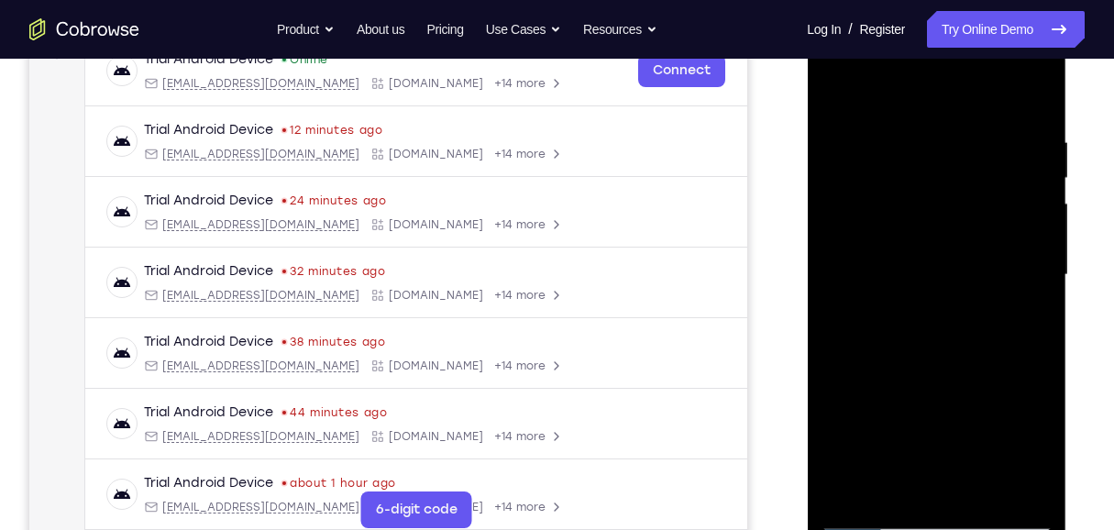
click at [822, 94] on div at bounding box center [935, 274] width 231 height 513
click at [822, 239] on div at bounding box center [935, 274] width 231 height 513
click at [822, 96] on div at bounding box center [935, 274] width 231 height 513
click at [822, 239] on div at bounding box center [935, 274] width 231 height 513
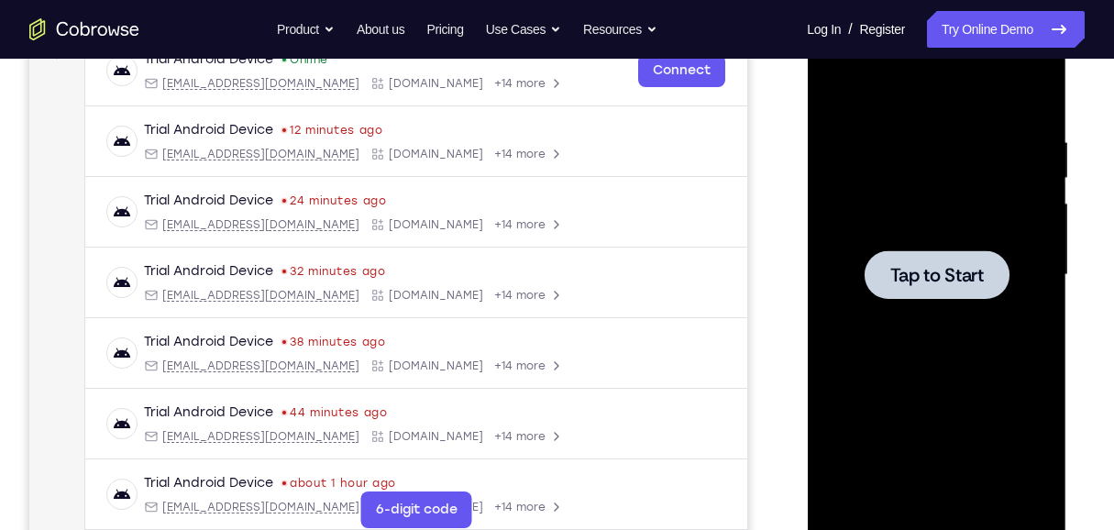
click at [822, 318] on div at bounding box center [935, 274] width 231 height 513
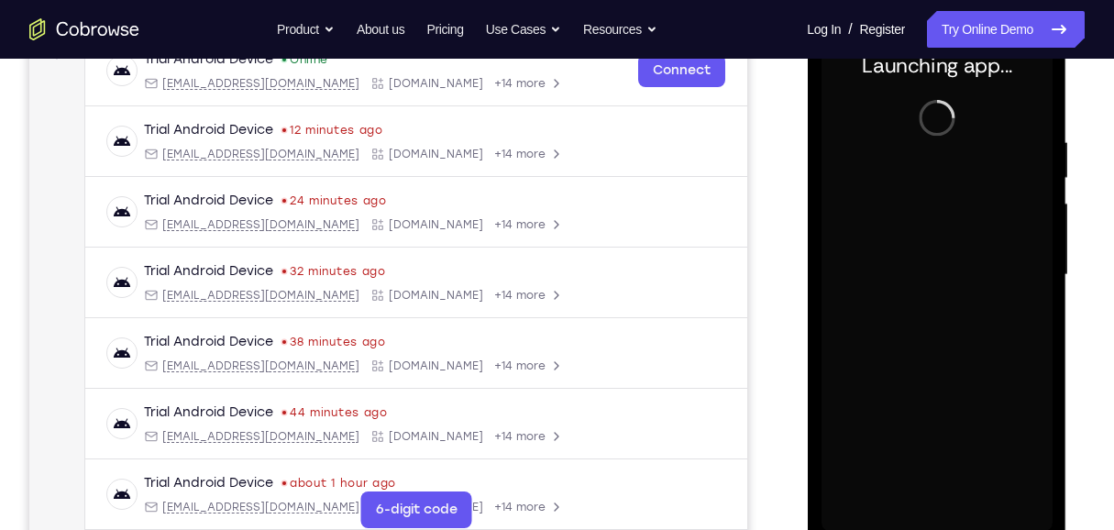
scroll to position [421, 0]
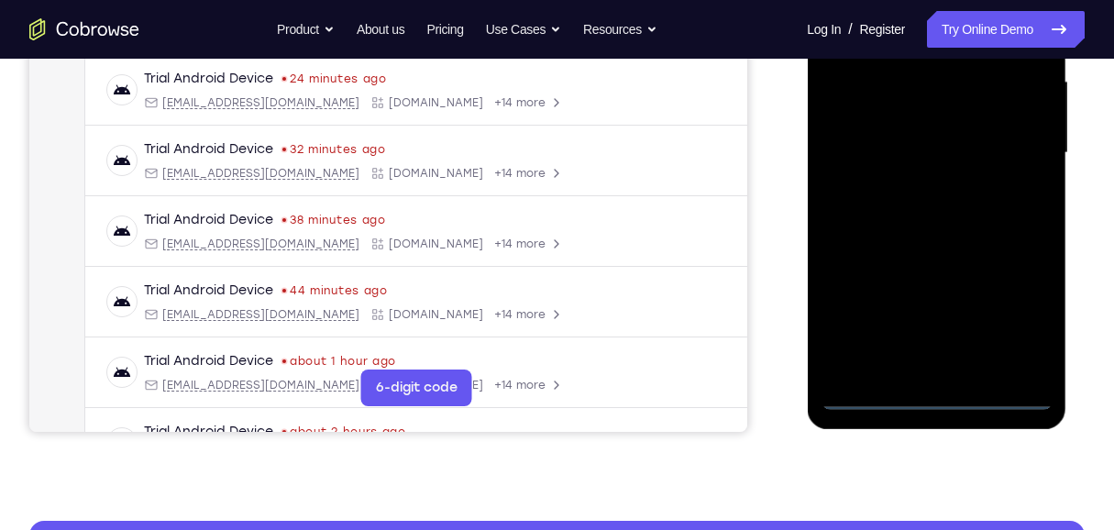
click at [822, 383] on div at bounding box center [935, 152] width 231 height 513
click at [822, 315] on div at bounding box center [935, 152] width 231 height 513
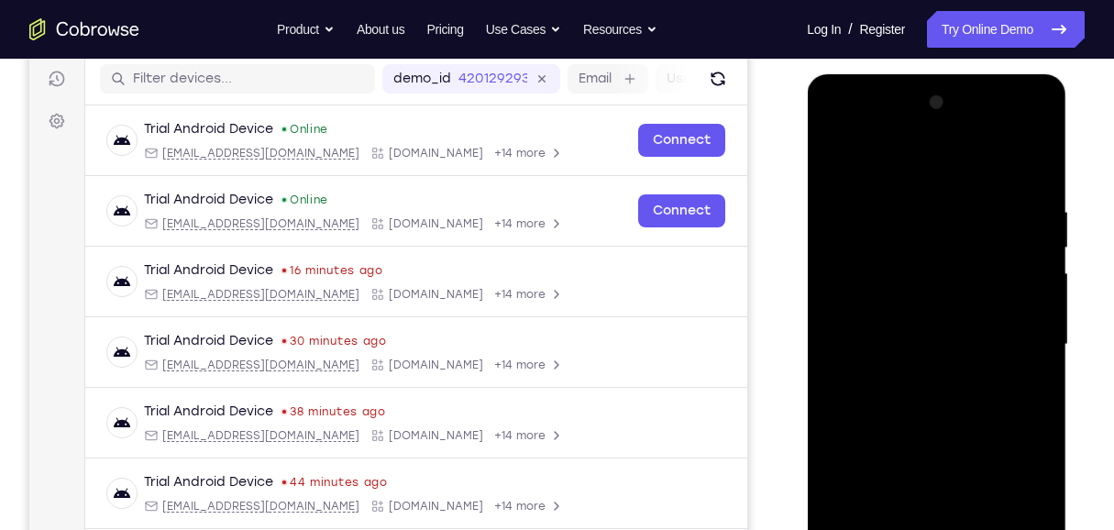
scroll to position [176, 0]
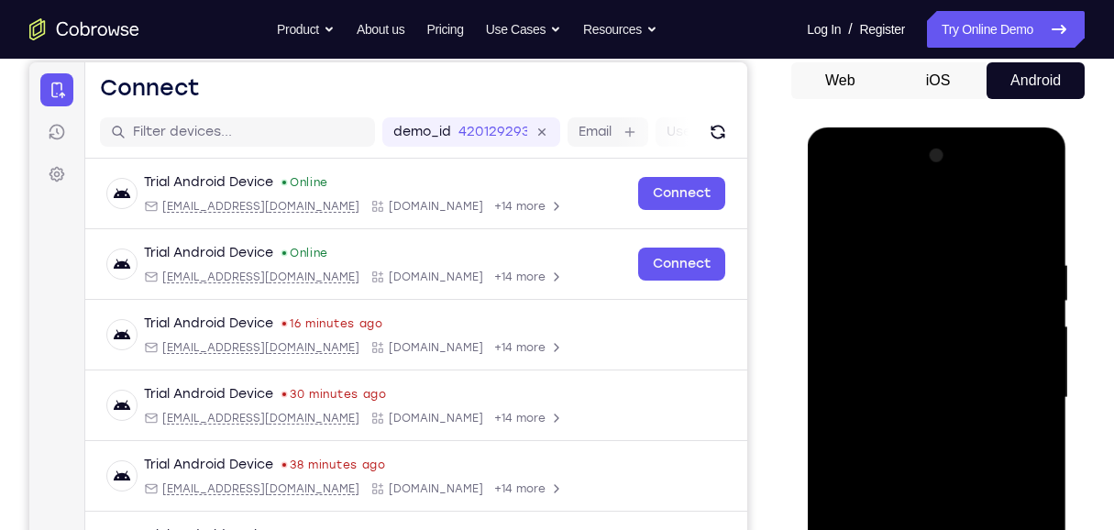
click at [822, 213] on div at bounding box center [935, 397] width 231 height 513
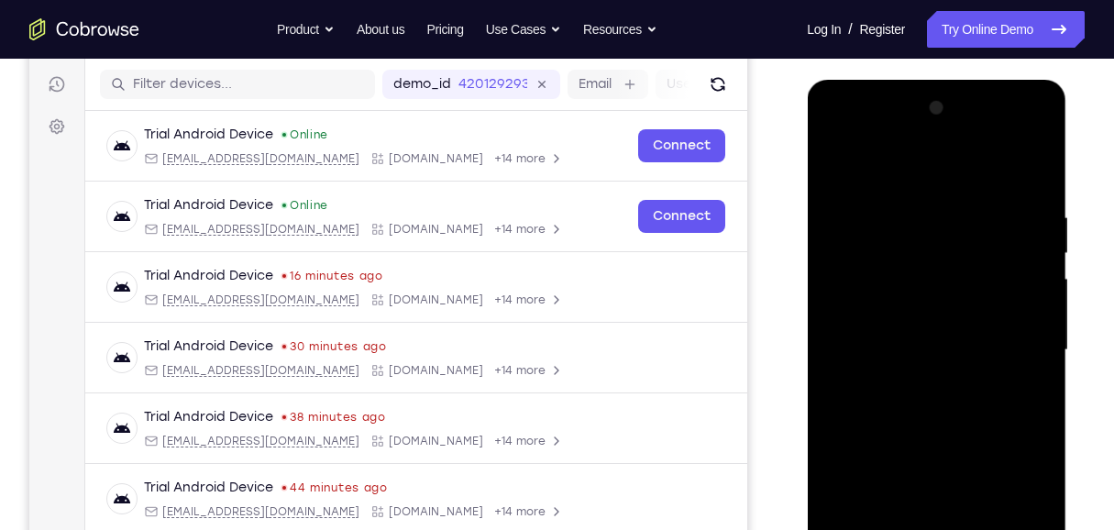
scroll to position [237, 0]
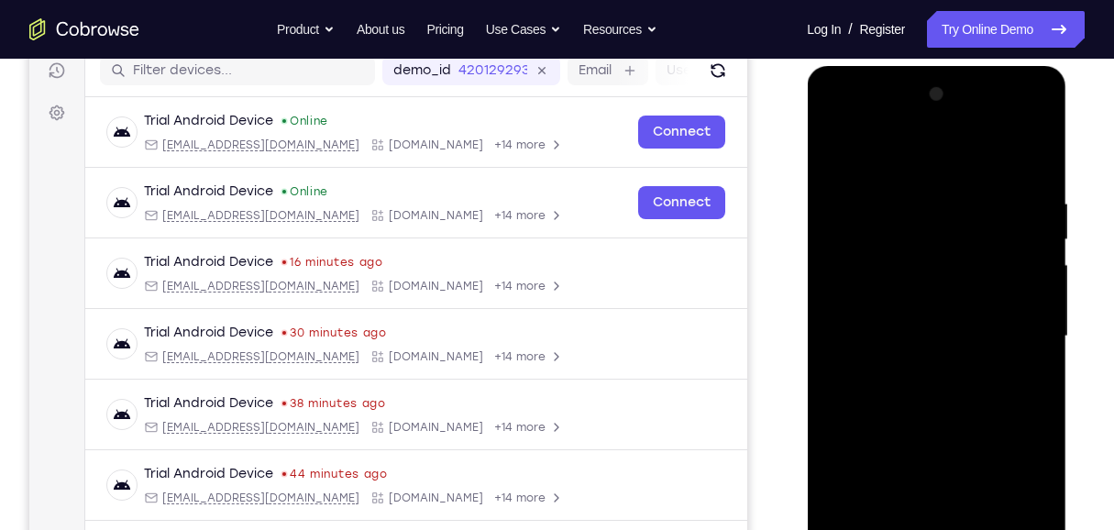
click at [822, 331] on div at bounding box center [935, 336] width 231 height 513
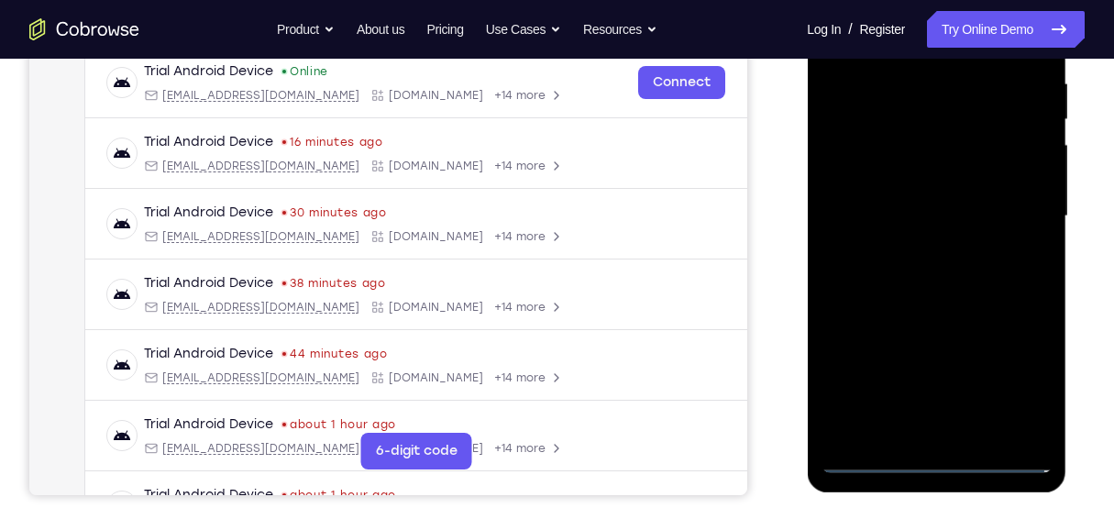
scroll to position [299, 0]
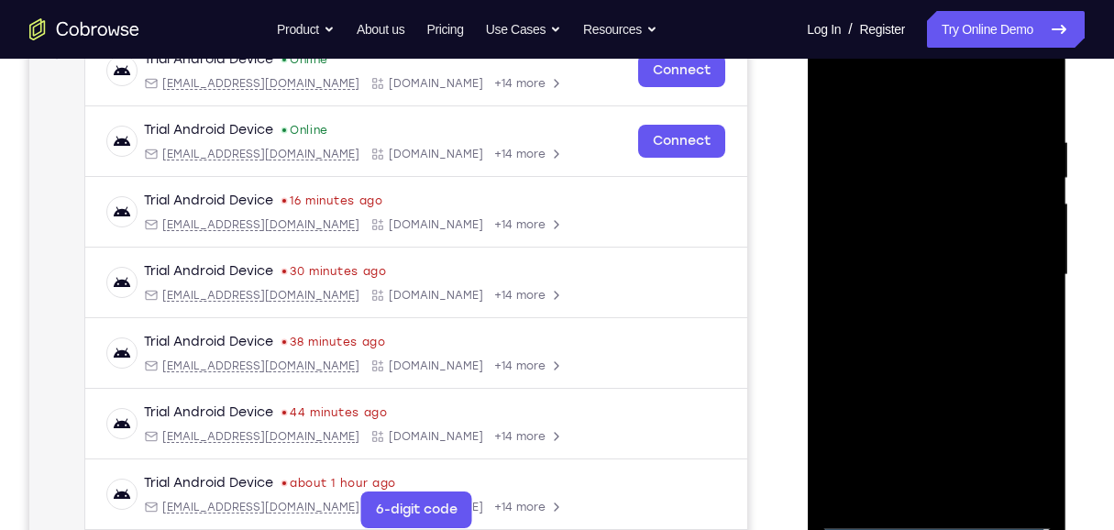
click at [822, 383] on div at bounding box center [935, 274] width 231 height 513
click at [822, 252] on div at bounding box center [935, 274] width 231 height 513
click at [822, 270] on div at bounding box center [935, 274] width 231 height 513
click at [822, 335] on div at bounding box center [935, 274] width 231 height 513
click at [822, 329] on div at bounding box center [935, 274] width 231 height 513
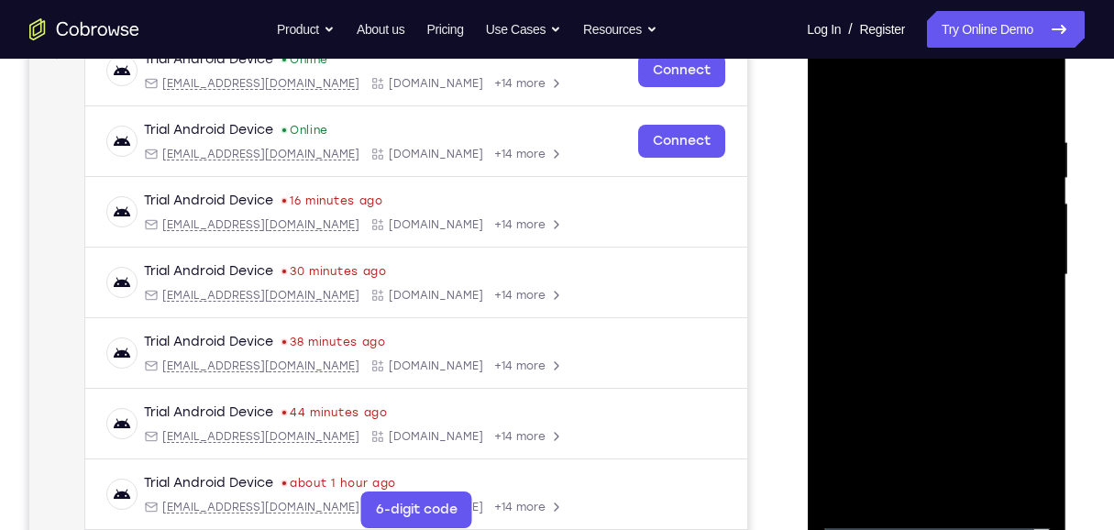
drag, startPoint x: 894, startPoint y: 91, endPoint x: 895, endPoint y: 41, distance: 49.5
click at [822, 41] on div at bounding box center [935, 274] width 231 height 513
click at [822, 300] on div at bounding box center [935, 274] width 231 height 513
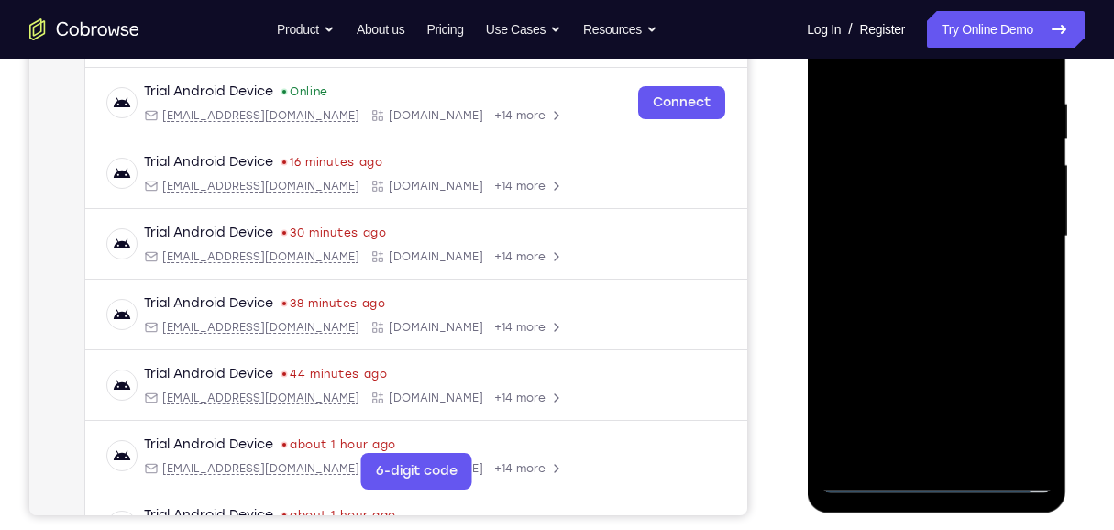
scroll to position [359, 0]
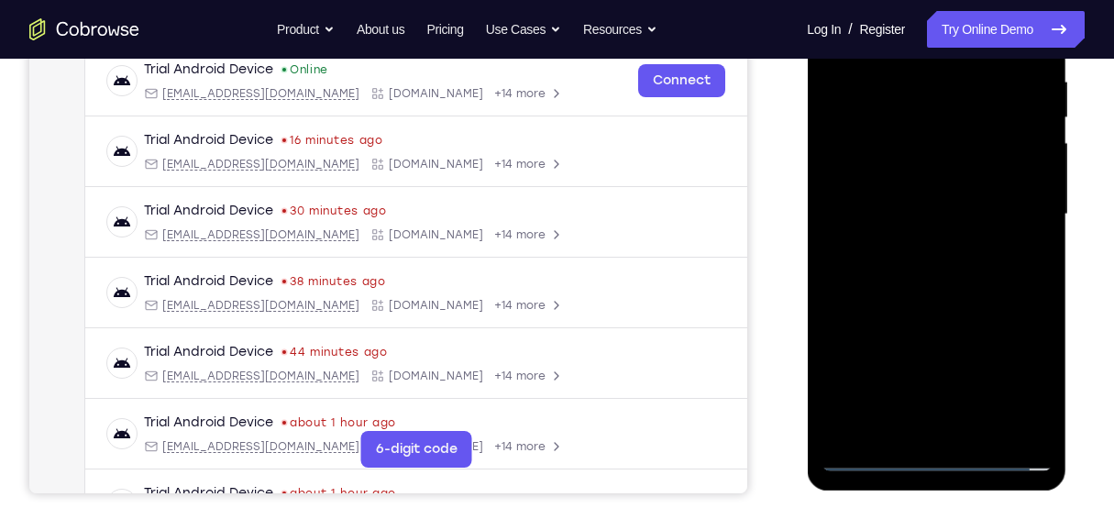
click at [822, 383] on div at bounding box center [935, 214] width 231 height 513
click at [822, 299] on div at bounding box center [935, 214] width 231 height 513
click at [822, 383] on div at bounding box center [935, 214] width 231 height 513
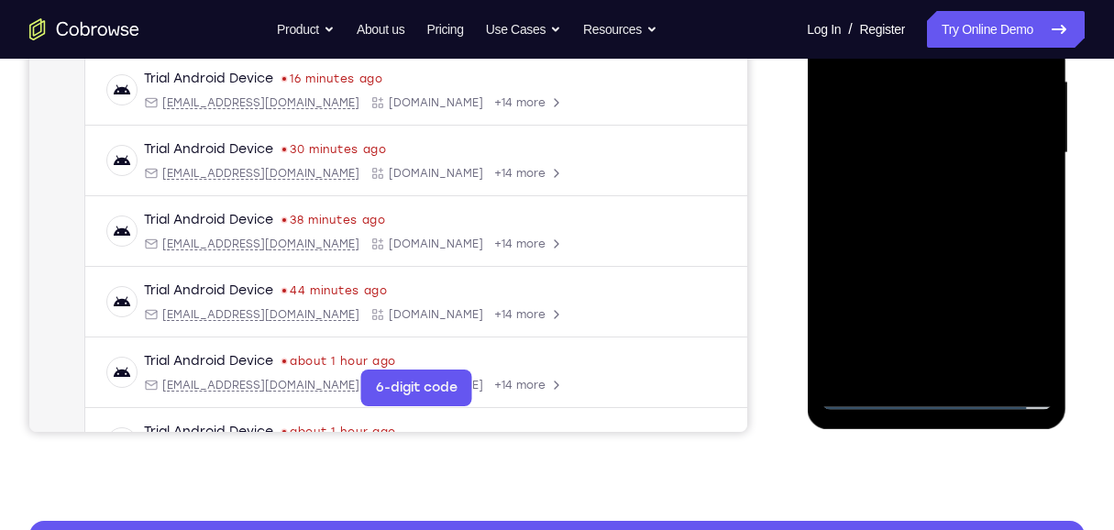
click at [822, 247] on div at bounding box center [935, 152] width 231 height 513
click at [822, 123] on div at bounding box center [935, 152] width 231 height 513
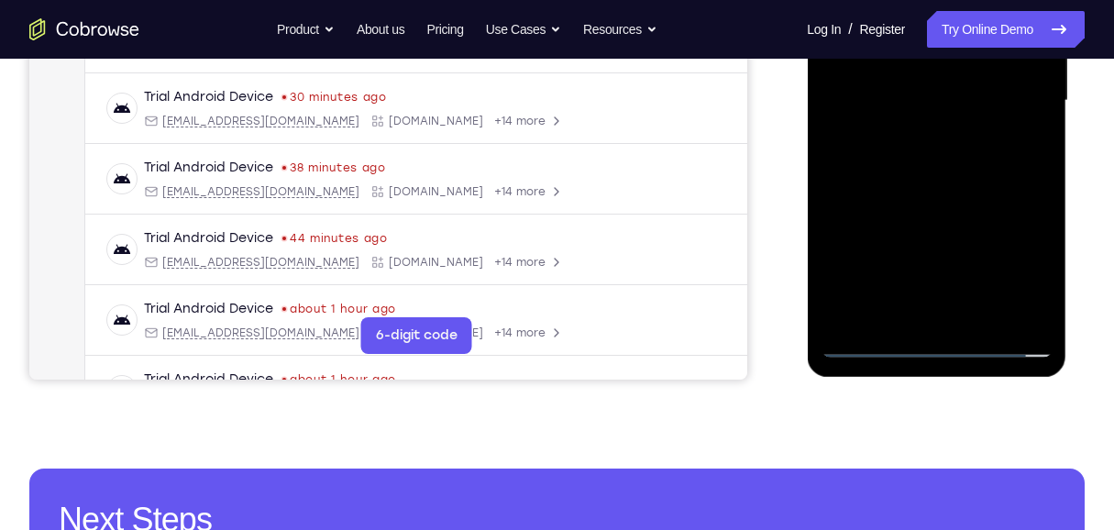
scroll to position [543, 0]
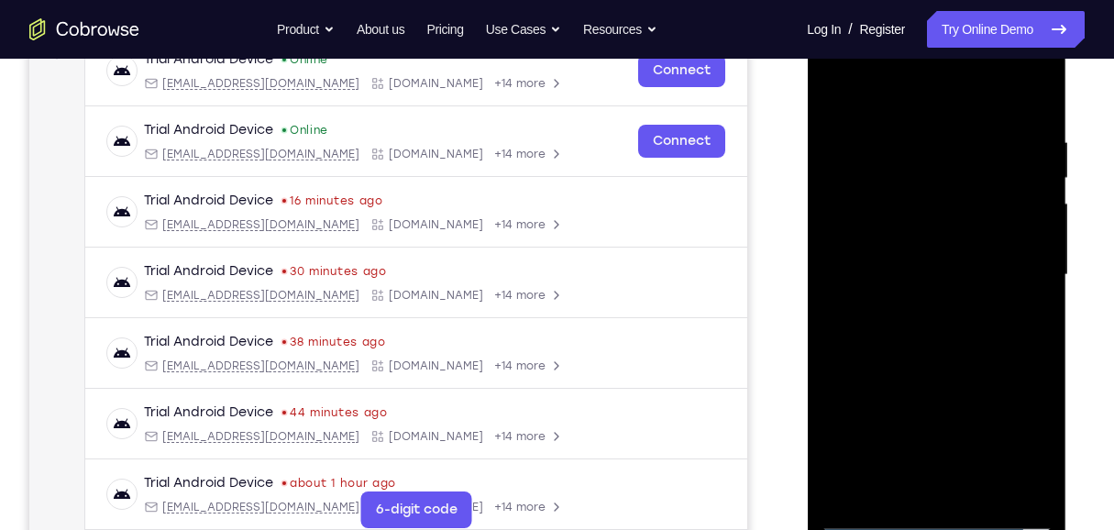
drag, startPoint x: 838, startPoint y: 95, endPoint x: 843, endPoint y: 110, distance: 15.7
click at [822, 95] on div at bounding box center [935, 274] width 231 height 513
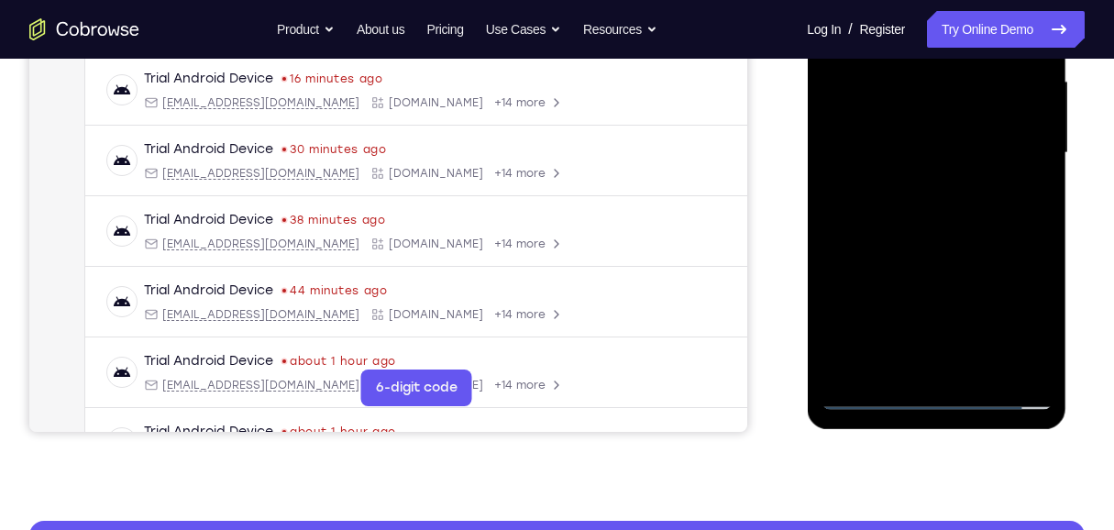
click at [822, 119] on div at bounding box center [935, 152] width 231 height 513
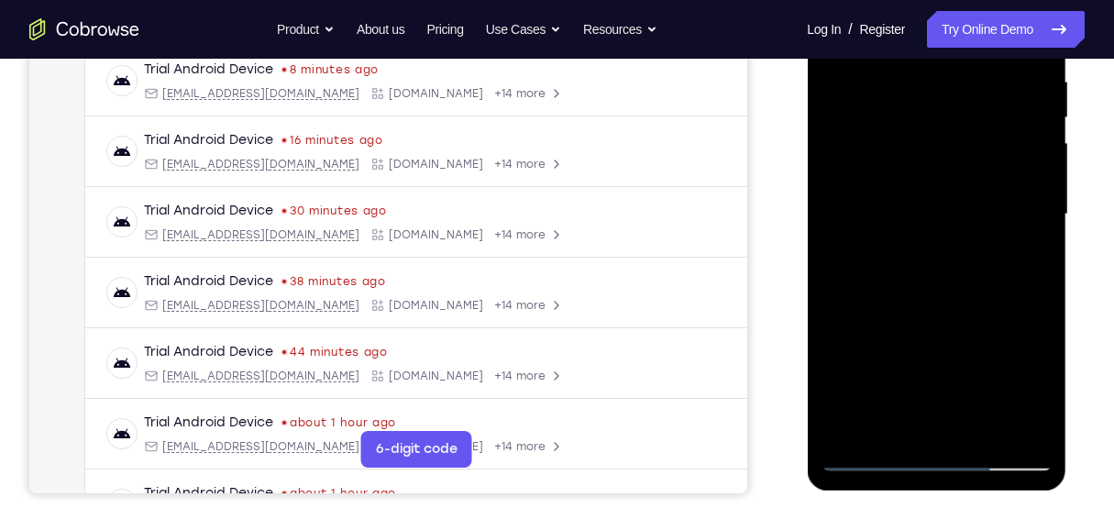
scroll to position [299, 0]
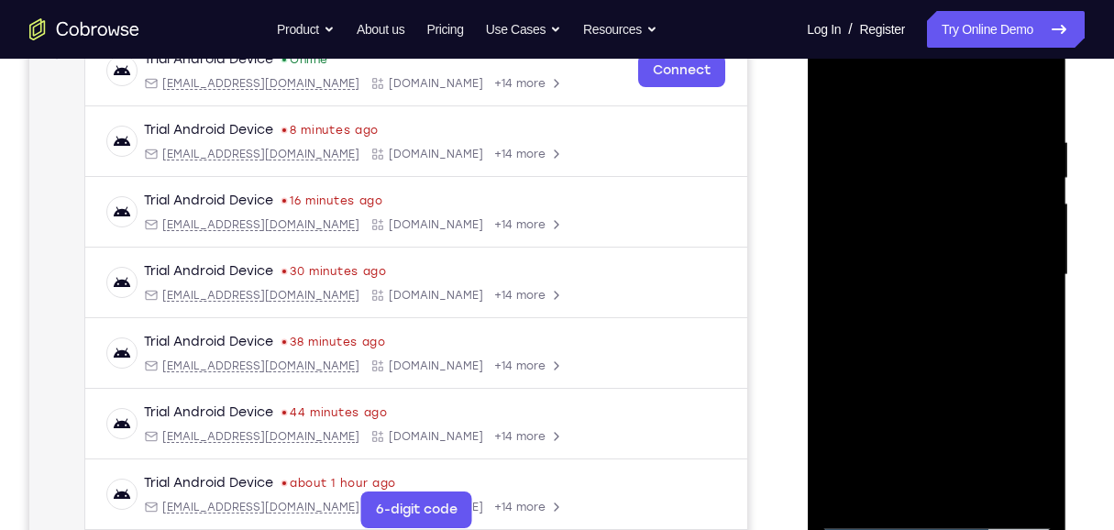
click at [822, 90] on div at bounding box center [935, 274] width 231 height 513
click at [822, 96] on div at bounding box center [935, 274] width 231 height 513
drag, startPoint x: 918, startPoint y: 132, endPoint x: 1695, endPoint y: 26, distance: 783.5
click at [822, 132] on div at bounding box center [935, 274] width 231 height 513
click at [822, 207] on div at bounding box center [935, 274] width 231 height 513
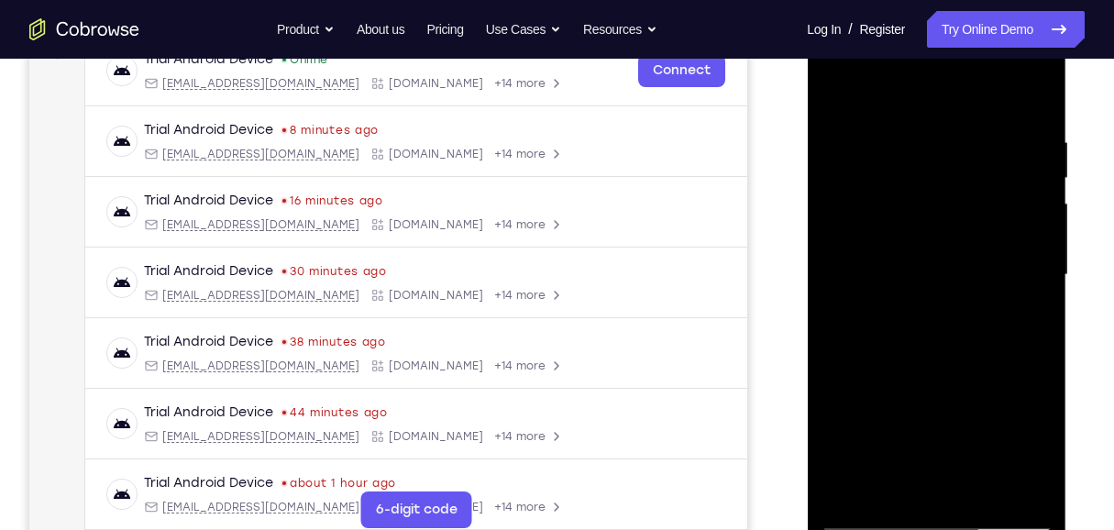
click at [822, 223] on div at bounding box center [935, 274] width 231 height 513
click at [822, 225] on div at bounding box center [935, 274] width 231 height 513
click at [822, 229] on div at bounding box center [935, 274] width 231 height 513
click at [822, 97] on div at bounding box center [935, 274] width 231 height 513
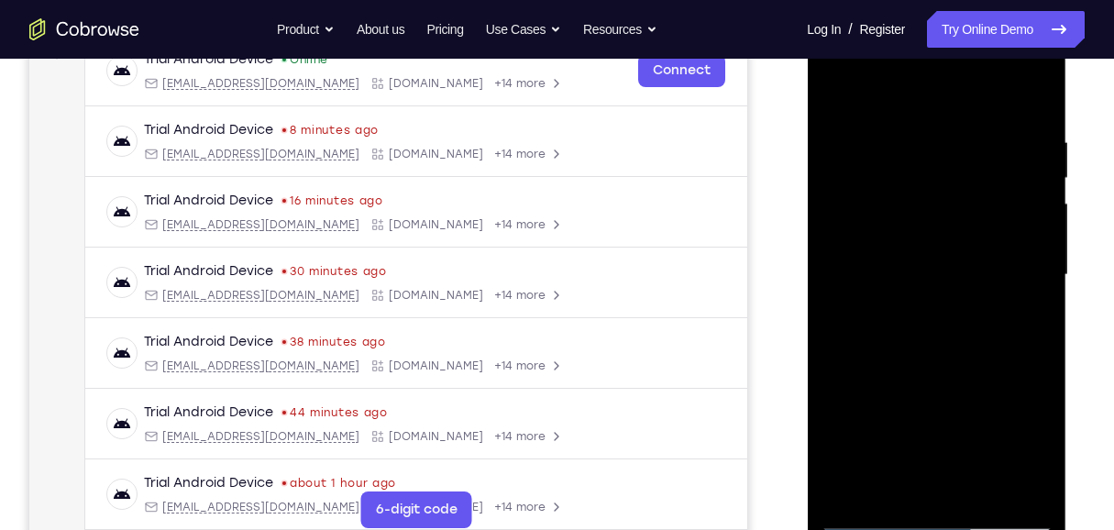
click at [822, 383] on div at bounding box center [935, 274] width 231 height 513
click at [822, 82] on div at bounding box center [935, 274] width 231 height 513
click at [822, 383] on div at bounding box center [935, 274] width 231 height 513
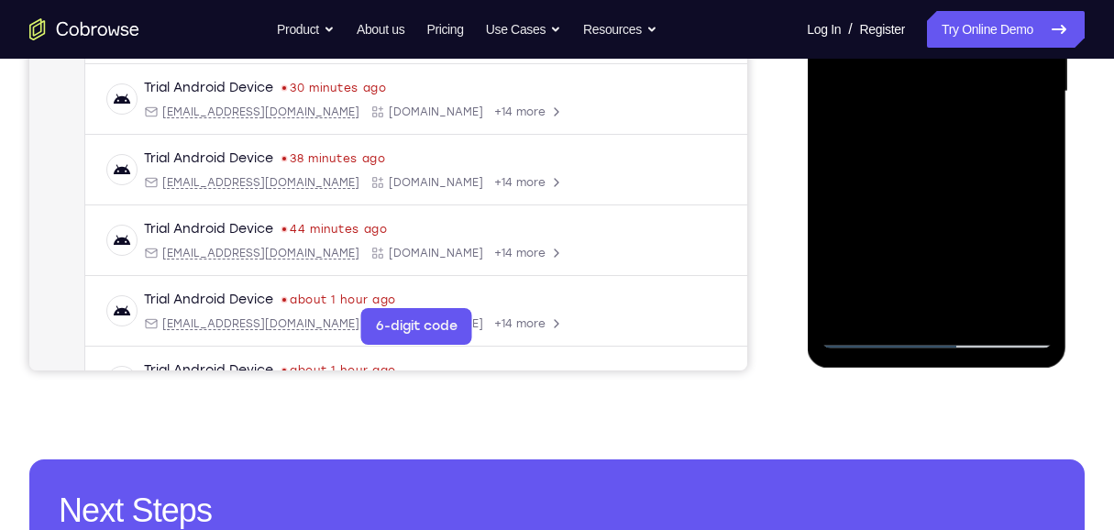
scroll to position [484, 0]
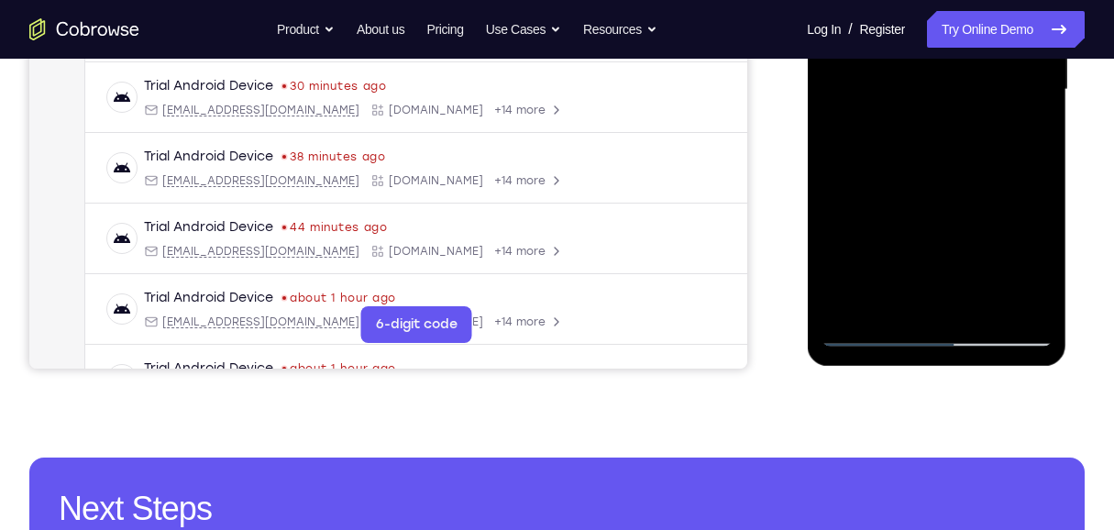
click at [822, 68] on div at bounding box center [935, 89] width 231 height 513
click at [822, 299] on div at bounding box center [935, 89] width 231 height 513
click at [822, 90] on div at bounding box center [935, 89] width 231 height 513
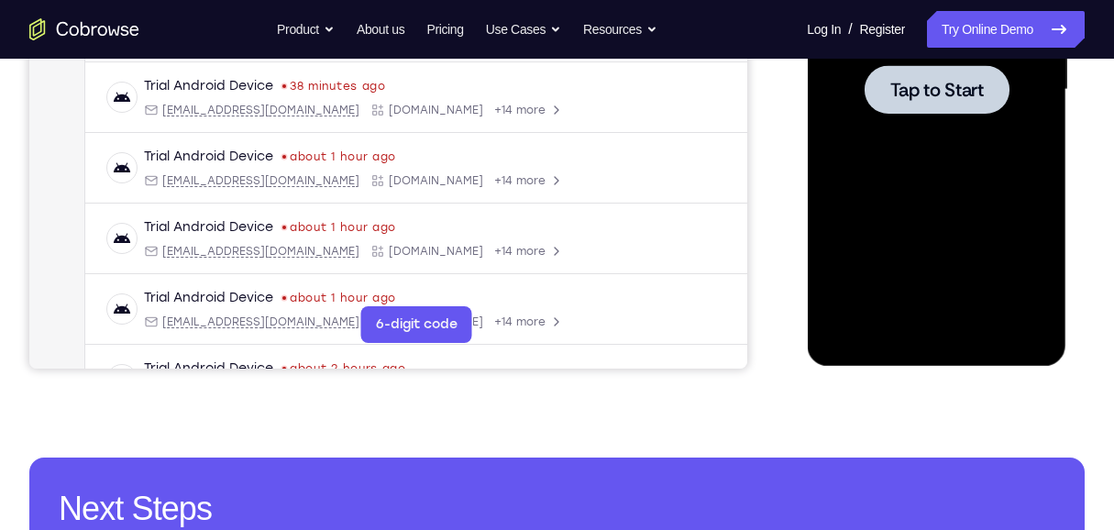
click at [822, 146] on div at bounding box center [935, 89] width 231 height 513
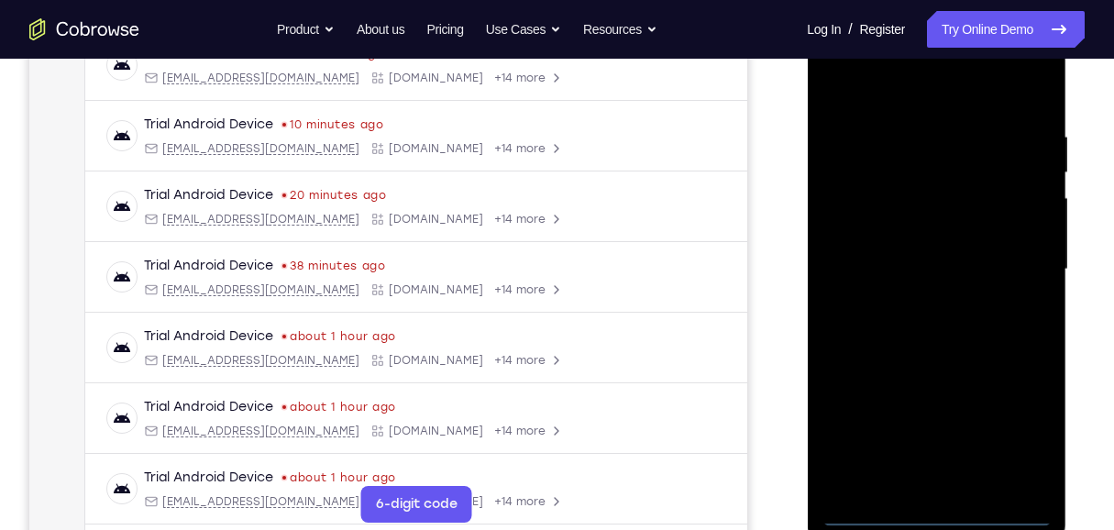
scroll to position [362, 0]
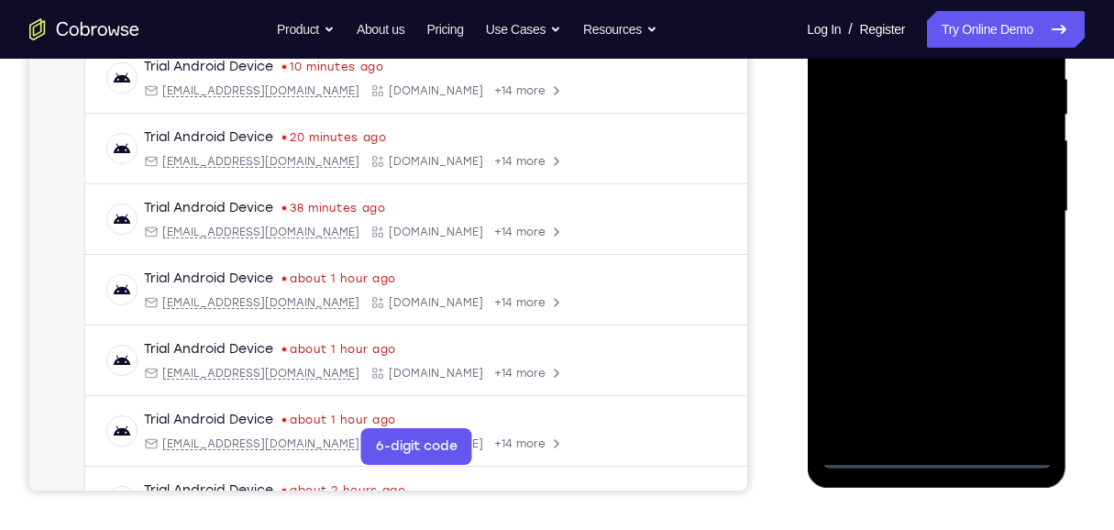
click at [822, 383] on div at bounding box center [935, 211] width 231 height 513
click at [822, 374] on div at bounding box center [935, 211] width 231 height 513
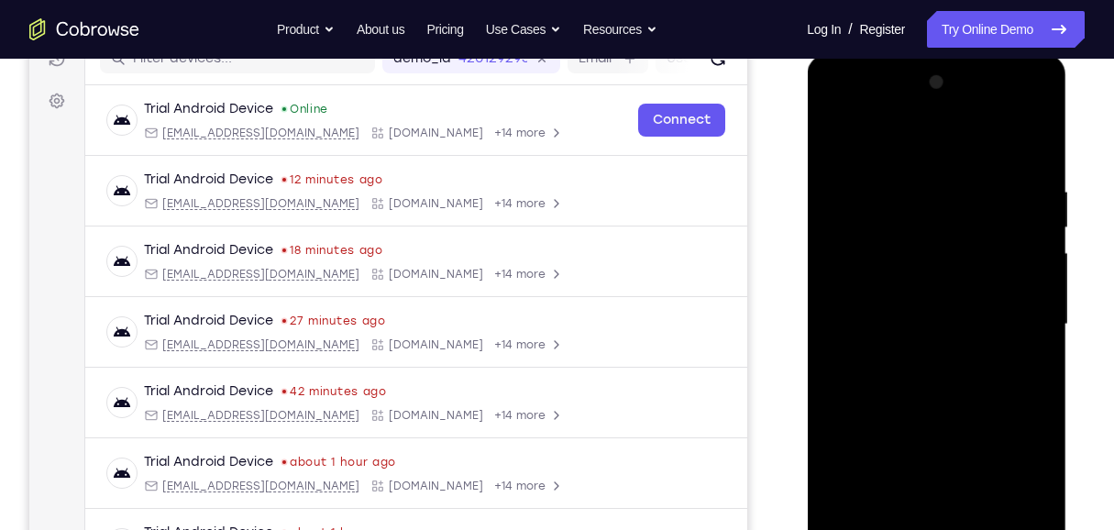
scroll to position [240, 0]
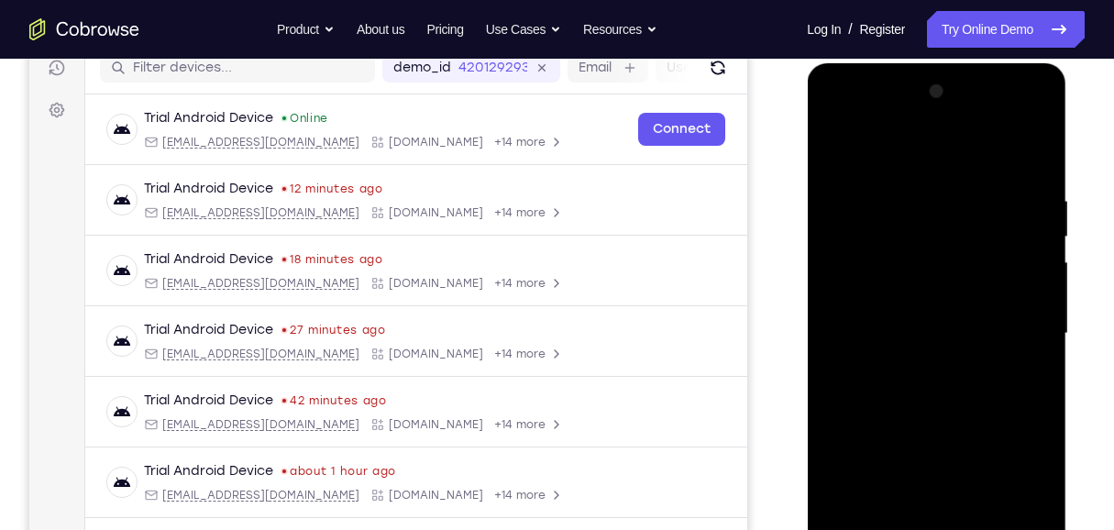
click at [822, 155] on div at bounding box center [935, 333] width 231 height 513
click at [822, 333] on div at bounding box center [935, 333] width 231 height 513
click at [822, 368] on div at bounding box center [935, 333] width 231 height 513
click at [822, 320] on div at bounding box center [935, 333] width 231 height 513
click at [822, 340] on div at bounding box center [935, 333] width 231 height 513
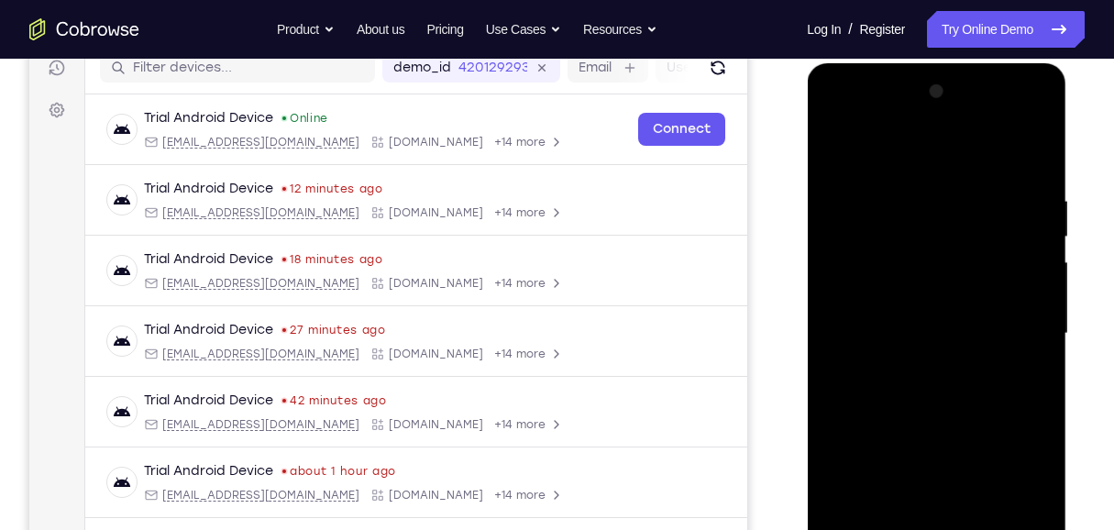
click at [822, 383] on div at bounding box center [935, 333] width 231 height 513
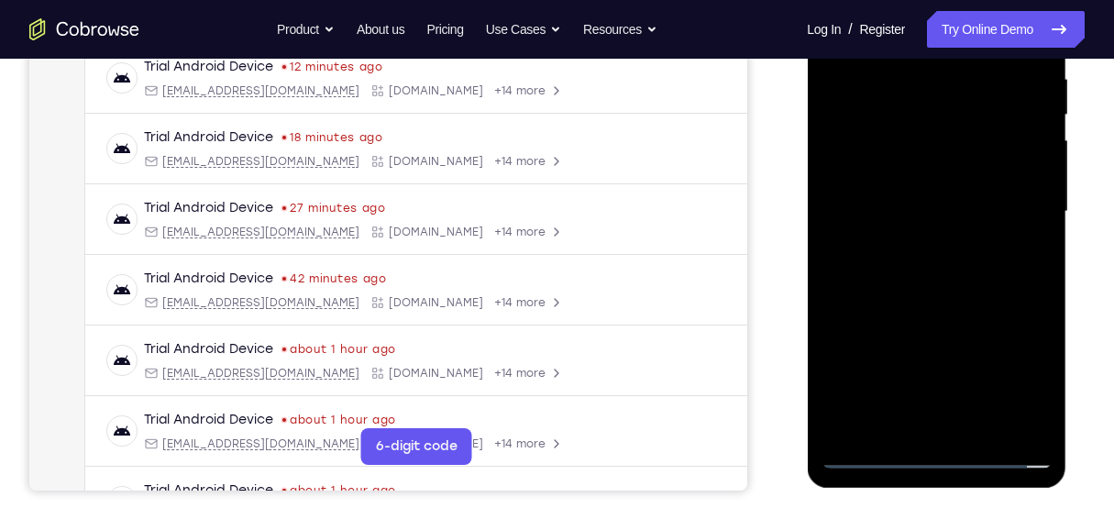
click at [822, 289] on div at bounding box center [935, 211] width 231 height 513
click at [822, 383] on div at bounding box center [935, 211] width 231 height 513
click at [822, 311] on div at bounding box center [935, 211] width 231 height 513
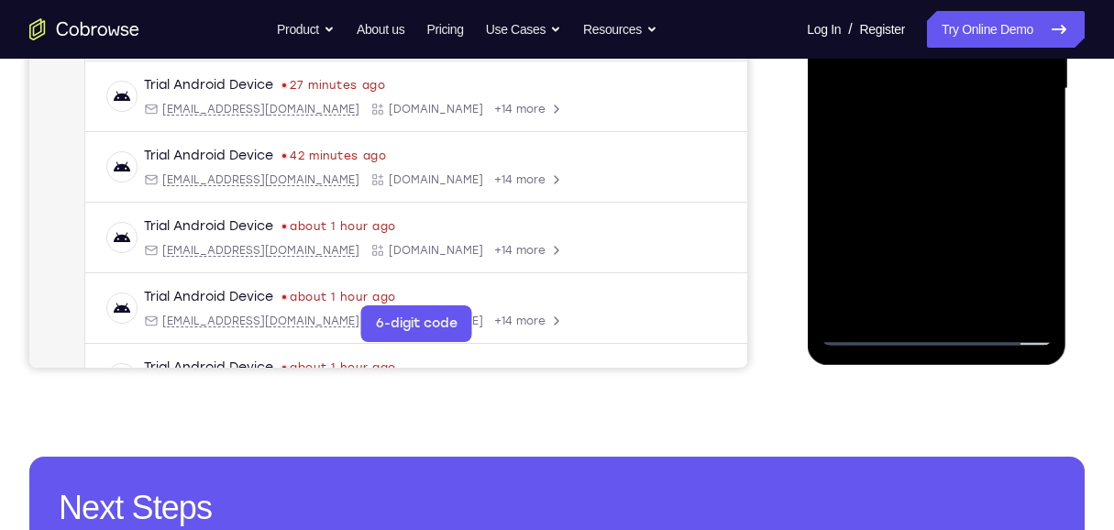
scroll to position [484, 0]
click at [822, 67] on div at bounding box center [935, 89] width 231 height 513
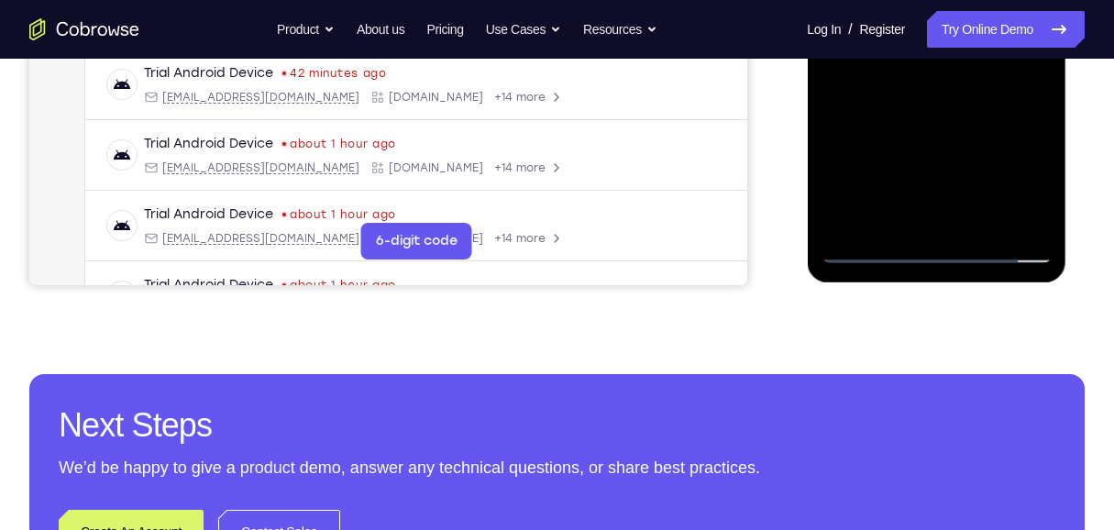
scroll to position [545, 0]
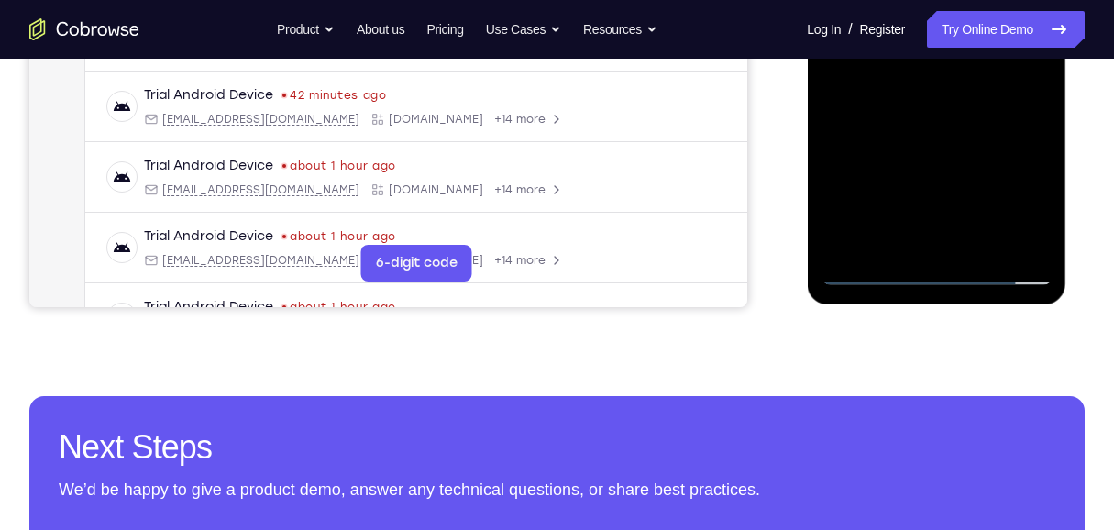
click at [822, 235] on div at bounding box center [935, 28] width 231 height 513
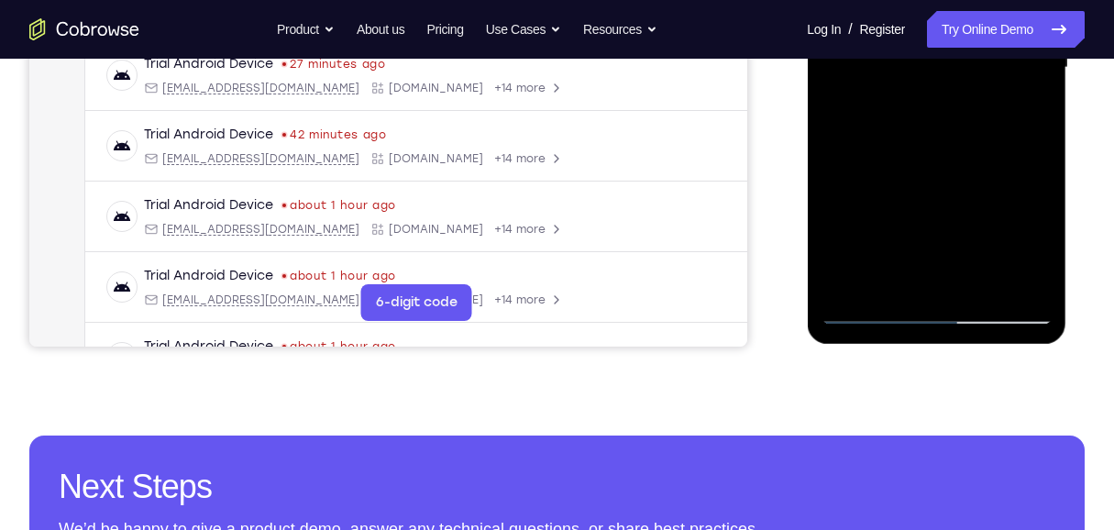
scroll to position [484, 0]
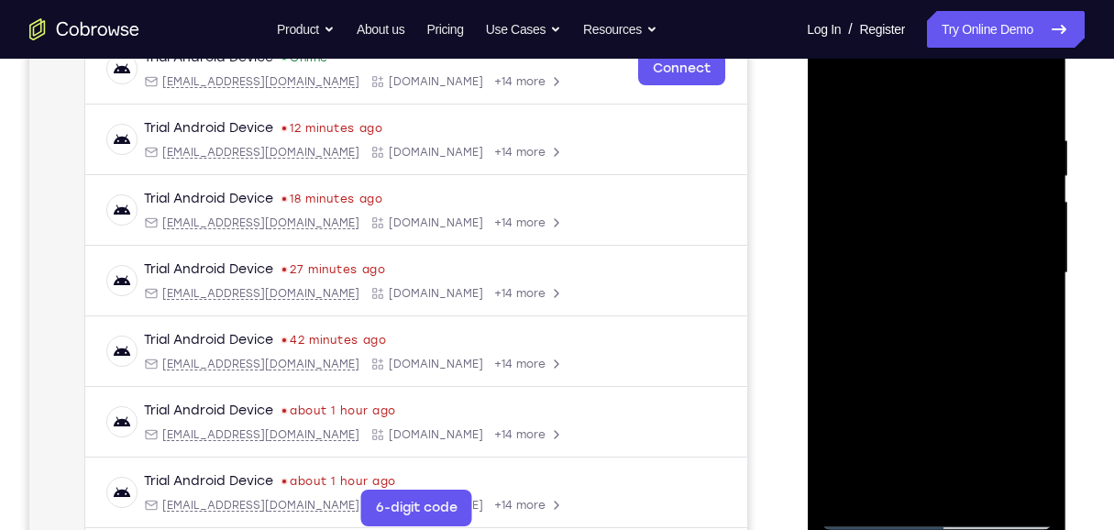
click at [822, 96] on div at bounding box center [935, 272] width 231 height 513
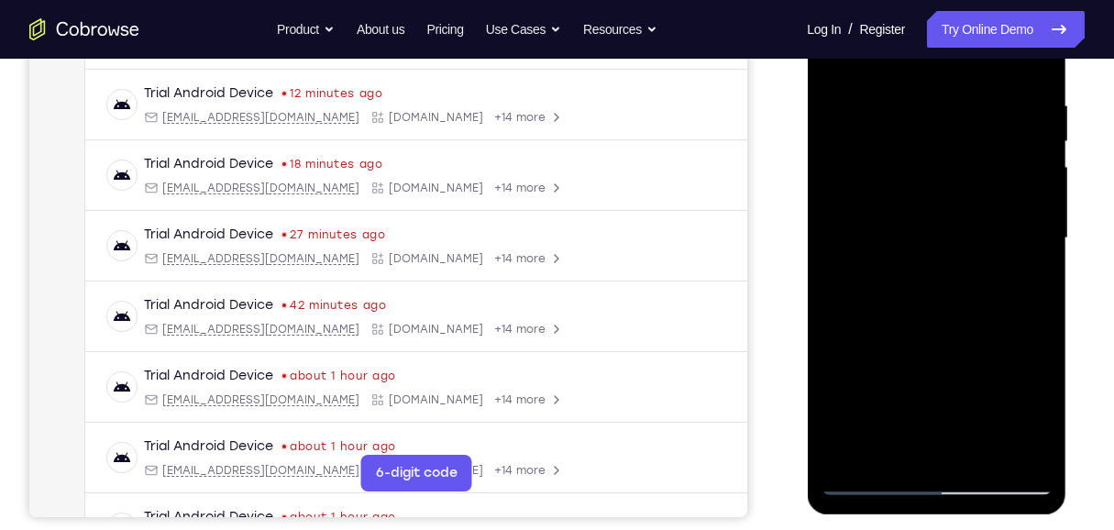
scroll to position [301, 0]
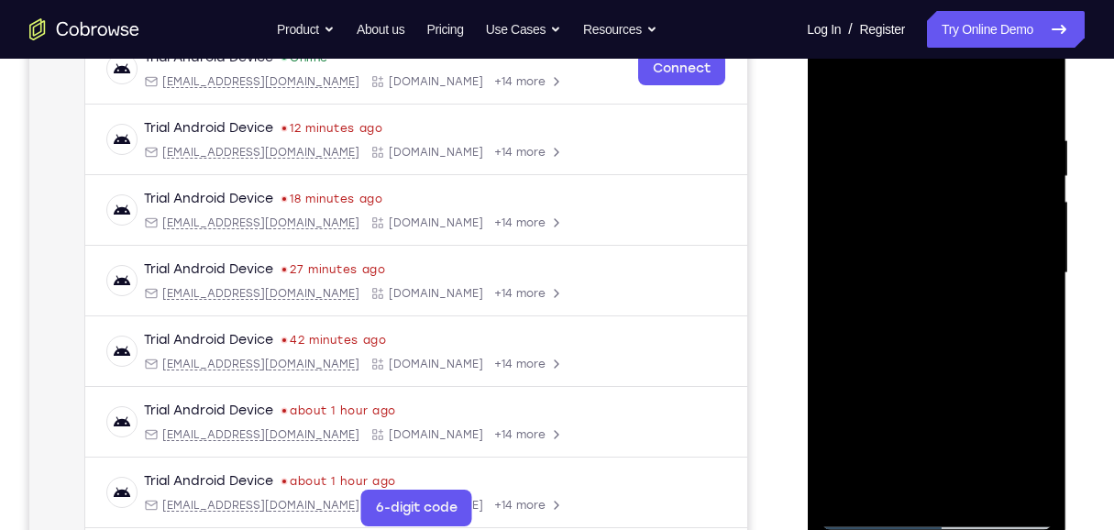
click at [822, 89] on div at bounding box center [935, 272] width 231 height 513
drag, startPoint x: 934, startPoint y: 140, endPoint x: 1005, endPoint y: 382, distance: 252.3
click at [822, 383] on div at bounding box center [935, 272] width 231 height 513
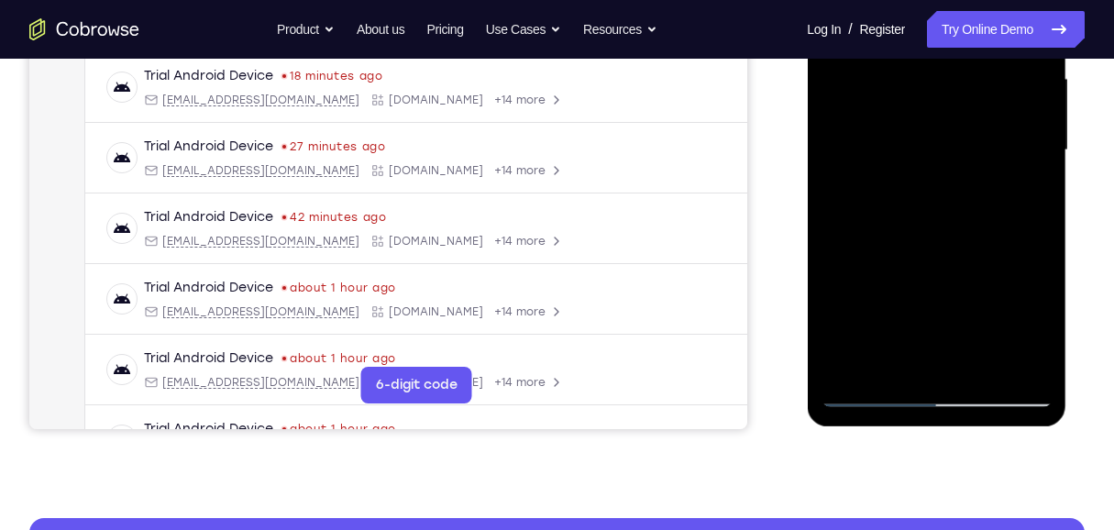
click at [822, 115] on div at bounding box center [935, 150] width 231 height 513
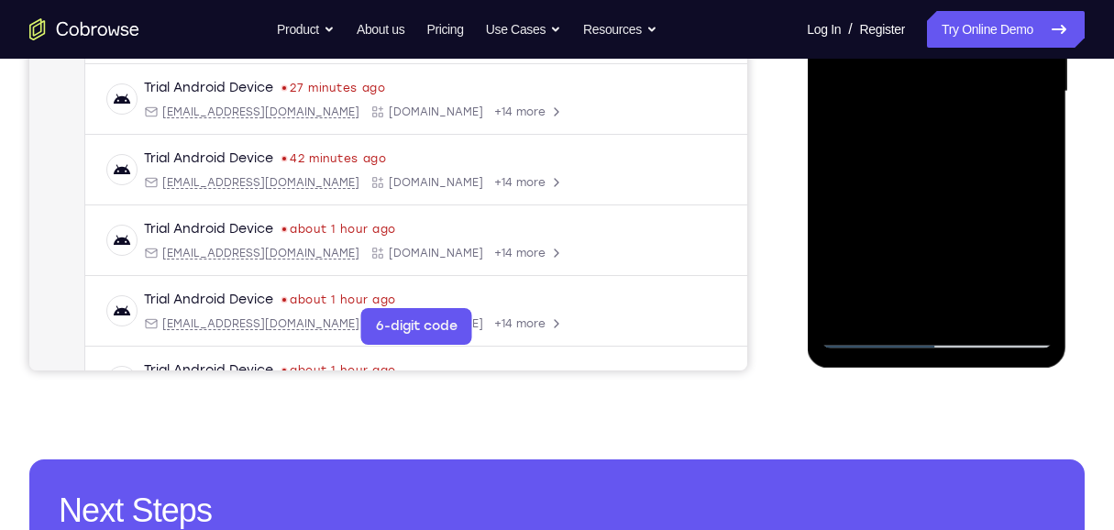
scroll to position [545, 0]
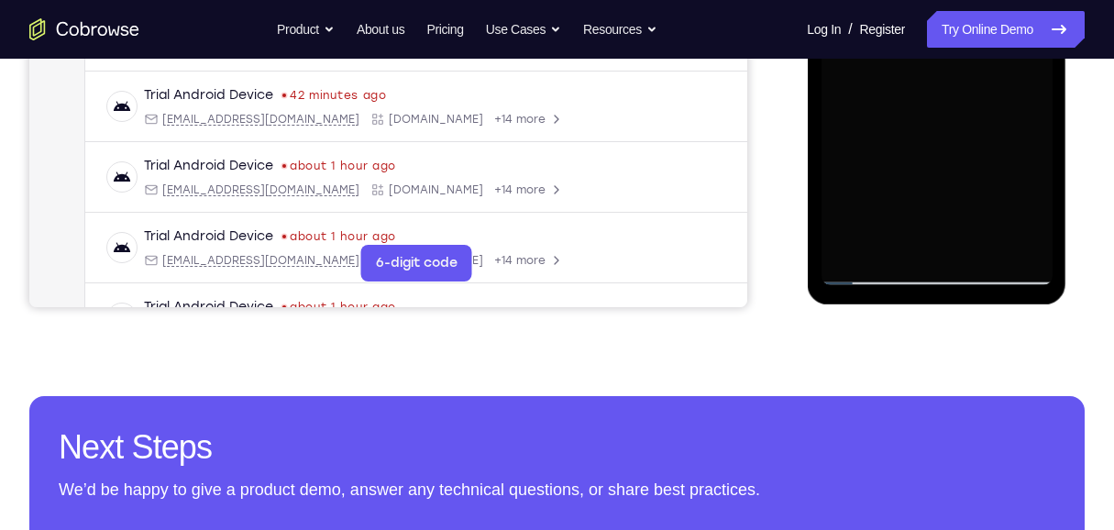
click at [822, 157] on div at bounding box center [935, 28] width 231 height 513
click at [822, 235] on div at bounding box center [935, 28] width 231 height 513
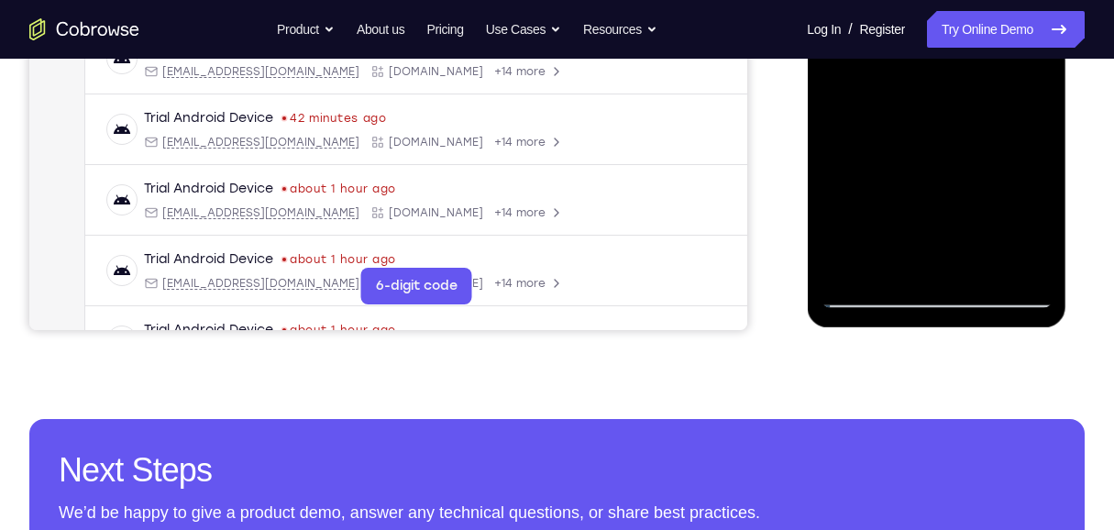
scroll to position [525, 0]
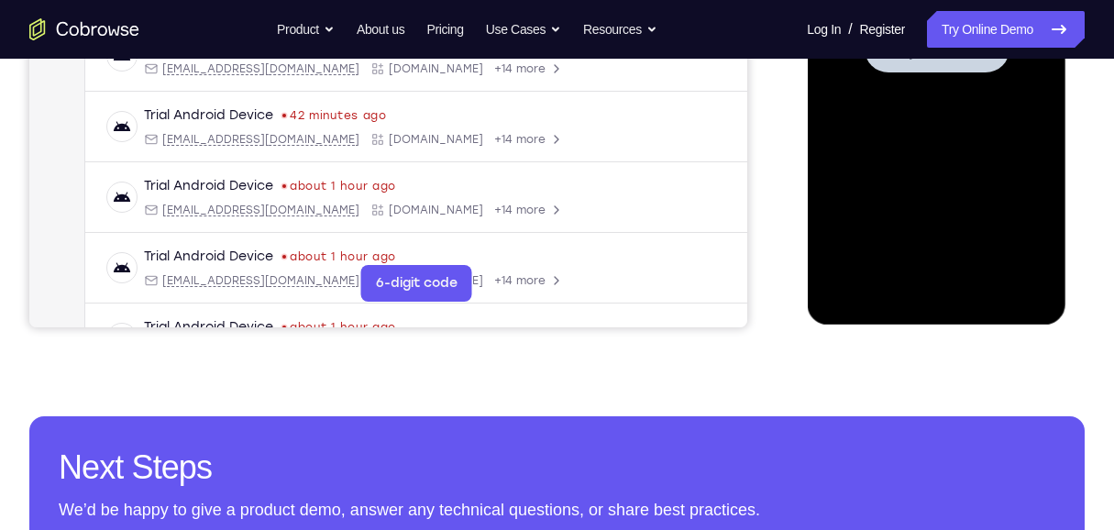
click at [822, 211] on div at bounding box center [935, 48] width 231 height 513
click at [822, 292] on div at bounding box center [935, 48] width 231 height 513
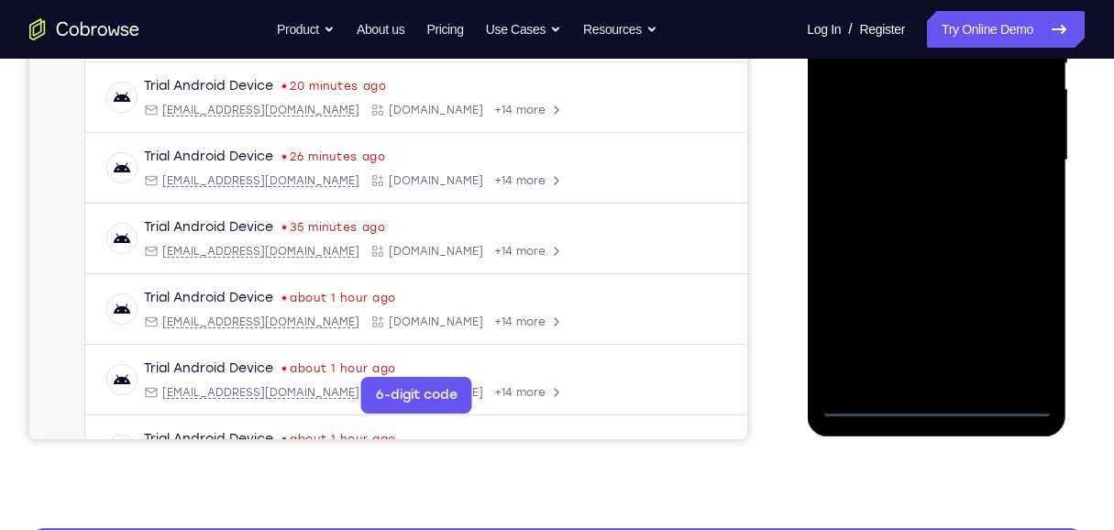
scroll to position [403, 0]
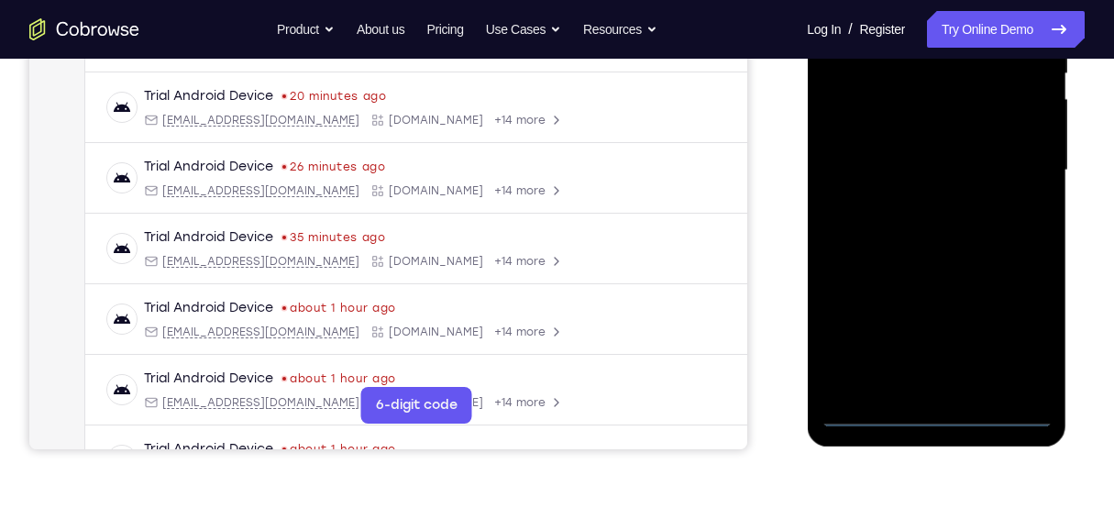
click at [822, 333] on div at bounding box center [935, 170] width 231 height 513
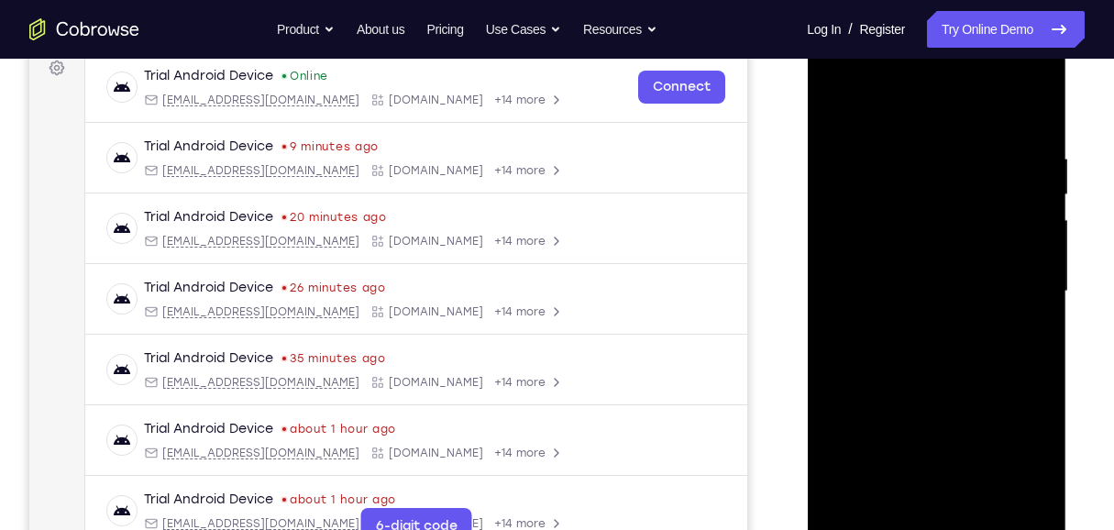
scroll to position [280, 0]
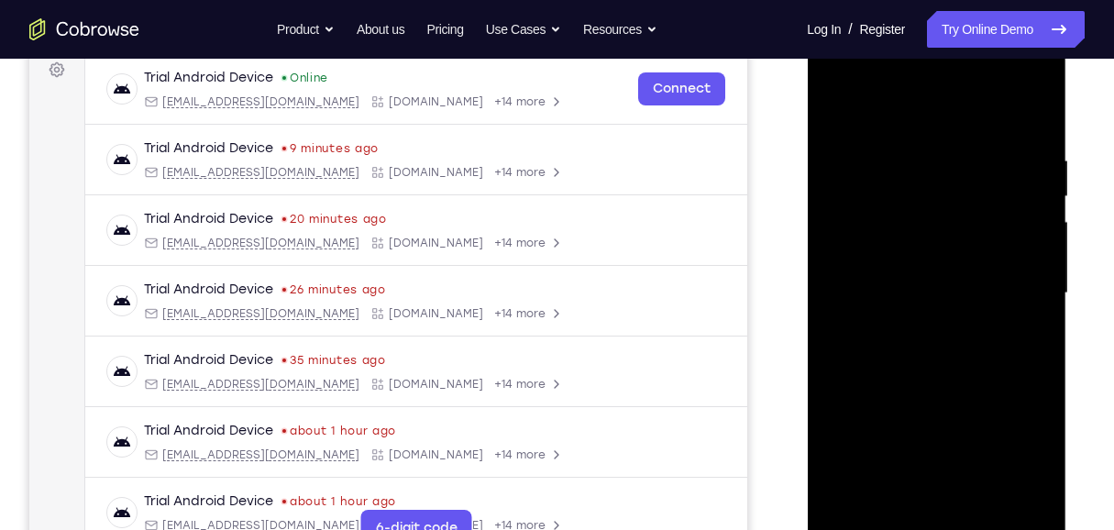
click at [822, 114] on div at bounding box center [935, 293] width 231 height 513
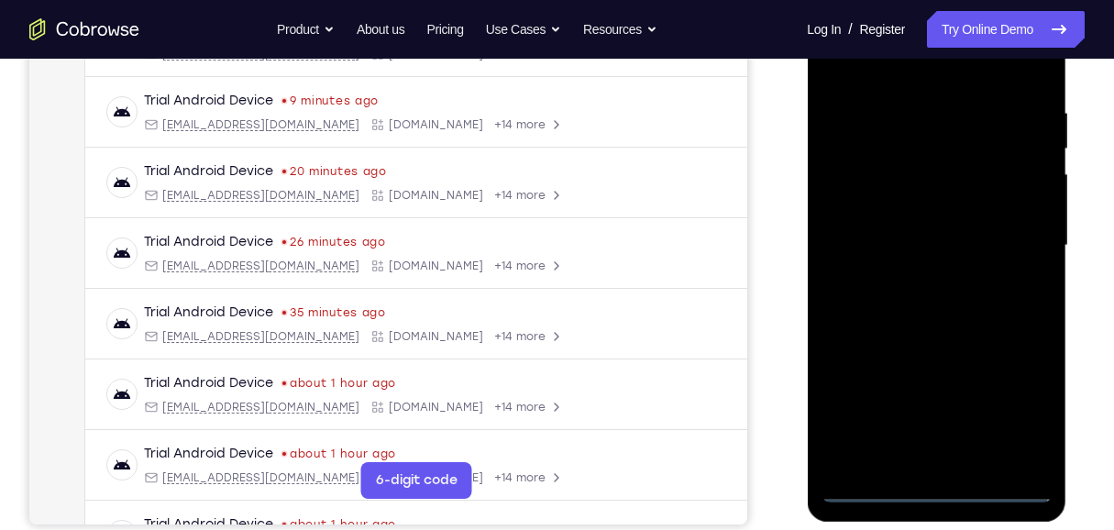
scroll to position [342, 0]
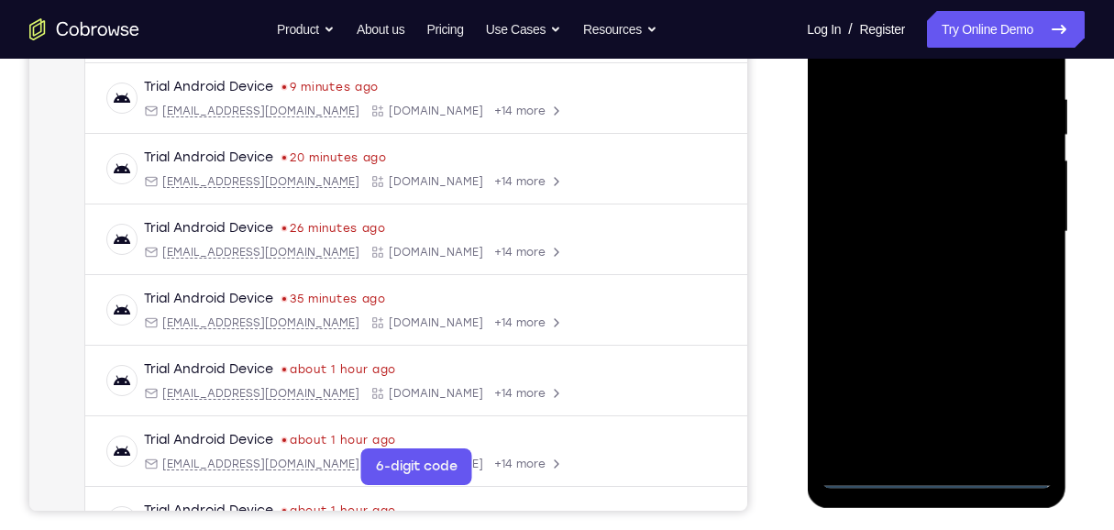
click at [822, 220] on div at bounding box center [935, 231] width 231 height 513
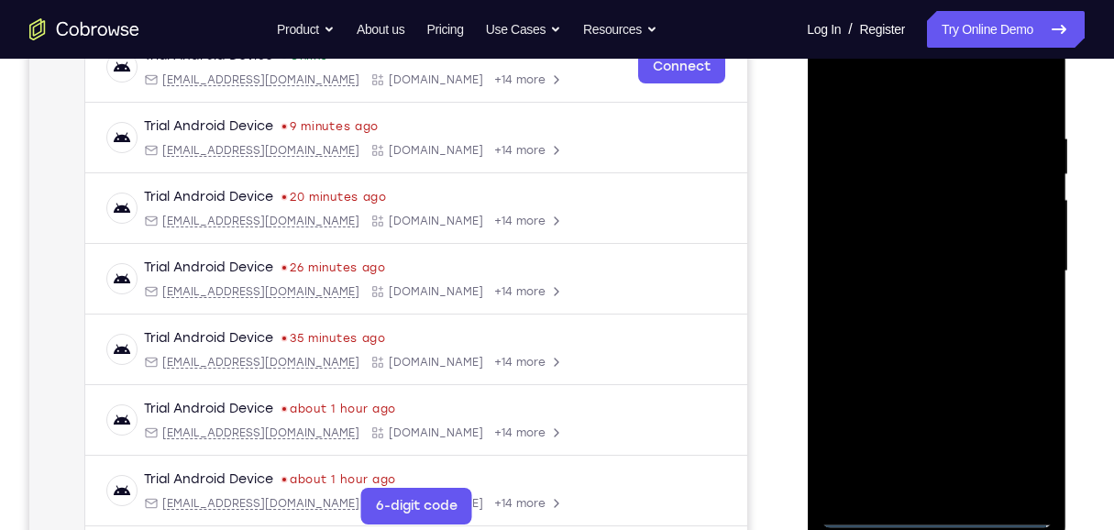
scroll to position [280, 0]
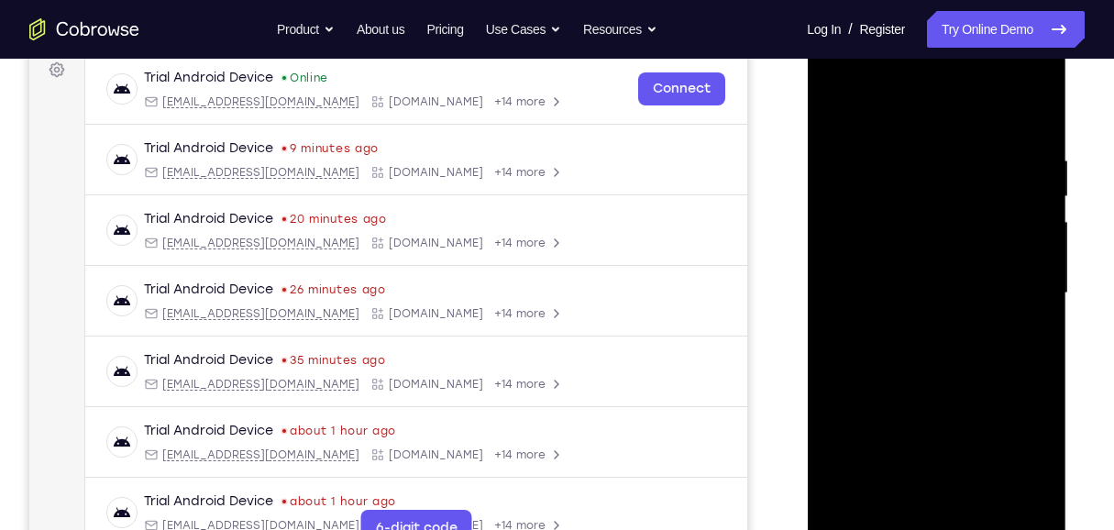
click at [822, 327] on div at bounding box center [935, 293] width 231 height 513
click at [822, 281] on div at bounding box center [935, 293] width 231 height 513
click at [822, 296] on div at bounding box center [935, 293] width 231 height 513
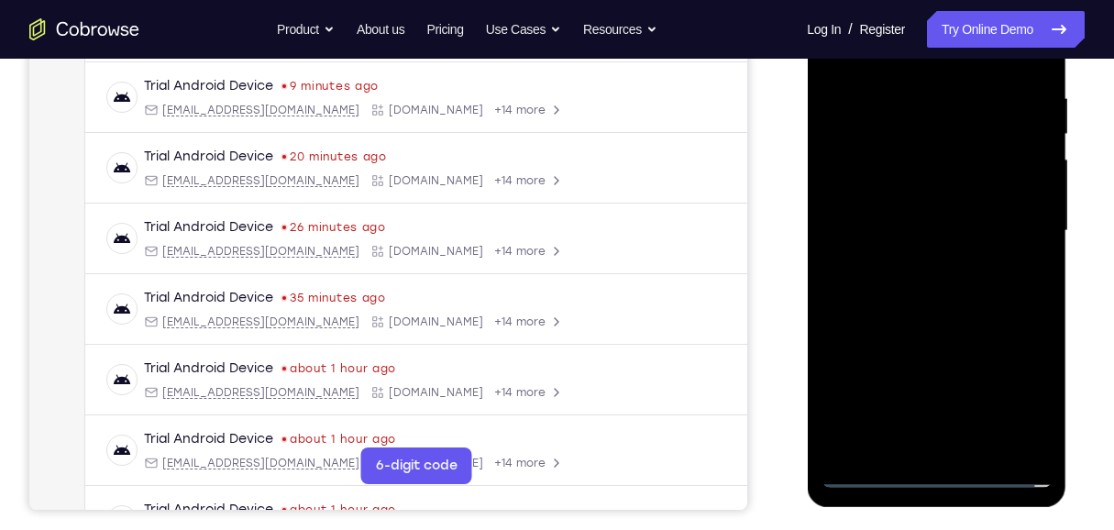
scroll to position [403, 0]
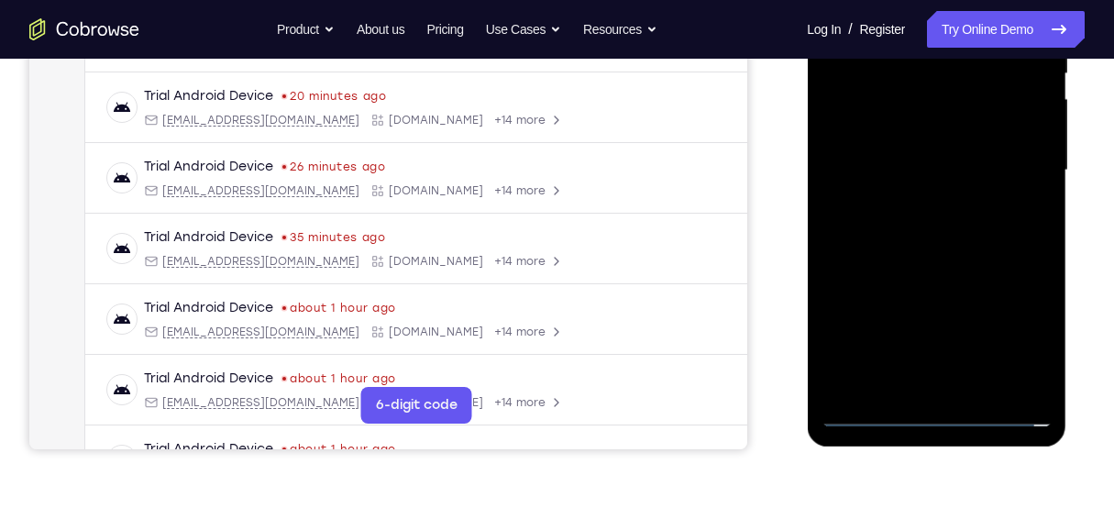
click at [822, 383] on div at bounding box center [935, 170] width 231 height 513
click at [822, 268] on div at bounding box center [935, 170] width 231 height 513
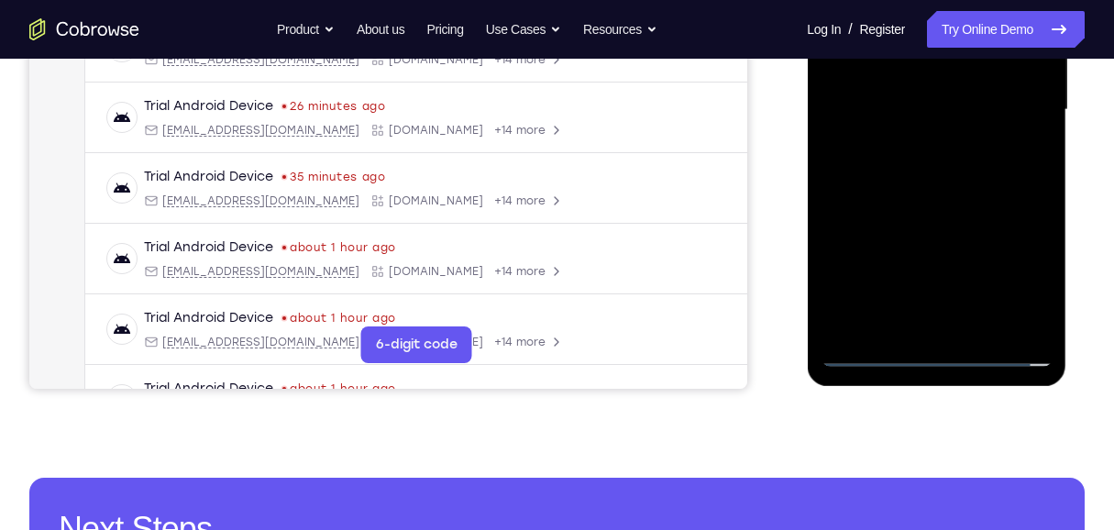
click at [822, 81] on div at bounding box center [935, 109] width 231 height 513
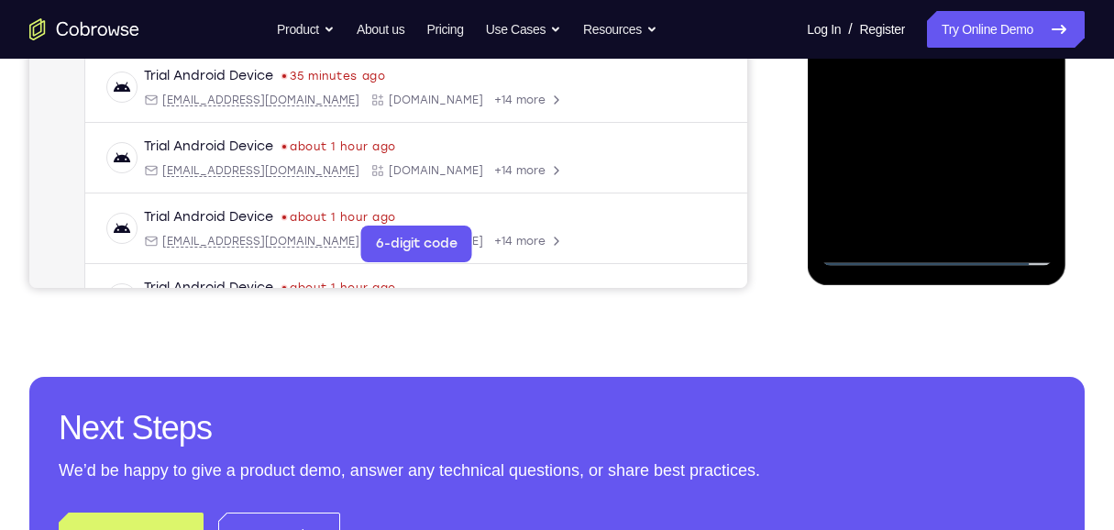
scroll to position [587, 0]
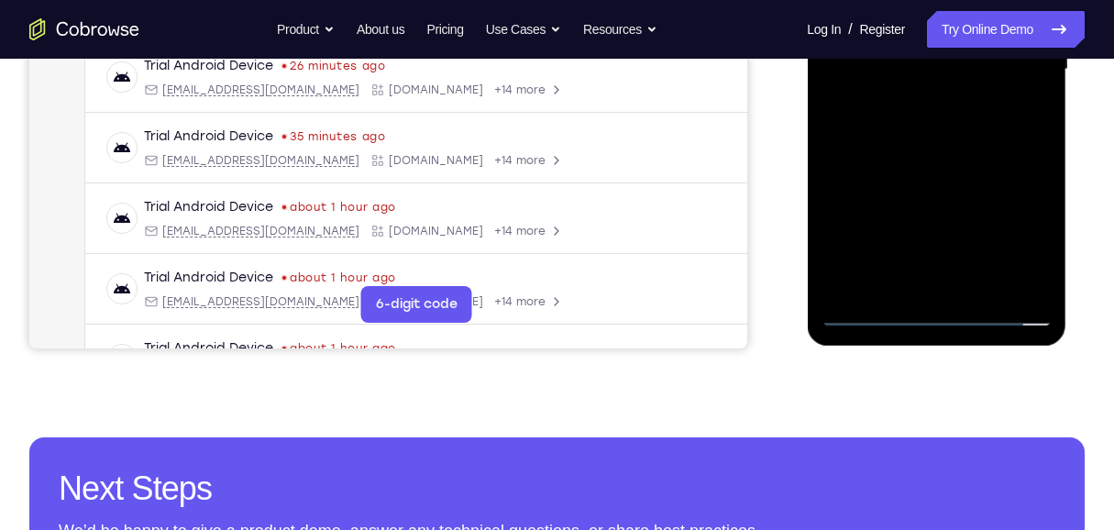
scroll to position [525, 0]
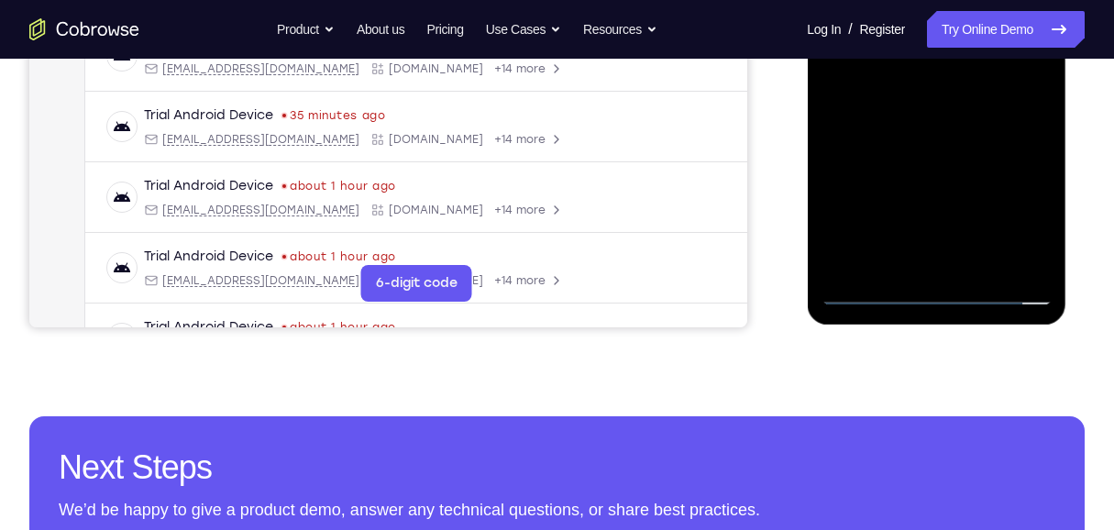
click at [822, 263] on div at bounding box center [935, 48] width 231 height 513
click at [822, 156] on div at bounding box center [935, 48] width 231 height 513
click at [822, 82] on div at bounding box center [935, 48] width 231 height 513
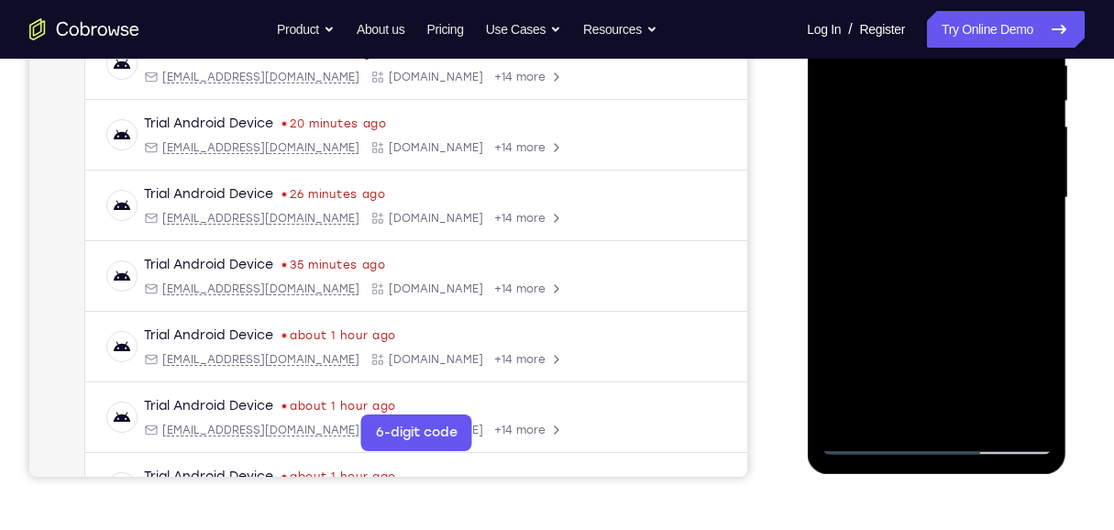
scroll to position [220, 0]
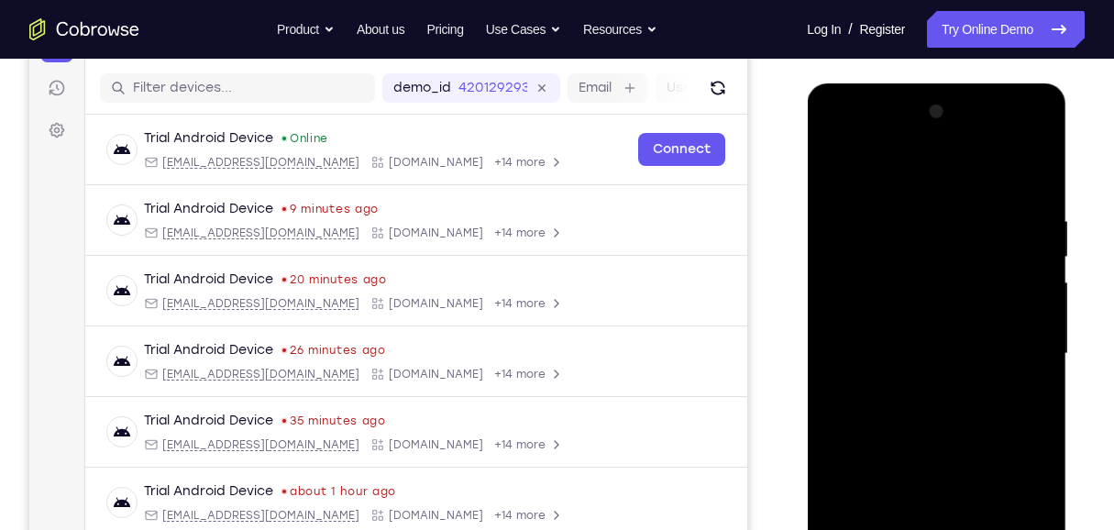
click at [822, 173] on div at bounding box center [935, 353] width 231 height 513
click at [822, 171] on div at bounding box center [935, 353] width 231 height 513
click at [822, 383] on div at bounding box center [935, 353] width 231 height 513
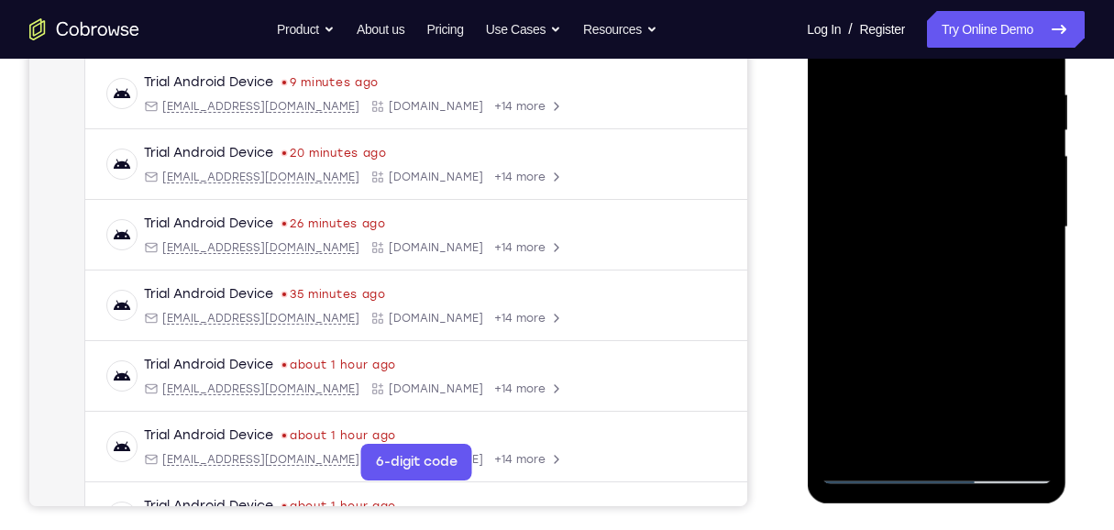
scroll to position [342, 0]
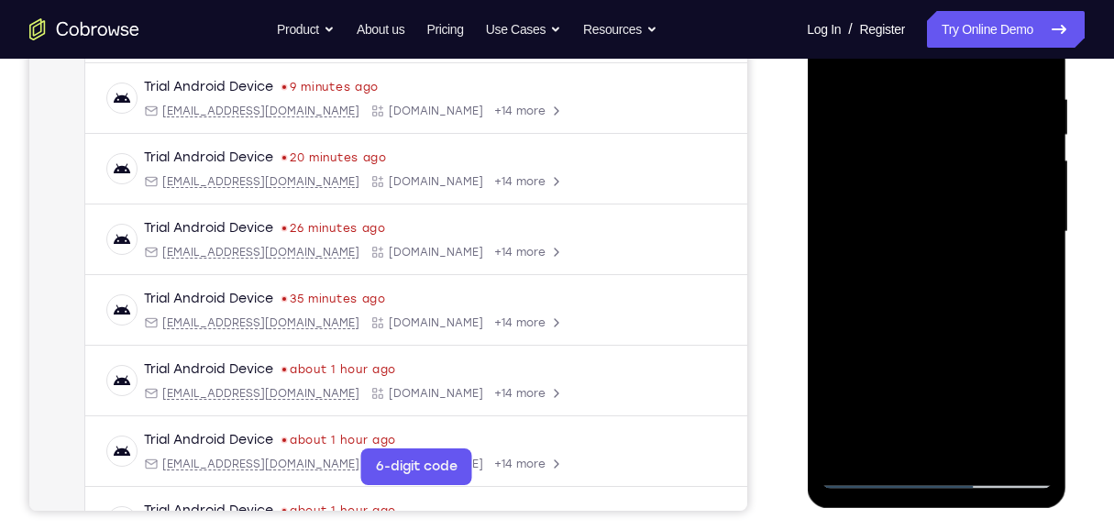
click at [822, 383] on div at bounding box center [935, 231] width 231 height 513
drag, startPoint x: 1014, startPoint y: 319, endPoint x: 1012, endPoint y: 205, distance: 113.7
click at [822, 205] on div at bounding box center [935, 231] width 231 height 513
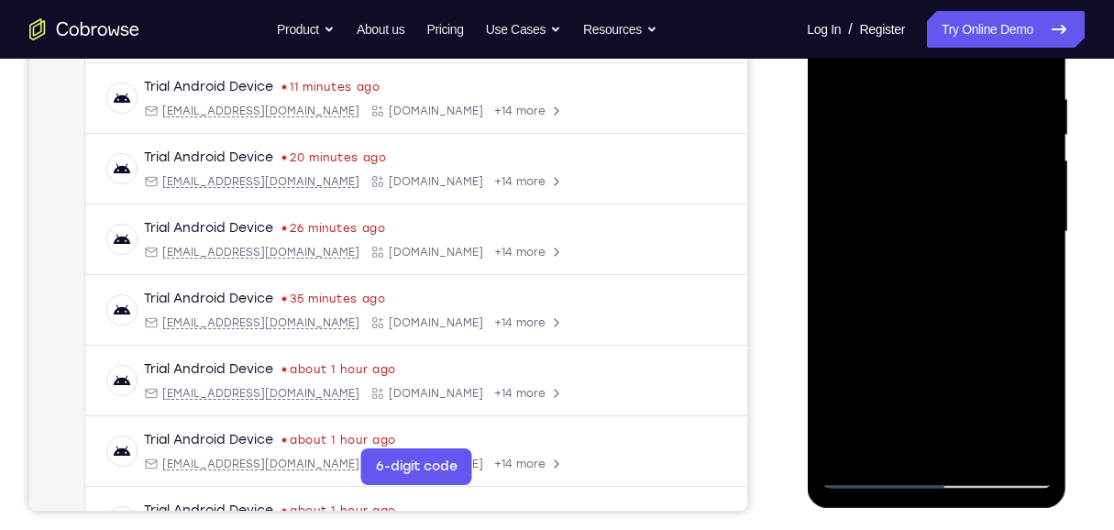
click at [822, 383] on div at bounding box center [935, 231] width 231 height 513
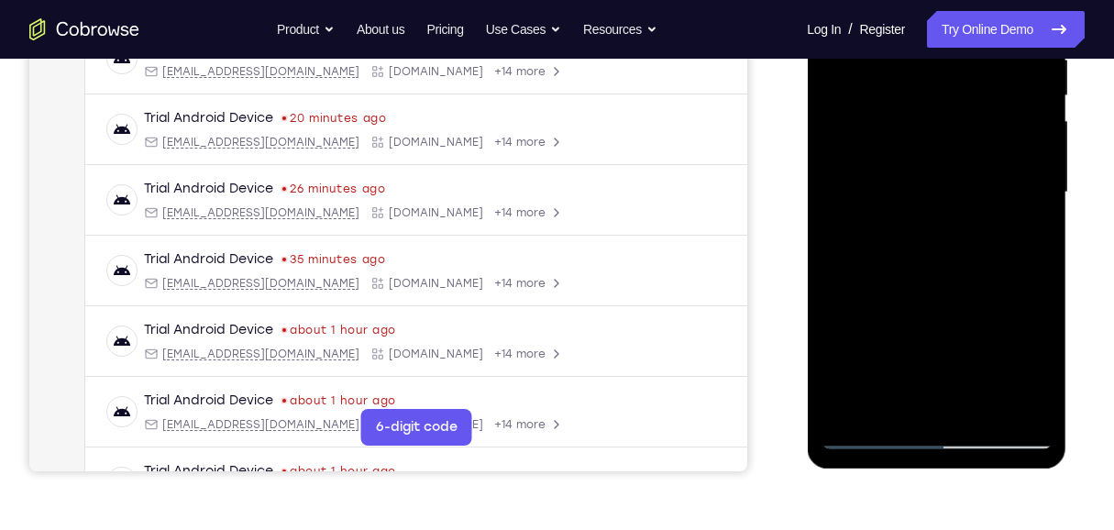
scroll to position [403, 0]
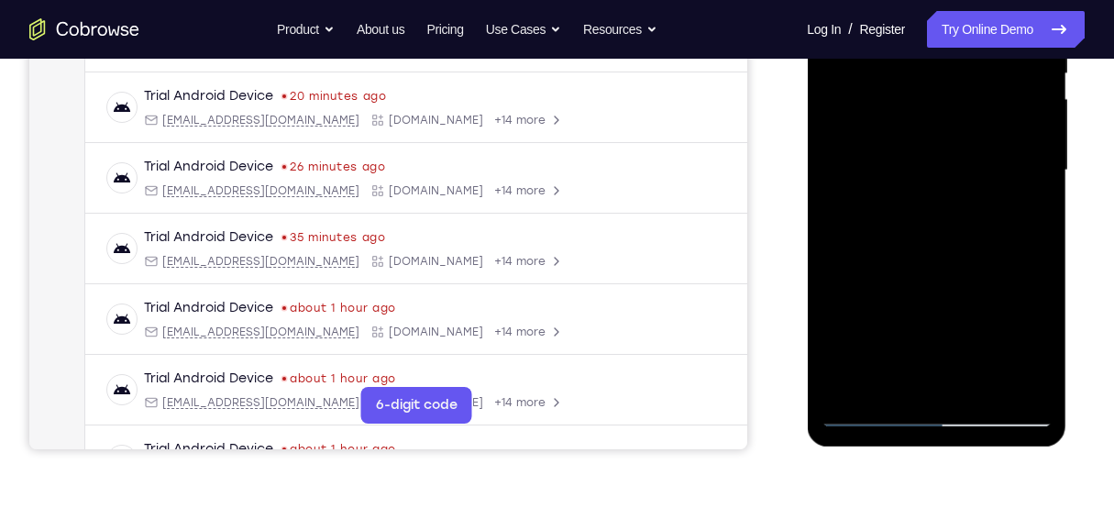
click at [822, 142] on div at bounding box center [935, 170] width 231 height 513
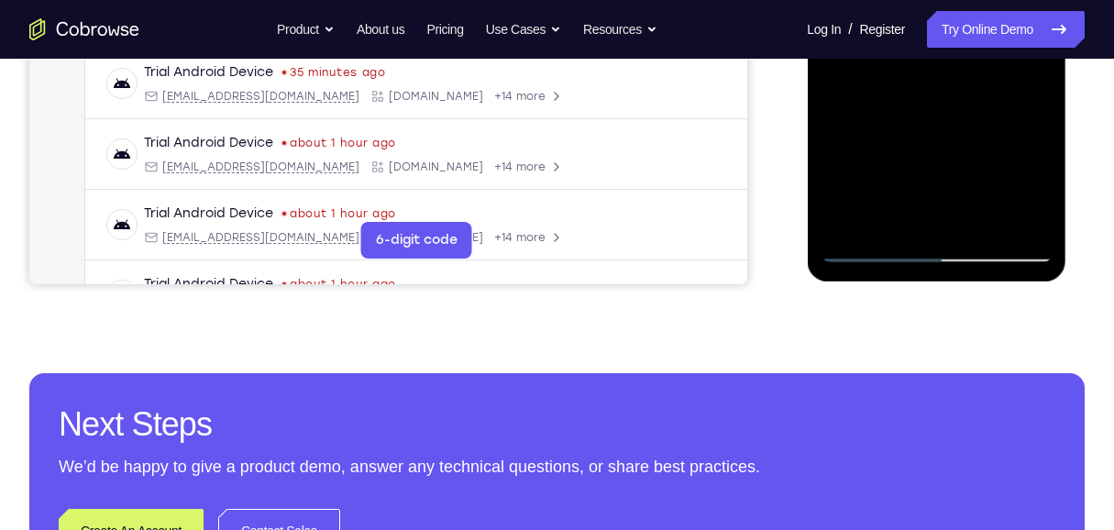
scroll to position [587, 0]
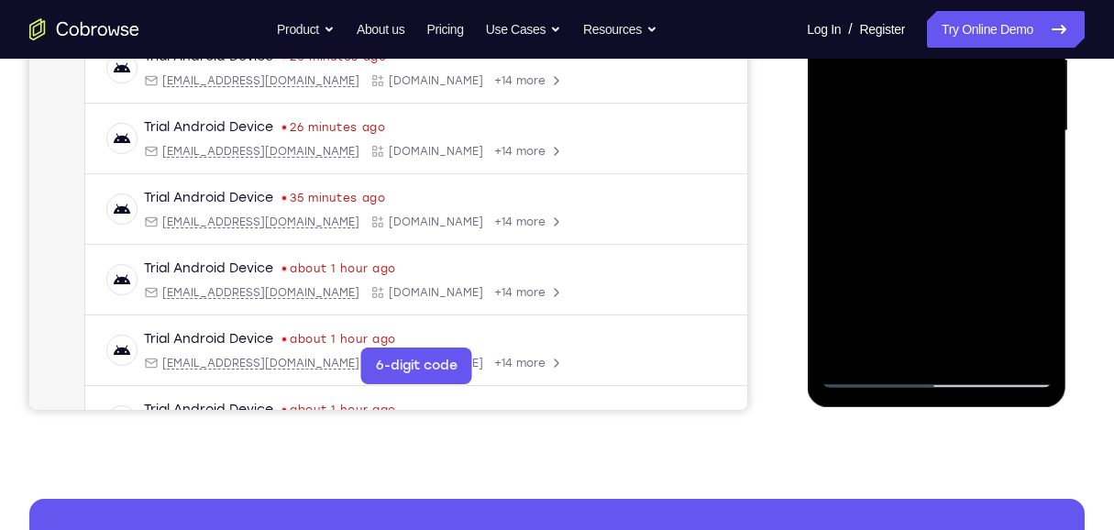
scroll to position [464, 0]
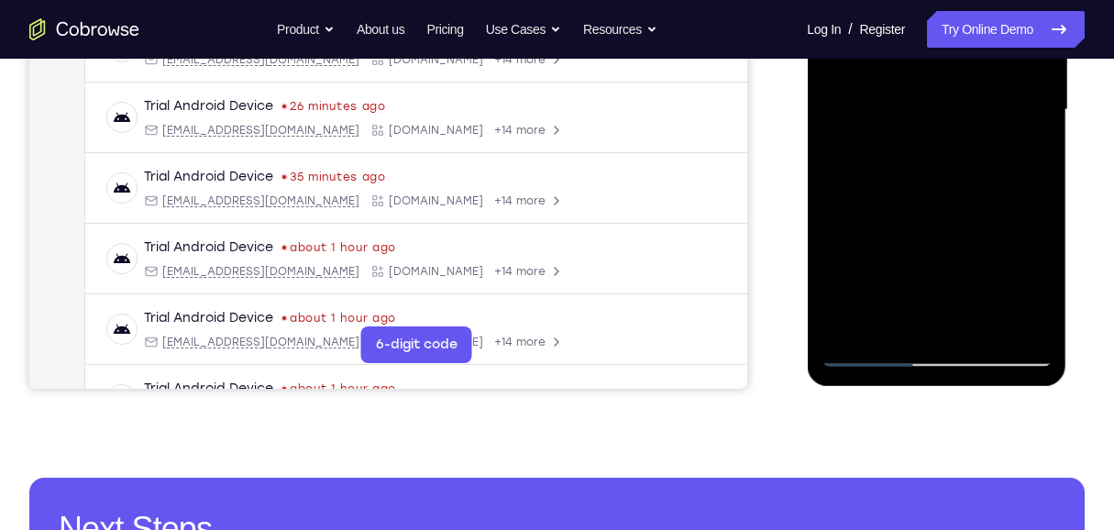
click at [822, 324] on div at bounding box center [935, 109] width 231 height 513
click at [822, 216] on div at bounding box center [935, 109] width 231 height 513
click at [822, 142] on div at bounding box center [935, 109] width 231 height 513
click at [822, 329] on div at bounding box center [935, 109] width 231 height 513
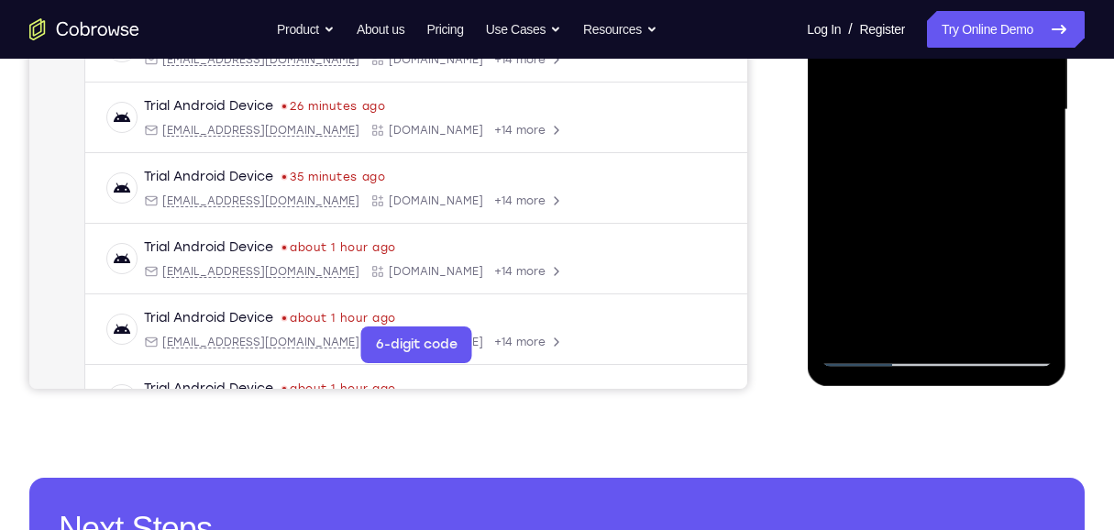
click at [822, 222] on div at bounding box center [935, 109] width 231 height 513
click at [822, 144] on div at bounding box center [935, 109] width 231 height 513
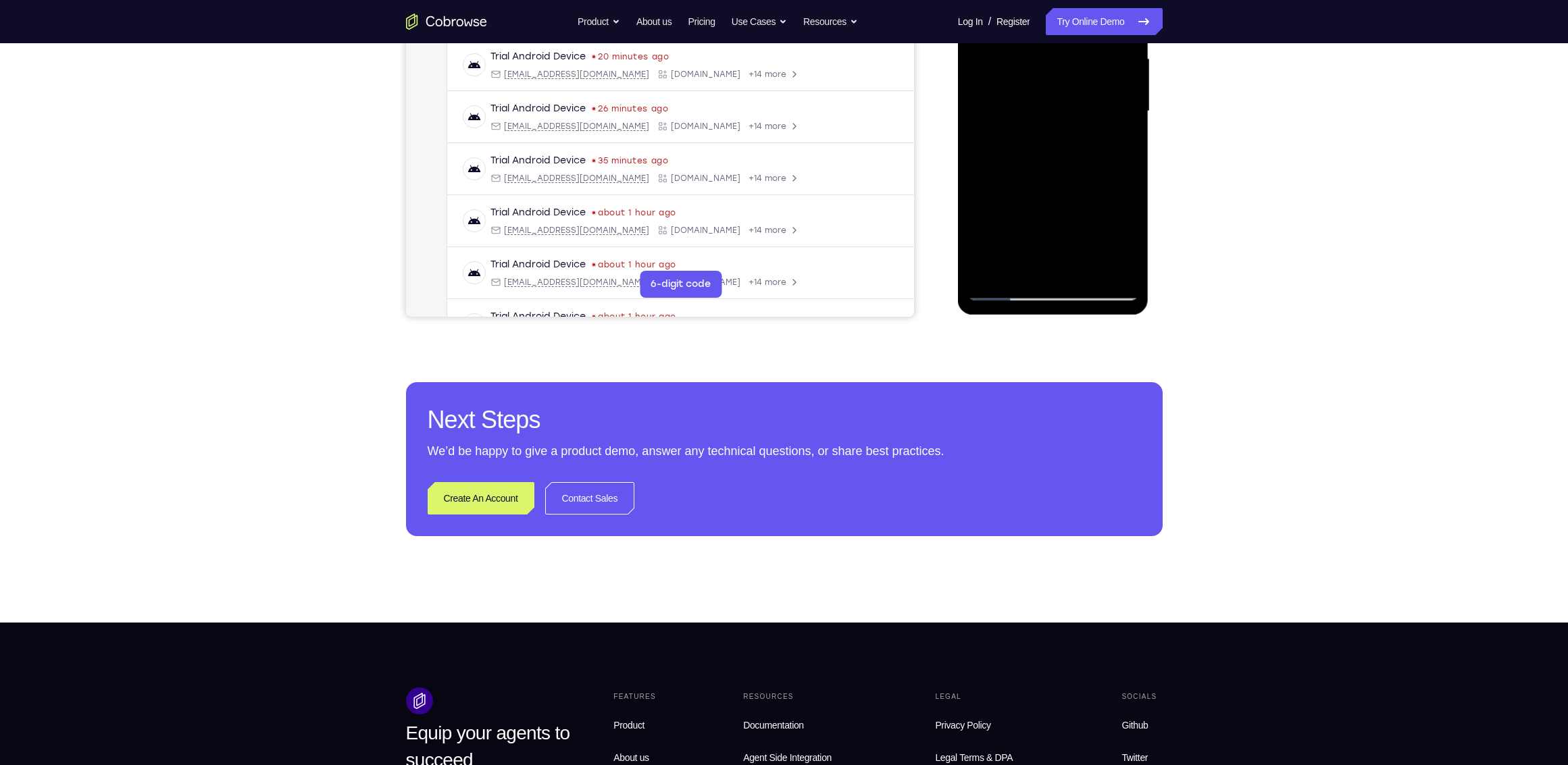
scroll to position [341, 0]
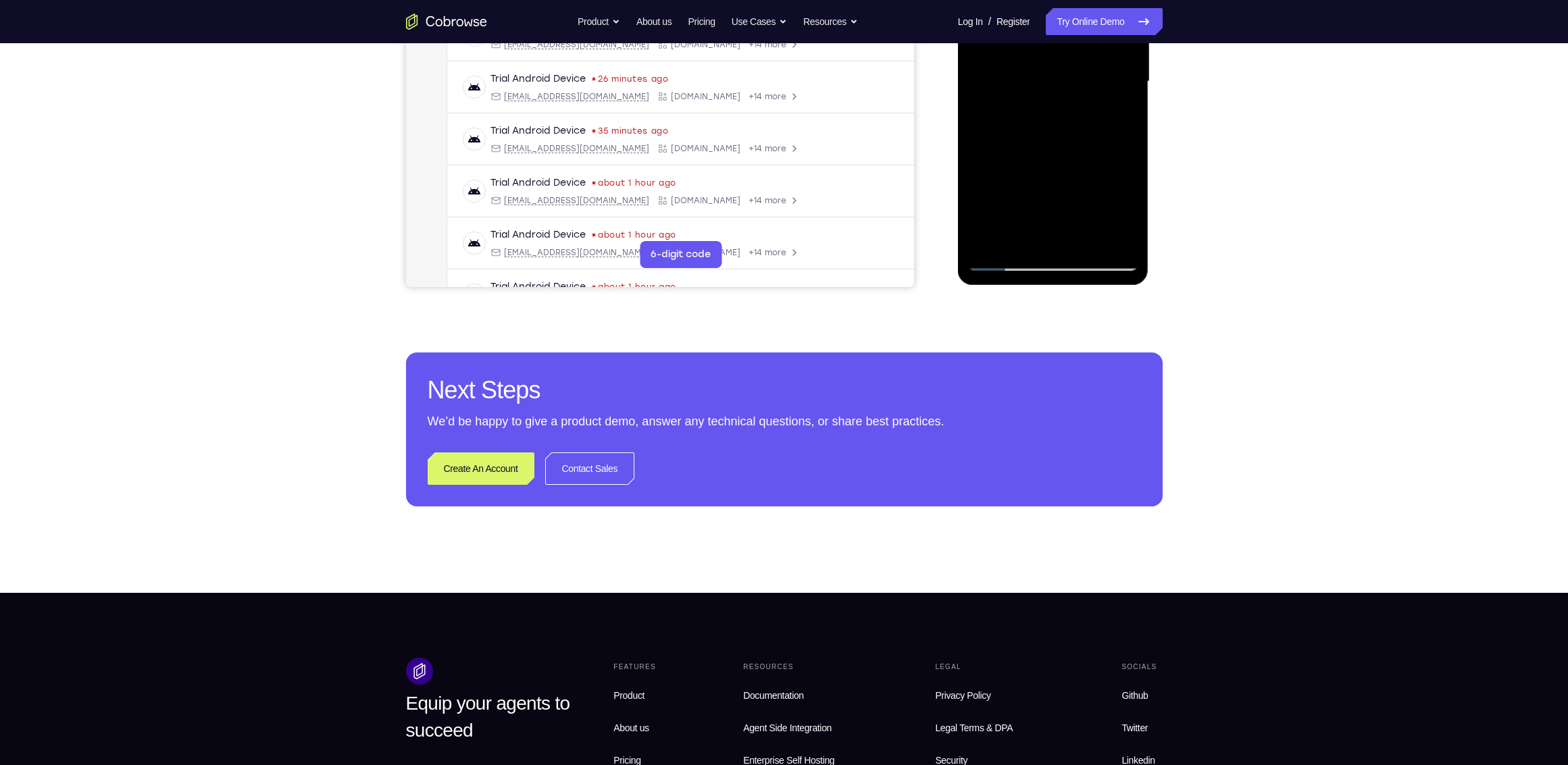
click at [606, 115] on div at bounding box center [1053, 81] width 170 height 378
click at [606, 117] on div at bounding box center [1053, 81] width 170 height 378
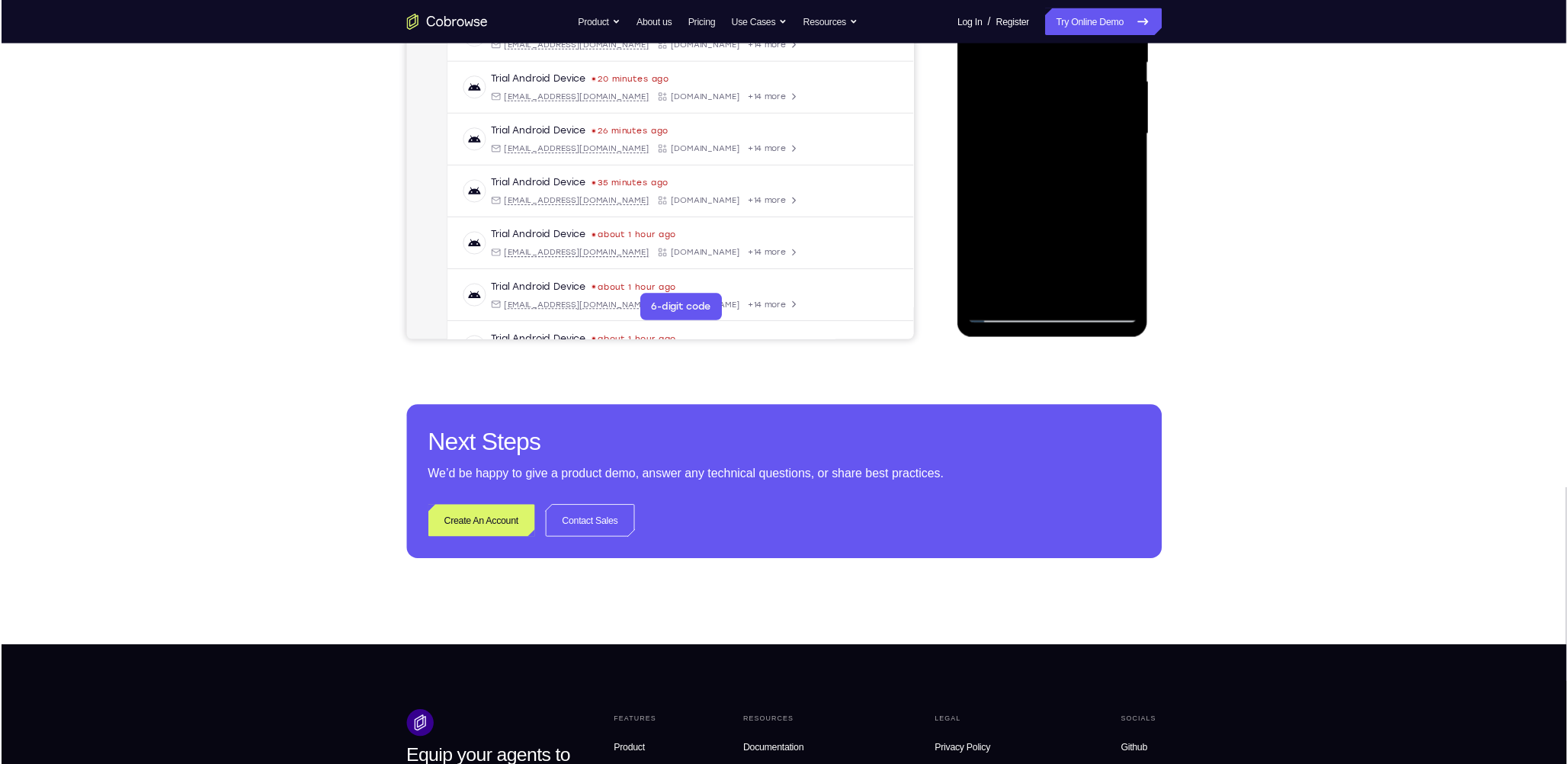
scroll to position [325, 0]
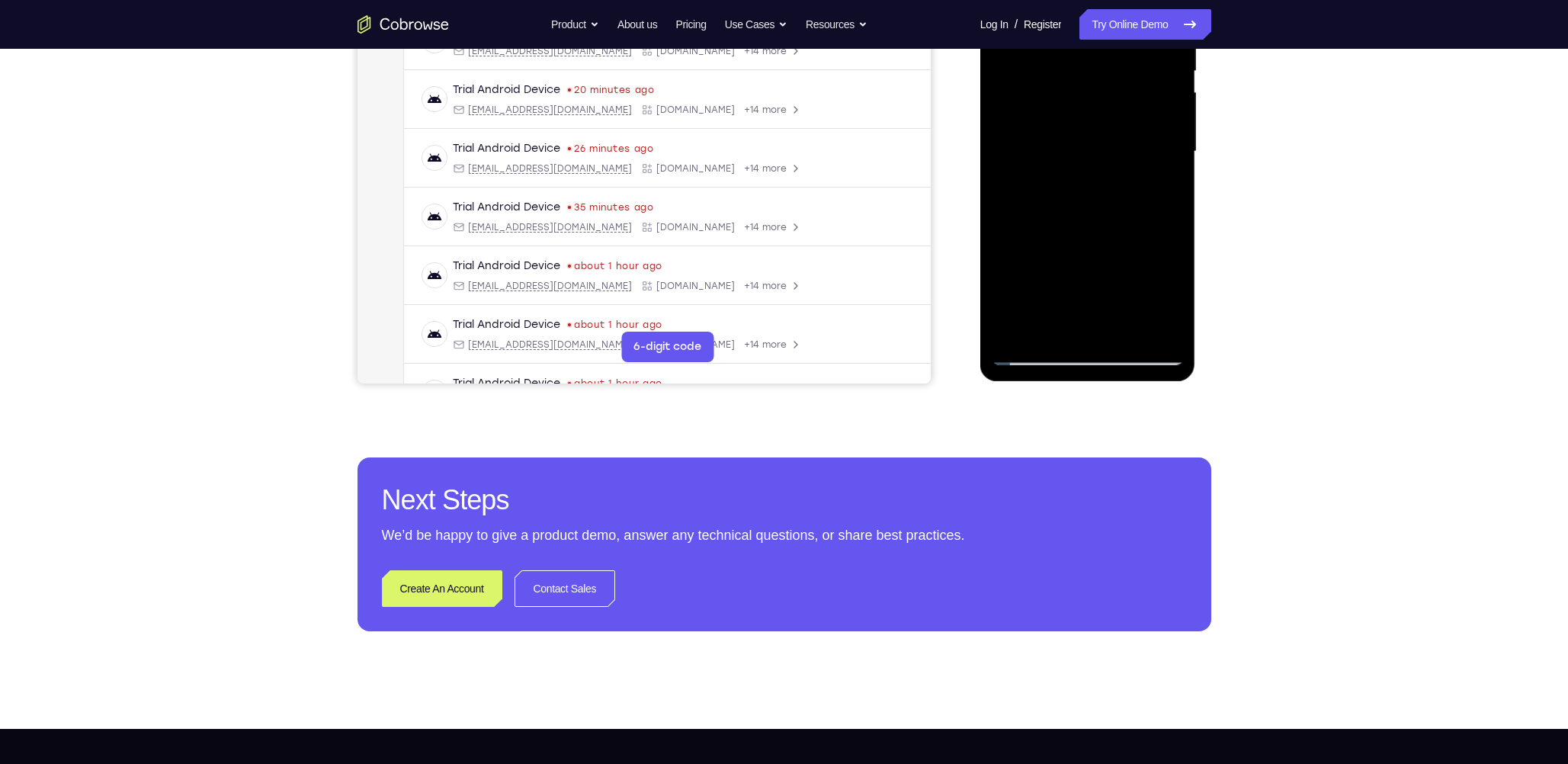
click at [684, 130] on div at bounding box center [1087, 151] width 192 height 427
click at [684, 262] on div at bounding box center [1087, 151] width 192 height 427
click at [684, 157] on div at bounding box center [1087, 151] width 192 height 427
click at [684, 297] on div at bounding box center [1087, 151] width 192 height 427
click at [684, 156] on div at bounding box center [1087, 151] width 192 height 427
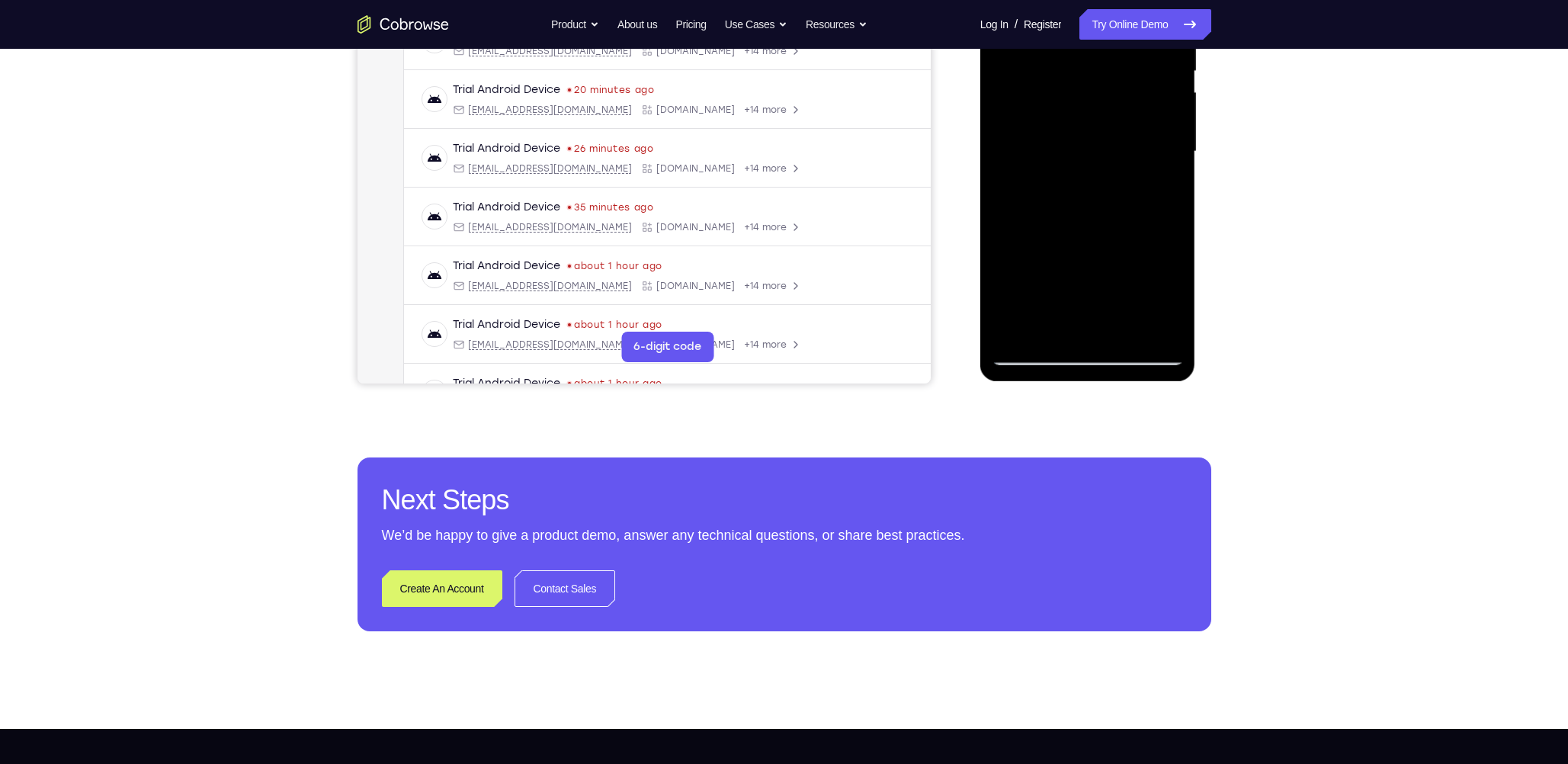
click at [684, 296] on div at bounding box center [1087, 151] width 192 height 427
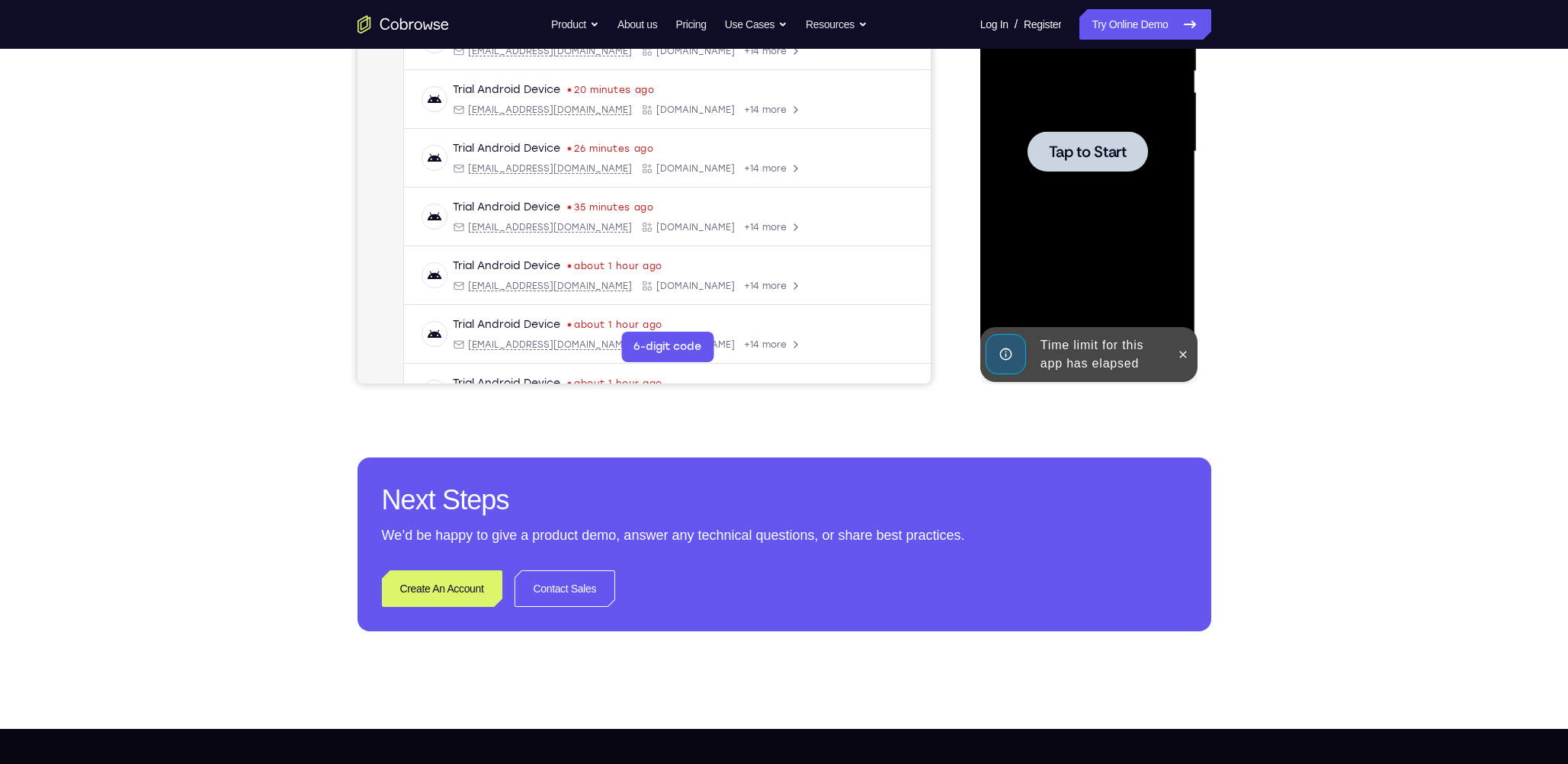
click at [684, 185] on div at bounding box center [1087, 151] width 192 height 427
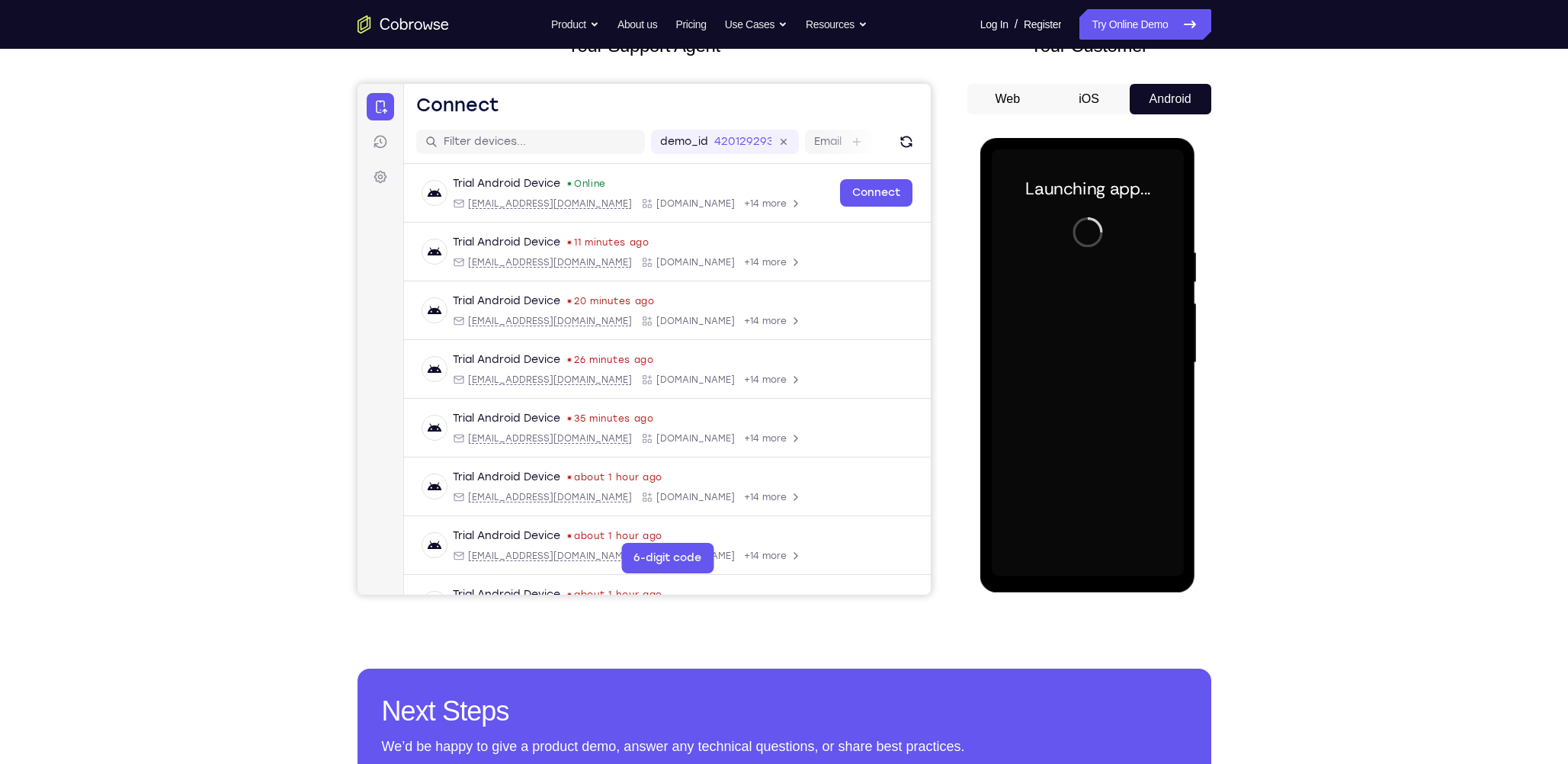
scroll to position [72, 0]
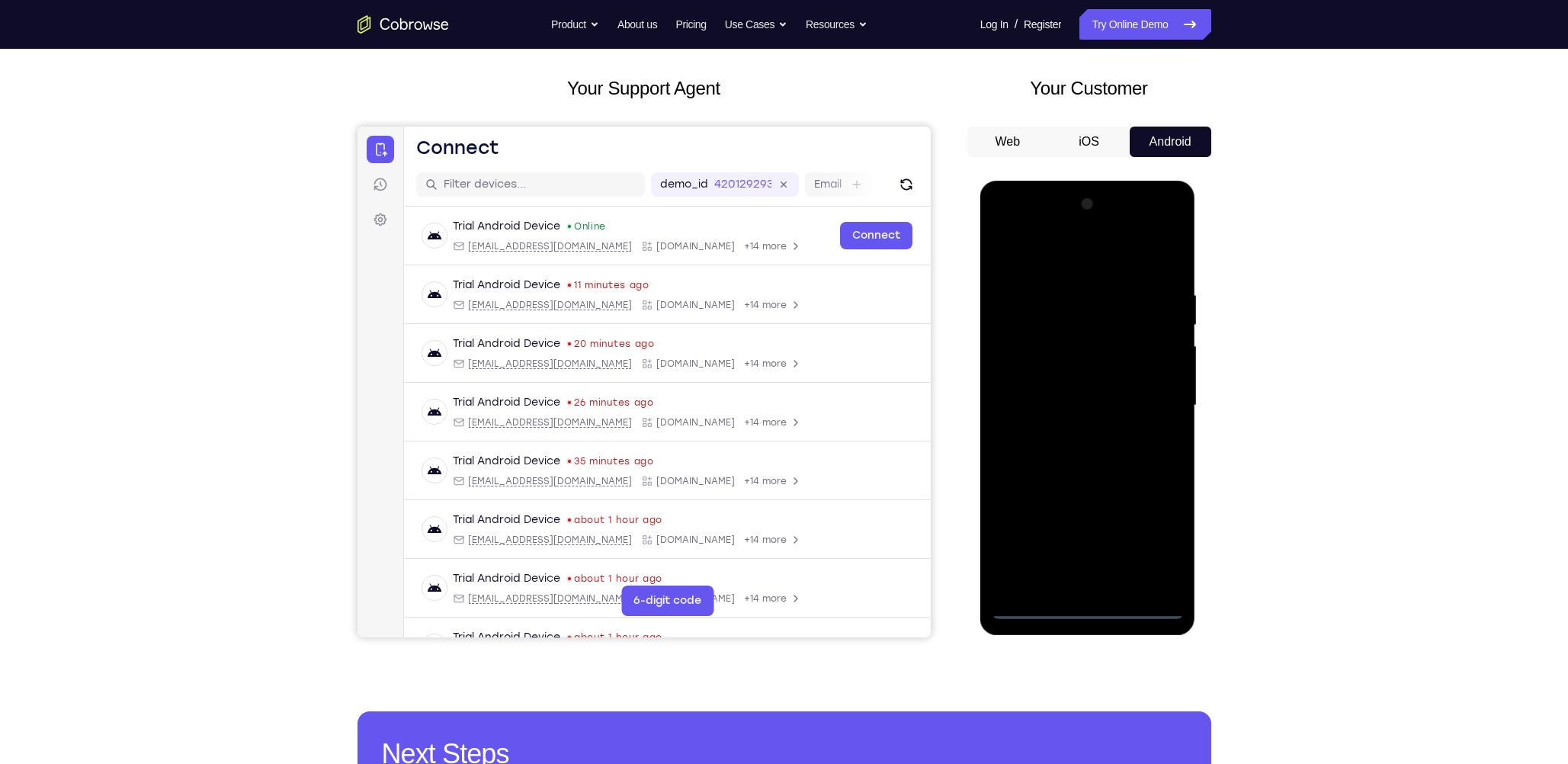
click at [684, 319] on div at bounding box center [1087, 405] width 192 height 427
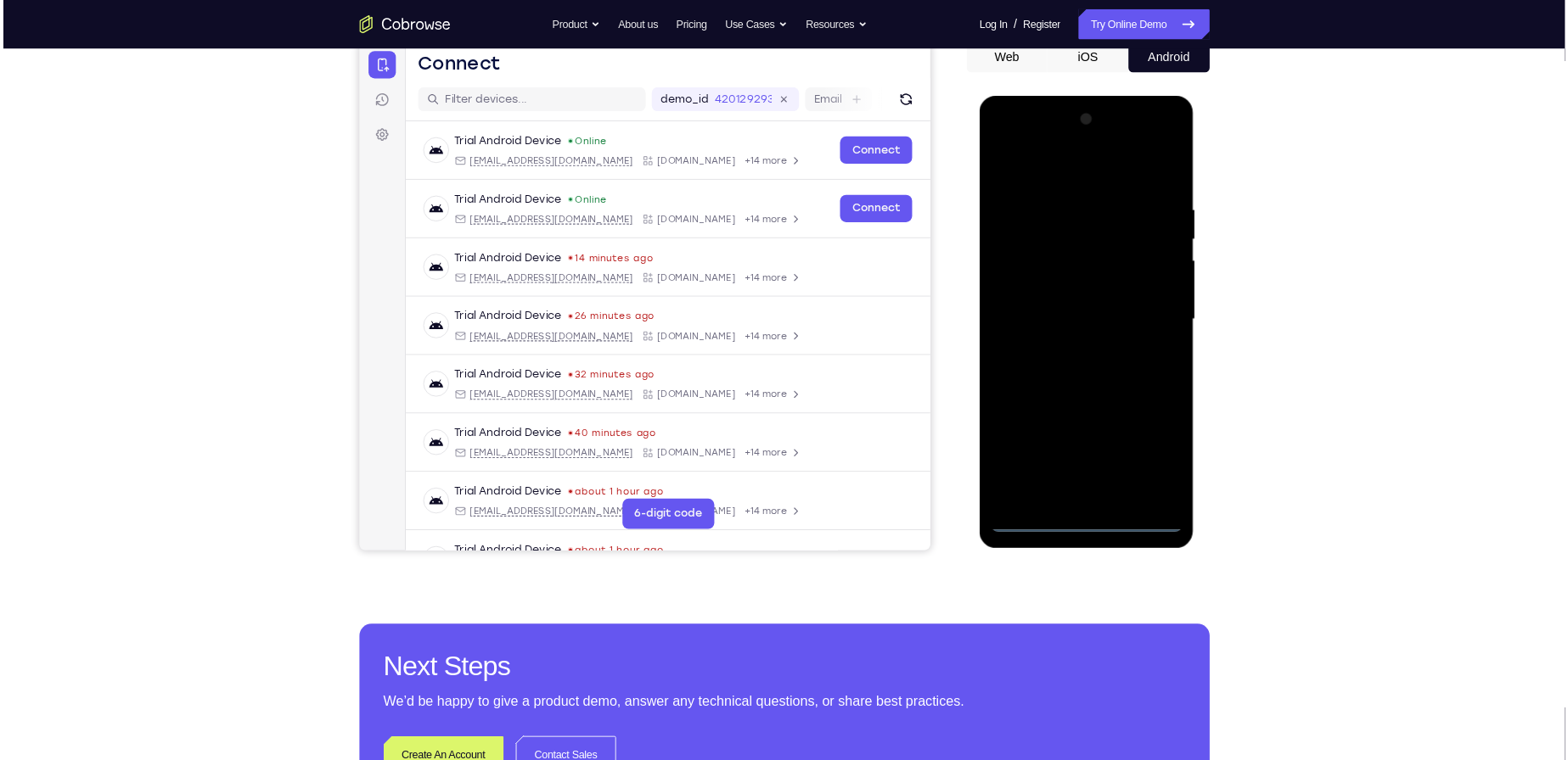
scroll to position [175, 0]
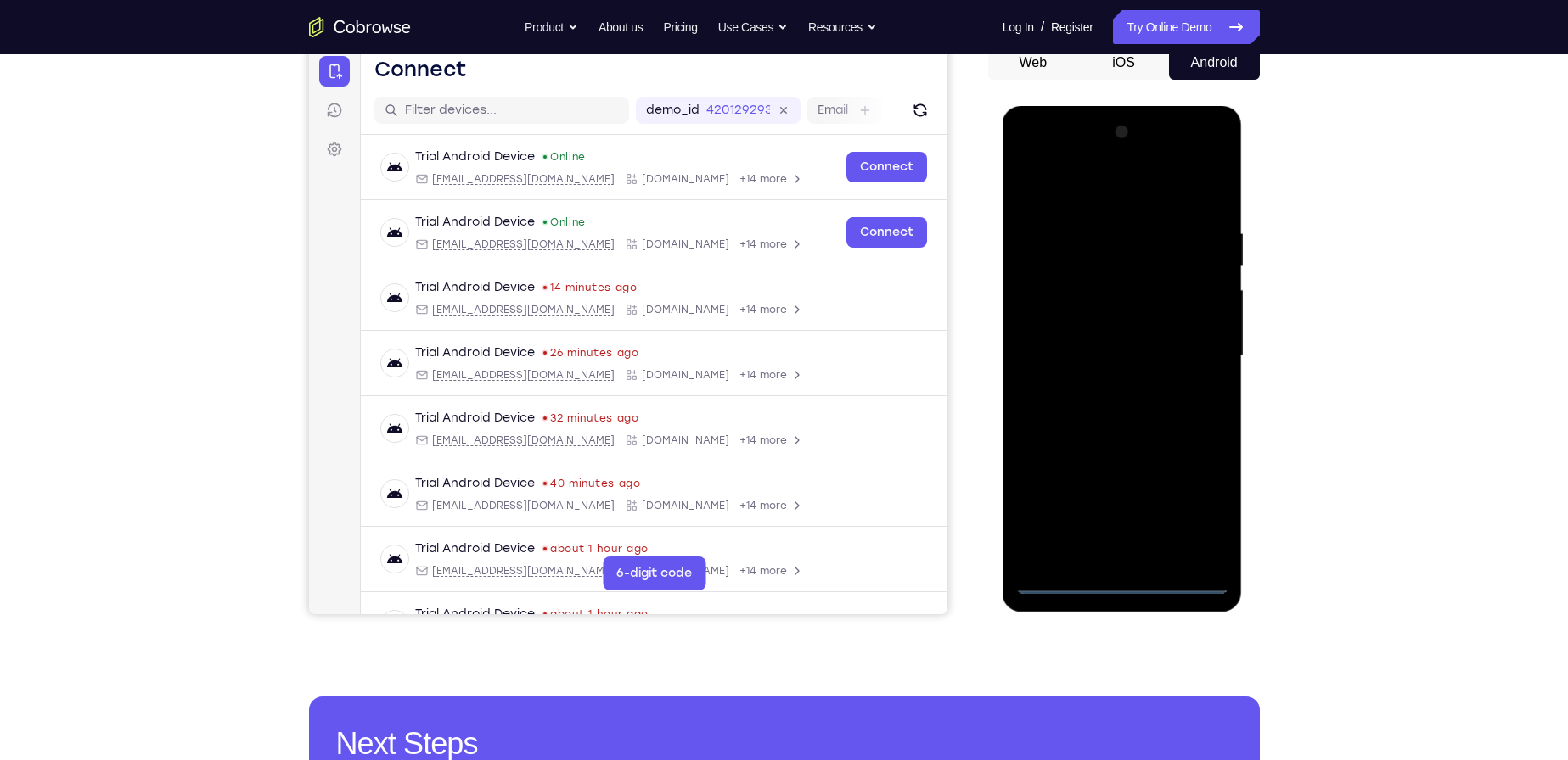
click at [761, 189] on div at bounding box center [1122, 355] width 214 height 475
click at [761, 344] on div at bounding box center [1122, 355] width 214 height 475
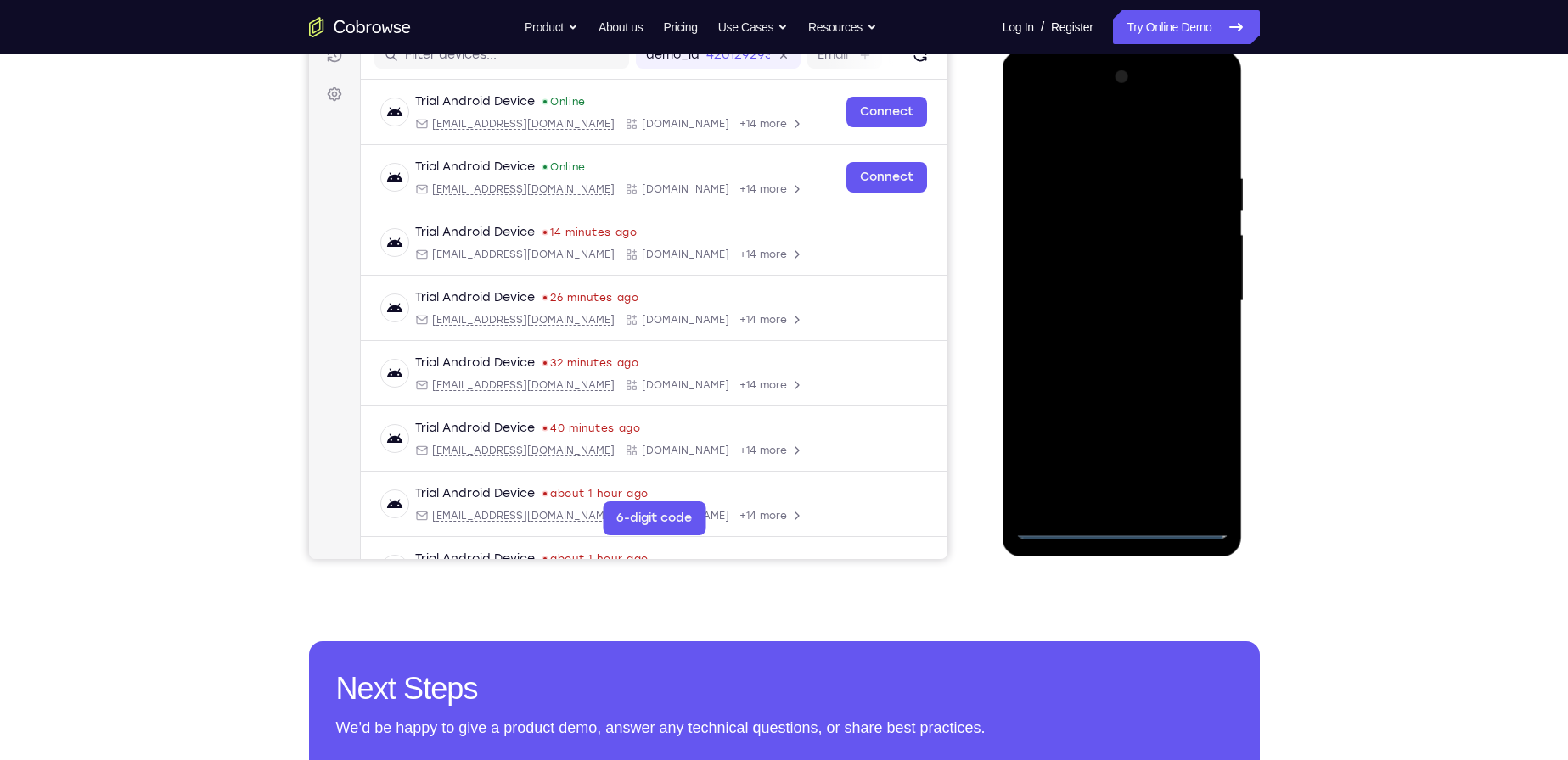
scroll to position [259, 0]
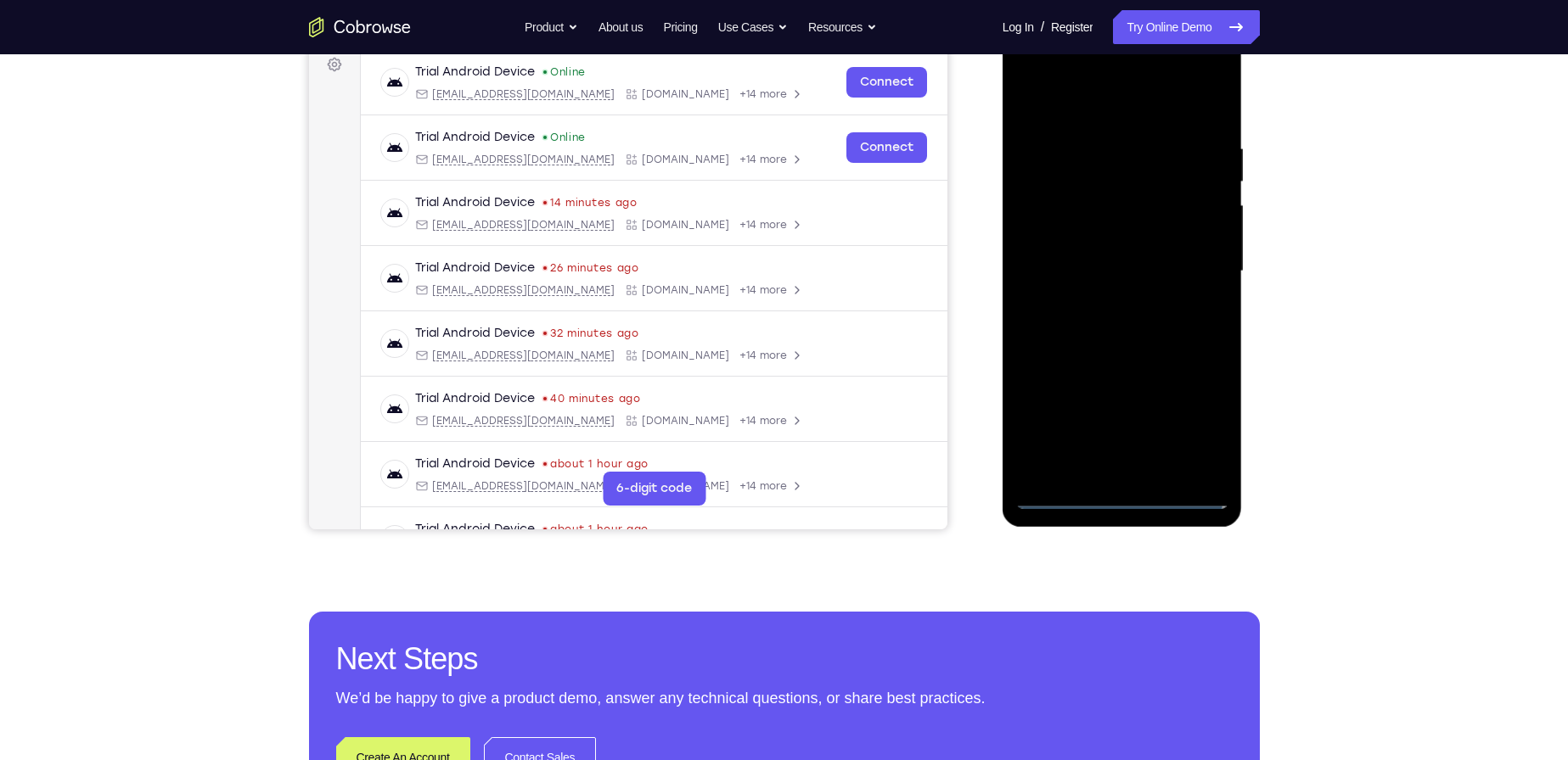
click at [761, 297] on div at bounding box center [1122, 271] width 214 height 475
click at [761, 253] on div at bounding box center [1122, 271] width 214 height 475
click at [761, 269] on div at bounding box center [1122, 271] width 214 height 475
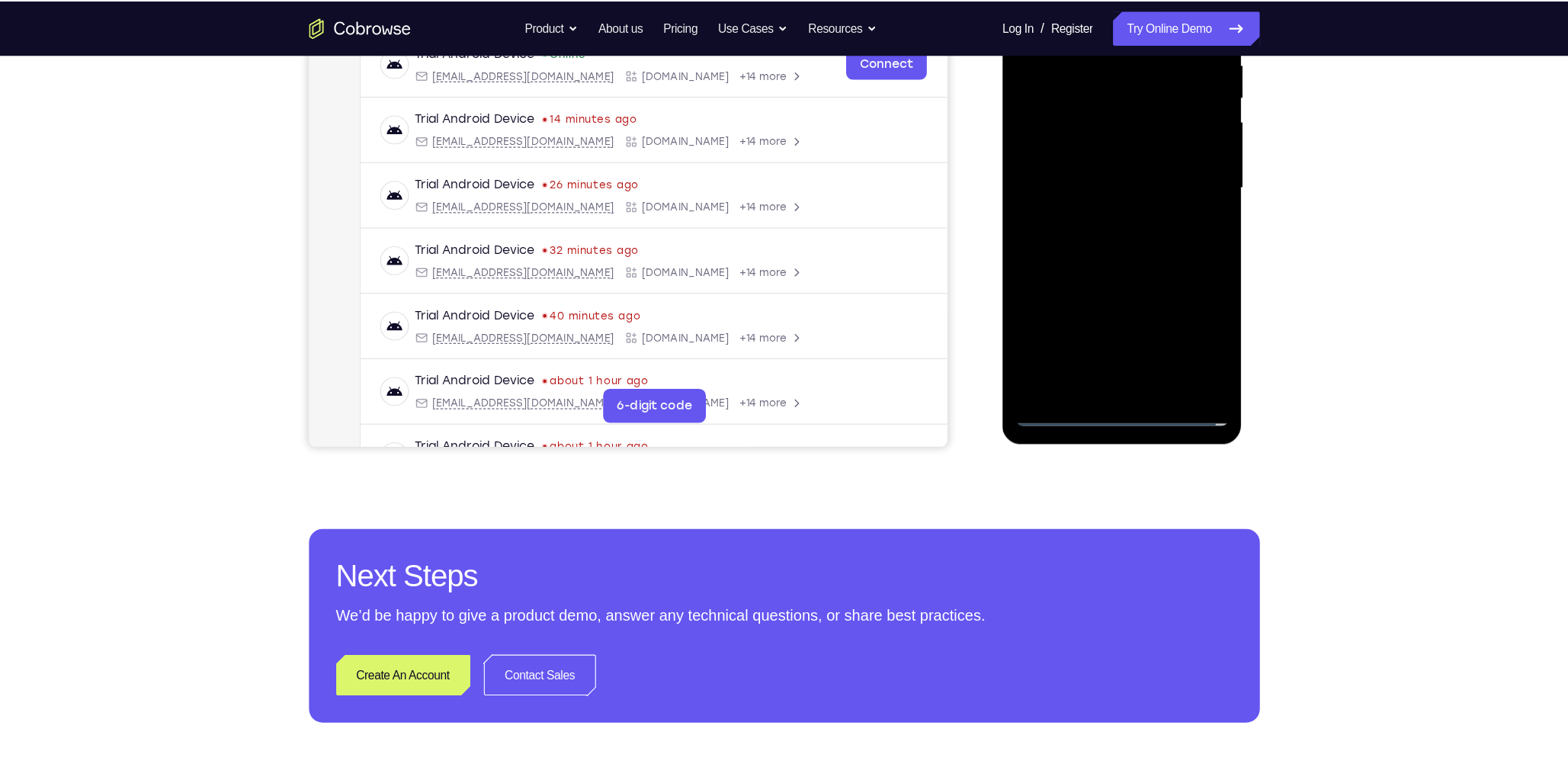
scroll to position [309, 0]
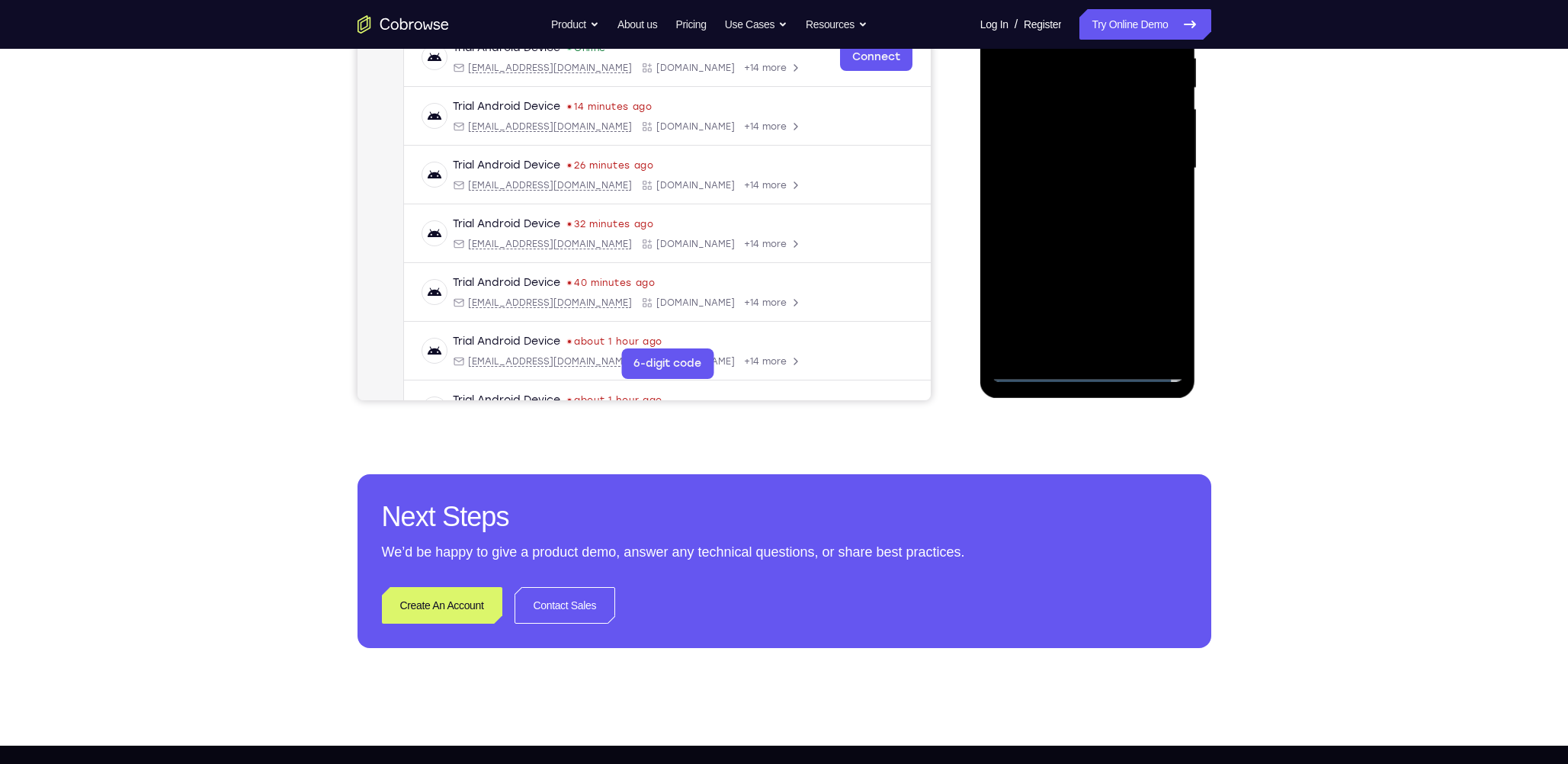
click at [684, 214] on div at bounding box center [1087, 168] width 192 height 427
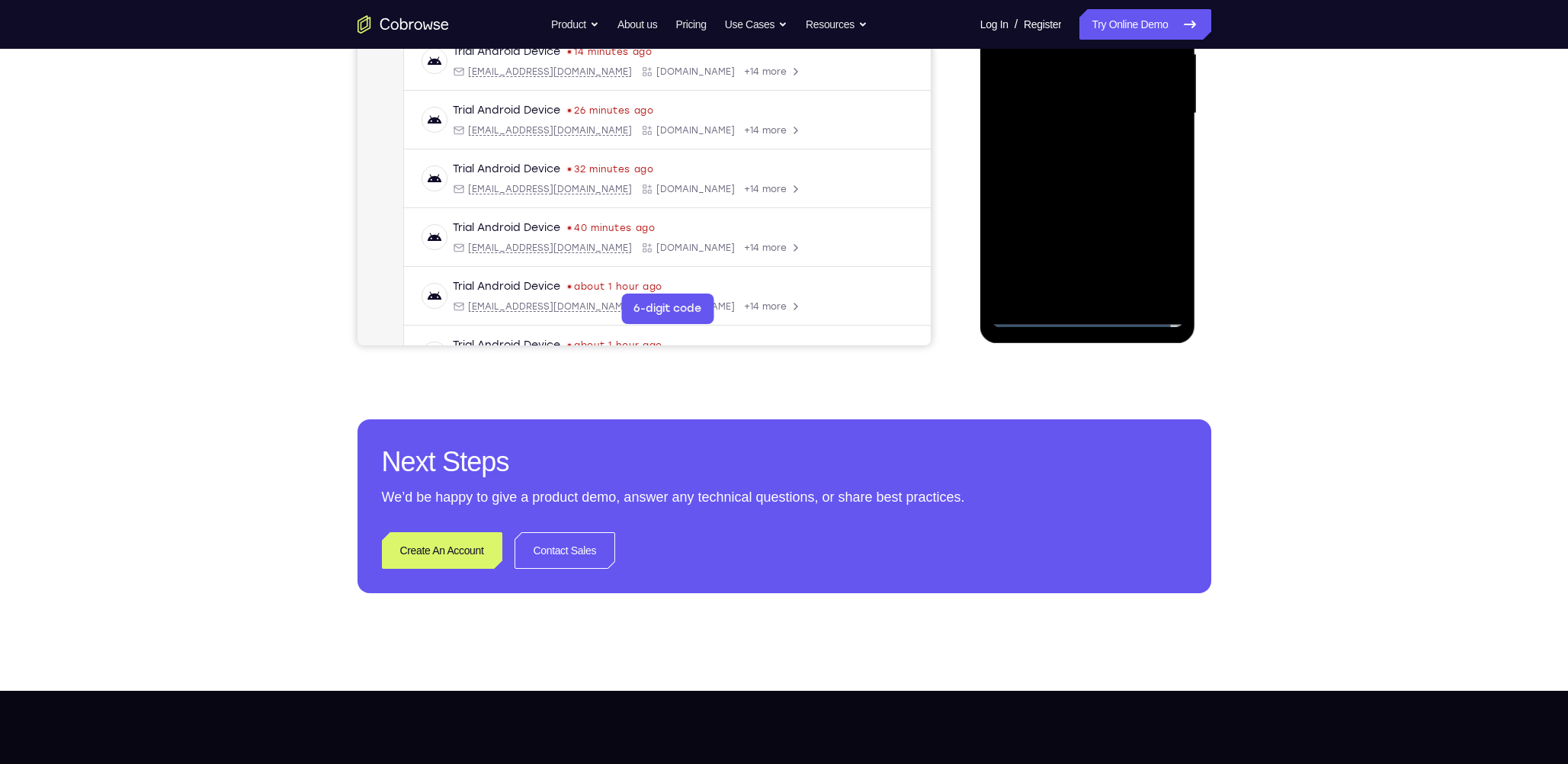
scroll to position [394, 0]
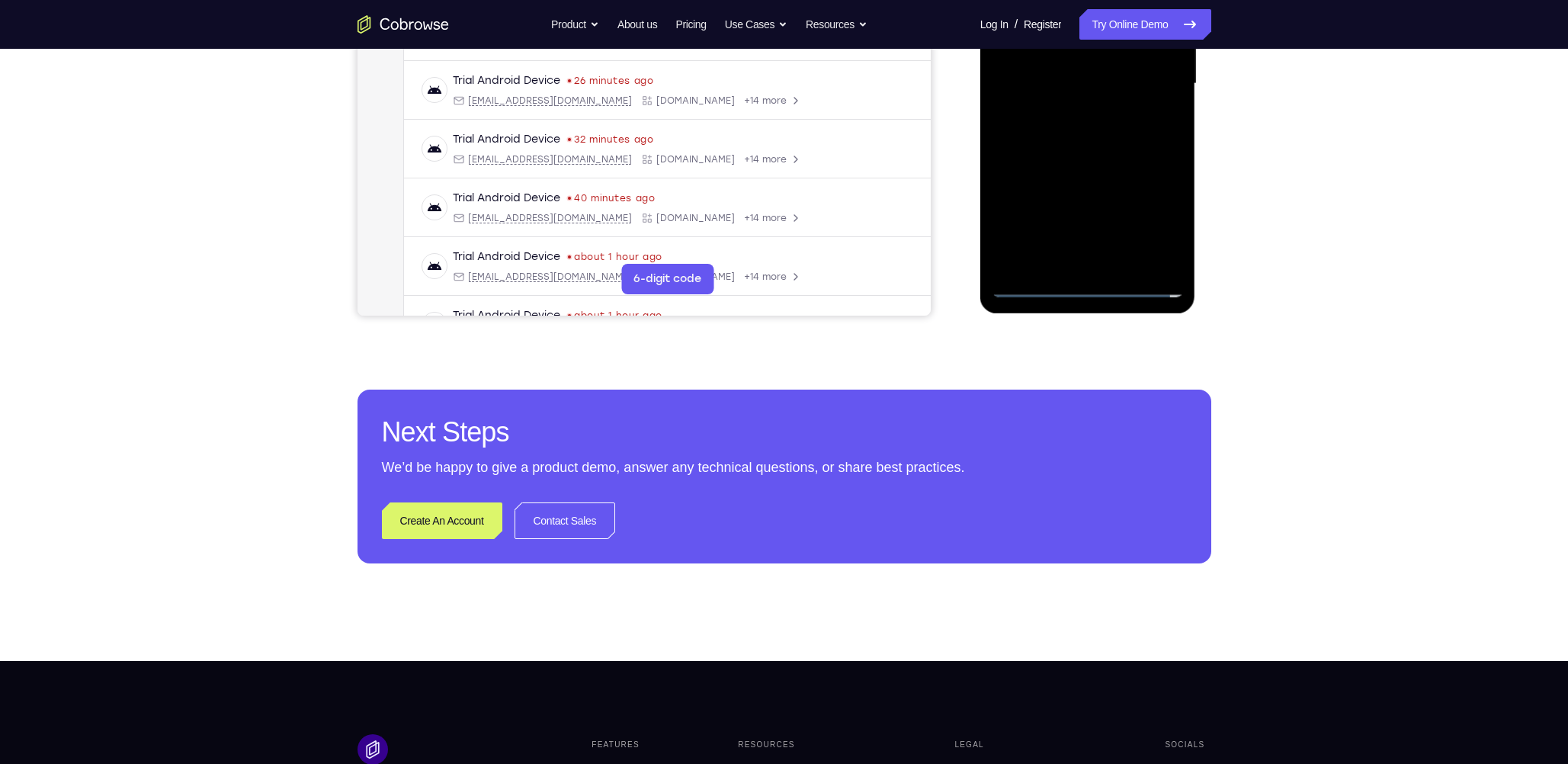
click at [684, 123] on div at bounding box center [1087, 83] width 192 height 427
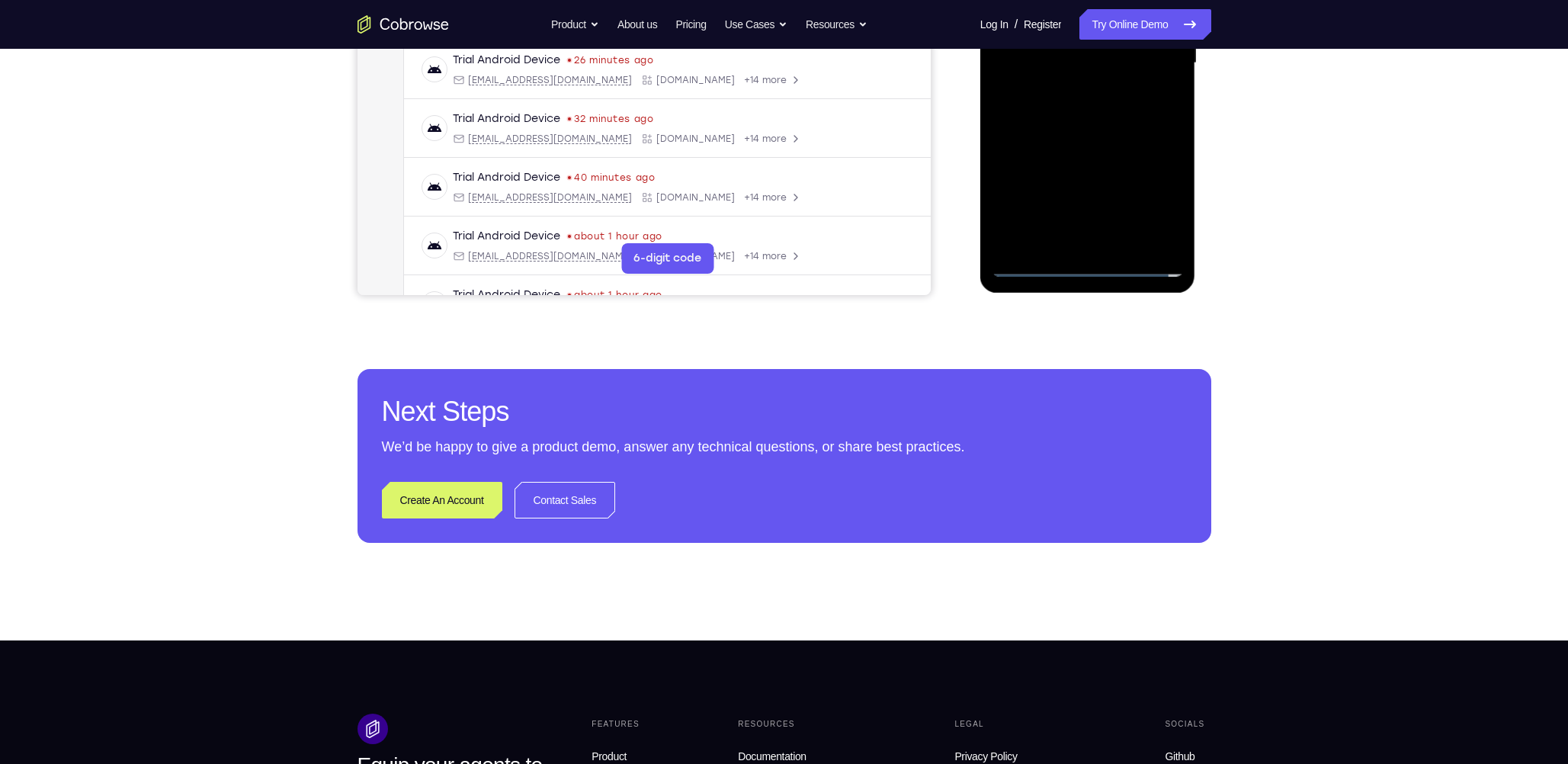
scroll to position [309, 0]
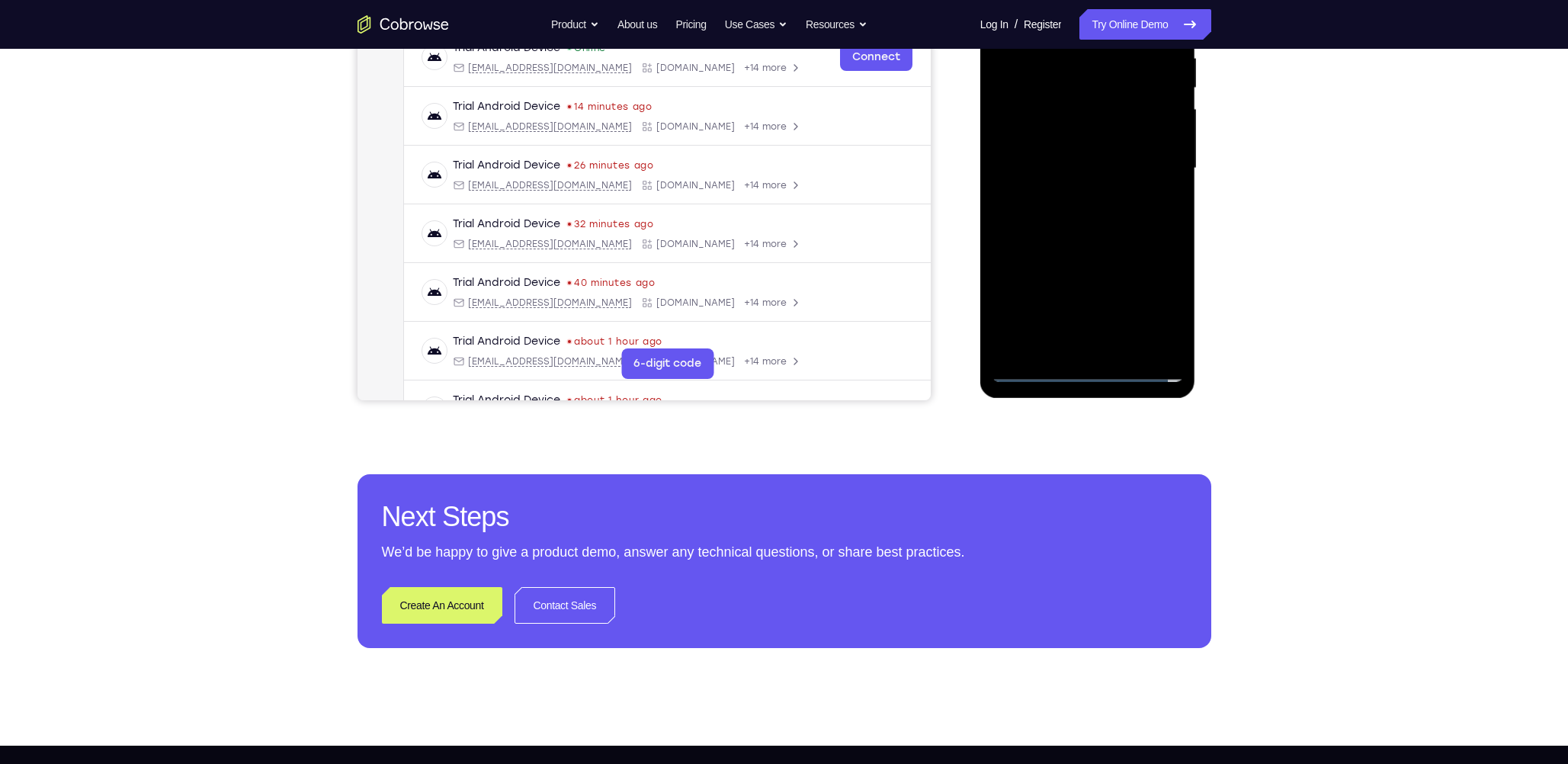
click at [684, 319] on div at bounding box center [1087, 168] width 192 height 427
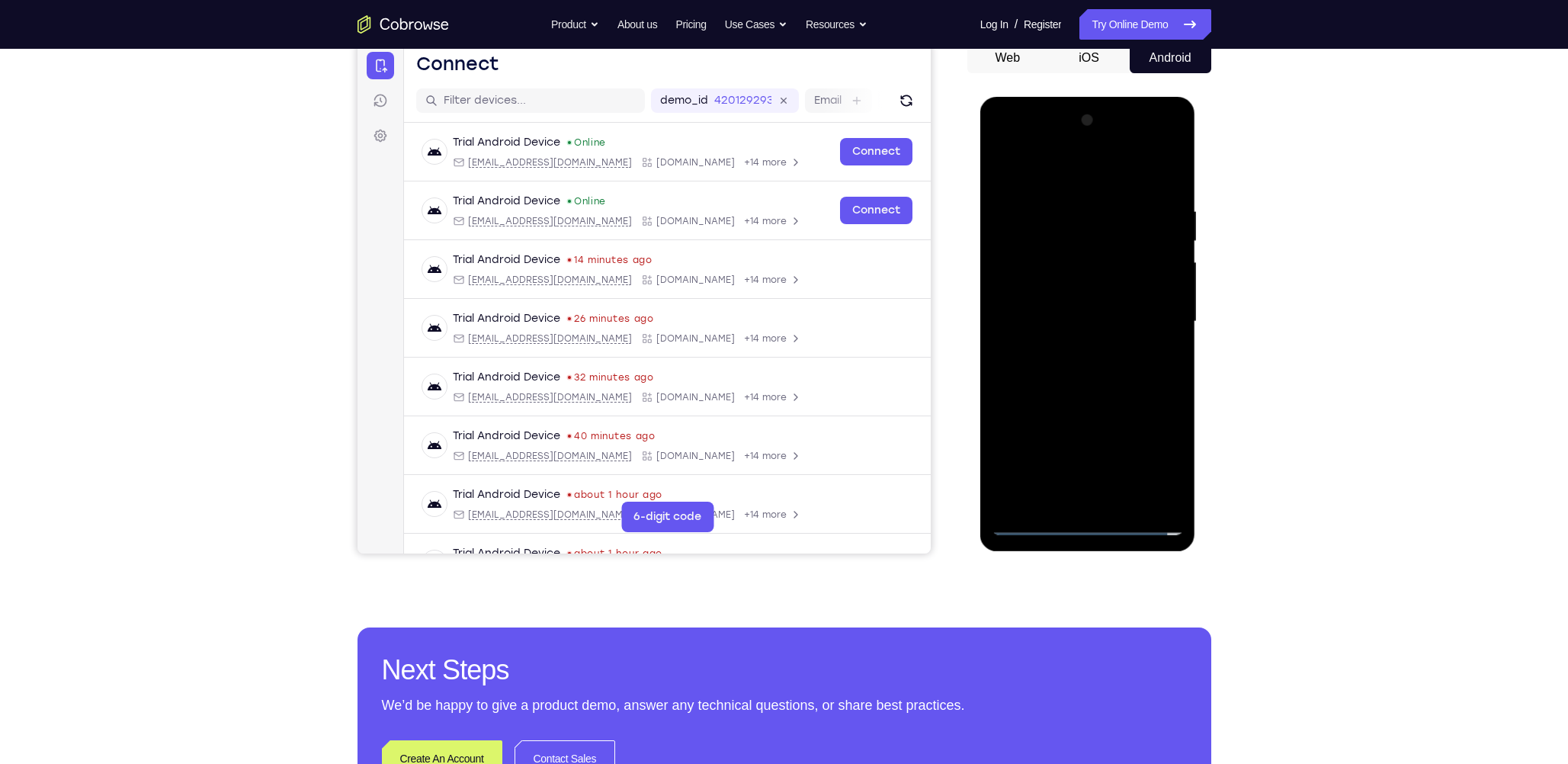
scroll to position [140, 0]
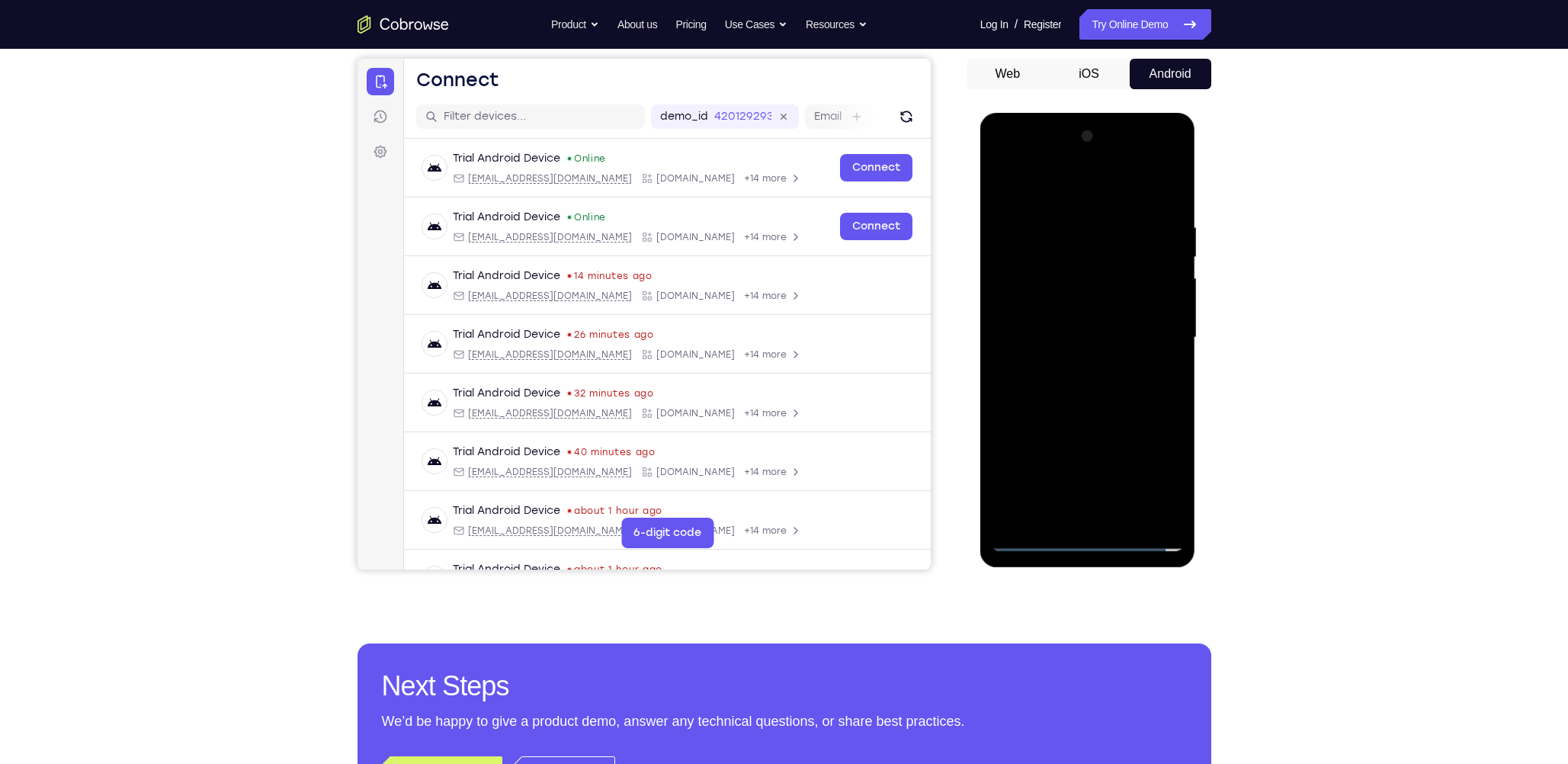
click at [684, 319] on div at bounding box center [1087, 337] width 192 height 427
click at [684, 316] on div at bounding box center [1087, 337] width 192 height 427
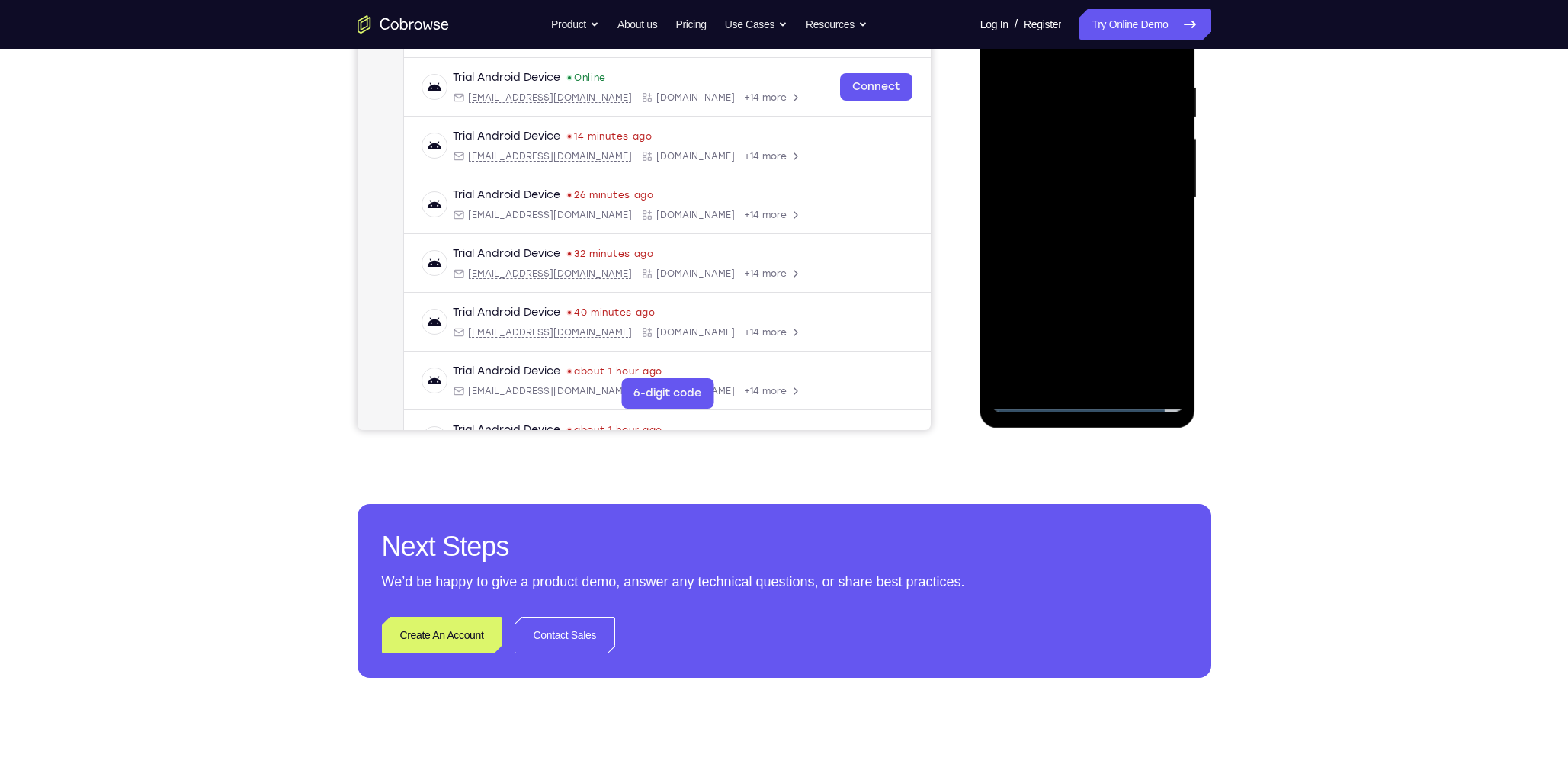
scroll to position [309, 0]
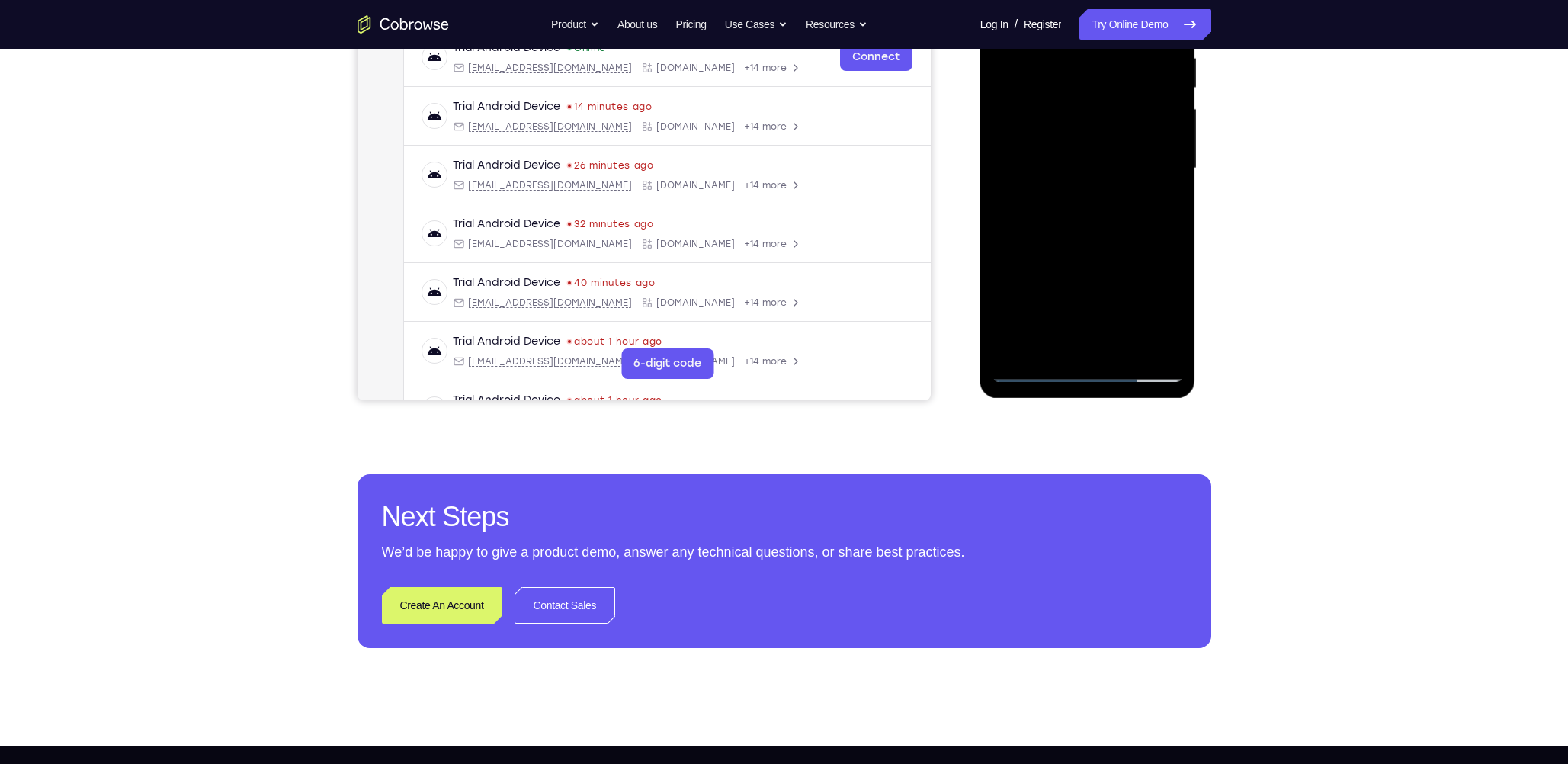
click at [684, 319] on div at bounding box center [1087, 168] width 192 height 427
click at [684, 255] on div at bounding box center [1087, 168] width 192 height 427
click at [684, 195] on div at bounding box center [1087, 168] width 192 height 427
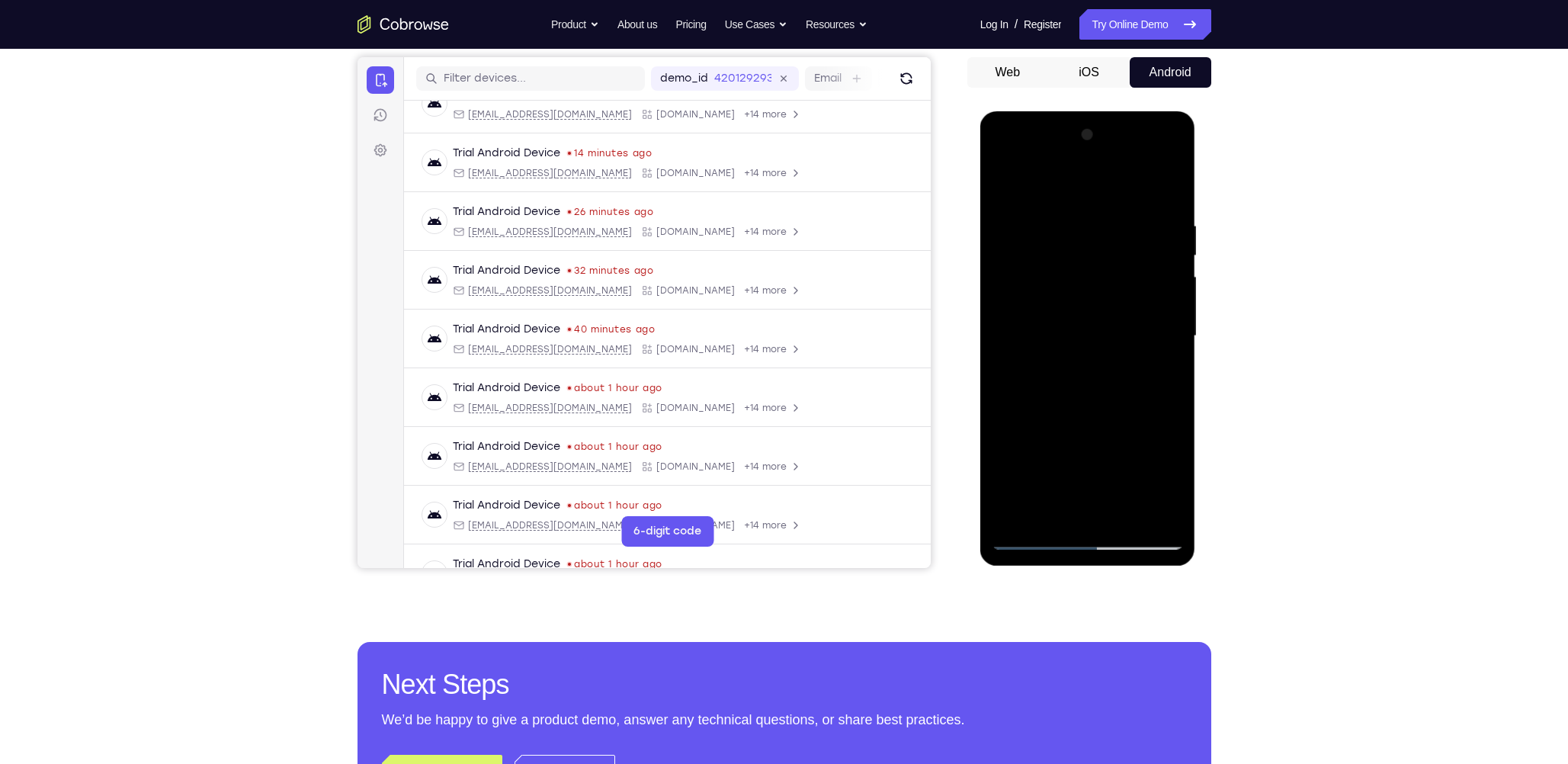
scroll to position [140, 0]
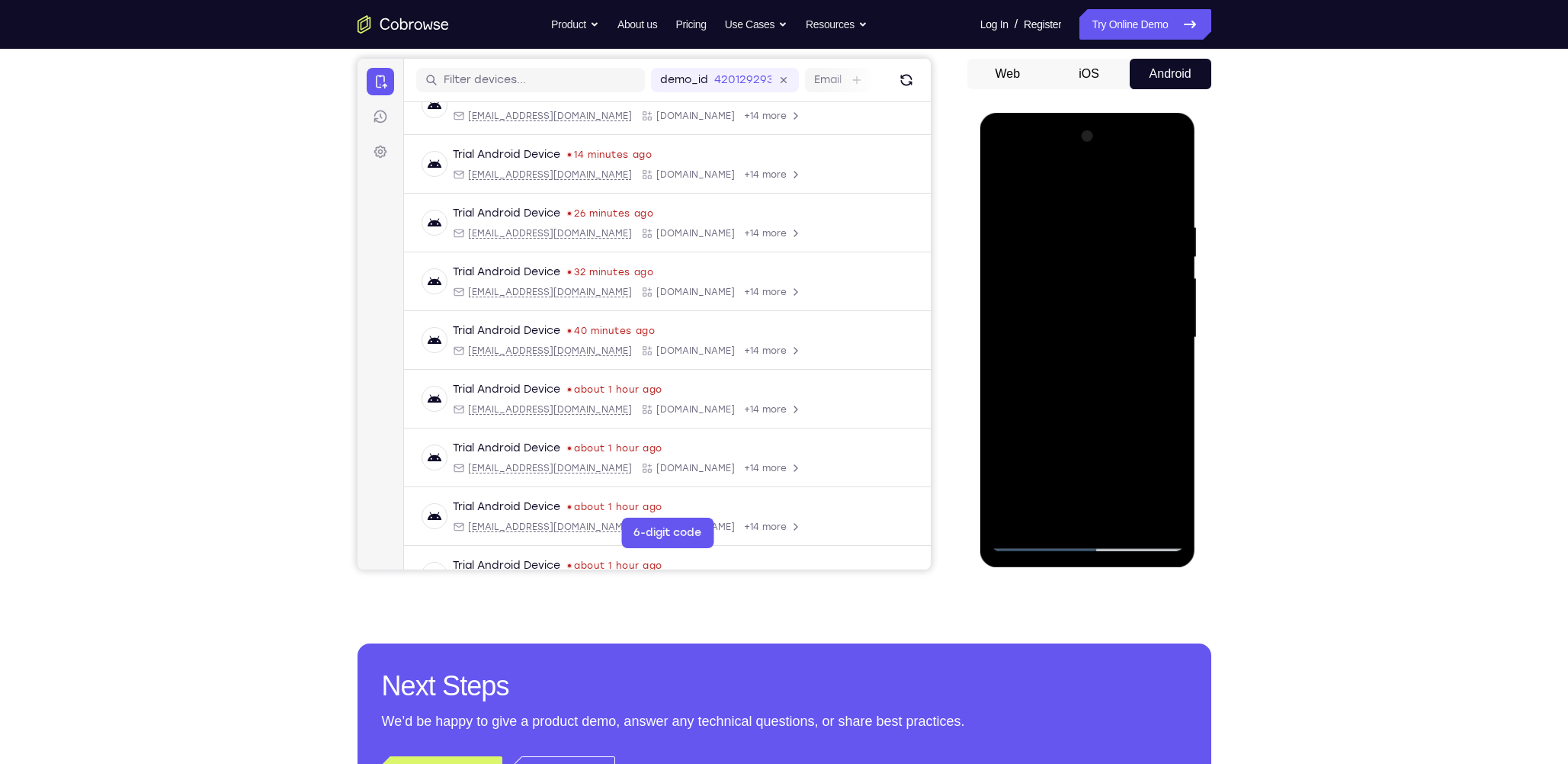
click at [684, 187] on div at bounding box center [1087, 337] width 192 height 427
click at [684, 306] on div at bounding box center [1087, 337] width 192 height 427
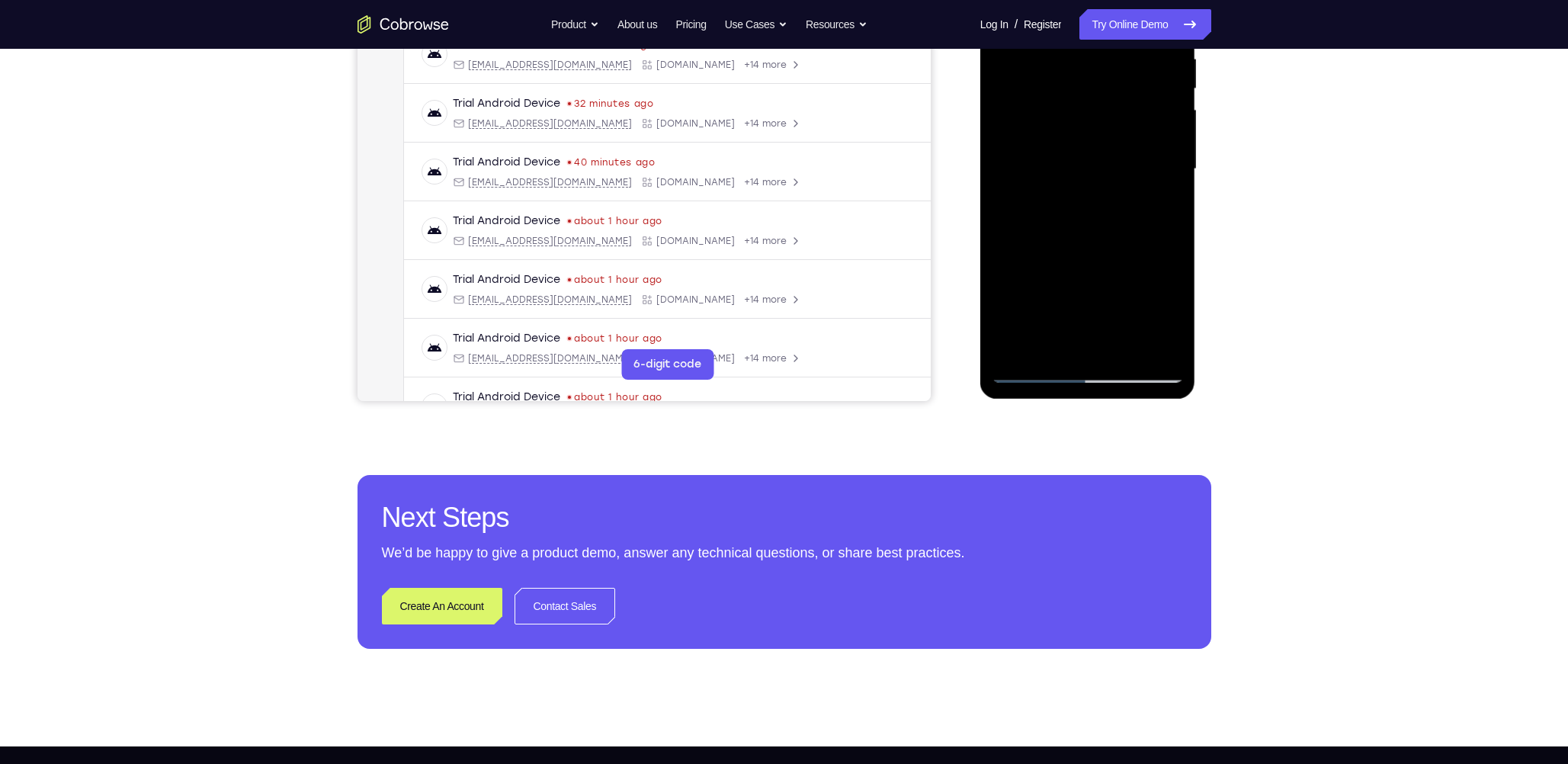
scroll to position [309, 0]
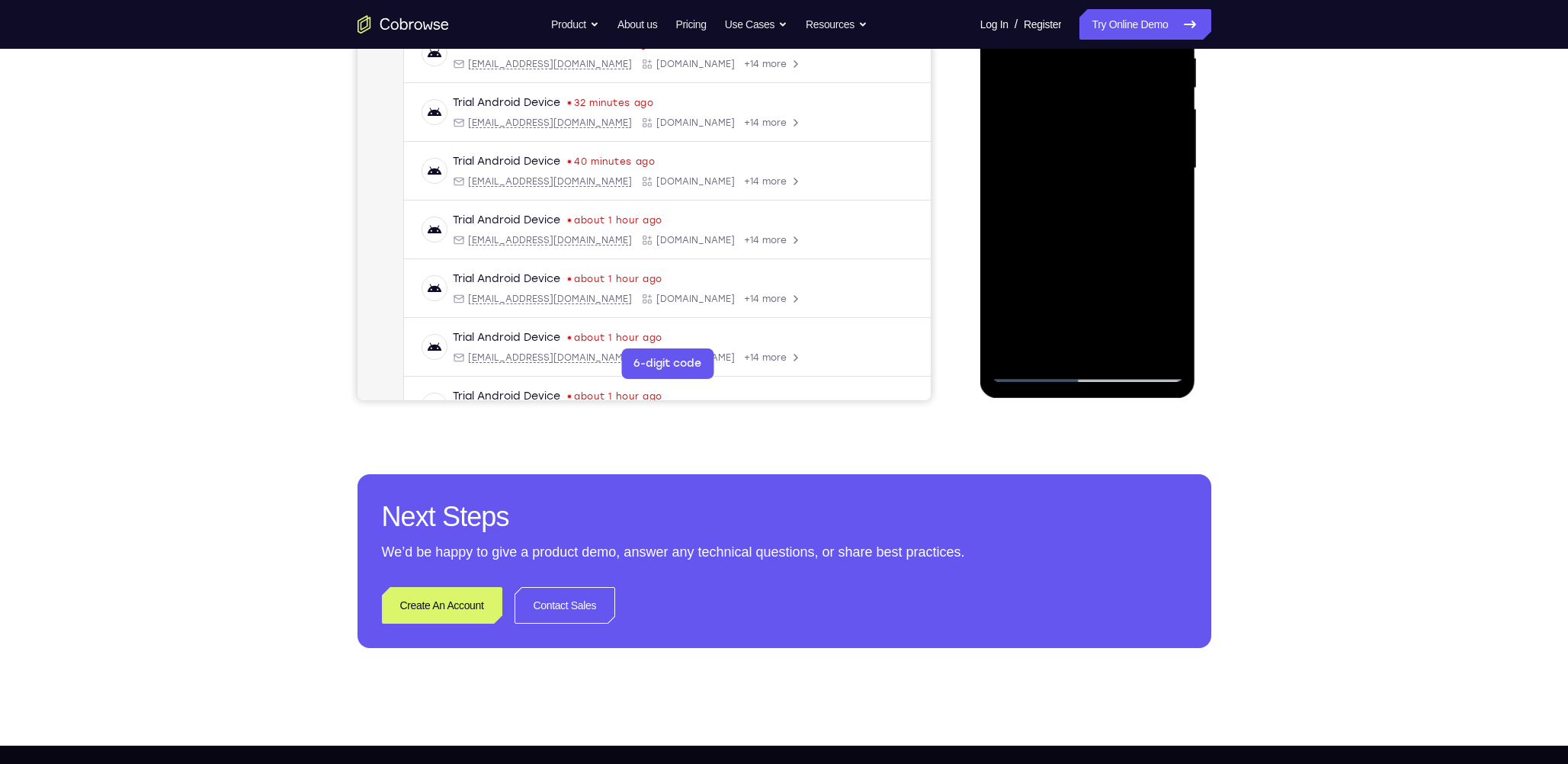
click at [684, 176] on div at bounding box center [1087, 168] width 192 height 427
click at [684, 314] on div at bounding box center [1087, 168] width 192 height 427
click at [684, 306] on div at bounding box center [1087, 168] width 192 height 427
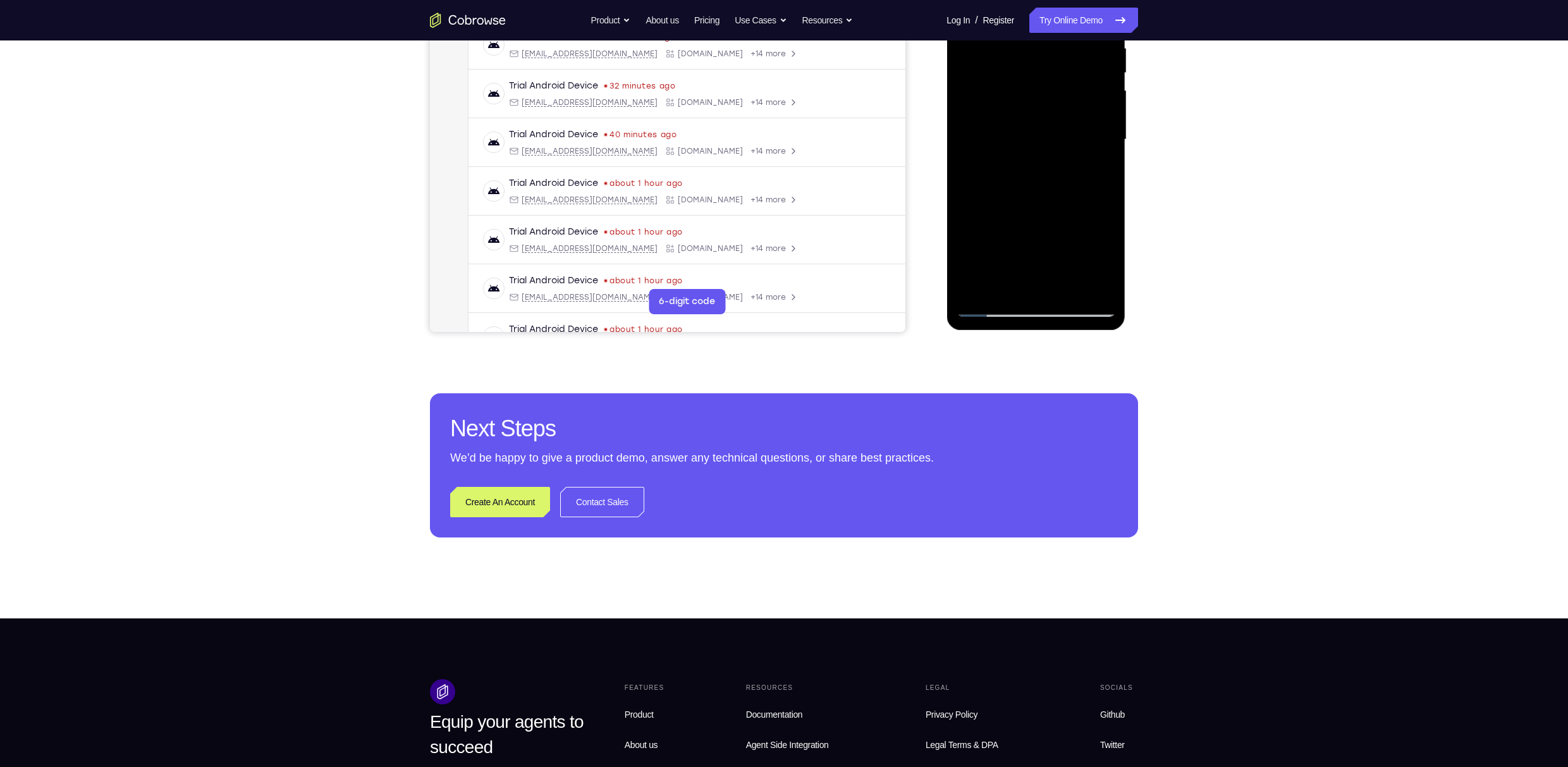
scroll to position [172, 0]
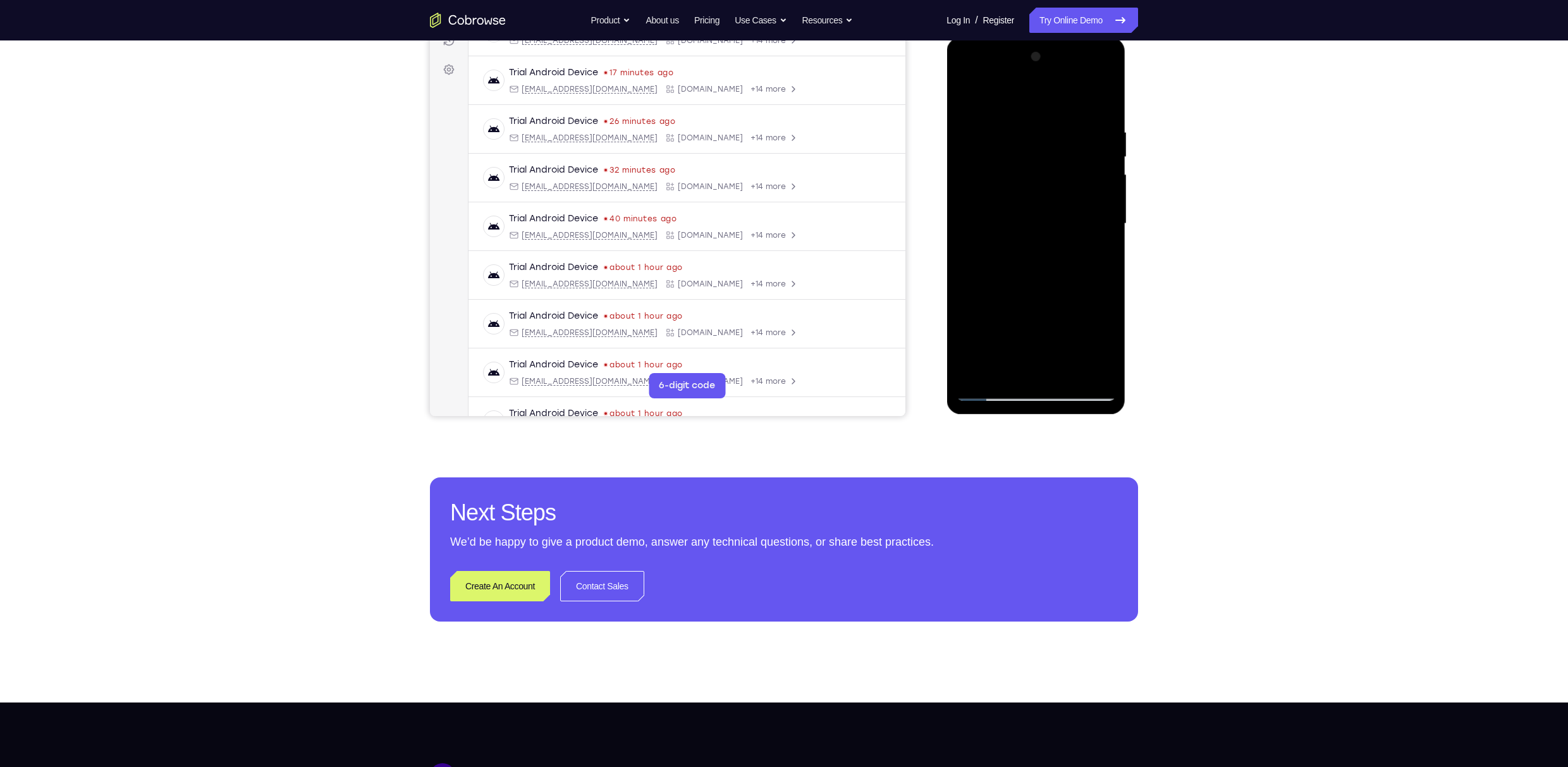
click at [567, 99] on div at bounding box center [1035, 223] width 159 height 354
click at [567, 208] on div at bounding box center [1035, 223] width 159 height 354
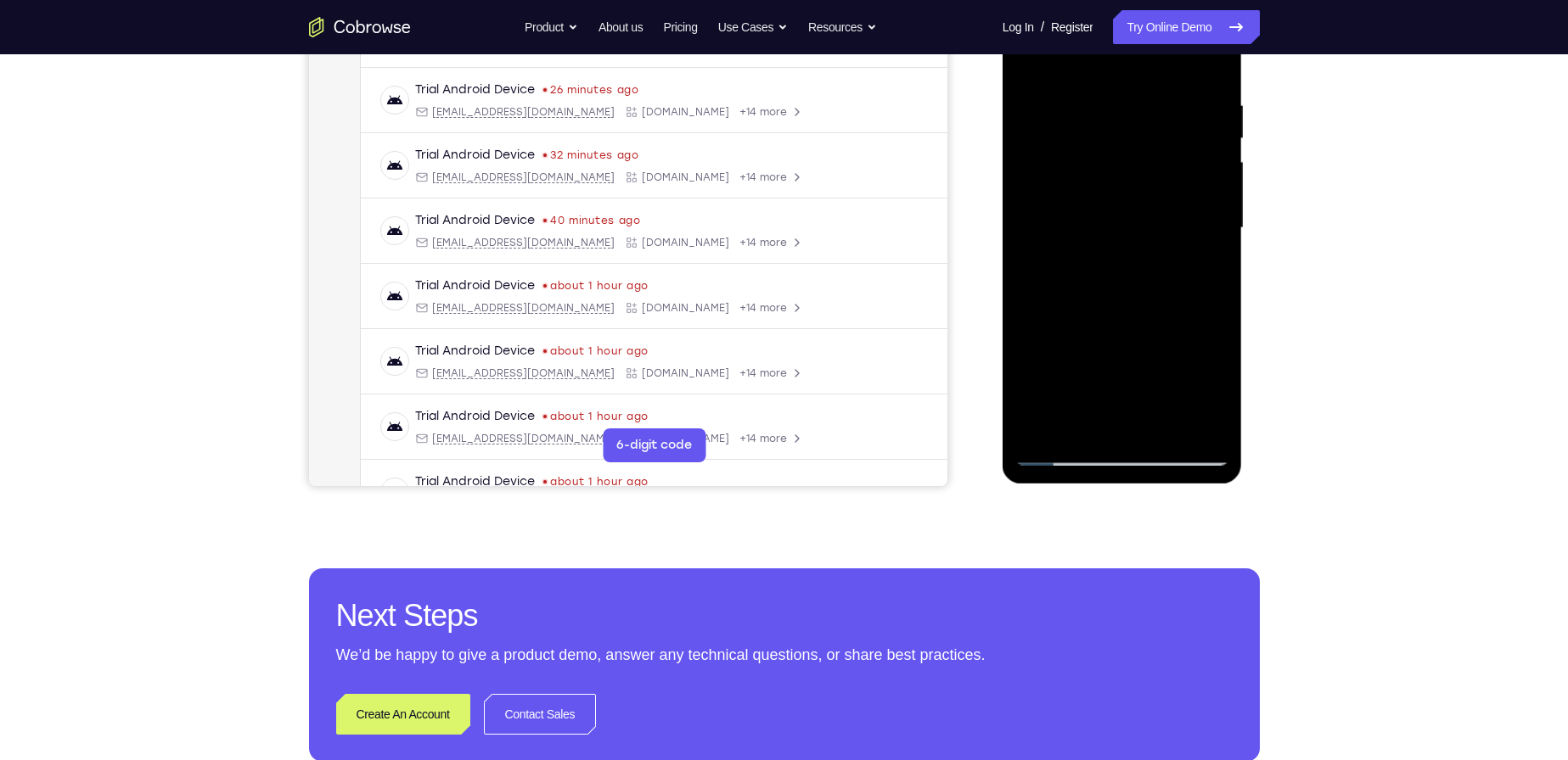
scroll to position [401, 0]
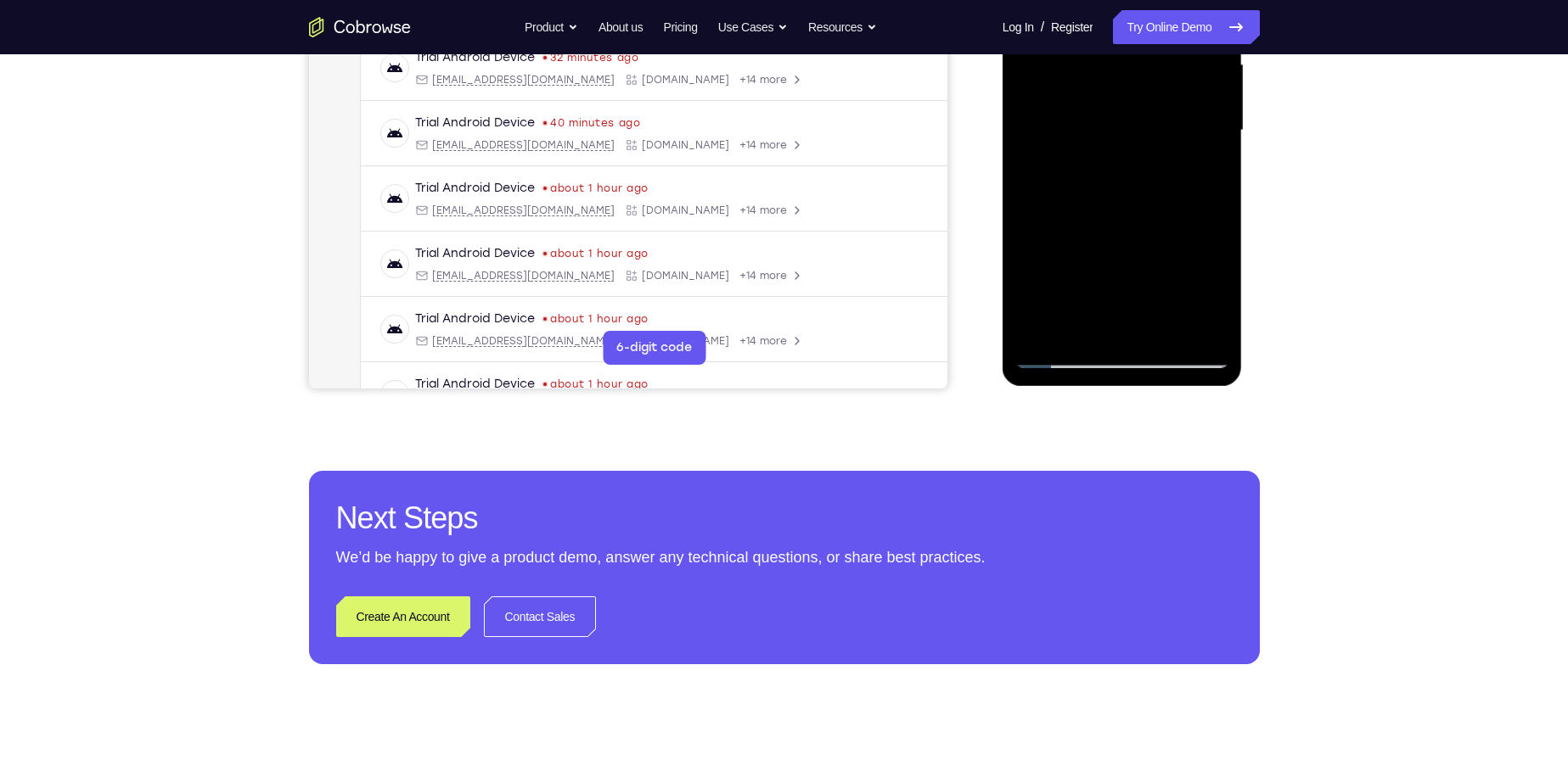
click at [761, 329] on div at bounding box center [1122, 131] width 214 height 475
click at [761, 328] on div at bounding box center [1122, 131] width 214 height 475
click at [761, 290] on div at bounding box center [1122, 131] width 214 height 475
click at [761, 159] on div at bounding box center [1122, 131] width 214 height 475
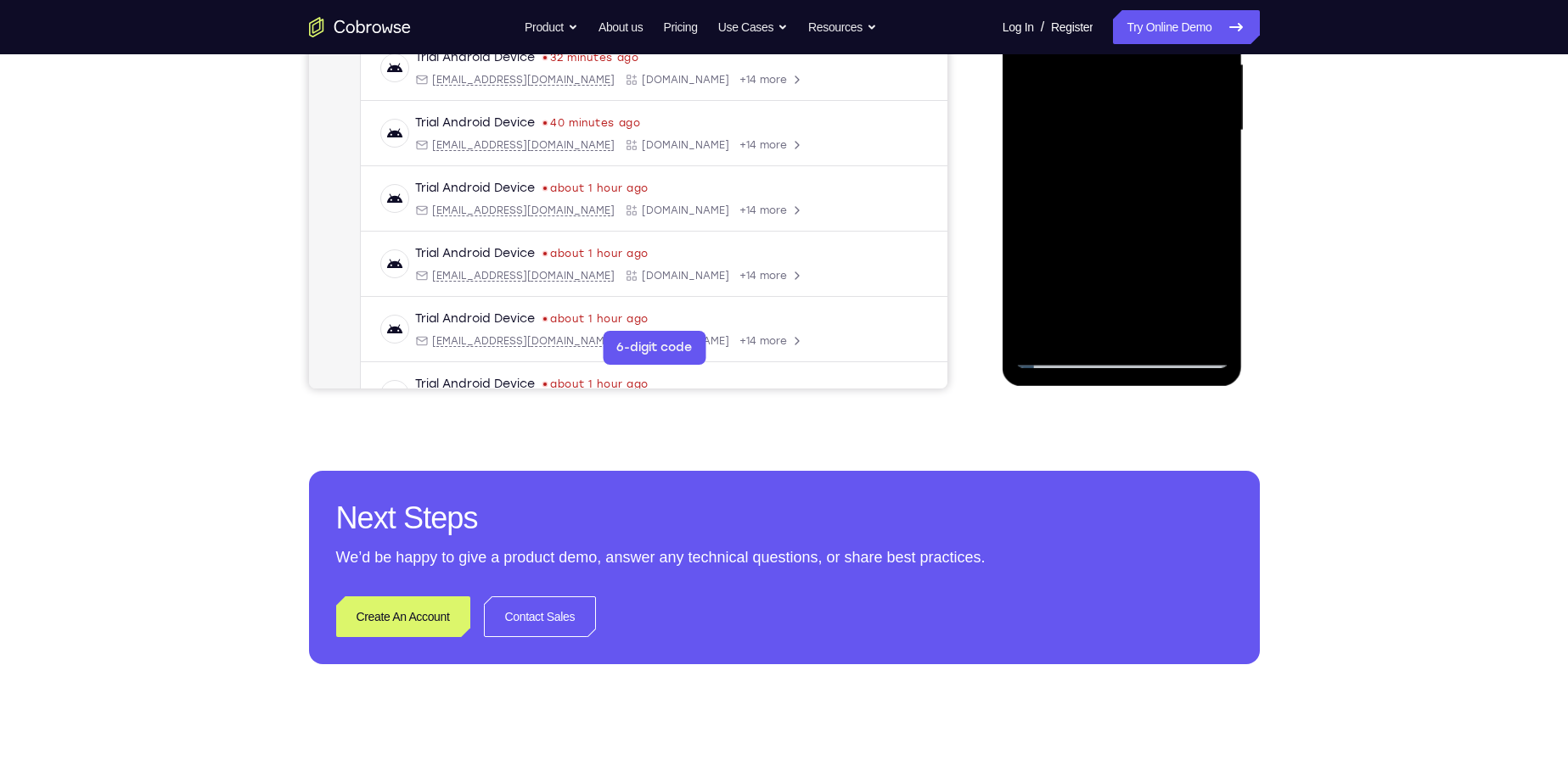
click at [761, 172] on div at bounding box center [1122, 131] width 214 height 475
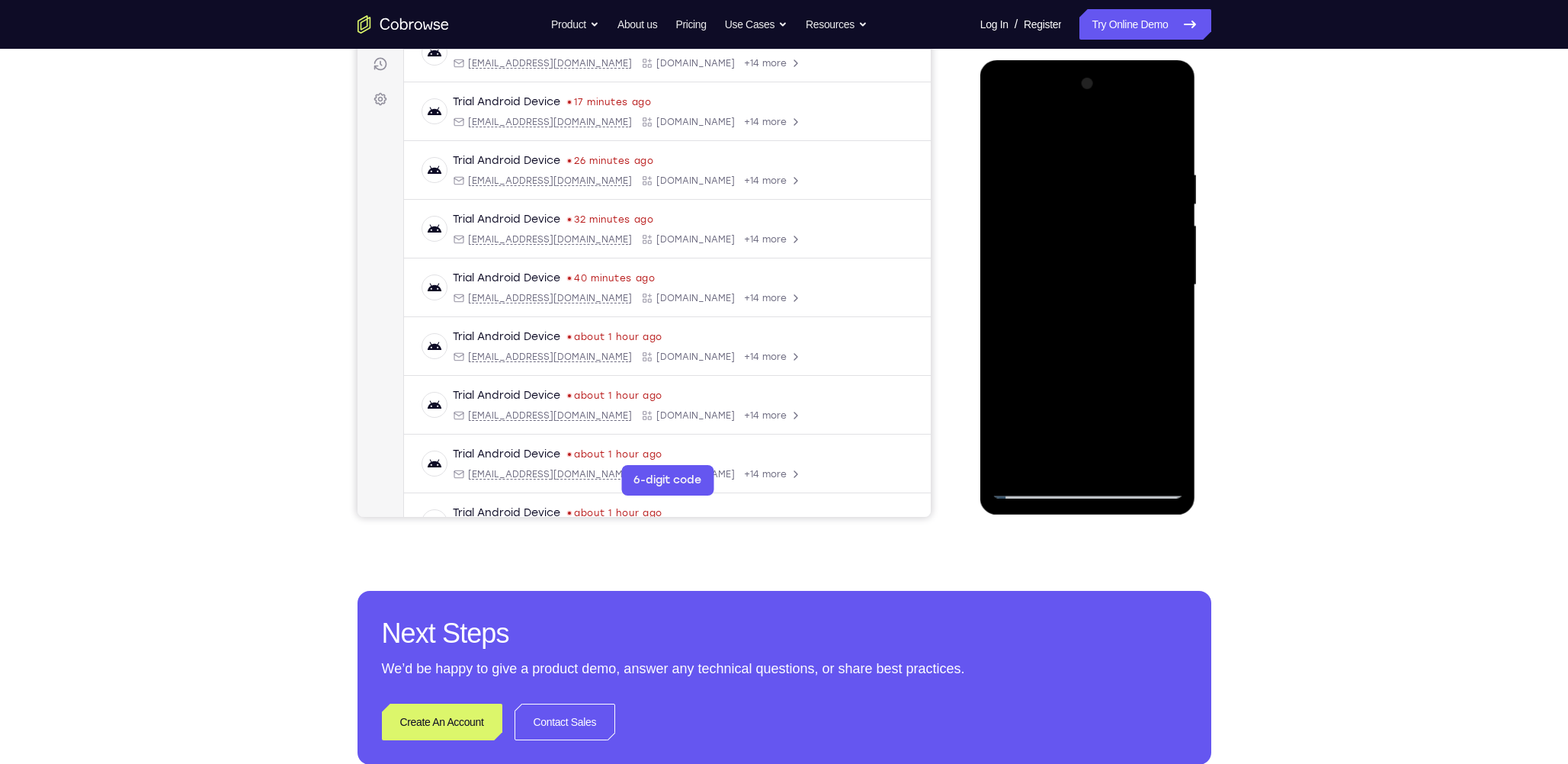
scroll to position [191, 0]
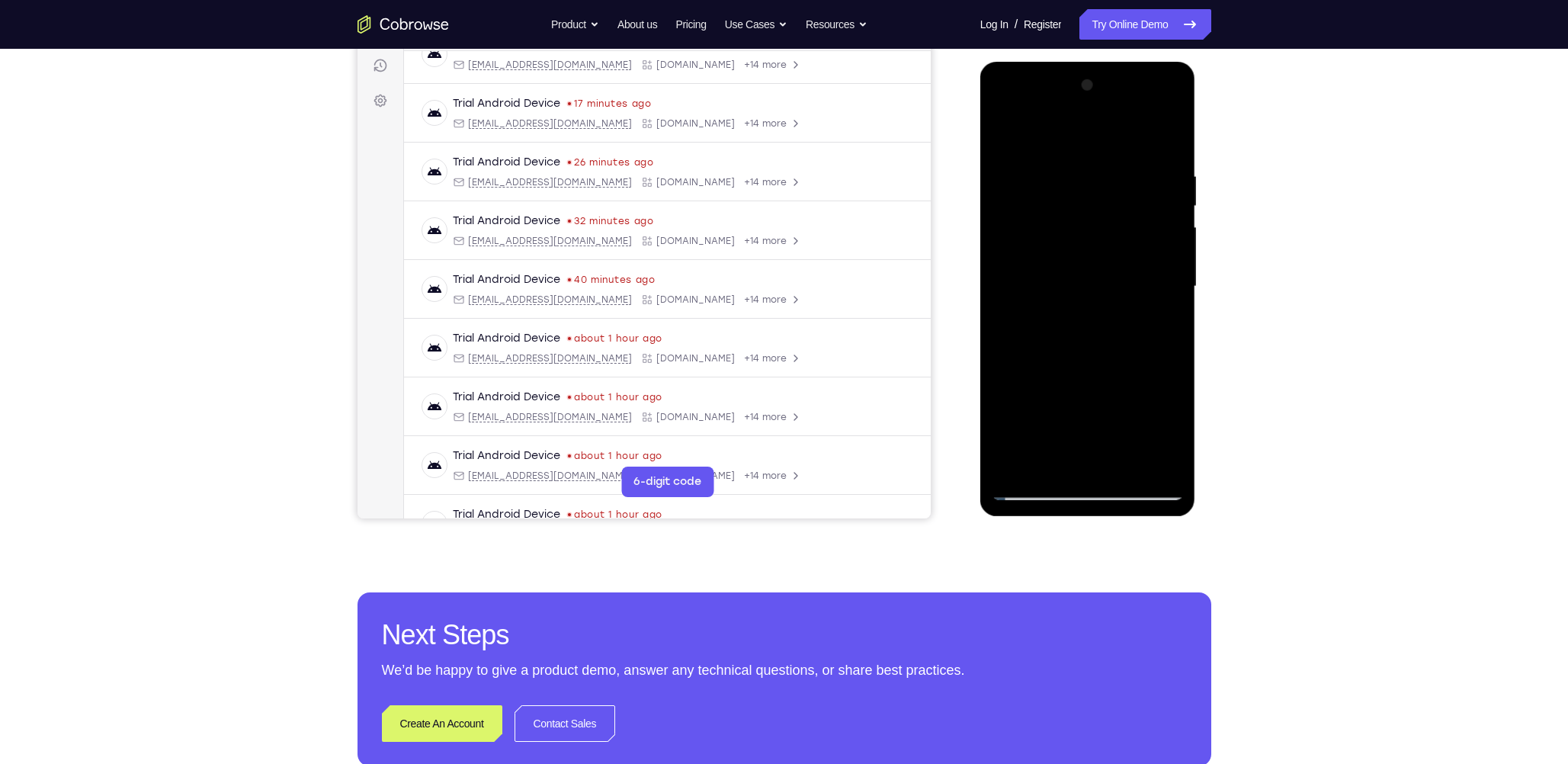
click at [684, 135] on div at bounding box center [1087, 286] width 192 height 427
click at [684, 266] on div at bounding box center [1087, 286] width 192 height 427
click at [684, 319] on div at bounding box center [1087, 286] width 192 height 427
click at [684, 136] on div at bounding box center [1087, 286] width 192 height 427
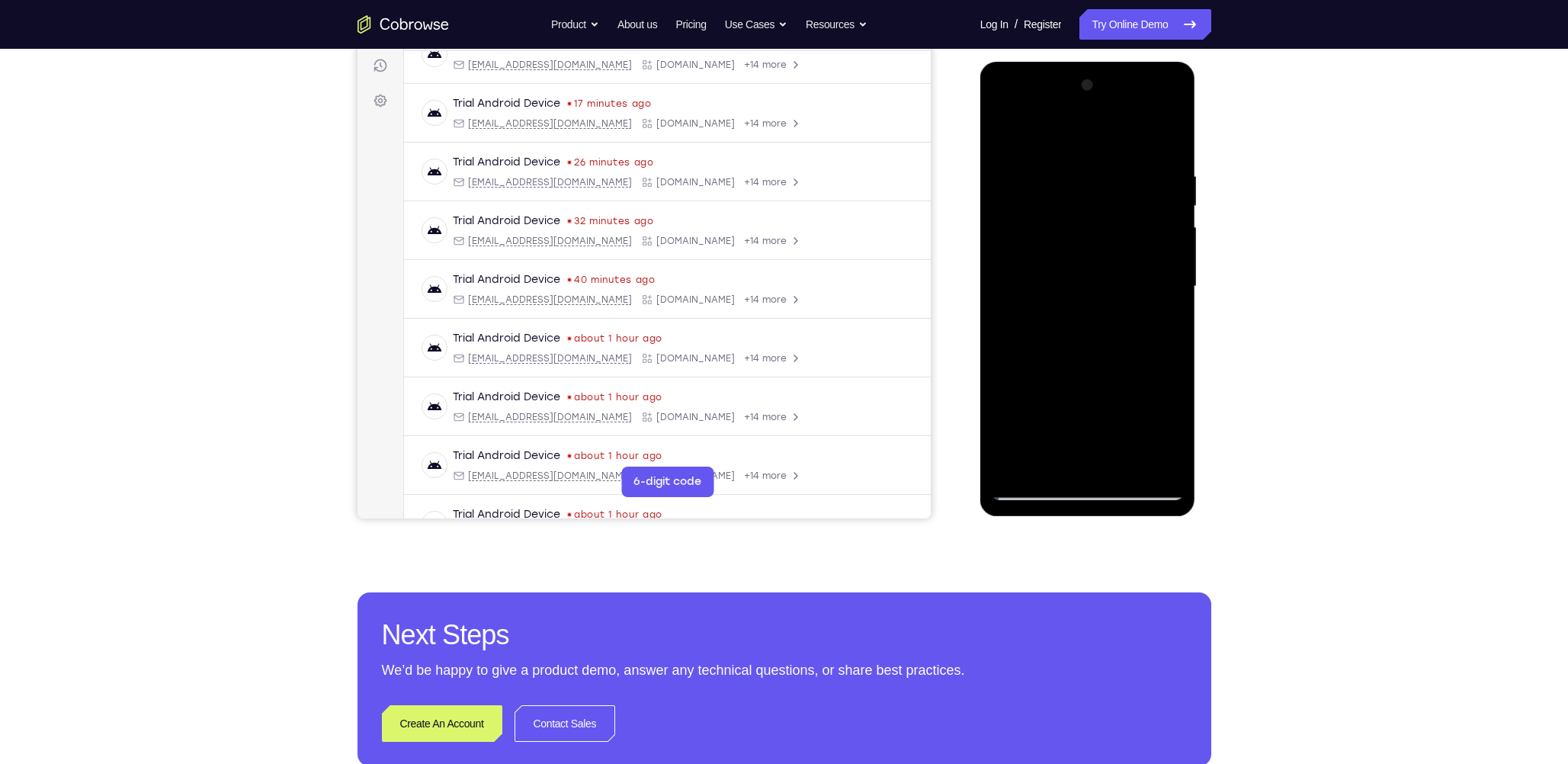
click at [684, 136] on div at bounding box center [1087, 286] width 192 height 427
drag, startPoint x: 1110, startPoint y: 234, endPoint x: 1125, endPoint y: 290, distance: 58.0
click at [684, 289] on div at bounding box center [1087, 286] width 192 height 427
click at [684, 319] on div at bounding box center [1087, 286] width 192 height 427
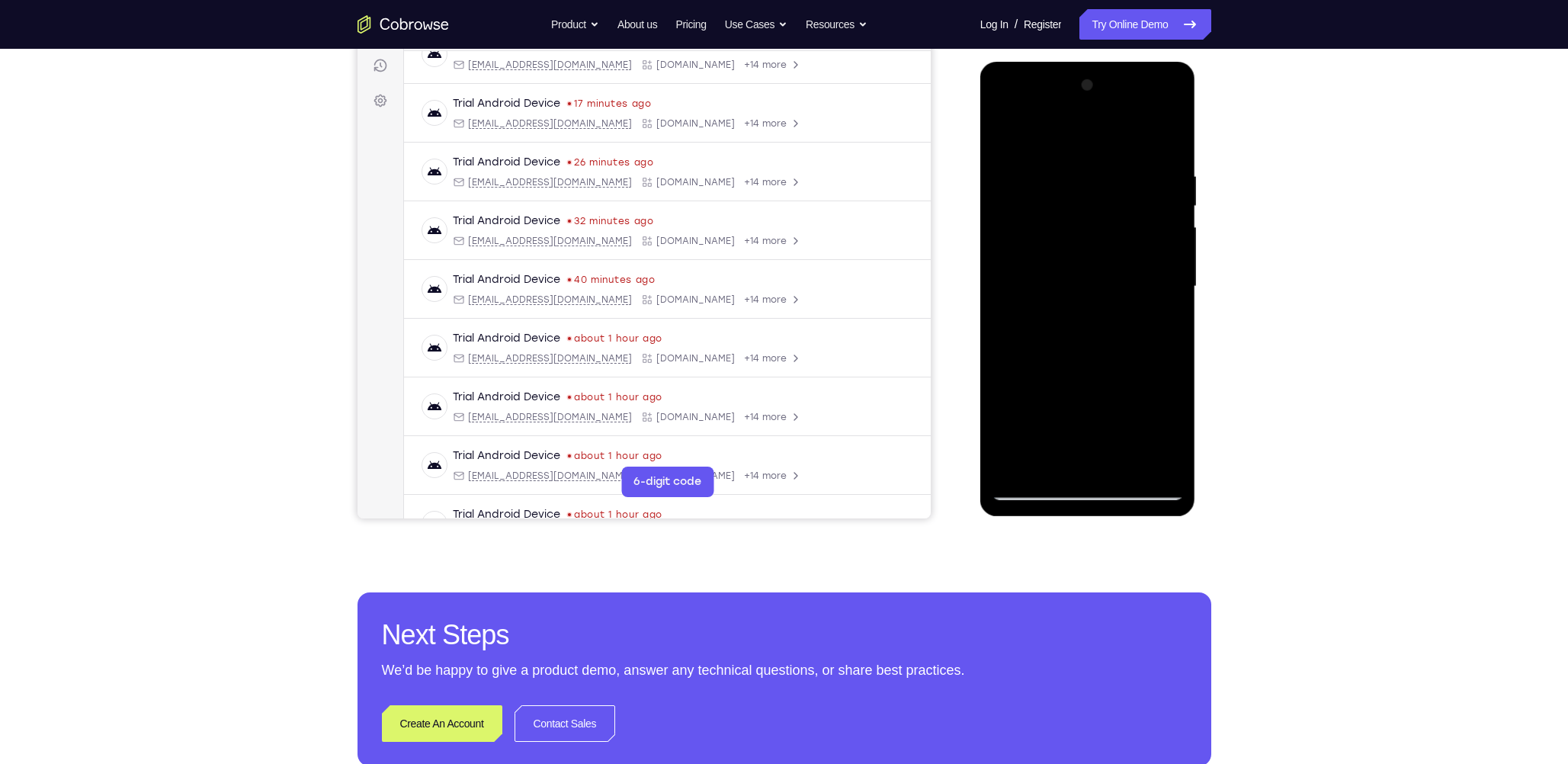
click at [684, 151] on div at bounding box center [1087, 286] width 192 height 427
click at [684, 231] on div at bounding box center [1087, 286] width 192 height 427
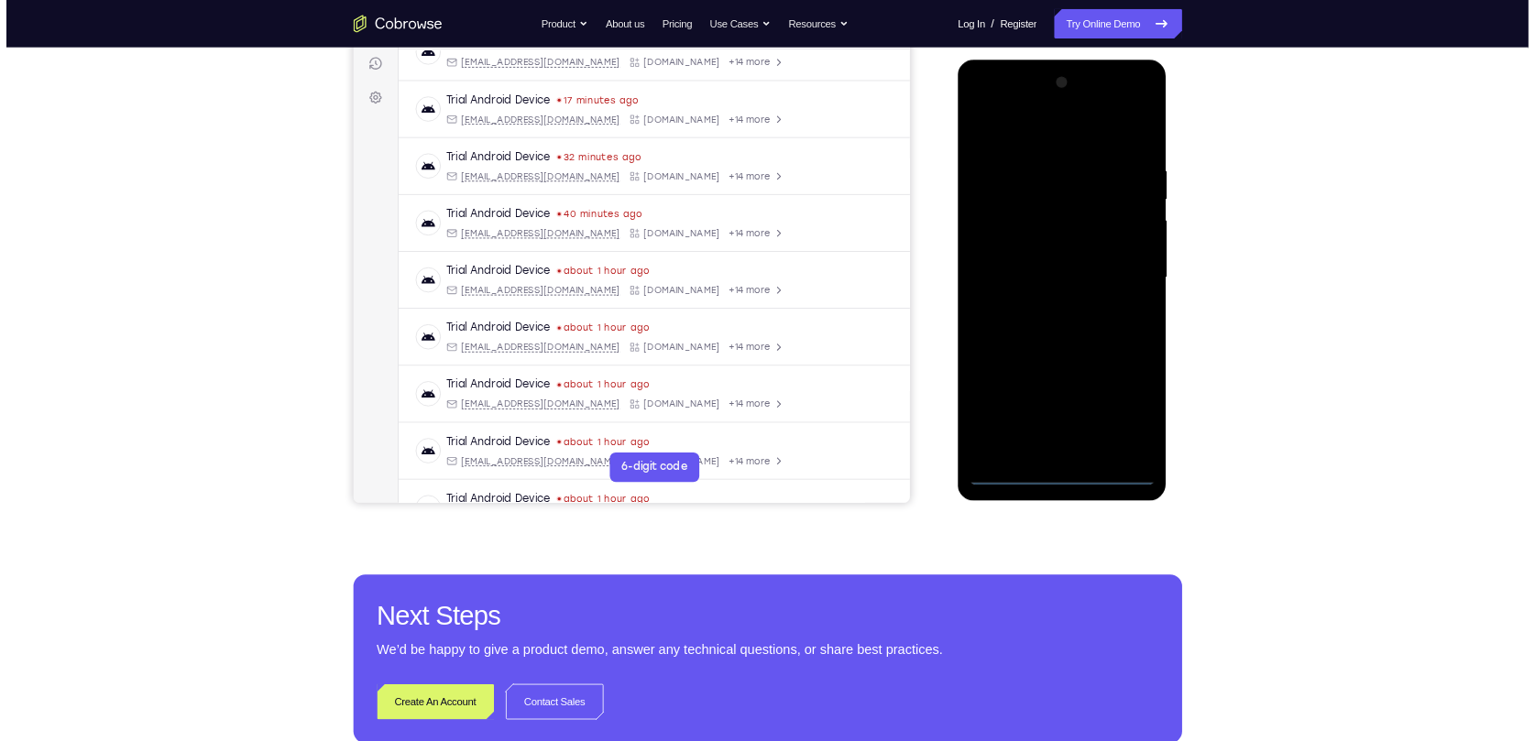
scroll to position [0, 0]
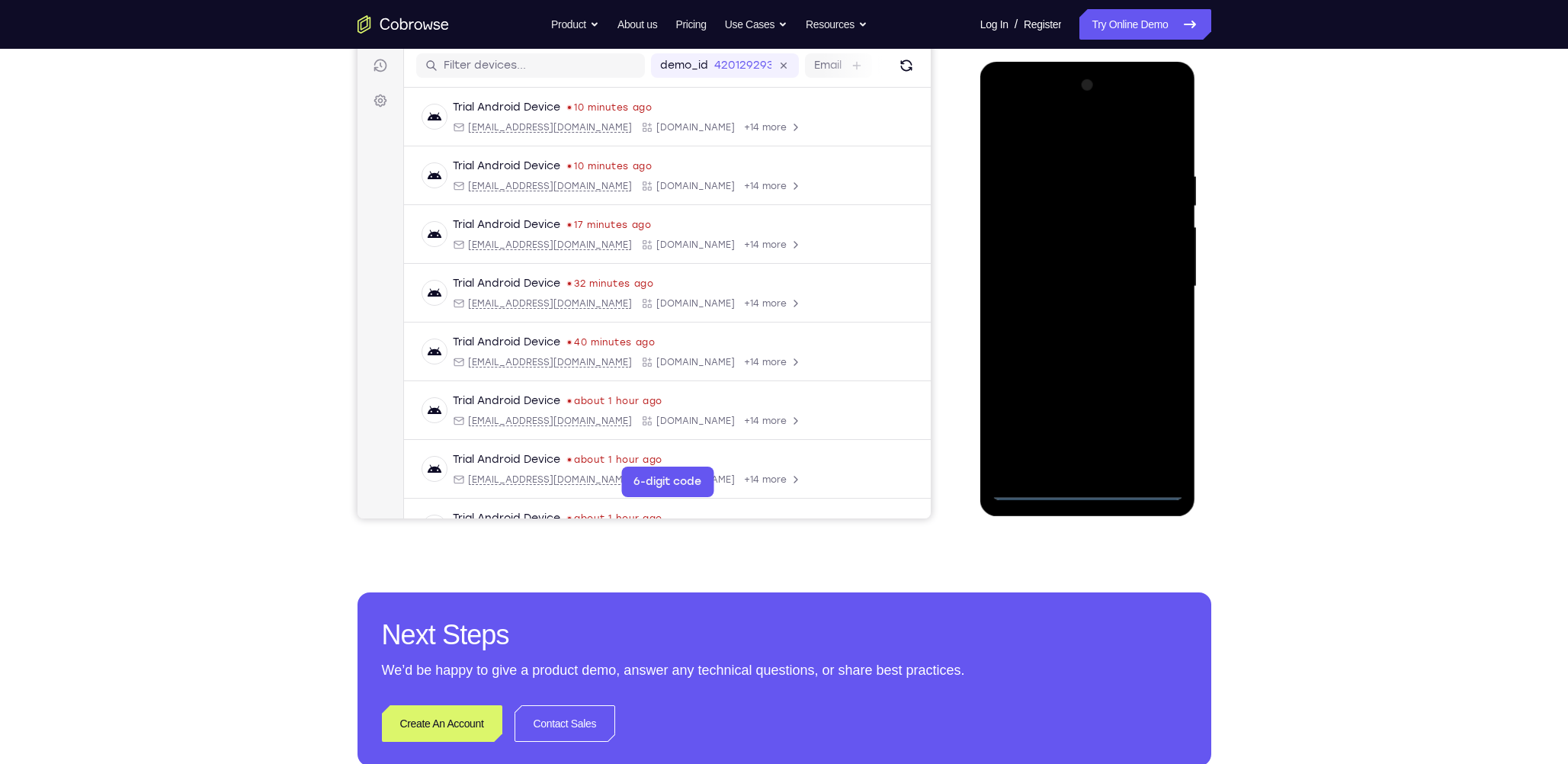
click at [684, 319] on div at bounding box center [1087, 286] width 192 height 427
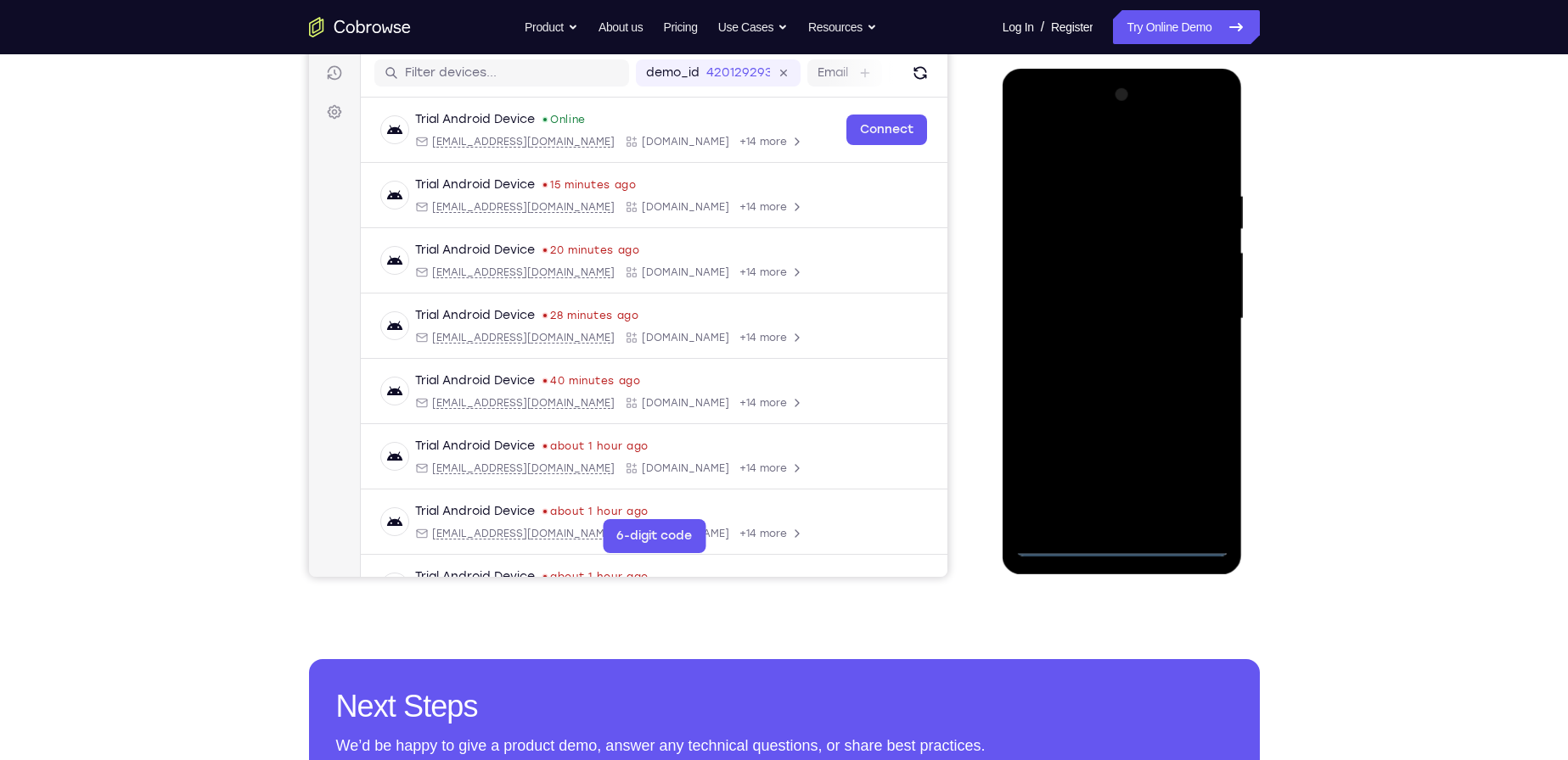
click at [761, 149] on div at bounding box center [1122, 318] width 214 height 475
click at [761, 308] on div at bounding box center [1122, 318] width 214 height 475
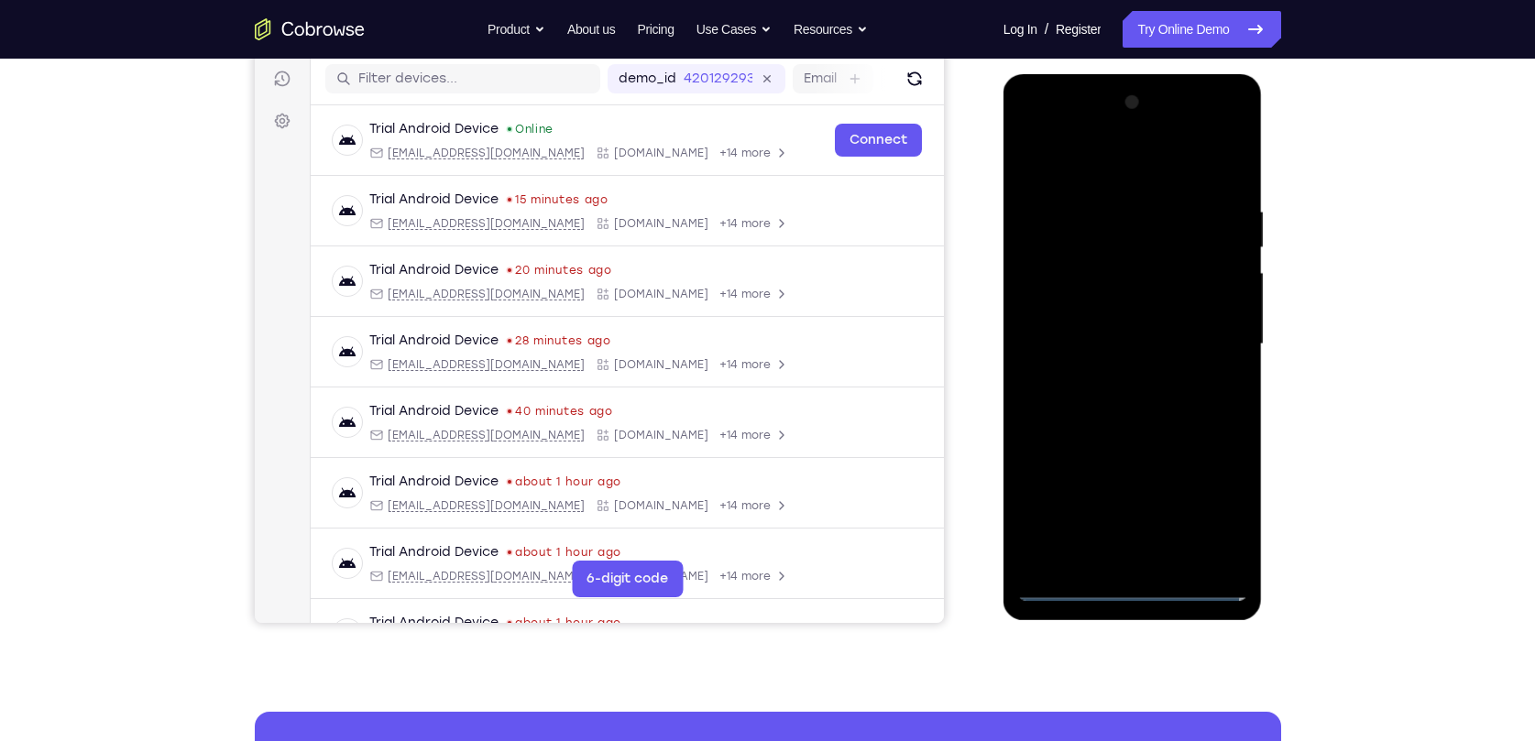
click at [822, 376] on div at bounding box center [1132, 344] width 231 height 513
click at [822, 331] on div at bounding box center [1132, 344] width 231 height 513
click at [822, 344] on div at bounding box center [1132, 344] width 231 height 513
click at [822, 383] on div at bounding box center [1132, 344] width 231 height 513
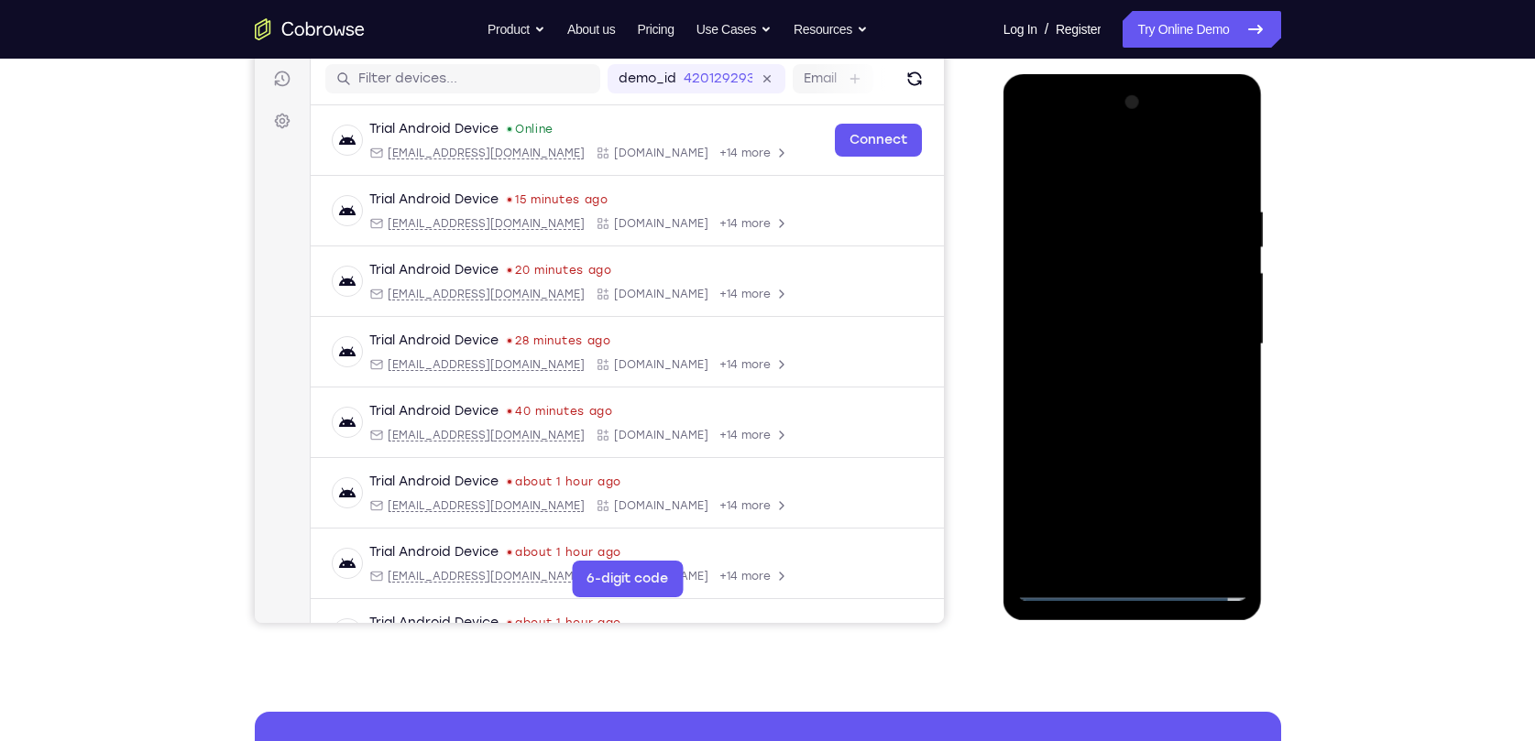
drag, startPoint x: 1113, startPoint y: 166, endPoint x: 1122, endPoint y: 97, distance: 69.3
click at [822, 97] on div at bounding box center [1132, 344] width 231 height 513
click at [822, 383] on div at bounding box center [1132, 344] width 231 height 513
drag, startPoint x: 1212, startPoint y: 370, endPoint x: 1208, endPoint y: 302, distance: 68.0
click at [822, 302] on div at bounding box center [1132, 344] width 231 height 513
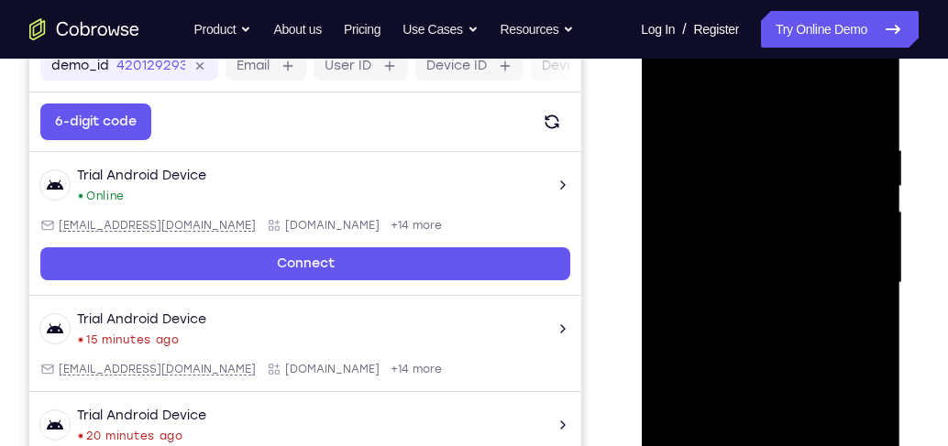
scroll to position [343, 0]
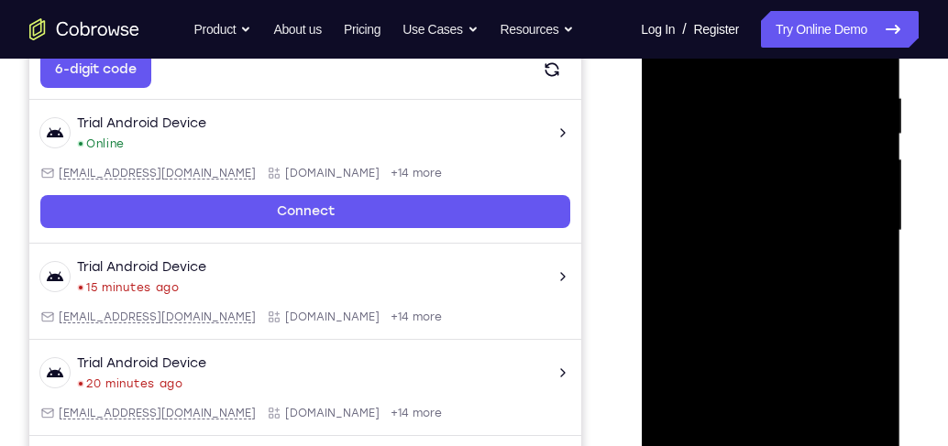
click at [822, 227] on div at bounding box center [769, 230] width 231 height 513
click at [822, 225] on div at bounding box center [769, 230] width 231 height 513
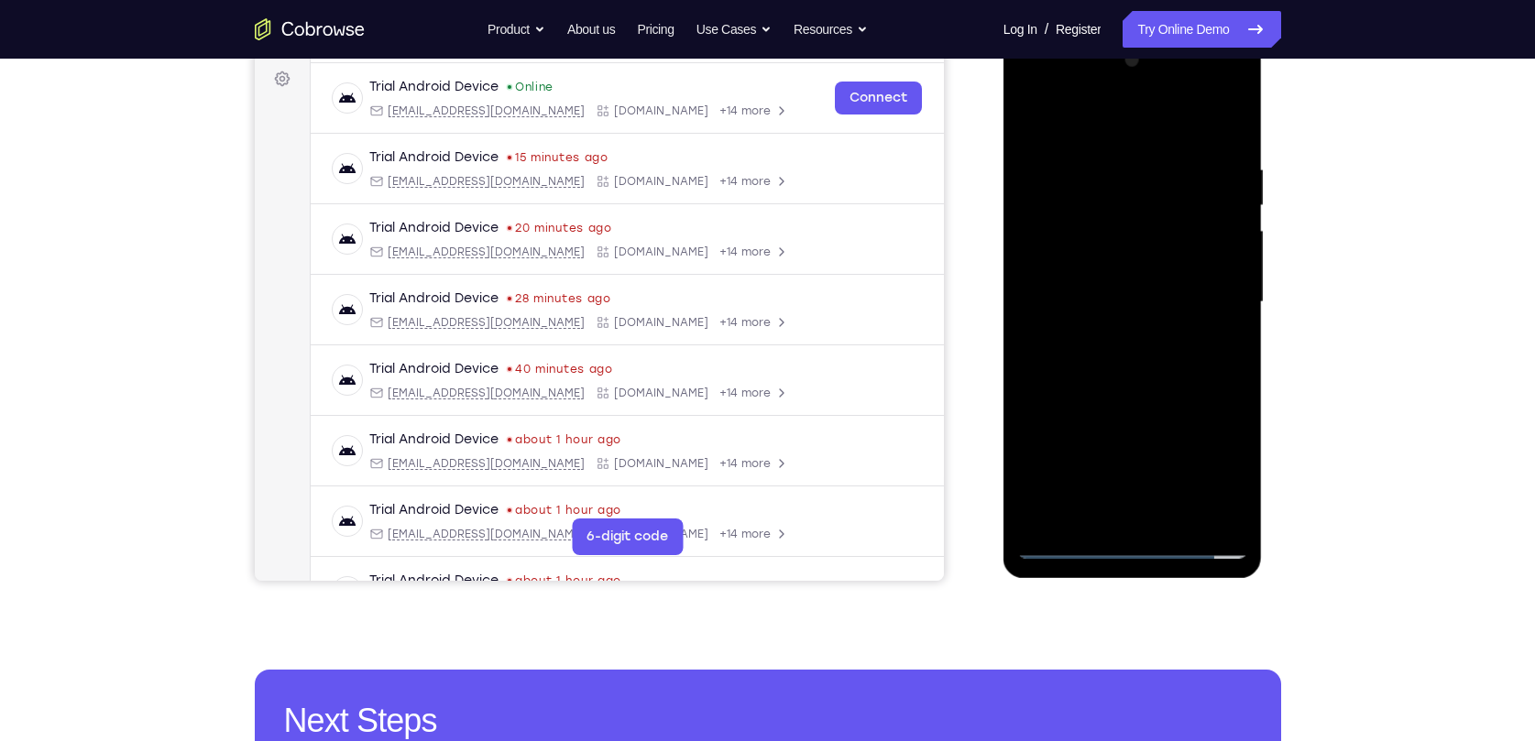
scroll to position [176, 0]
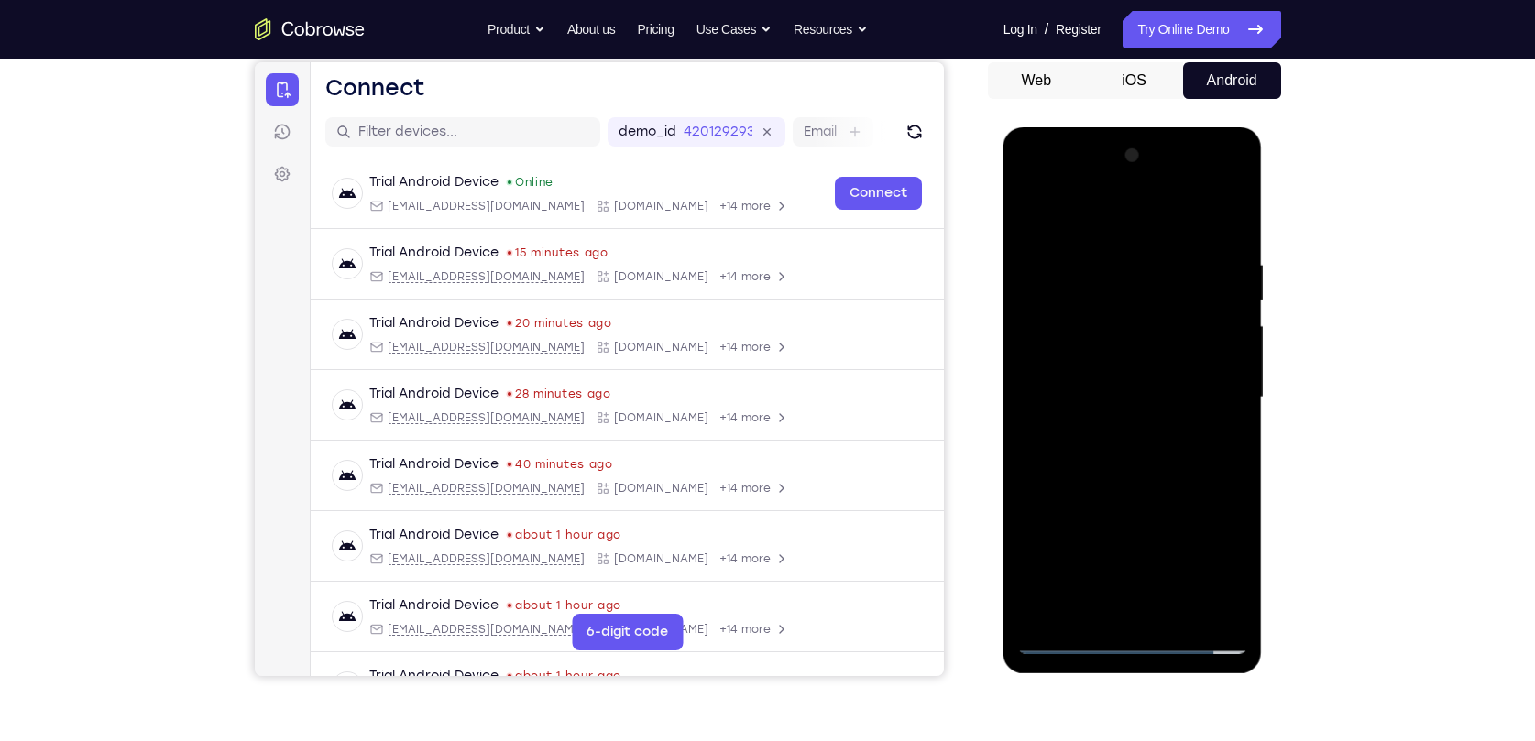
click at [822, 383] on div at bounding box center [1132, 397] width 231 height 513
drag, startPoint x: 1187, startPoint y: 499, endPoint x: 1190, endPoint y: 576, distance: 77.1
click at [822, 383] on div at bounding box center [1132, 397] width 231 height 513
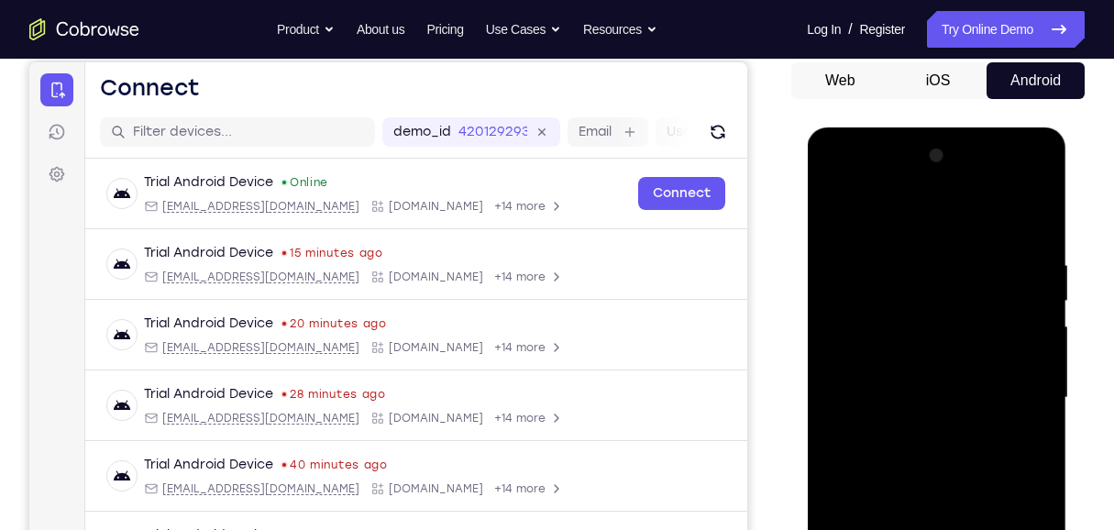
click at [822, 250] on div at bounding box center [935, 397] width 231 height 513
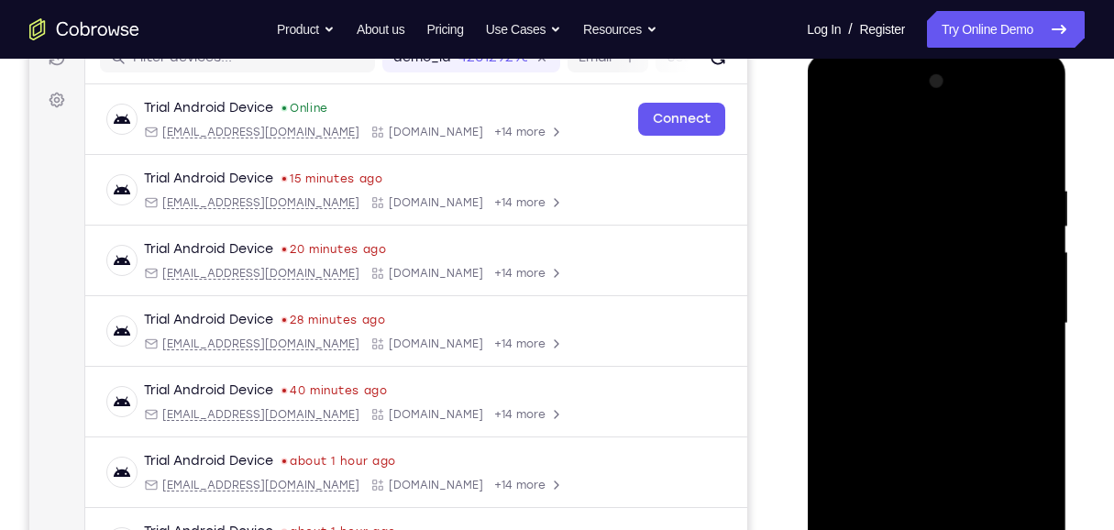
scroll to position [237, 0]
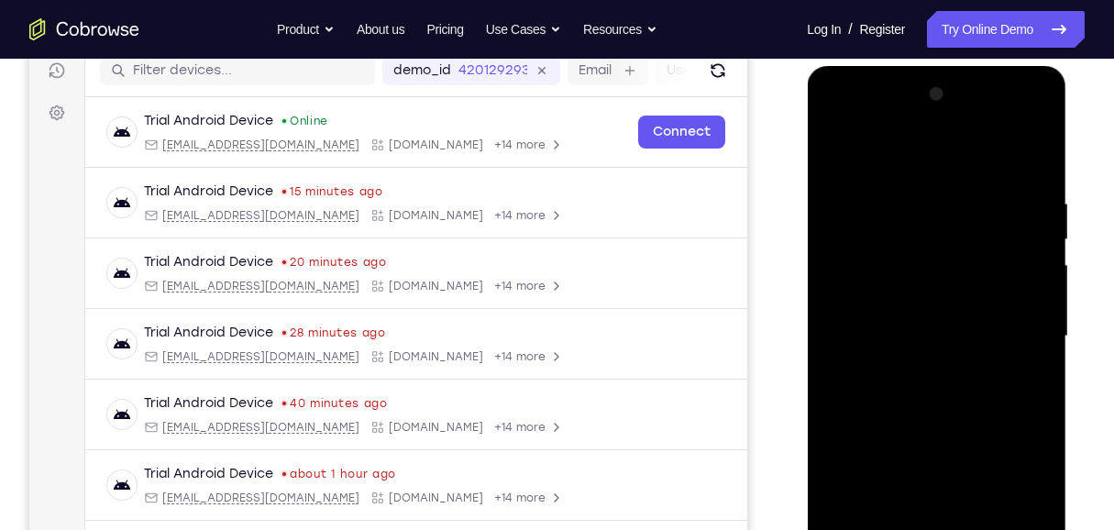
click at [822, 262] on div at bounding box center [935, 336] width 231 height 513
click at [822, 231] on div at bounding box center [935, 336] width 231 height 513
click at [822, 229] on div at bounding box center [935, 336] width 231 height 513
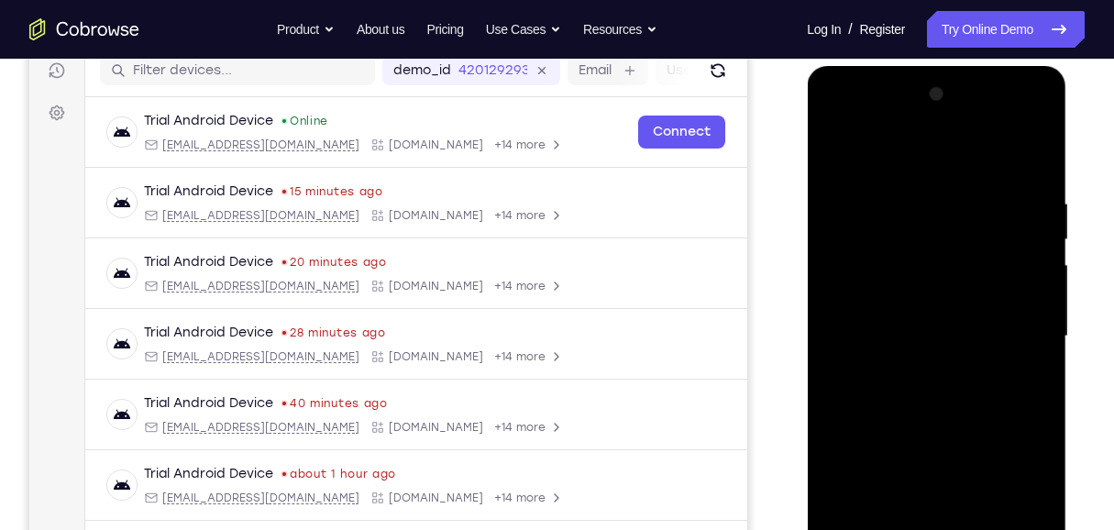
click at [822, 242] on div at bounding box center [935, 336] width 231 height 513
click at [822, 158] on div at bounding box center [935, 336] width 231 height 513
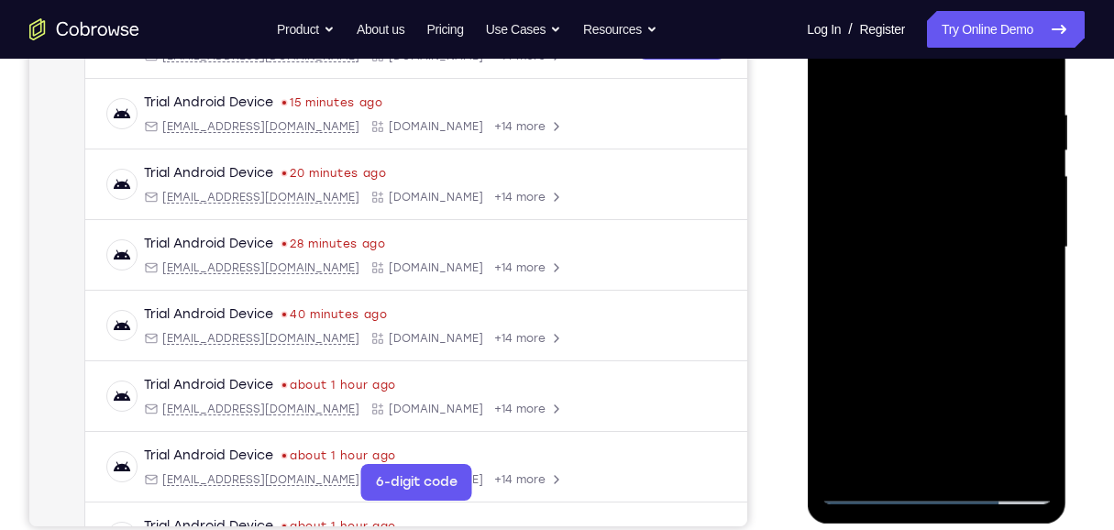
scroll to position [421, 0]
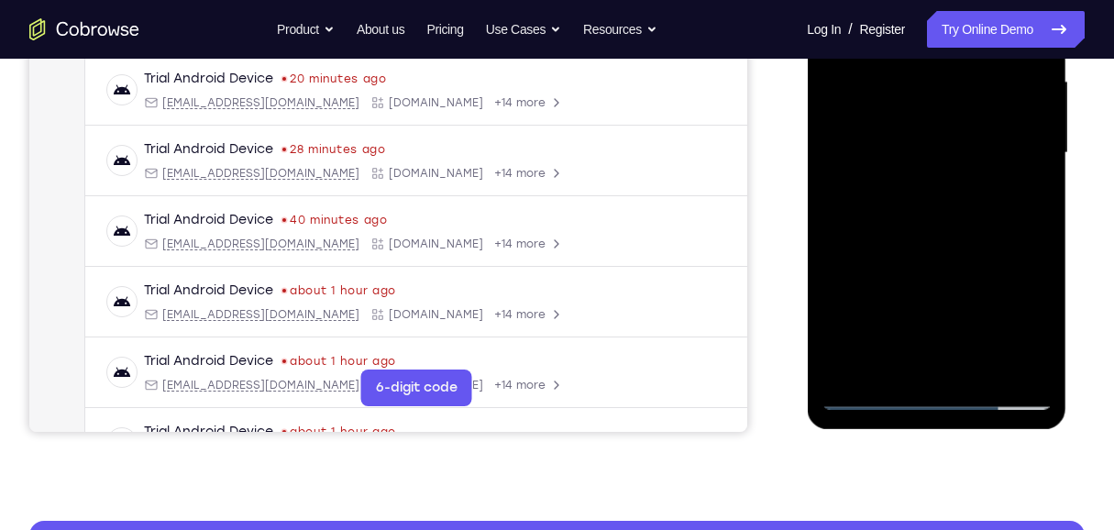
click at [822, 371] on div at bounding box center [935, 152] width 231 height 513
click at [822, 251] on div at bounding box center [935, 152] width 231 height 513
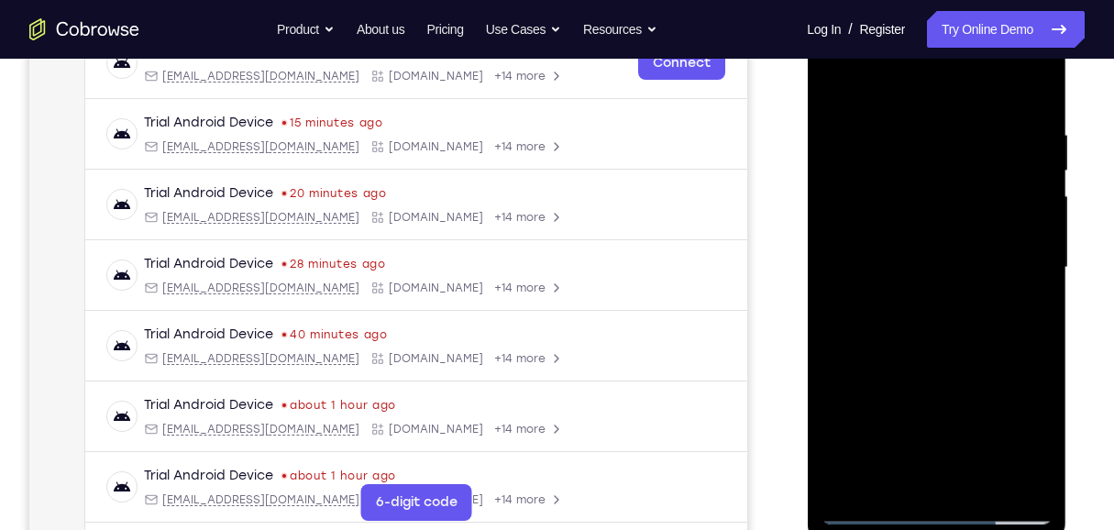
scroll to position [299, 0]
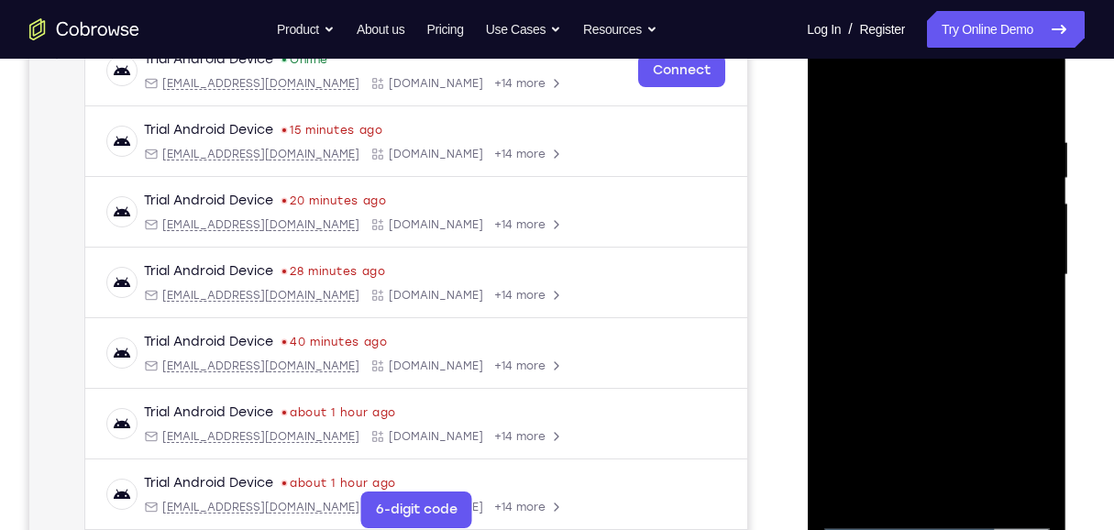
click at [822, 89] on div at bounding box center [935, 274] width 231 height 513
click at [822, 383] on div at bounding box center [935, 274] width 231 height 513
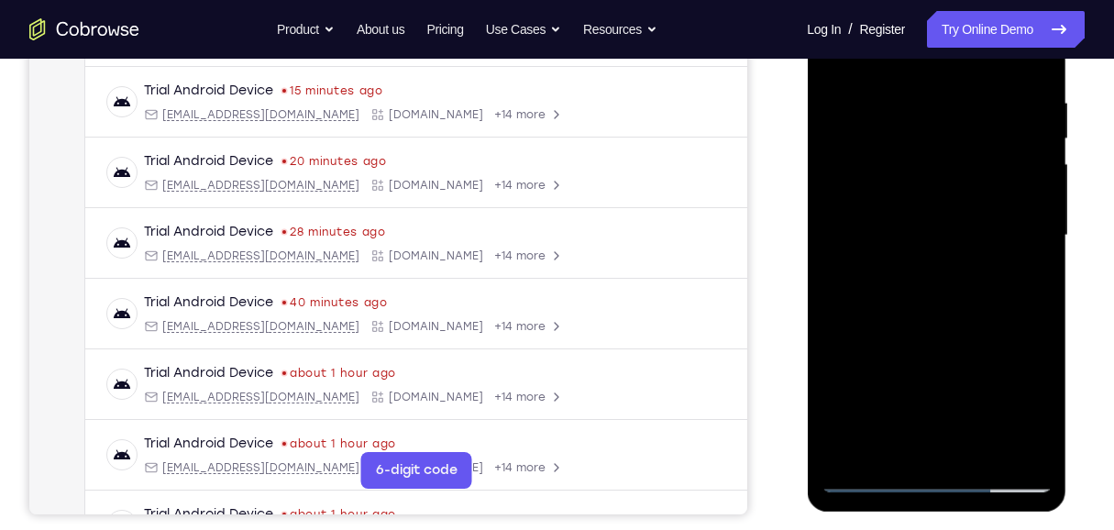
scroll to position [359, 0]
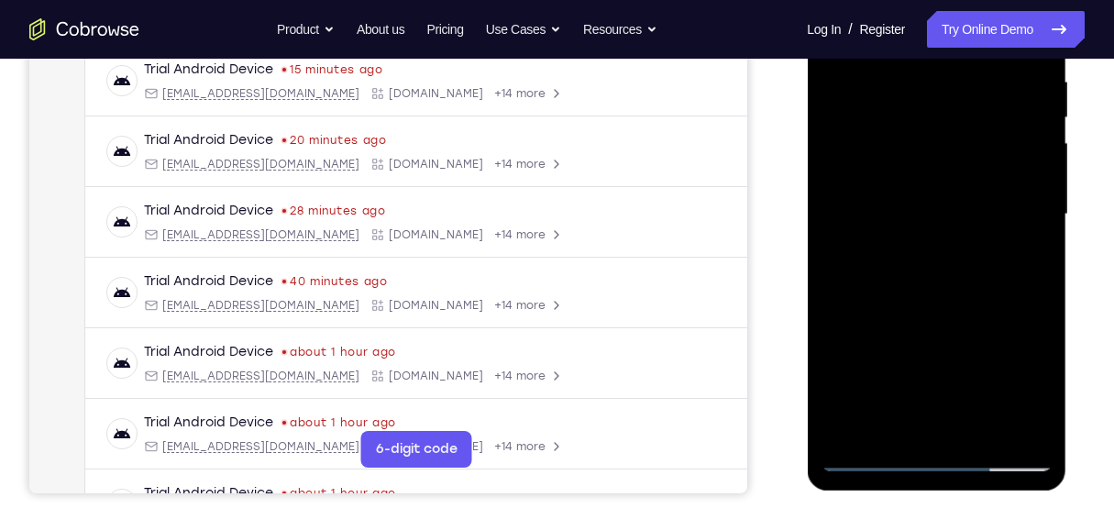
click at [822, 383] on div at bounding box center [935, 214] width 231 height 513
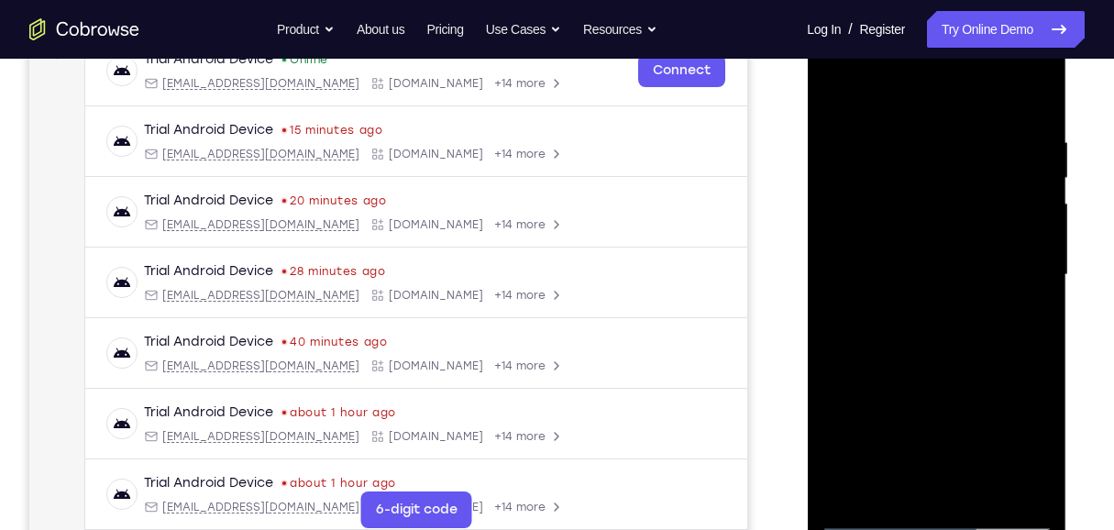
drag, startPoint x: 999, startPoint y: 427, endPoint x: 993, endPoint y: 88, distance: 339.2
click at [822, 91] on div at bounding box center [935, 274] width 231 height 513
drag, startPoint x: 988, startPoint y: 422, endPoint x: 998, endPoint y: 82, distance: 340.2
click at [822, 93] on div at bounding box center [935, 274] width 231 height 513
drag, startPoint x: 985, startPoint y: 379, endPoint x: 969, endPoint y: 128, distance: 250.7
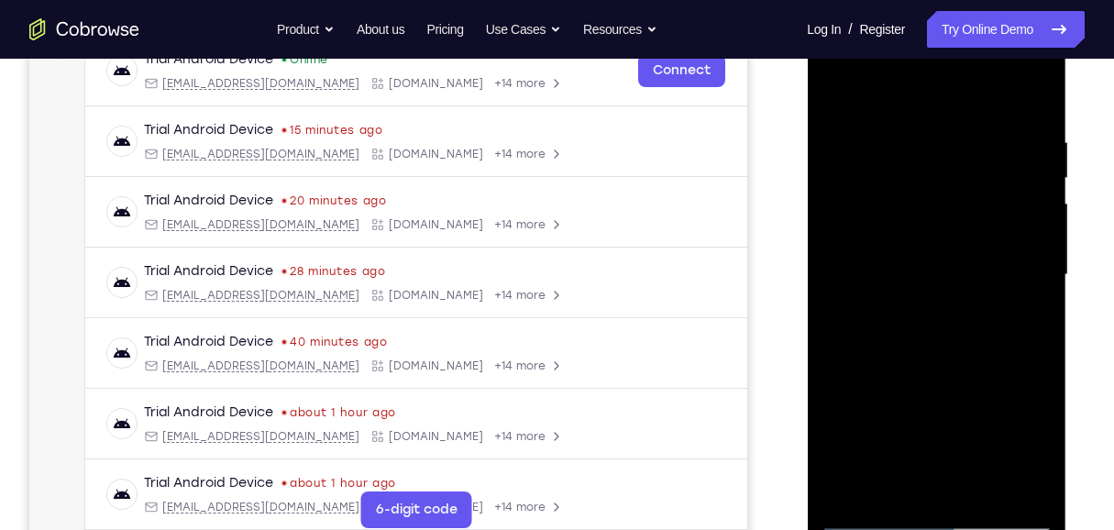
click at [822, 128] on div at bounding box center [935, 274] width 231 height 513
drag, startPoint x: 1007, startPoint y: 395, endPoint x: 994, endPoint y: 49, distance: 346.7
click at [822, 49] on div at bounding box center [935, 274] width 231 height 513
drag, startPoint x: 977, startPoint y: 275, endPoint x: 988, endPoint y: 126, distance: 149.8
click at [822, 126] on div at bounding box center [935, 274] width 231 height 513
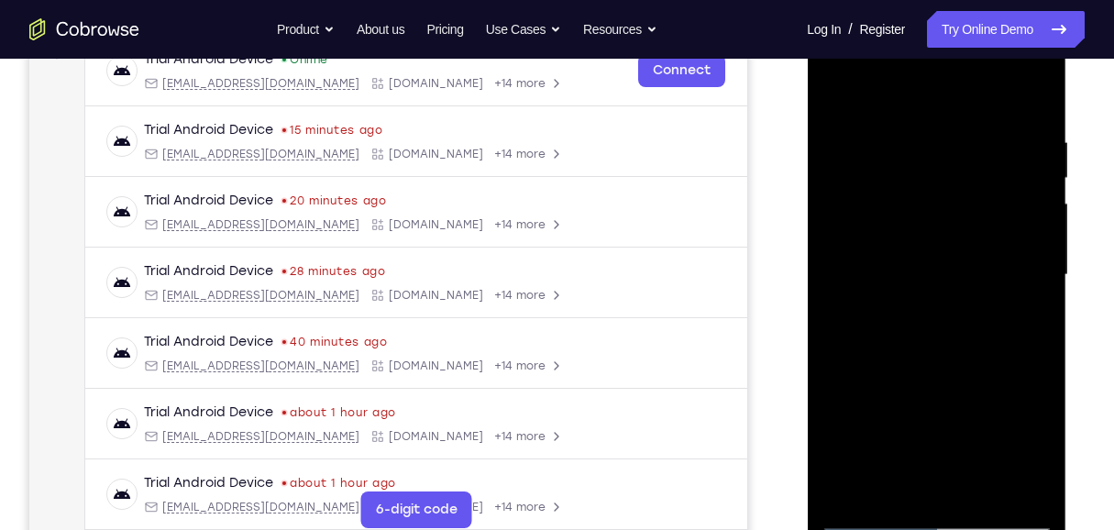
drag, startPoint x: 976, startPoint y: 438, endPoint x: 983, endPoint y: -24, distance: 462.0
click at [822, 5] on html "Online web based iOS Simulators and Android Emulators. Run iPhone, iPad, Mobile…" at bounding box center [936, 280] width 261 height 550
drag, startPoint x: 947, startPoint y: 365, endPoint x: 934, endPoint y: 87, distance: 278.0
click at [822, 89] on div at bounding box center [935, 274] width 231 height 513
drag, startPoint x: 927, startPoint y: 122, endPoint x: 1031, endPoint y: 446, distance: 340.6
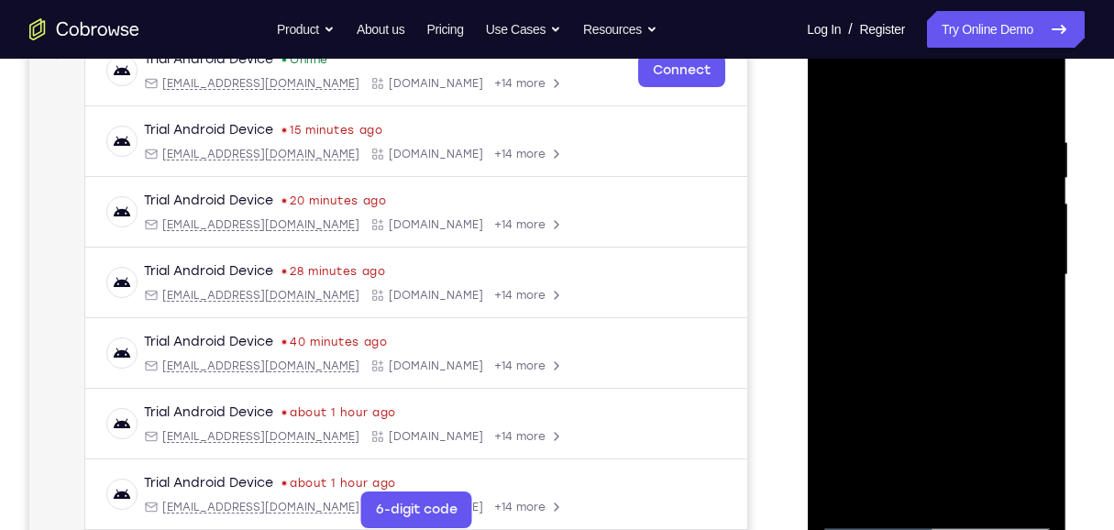
click at [822, 383] on div at bounding box center [935, 274] width 231 height 513
drag, startPoint x: 947, startPoint y: 225, endPoint x: 938, endPoint y: -2, distance: 226.6
click at [822, 5] on html "Online web based iOS Simulators and Android Emulators. Run iPhone, iPad, Mobile…" at bounding box center [936, 280] width 261 height 550
drag, startPoint x: 972, startPoint y: 358, endPoint x: 978, endPoint y: 151, distance: 207.2
click at [822, 160] on div at bounding box center [935, 274] width 231 height 513
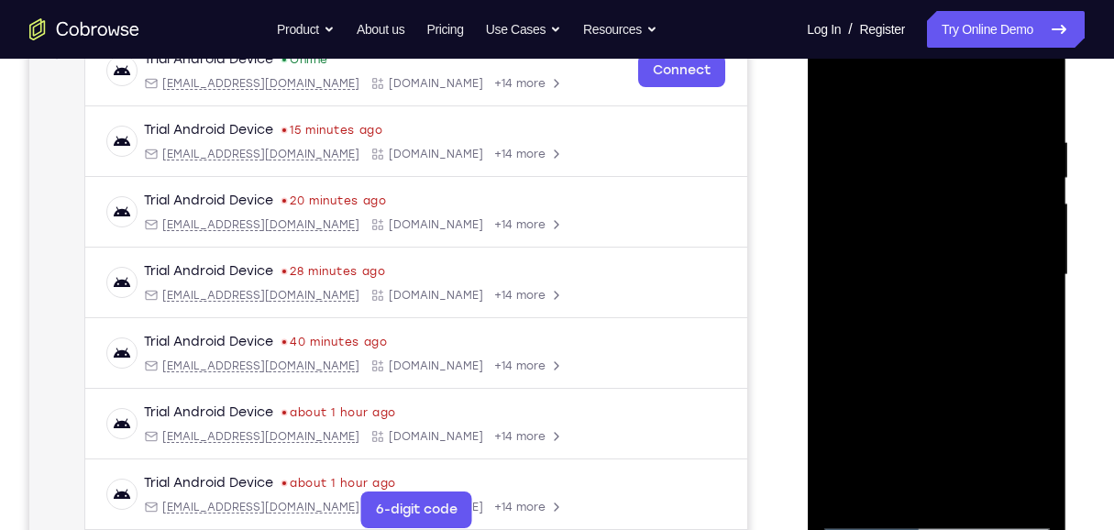
drag, startPoint x: 924, startPoint y: 407, endPoint x: 949, endPoint y: 141, distance: 266.9
click at [822, 141] on div at bounding box center [935, 274] width 231 height 513
drag, startPoint x: 978, startPoint y: 395, endPoint x: 986, endPoint y: 93, distance: 302.5
click at [822, 93] on div at bounding box center [935, 274] width 231 height 513
drag, startPoint x: 987, startPoint y: 384, endPoint x: 1000, endPoint y: 45, distance: 339.3
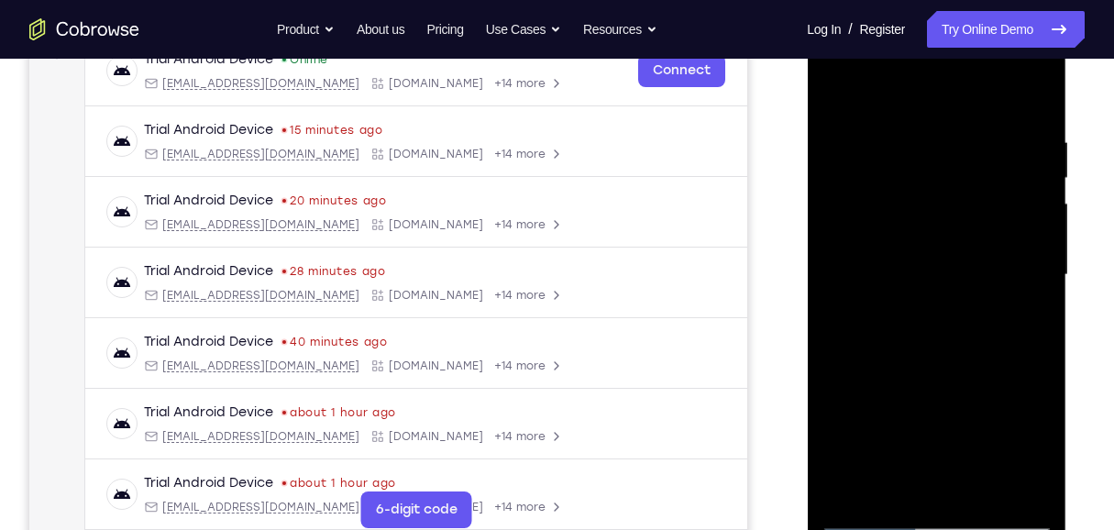
click at [822, 45] on div at bounding box center [935, 274] width 231 height 513
drag, startPoint x: 995, startPoint y: 404, endPoint x: 973, endPoint y: 71, distance: 333.4
click at [822, 72] on div at bounding box center [935, 274] width 231 height 513
drag, startPoint x: 993, startPoint y: 406, endPoint x: 998, endPoint y: 173, distance: 232.8
click at [822, 181] on div at bounding box center [935, 274] width 231 height 513
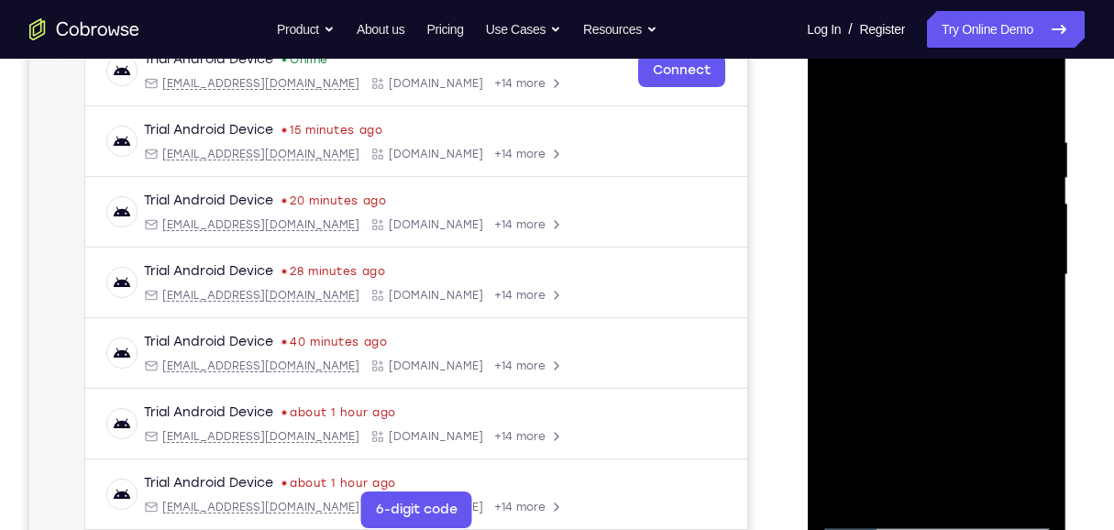
drag, startPoint x: 994, startPoint y: 377, endPoint x: 998, endPoint y: 118, distance: 258.5
click at [822, 120] on div at bounding box center [935, 274] width 231 height 513
drag, startPoint x: 988, startPoint y: 405, endPoint x: 985, endPoint y: 72, distance: 332.7
click at [822, 72] on div at bounding box center [935, 274] width 231 height 513
drag, startPoint x: 875, startPoint y: 359, endPoint x: 895, endPoint y: 140, distance: 220.0
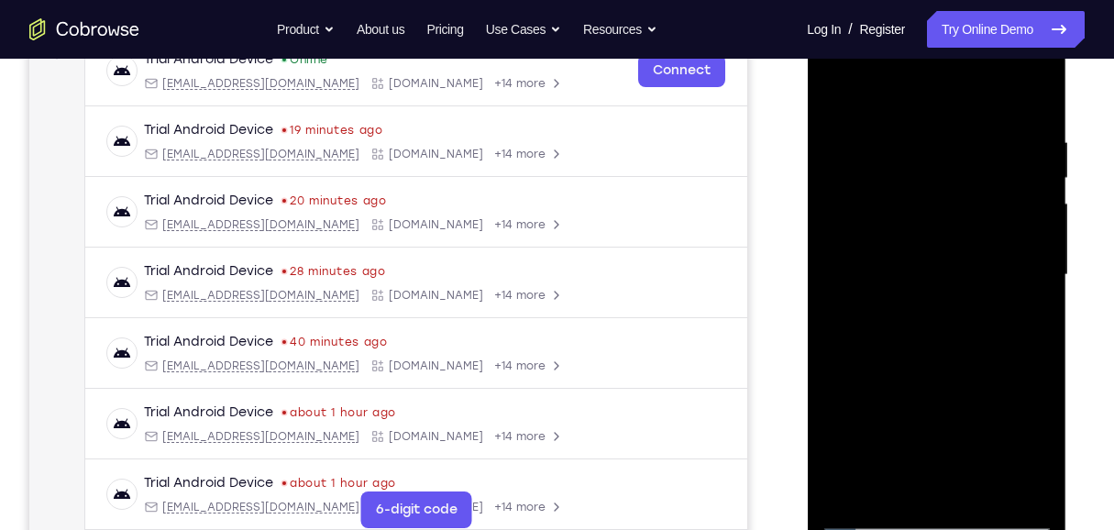
click at [822, 140] on div at bounding box center [935, 274] width 231 height 513
drag, startPoint x: 954, startPoint y: 411, endPoint x: 960, endPoint y: 154, distance: 257.6
click at [822, 154] on div at bounding box center [935, 274] width 231 height 513
drag, startPoint x: 948, startPoint y: 411, endPoint x: 937, endPoint y: 126, distance: 286.1
click at [822, 126] on div at bounding box center [935, 274] width 231 height 513
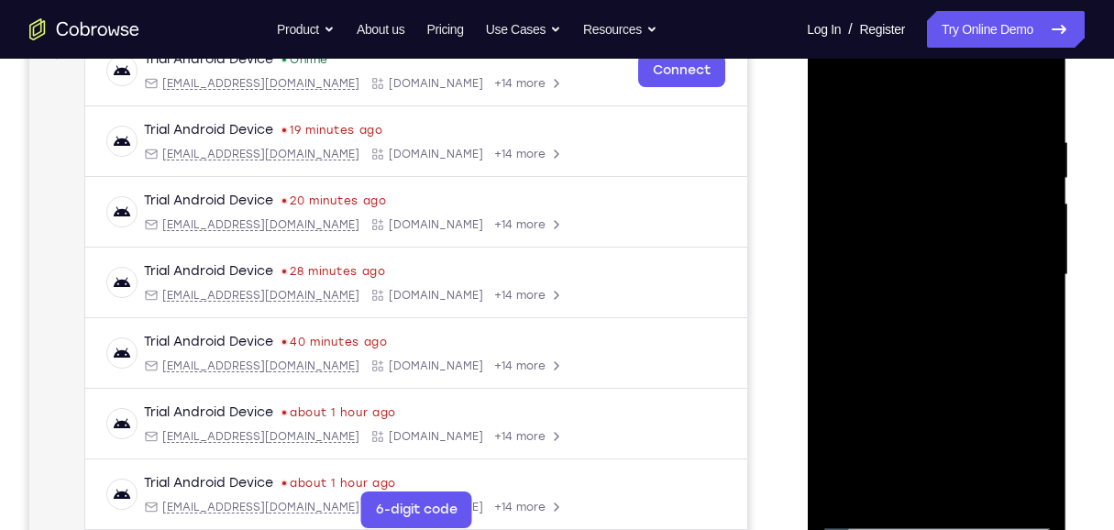
drag, startPoint x: 941, startPoint y: 393, endPoint x: 945, endPoint y: 89, distance: 304.3
click at [822, 89] on div at bounding box center [935, 274] width 231 height 513
drag, startPoint x: 959, startPoint y: 346, endPoint x: 961, endPoint y: 140, distance: 206.2
click at [822, 140] on div at bounding box center [935, 274] width 231 height 513
drag, startPoint x: 955, startPoint y: 316, endPoint x: 972, endPoint y: 86, distance: 230.7
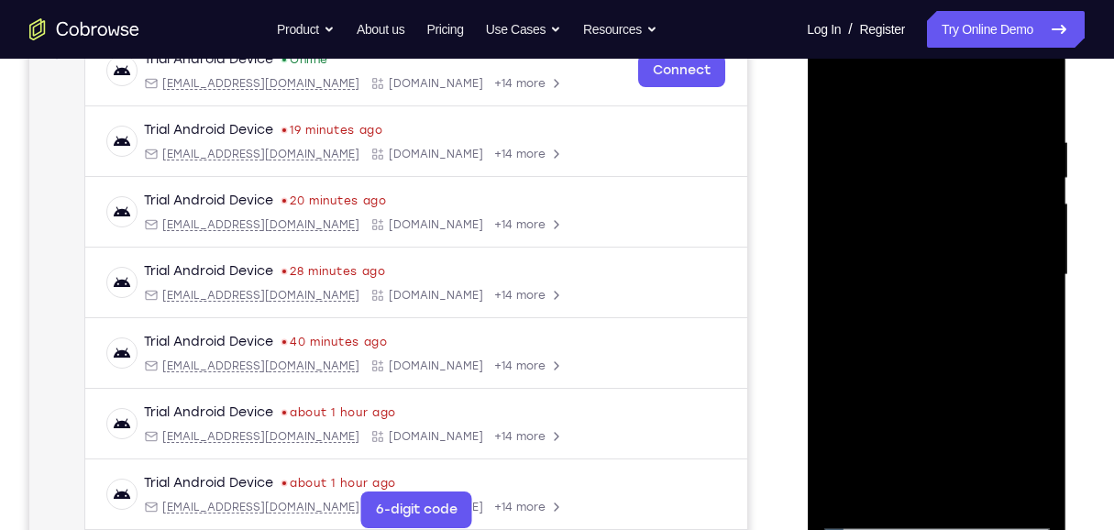
click at [822, 86] on div at bounding box center [935, 274] width 231 height 513
drag, startPoint x: 963, startPoint y: 259, endPoint x: 982, endPoint y: 85, distance: 175.1
click at [822, 85] on div at bounding box center [935, 274] width 231 height 513
drag, startPoint x: 973, startPoint y: 336, endPoint x: 1007, endPoint y: 66, distance: 272.5
click at [822, 66] on div at bounding box center [935, 274] width 231 height 513
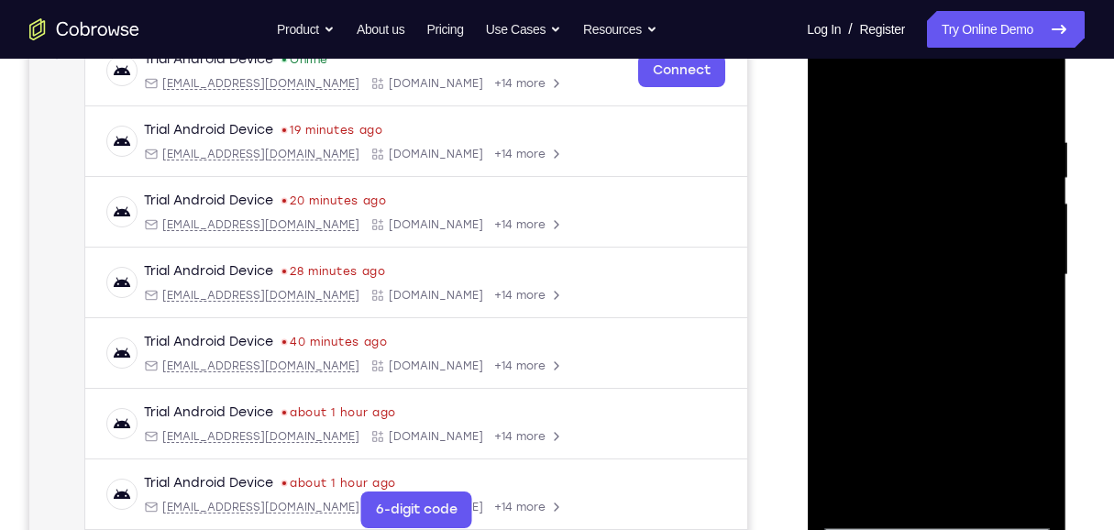
drag, startPoint x: 936, startPoint y: 398, endPoint x: 960, endPoint y: 67, distance: 331.7
click at [822, 69] on div at bounding box center [935, 274] width 231 height 513
